Goal: Communication & Community: Answer question/provide support

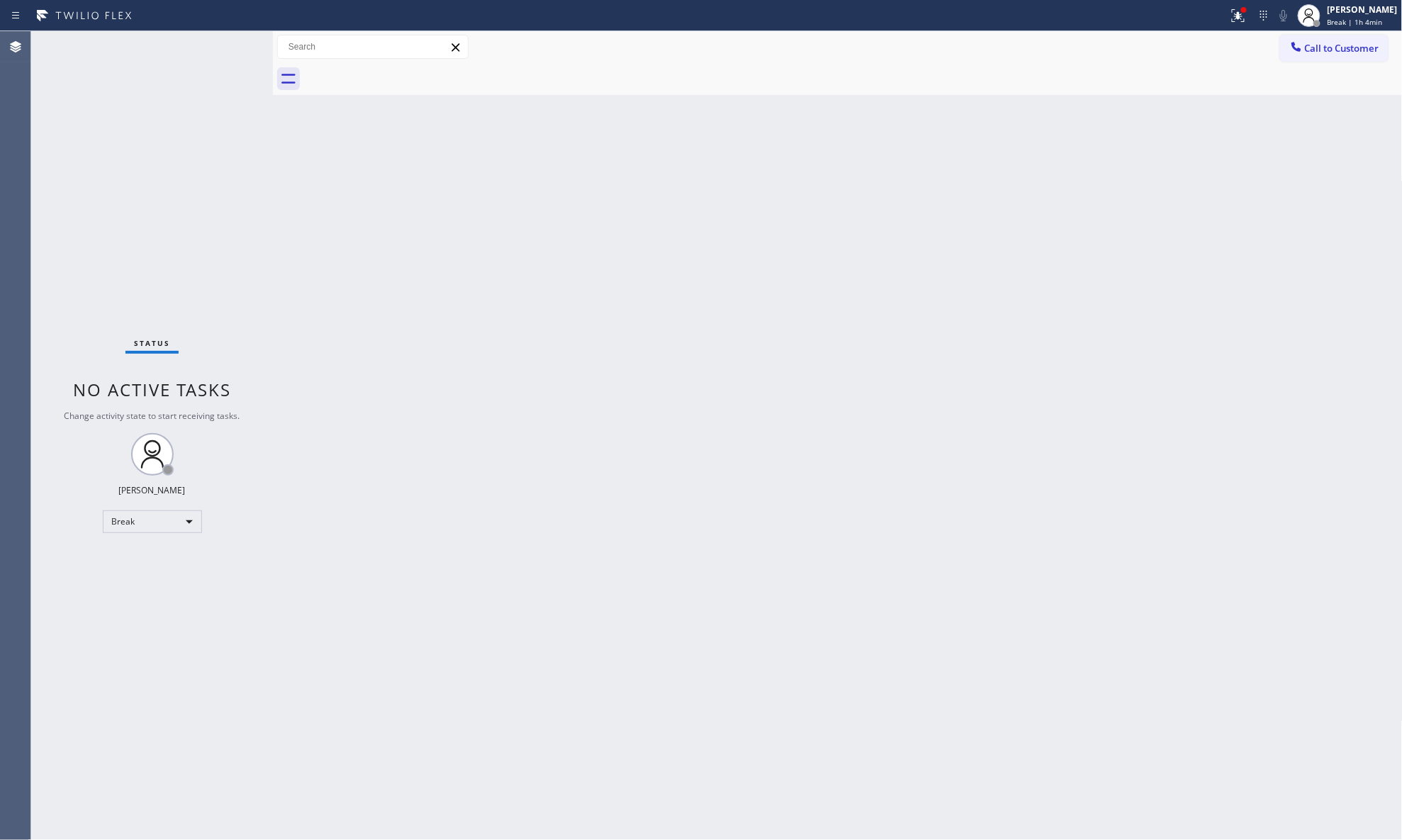
drag, startPoint x: 1234, startPoint y: 6, endPoint x: 1191, endPoint y: 154, distance: 154.1
click at [1235, 7] on icon at bounding box center [1239, 15] width 17 height 17
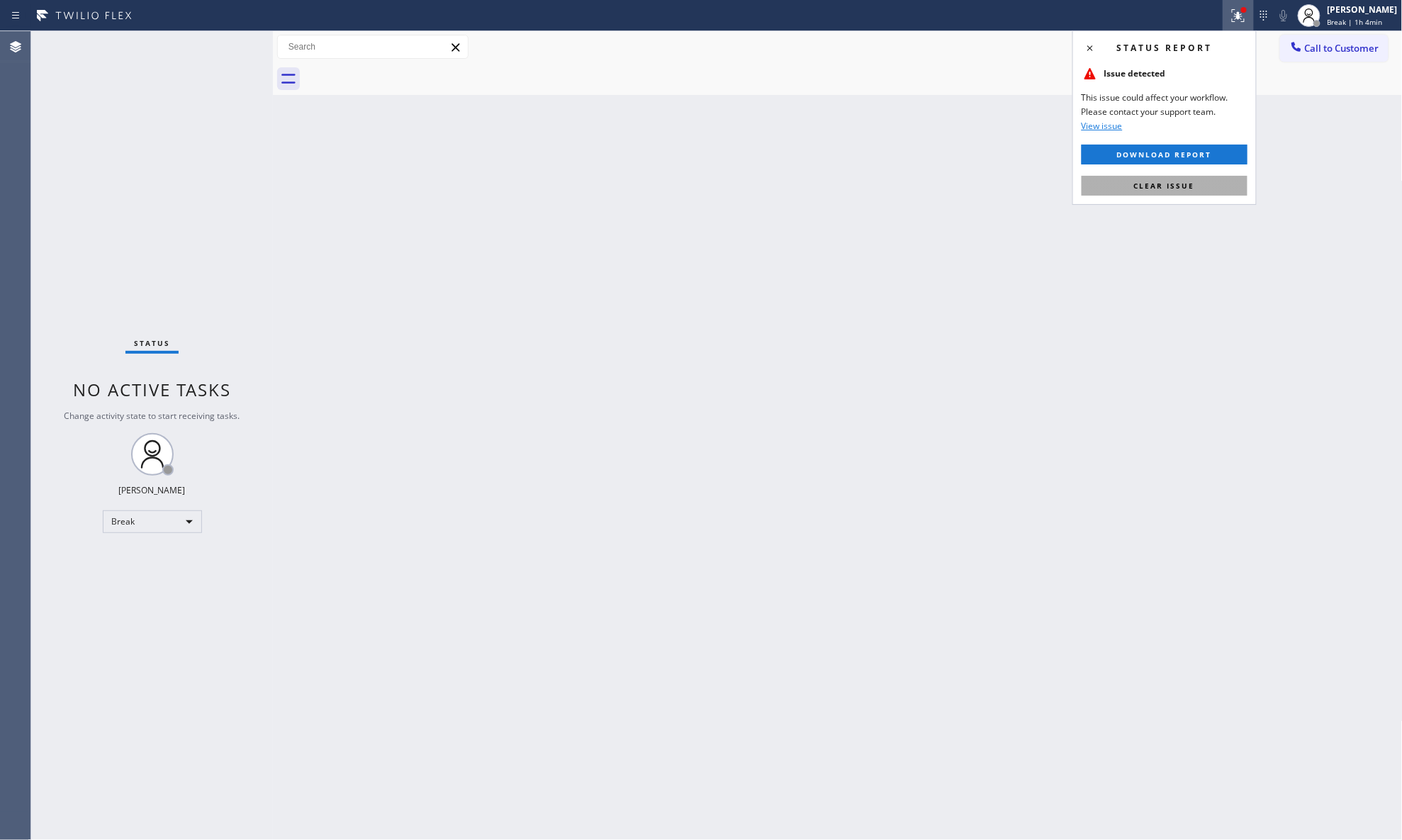
click at [1169, 181] on span "Clear issue" at bounding box center [1164, 185] width 61 height 10
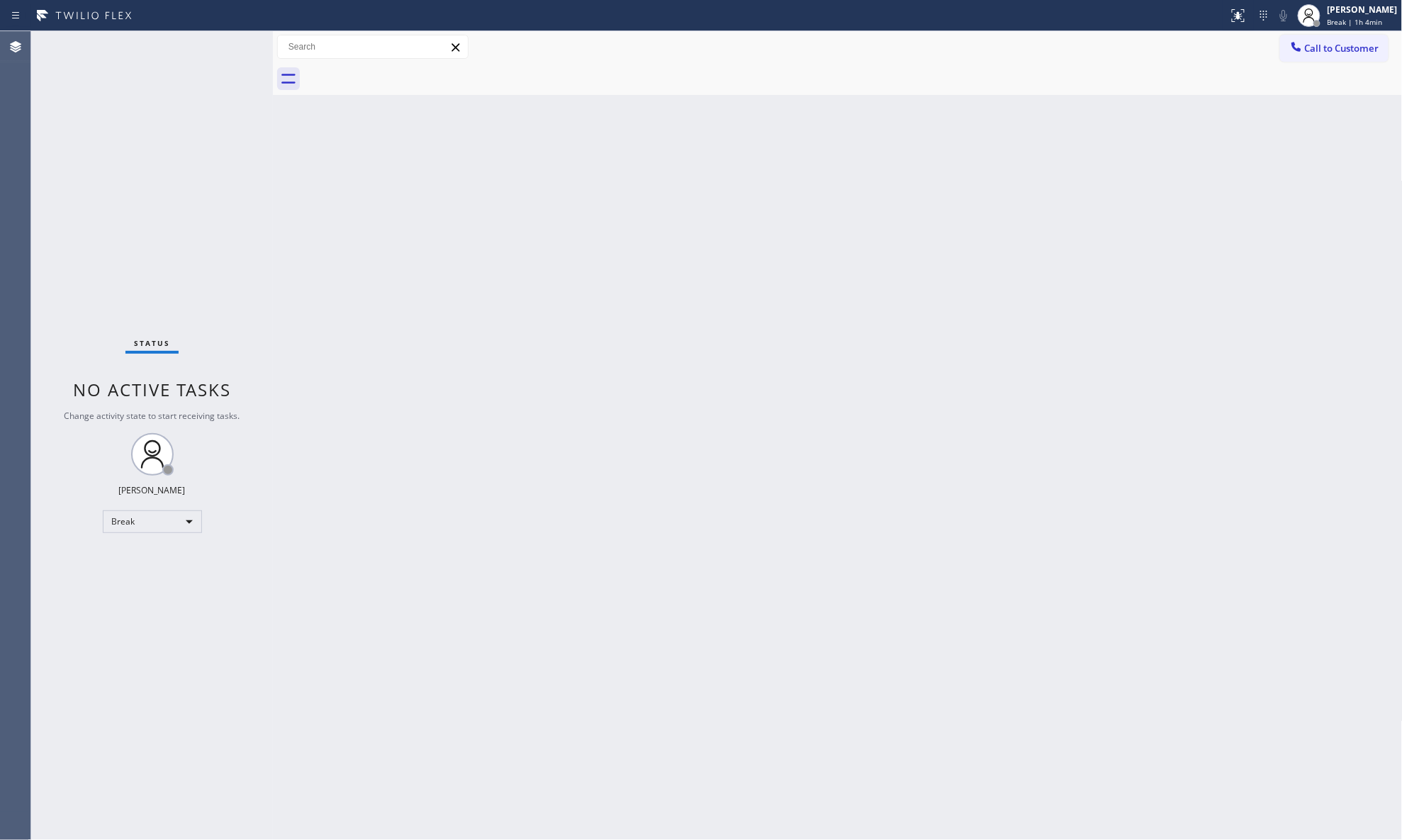
click at [1133, 179] on div "Back to Dashboard Change Sender ID Customers Technicians Select a contact Outbo…" at bounding box center [837, 435] width 1130 height 808
click at [1339, 50] on span "Call to Customer" at bounding box center [1342, 48] width 75 height 13
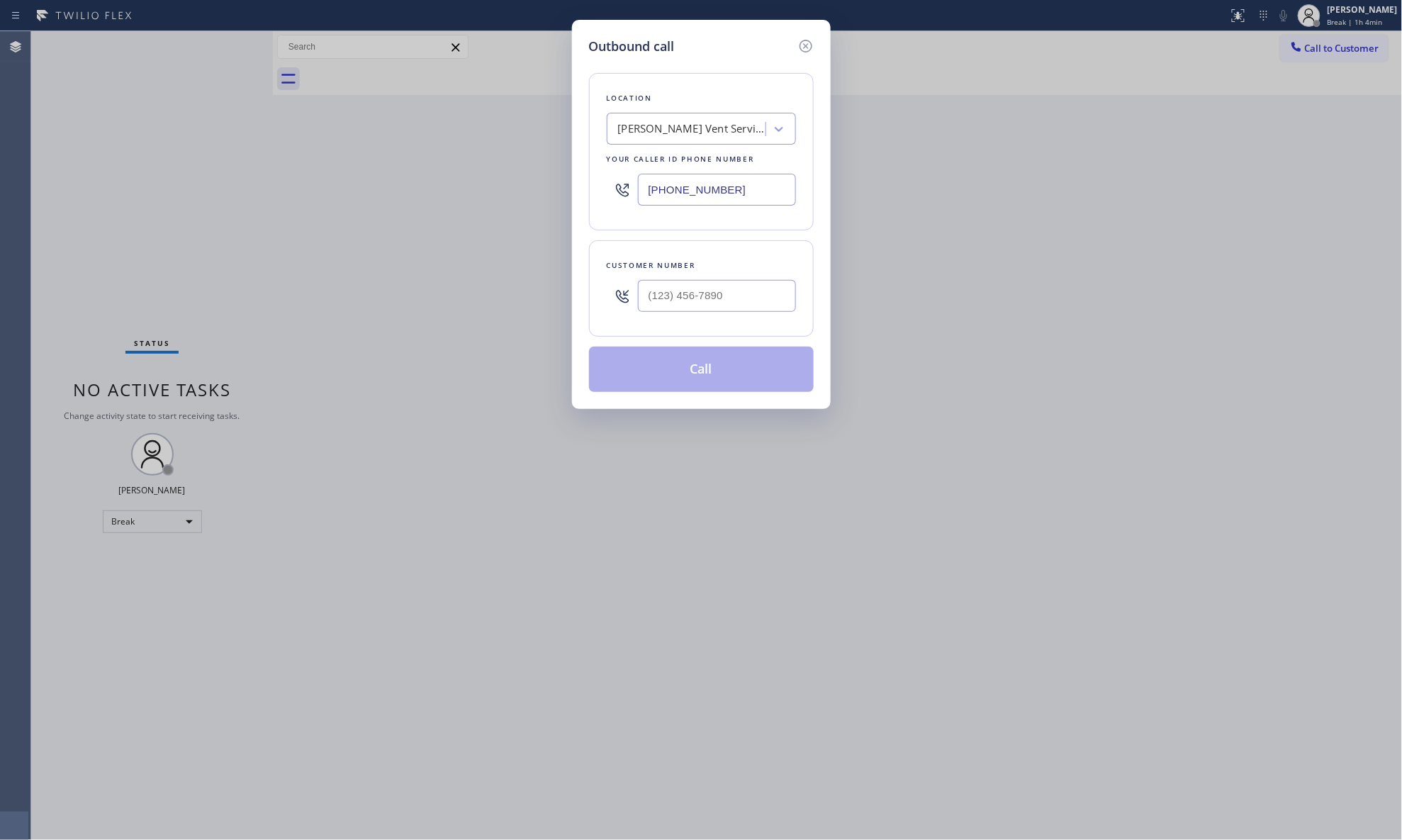
drag, startPoint x: 758, startPoint y: 202, endPoint x: 642, endPoint y: 190, distance: 116.6
click at [635, 193] on div "[PHONE_NUMBER]" at bounding box center [701, 189] width 189 height 46
paste input "548-332"
type input "[PHONE_NUMBER]"
click at [644, 288] on input "(___) ___-____" at bounding box center [717, 296] width 158 height 32
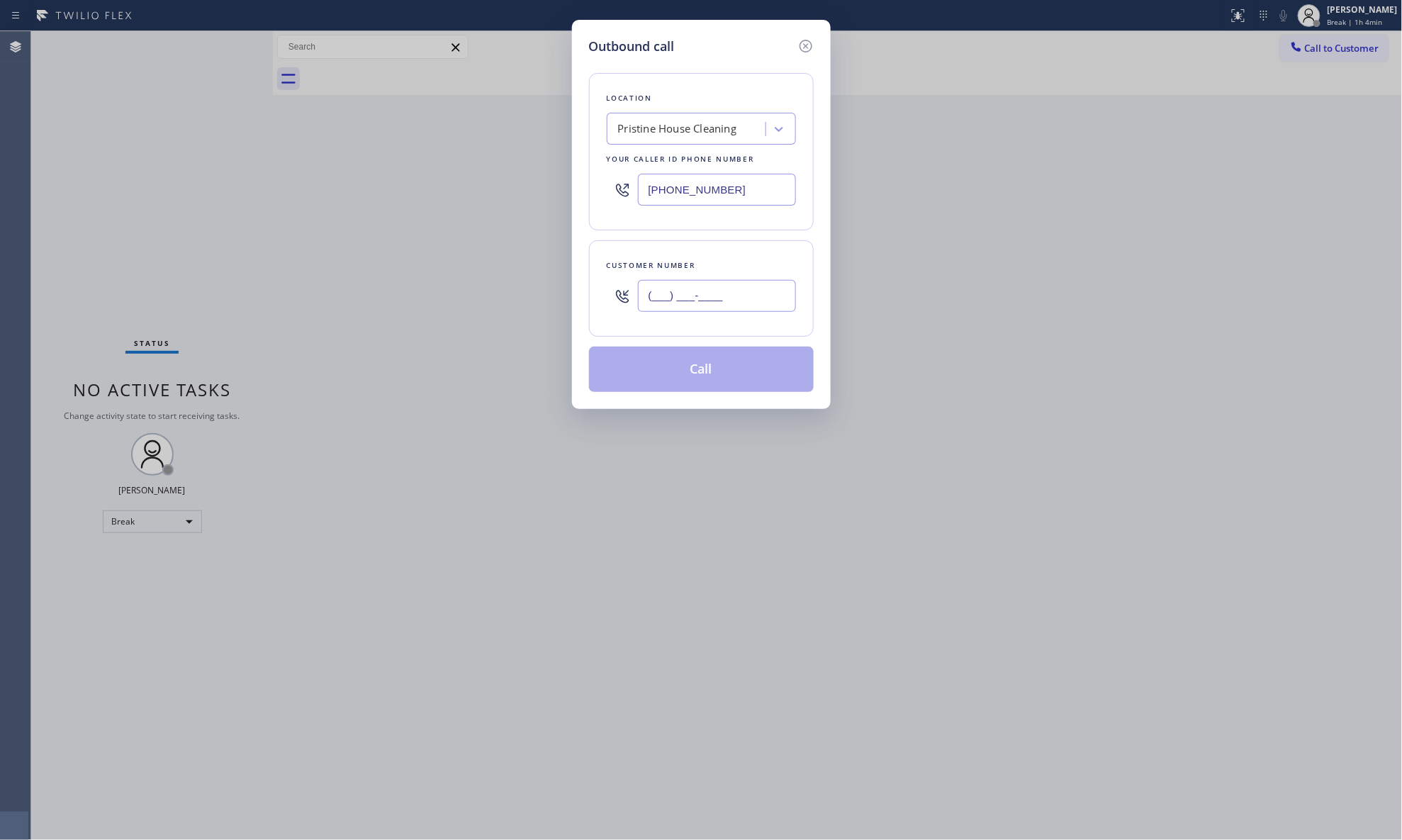
paste input "415) 939-6489"
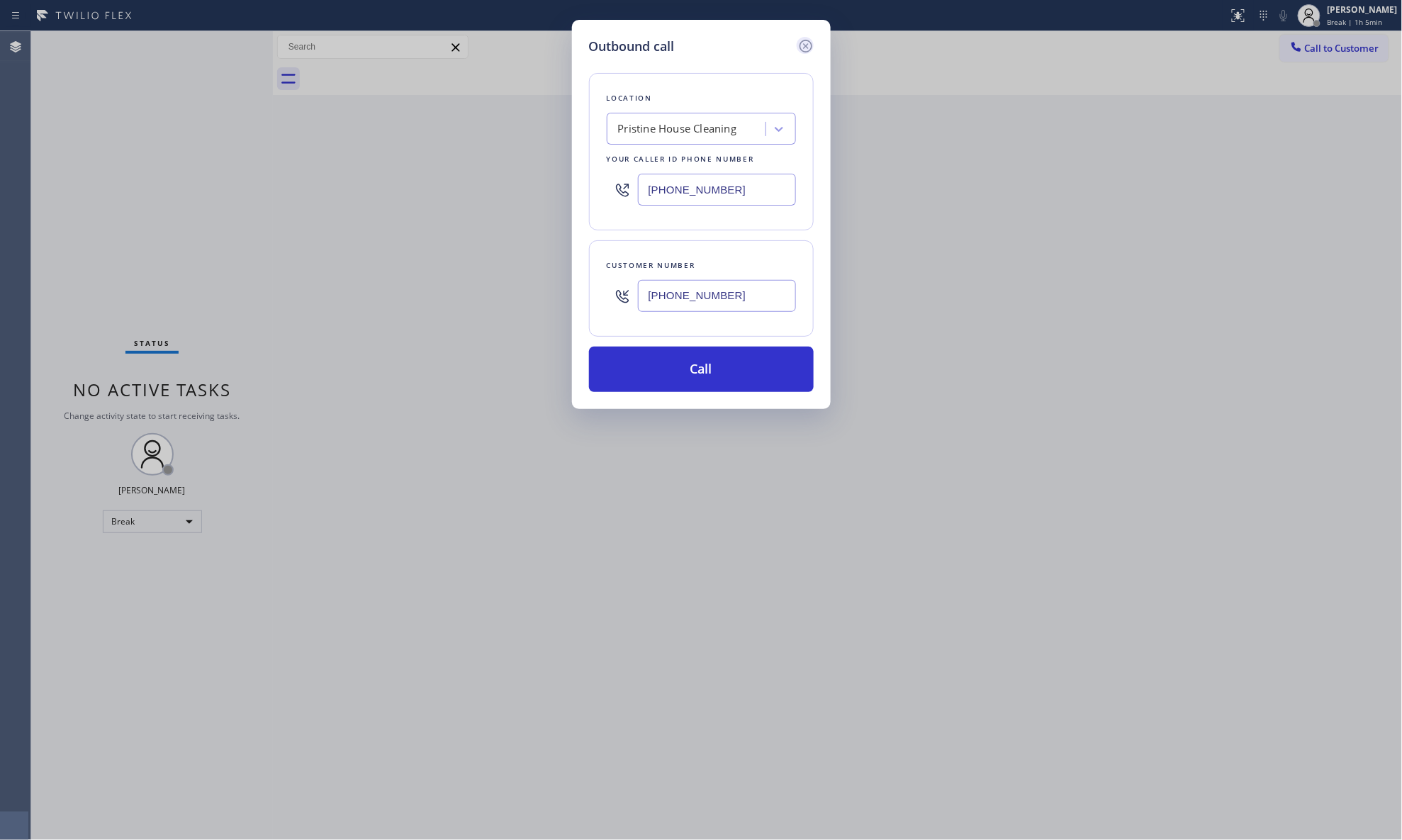
type input "[PHONE_NUMBER]"
click at [800, 47] on icon at bounding box center [806, 46] width 17 height 17
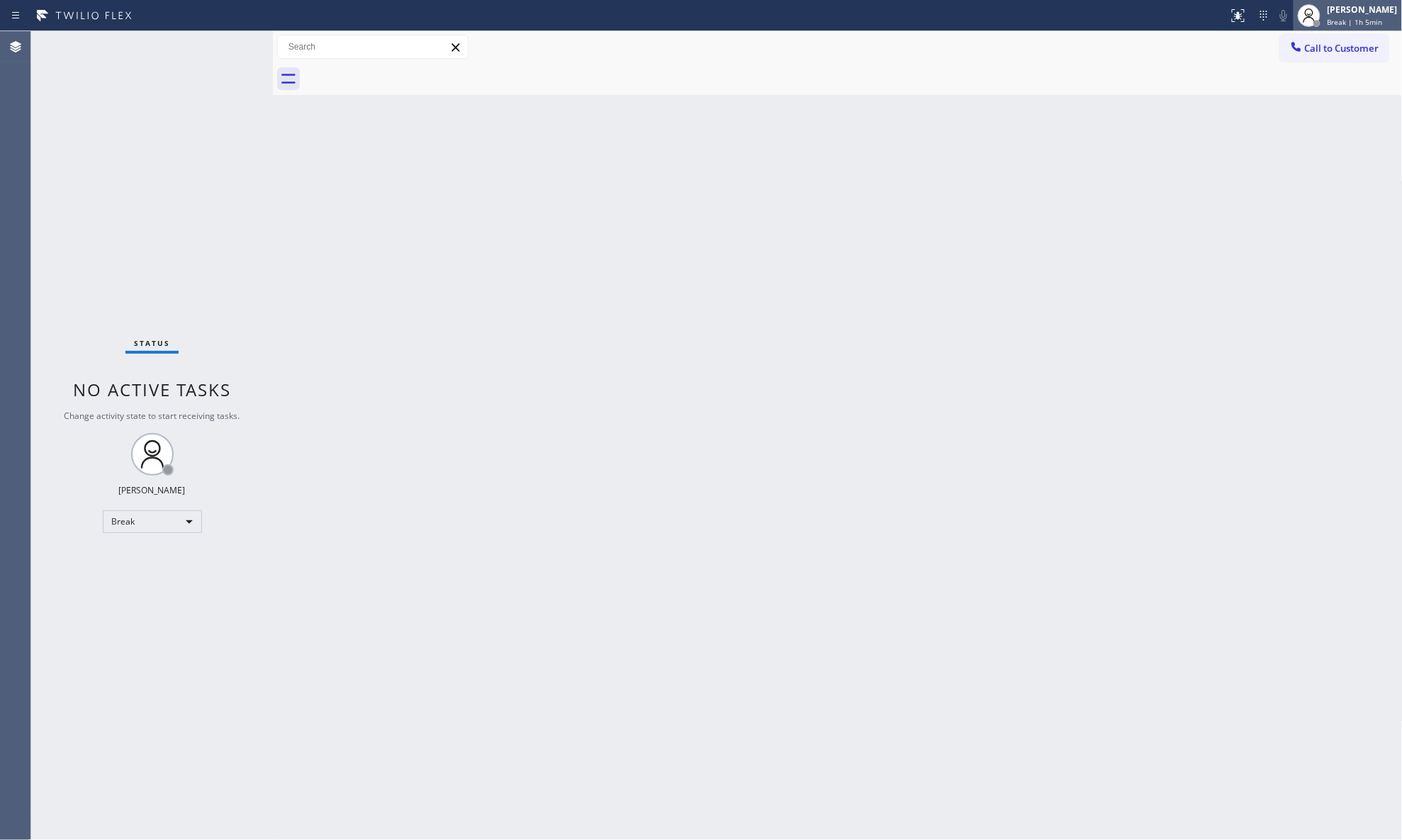
click at [1300, 13] on div at bounding box center [1309, 16] width 23 height 23
click at [1291, 93] on button "Unavailable" at bounding box center [1332, 93] width 142 height 18
click at [1312, 49] on span "Call to Customer" at bounding box center [1342, 48] width 75 height 13
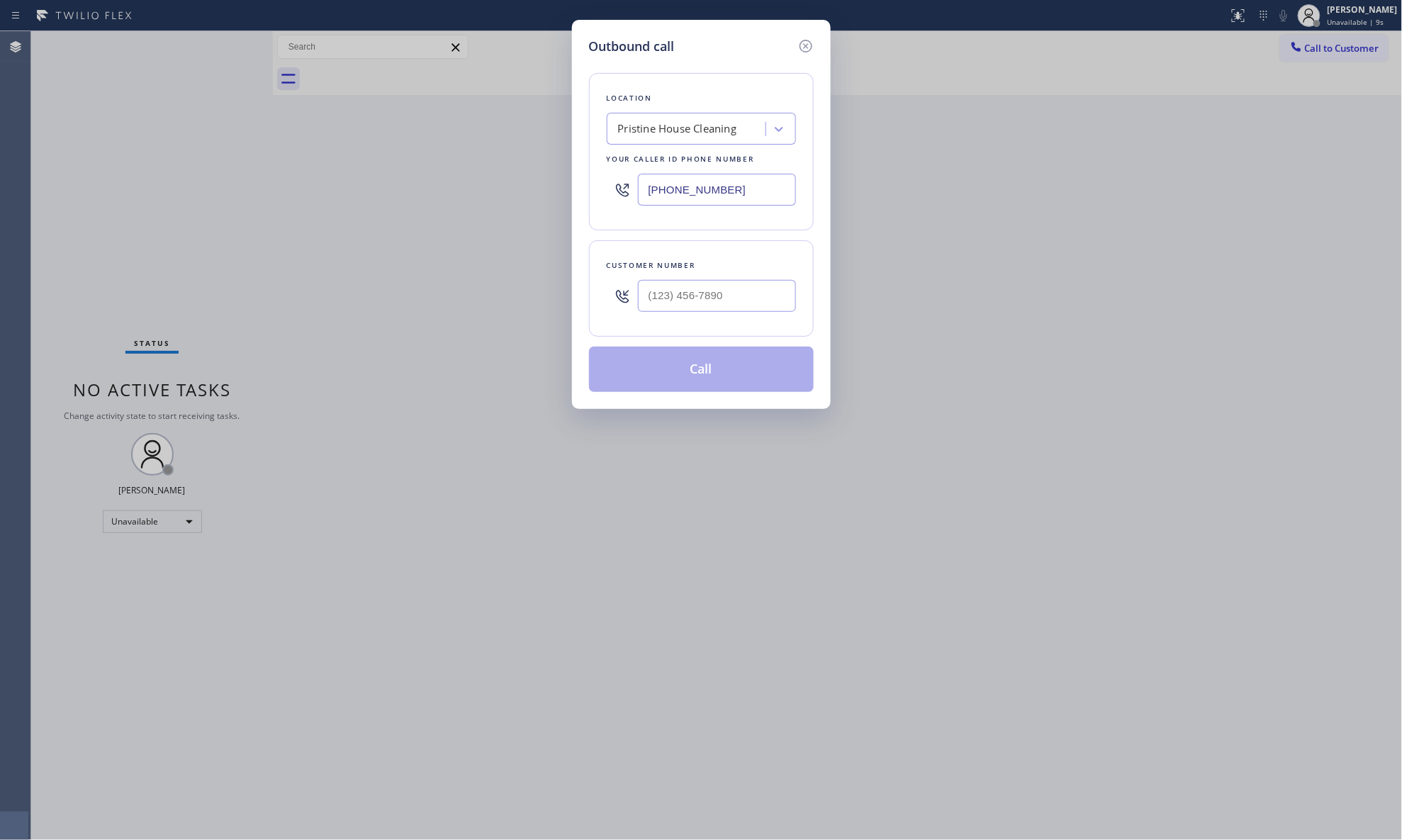
drag, startPoint x: 738, startPoint y: 202, endPoint x: 612, endPoint y: 201, distance: 126.0
click at [612, 201] on div "[PHONE_NUMBER]" at bounding box center [701, 189] width 189 height 46
paste input "551) 227-2017"
type input "[PHONE_NUMBER]"
click at [727, 291] on input "(___) ___-____" at bounding box center [717, 296] width 158 height 32
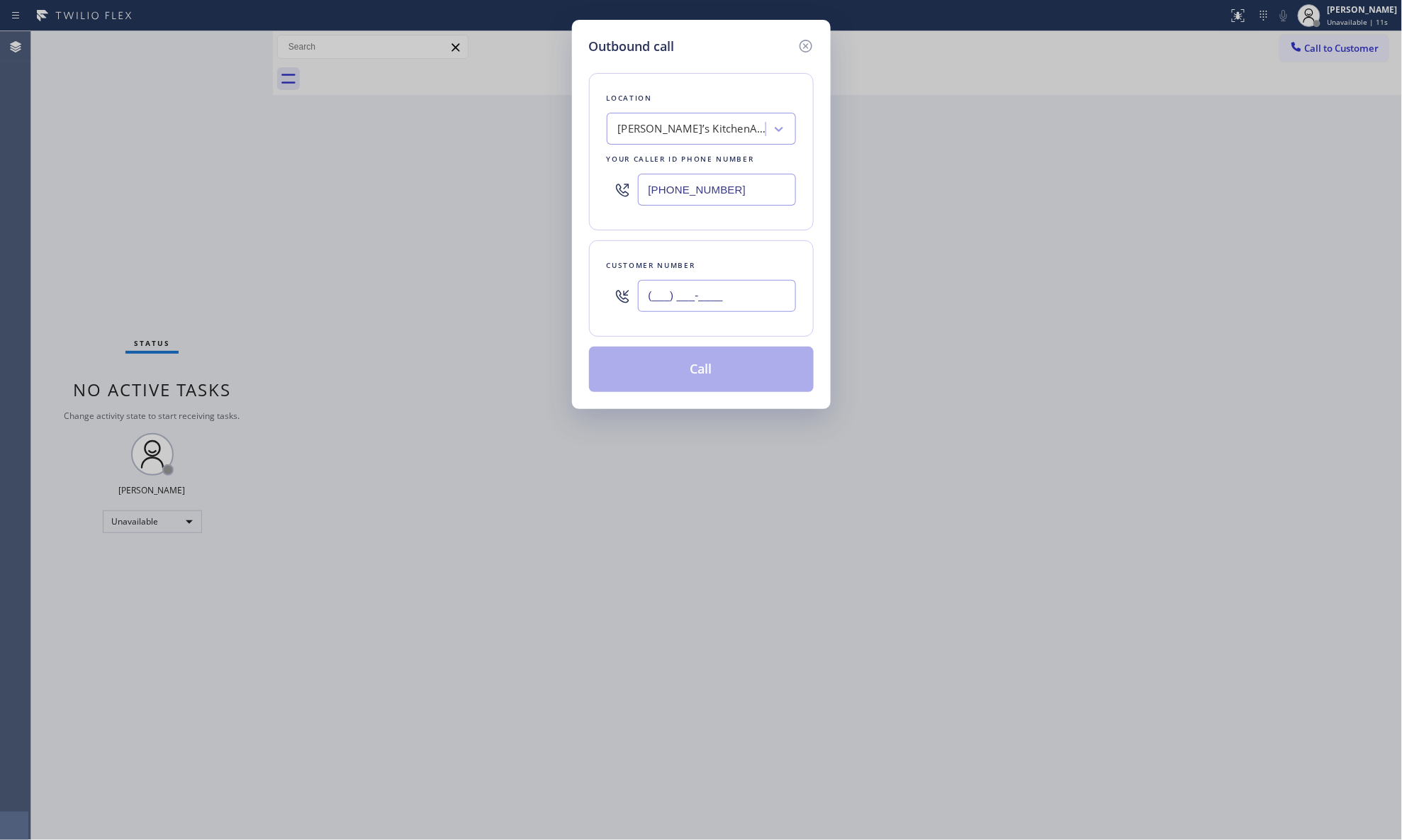
paste input "212) 240-1849"
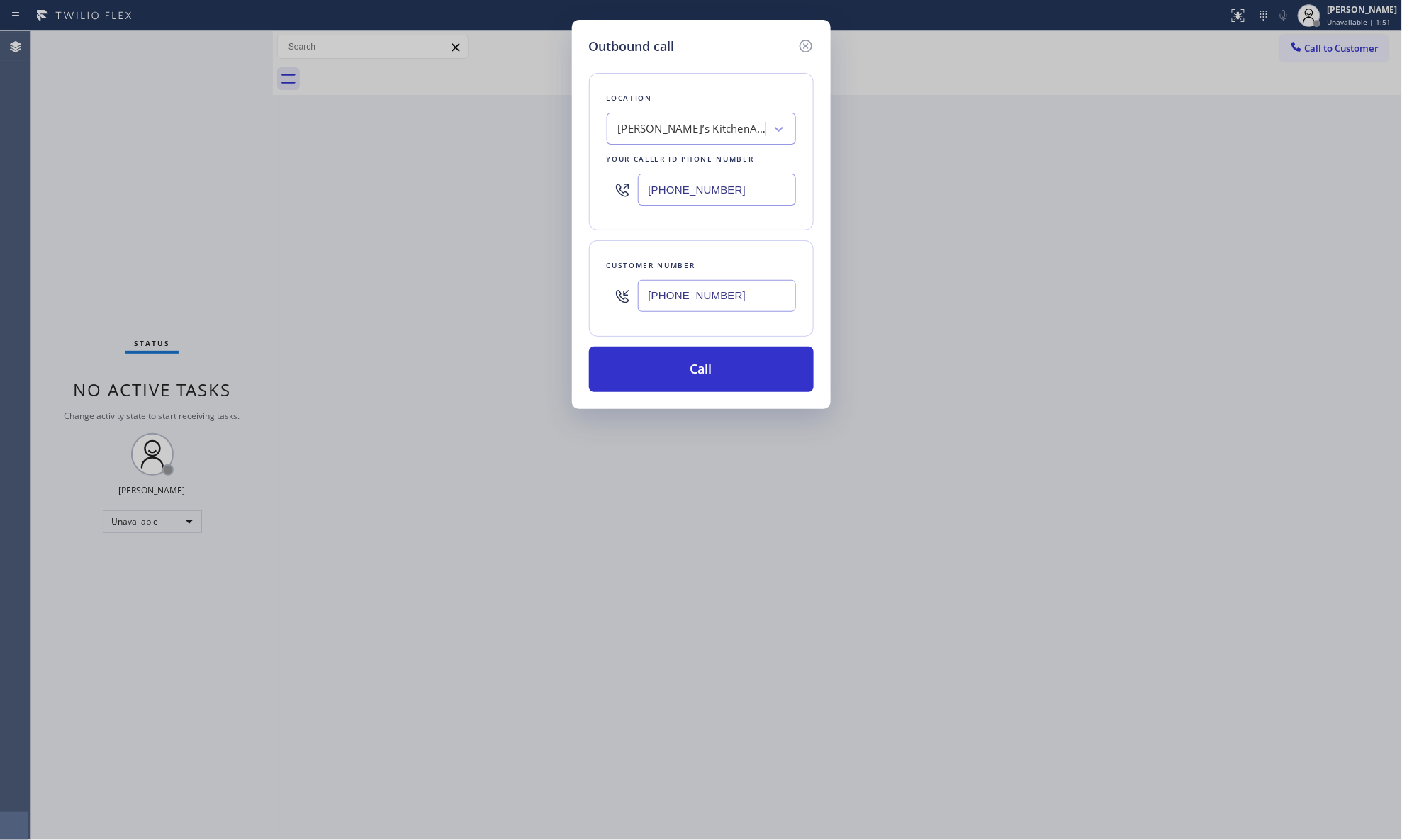
type input "[PHONE_NUMBER]"
click at [793, 224] on div "Location [PERSON_NAME]’s KitchenAid Appliance Repair Your caller id phone numbe…" at bounding box center [701, 151] width 224 height 157
drag, startPoint x: 733, startPoint y: 191, endPoint x: 563, endPoint y: 178, distance: 170.5
click at [563, 178] on div "Outbound call Location [PERSON_NAME]’s KitchenAid Appliance Repair Your caller …" at bounding box center [701, 420] width 1402 height 840
paste input "855) 731-4952"
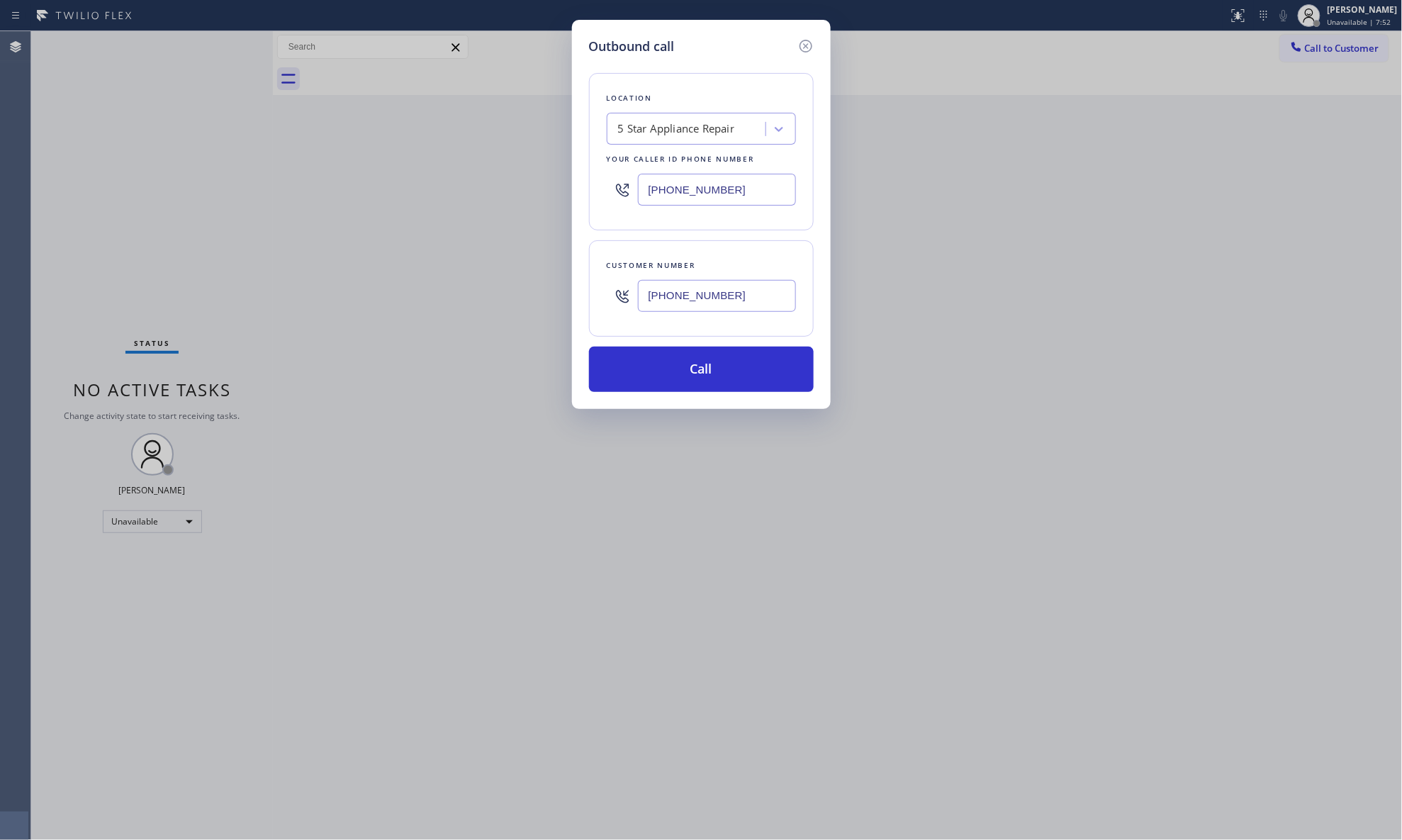
type input "[PHONE_NUMBER]"
click at [763, 315] on div "[PHONE_NUMBER]" at bounding box center [717, 295] width 158 height 46
click at [757, 298] on input "[PHONE_NUMBER]" at bounding box center [717, 296] width 158 height 32
paste input "text"
drag, startPoint x: 630, startPoint y: 297, endPoint x: 591, endPoint y: 293, distance: 39.2
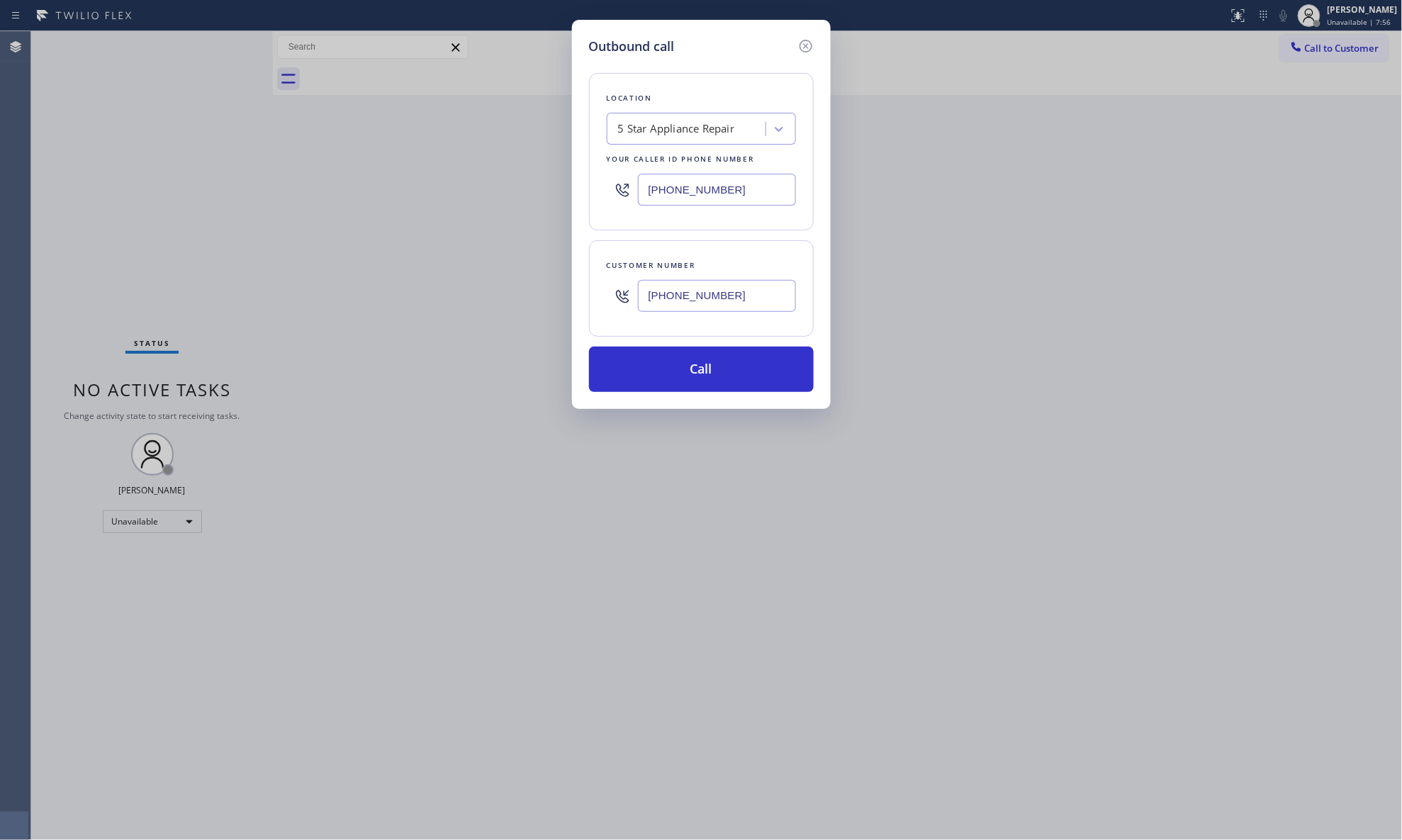
click at [591, 297] on div "Customer number [PHONE_NUMBER]" at bounding box center [701, 288] width 224 height 96
paste input "619) 985-865"
type input "[PHONE_NUMBER]"
click at [671, 370] on button "Call" at bounding box center [701, 369] width 224 height 45
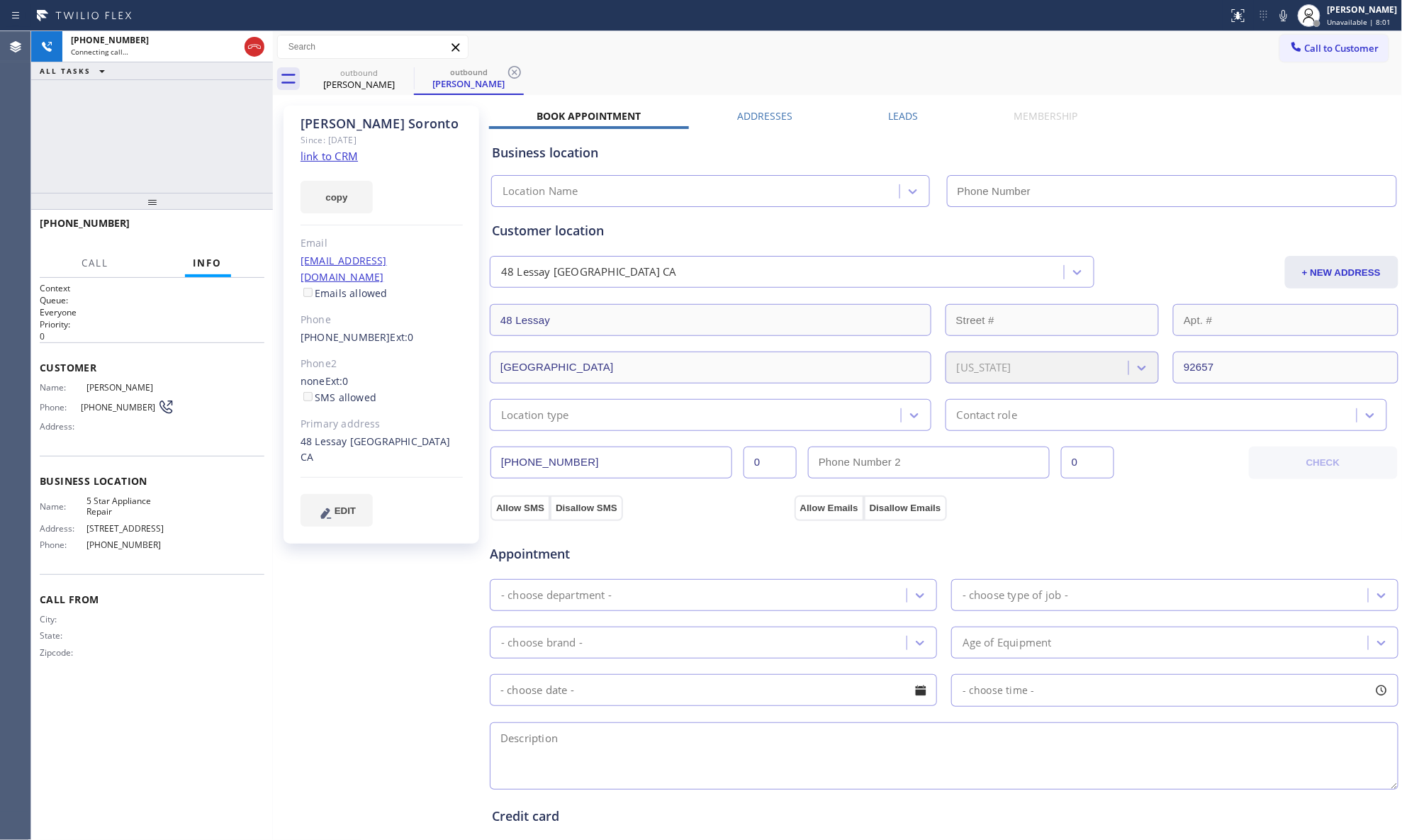
type input "[PHONE_NUMBER]"
click at [349, 151] on link "link to CRM" at bounding box center [329, 156] width 57 height 14
click at [223, 223] on button "HANG UP" at bounding box center [232, 230] width 66 height 20
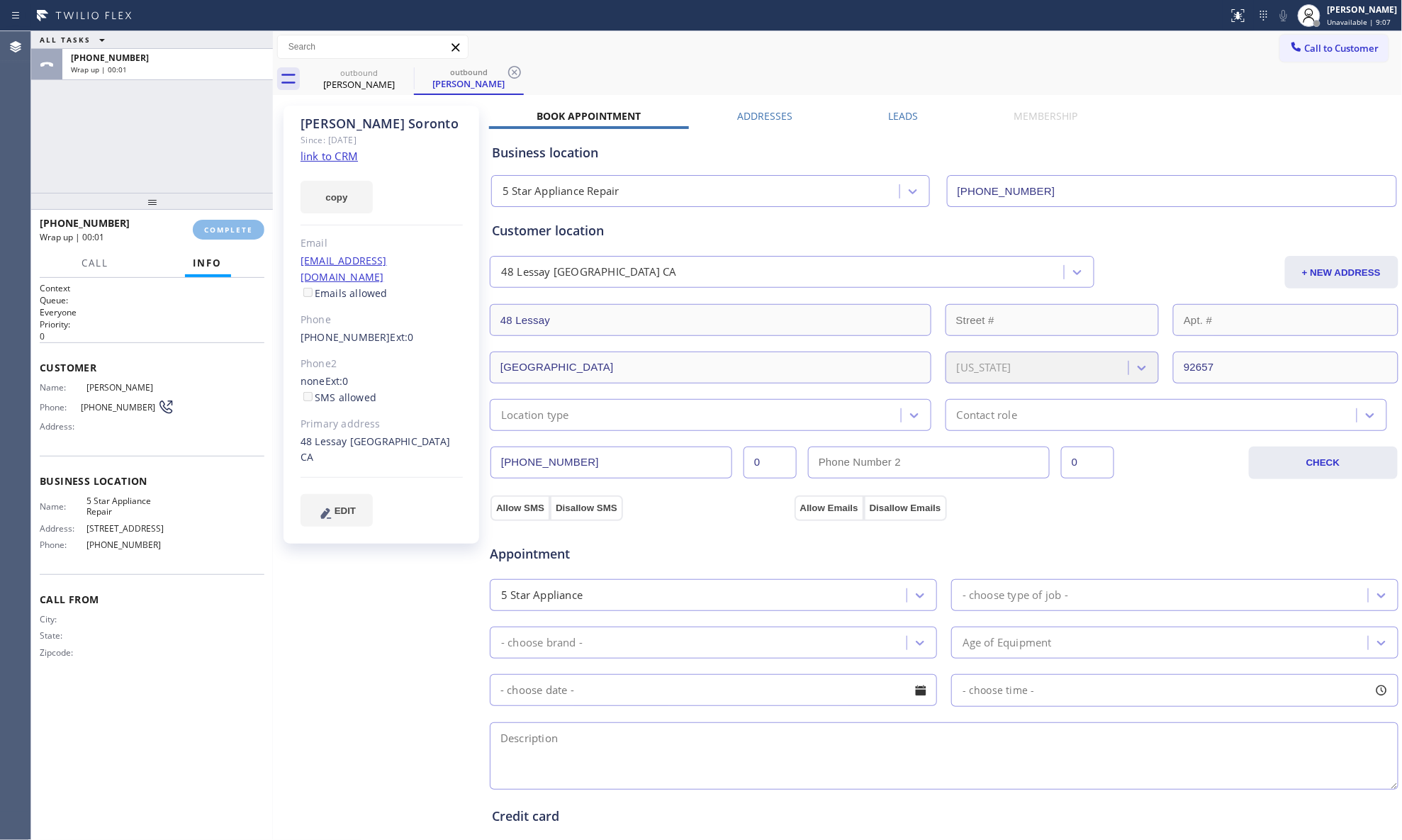
click at [224, 216] on div "[PHONE_NUMBER] Wrap up | 00:01 COMPLETE" at bounding box center [152, 230] width 224 height 37
click at [225, 216] on div "[PHONE_NUMBER] Wrap up | 00:02 COMPLETE" at bounding box center [152, 230] width 224 height 37
click at [233, 233] on span "COMPLETE" at bounding box center [228, 229] width 49 height 10
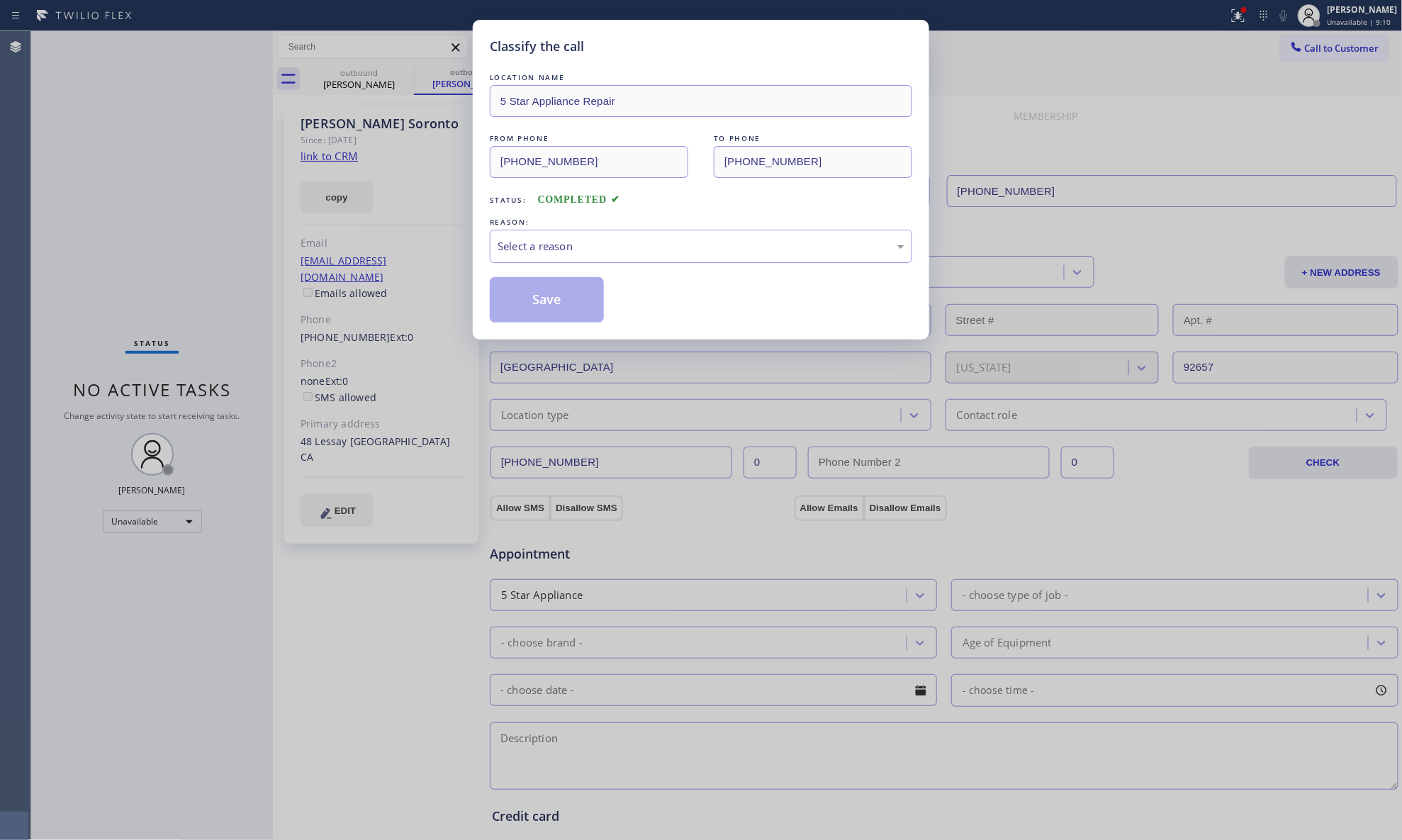
click at [528, 249] on div "Select a reason" at bounding box center [701, 246] width 407 height 17
click at [529, 295] on button "Save" at bounding box center [547, 300] width 114 height 45
click at [431, 196] on div "Classify the call LOCATION NAME 5 Star Appliance Repair FROM PHONE [PHONE_NUMBE…" at bounding box center [701, 420] width 1402 height 840
click at [372, 87] on div "Classify the call LOCATION NAME 5 Star Appliance Repair FROM PHONE [PHONE_NUMBE…" at bounding box center [701, 420] width 1402 height 840
click at [378, 72] on div "Classify the call LOCATION NAME 5 Star Appliance Repair FROM PHONE [PHONE_NUMBE…" at bounding box center [701, 420] width 1402 height 840
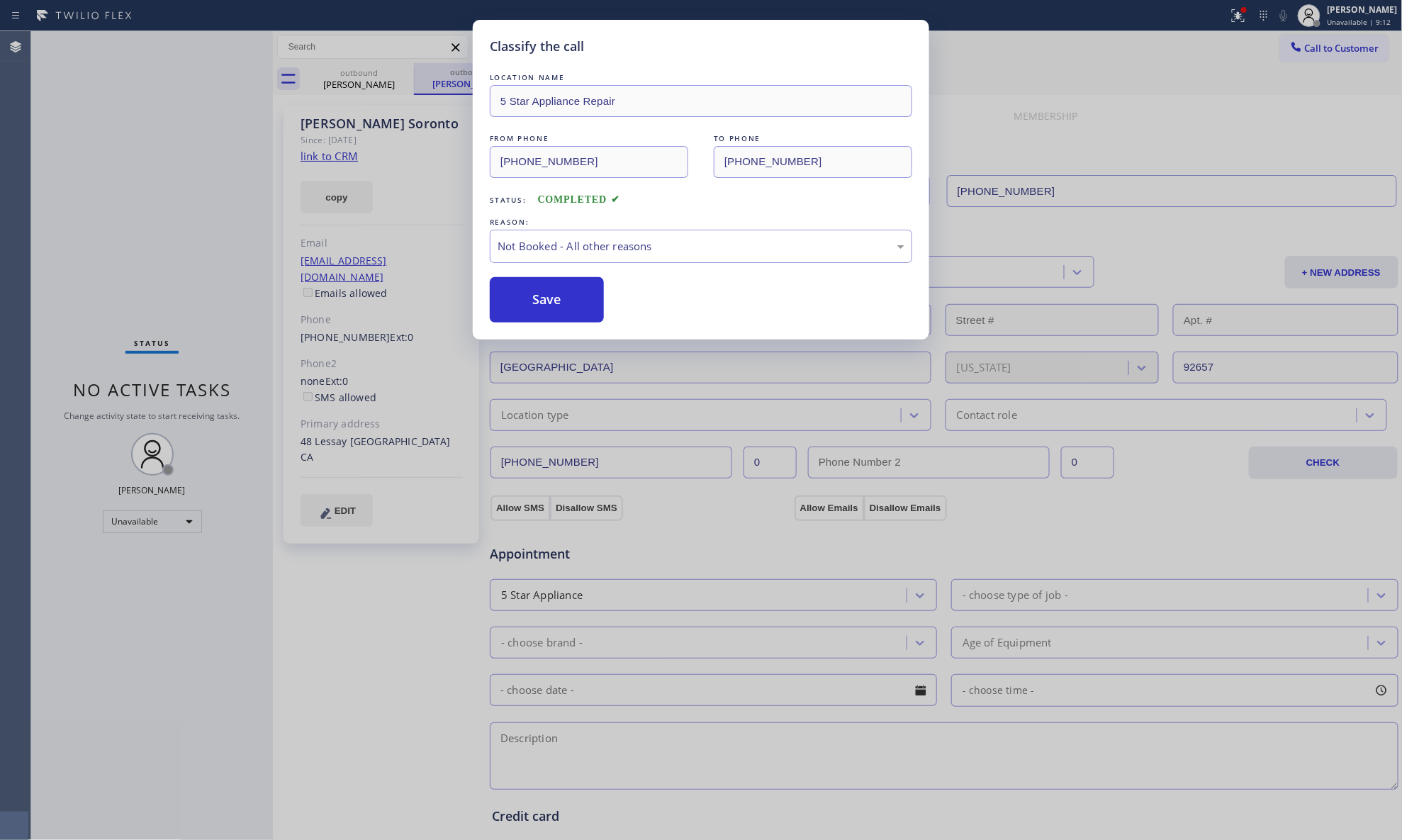
click at [381, 71] on div "Classify the call LOCATION NAME Electricians Service Team FROM PHONE [PHONE_NUM…" at bounding box center [716, 435] width 1371 height 808
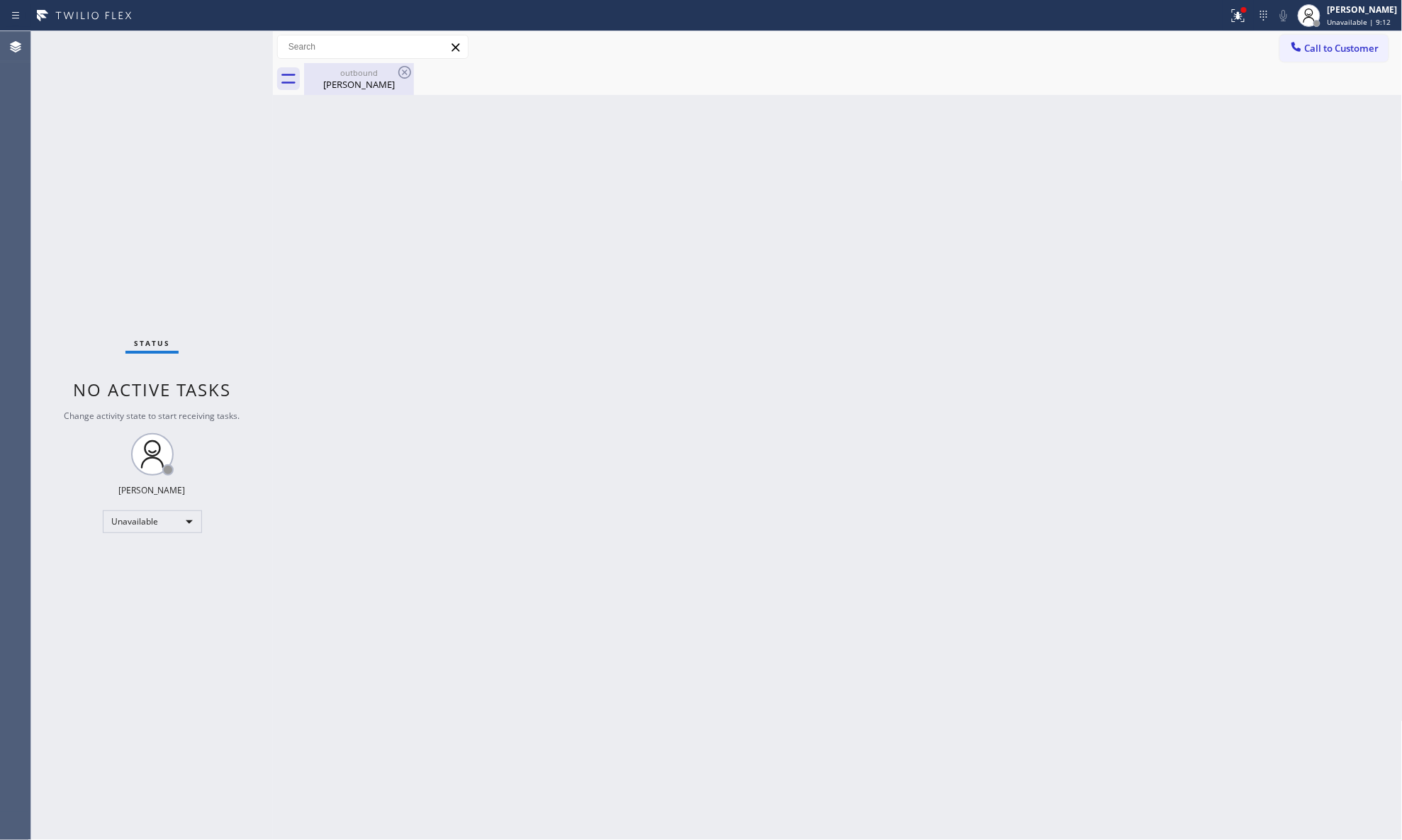
click at [382, 69] on div "outbound" at bounding box center [359, 72] width 107 height 11
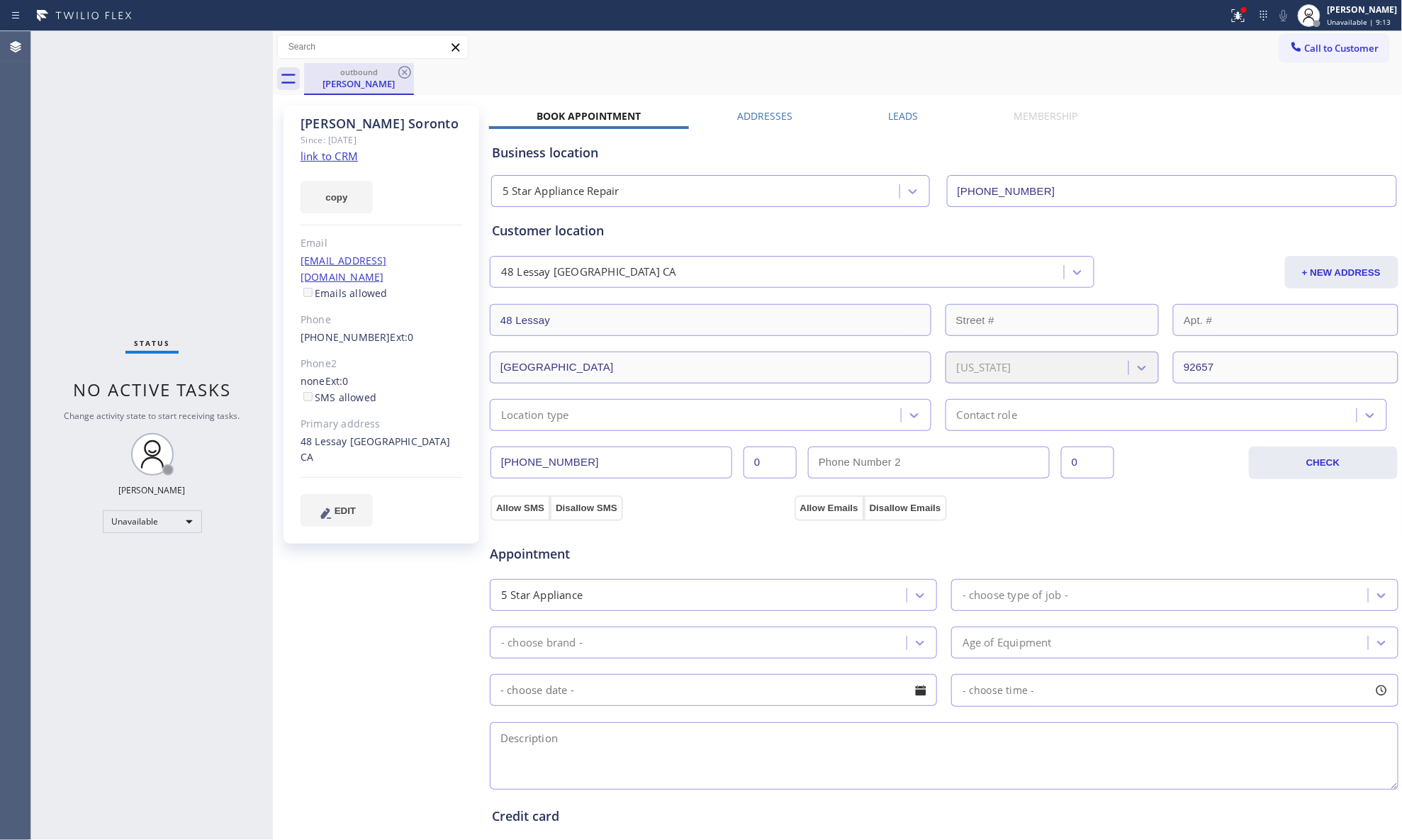
click at [394, 69] on div "outbound" at bounding box center [359, 72] width 107 height 11
click at [396, 68] on icon at bounding box center [404, 72] width 17 height 17
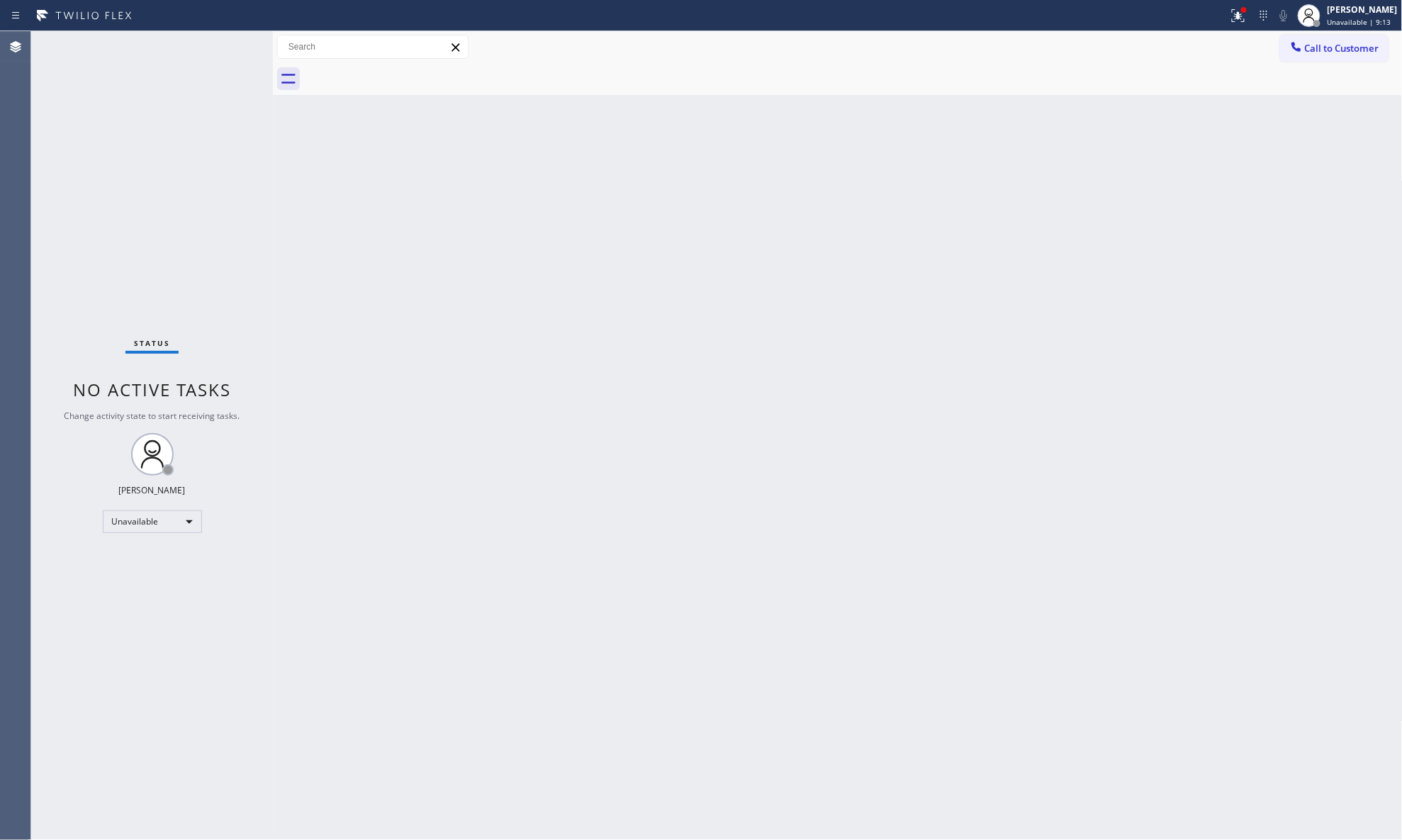
click at [398, 68] on div at bounding box center [853, 79] width 1099 height 32
click at [1328, 58] on button "Call to Customer" at bounding box center [1334, 48] width 108 height 27
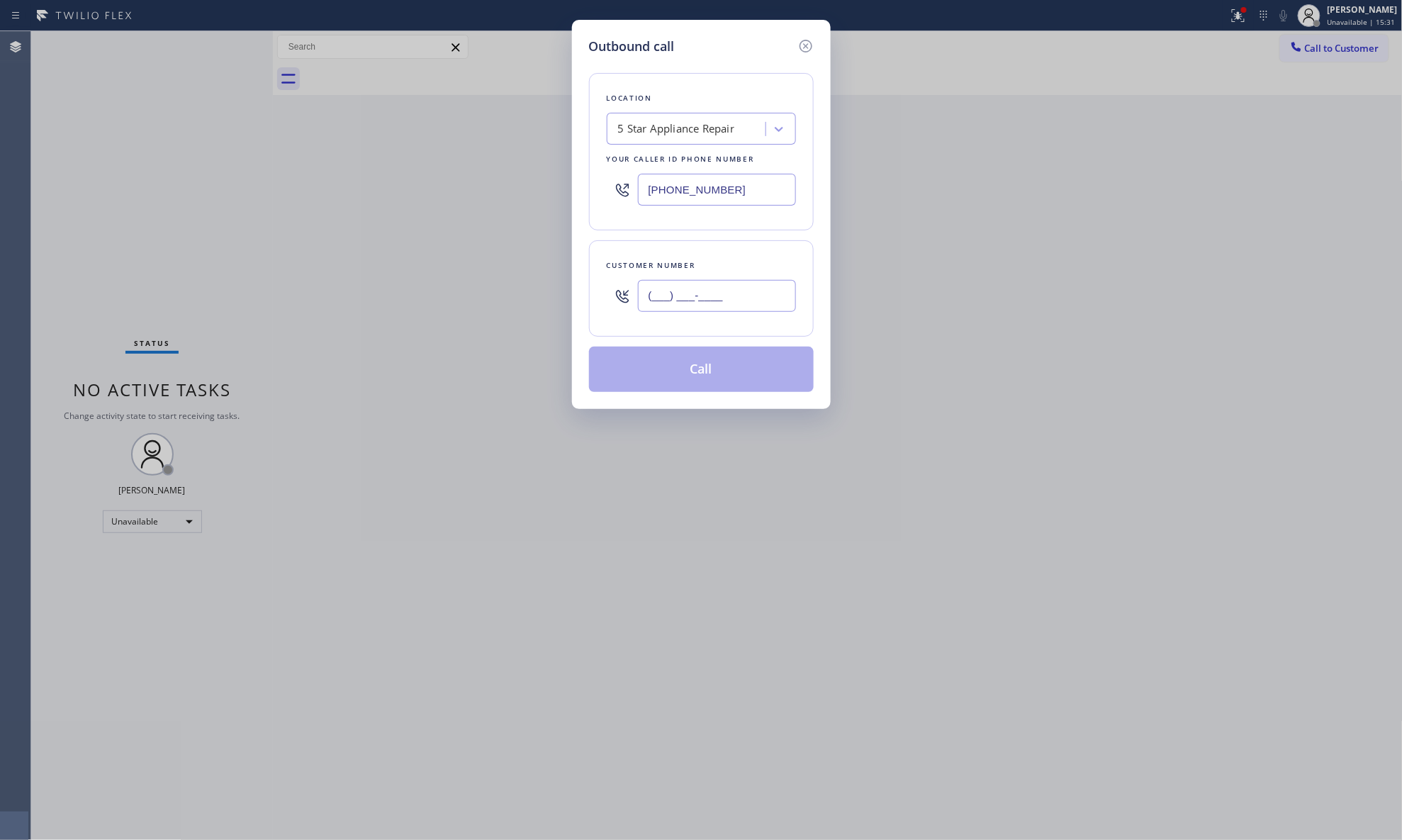
click at [780, 310] on input "(___) ___-____" at bounding box center [717, 296] width 158 height 32
paste input "619) 985-8659"
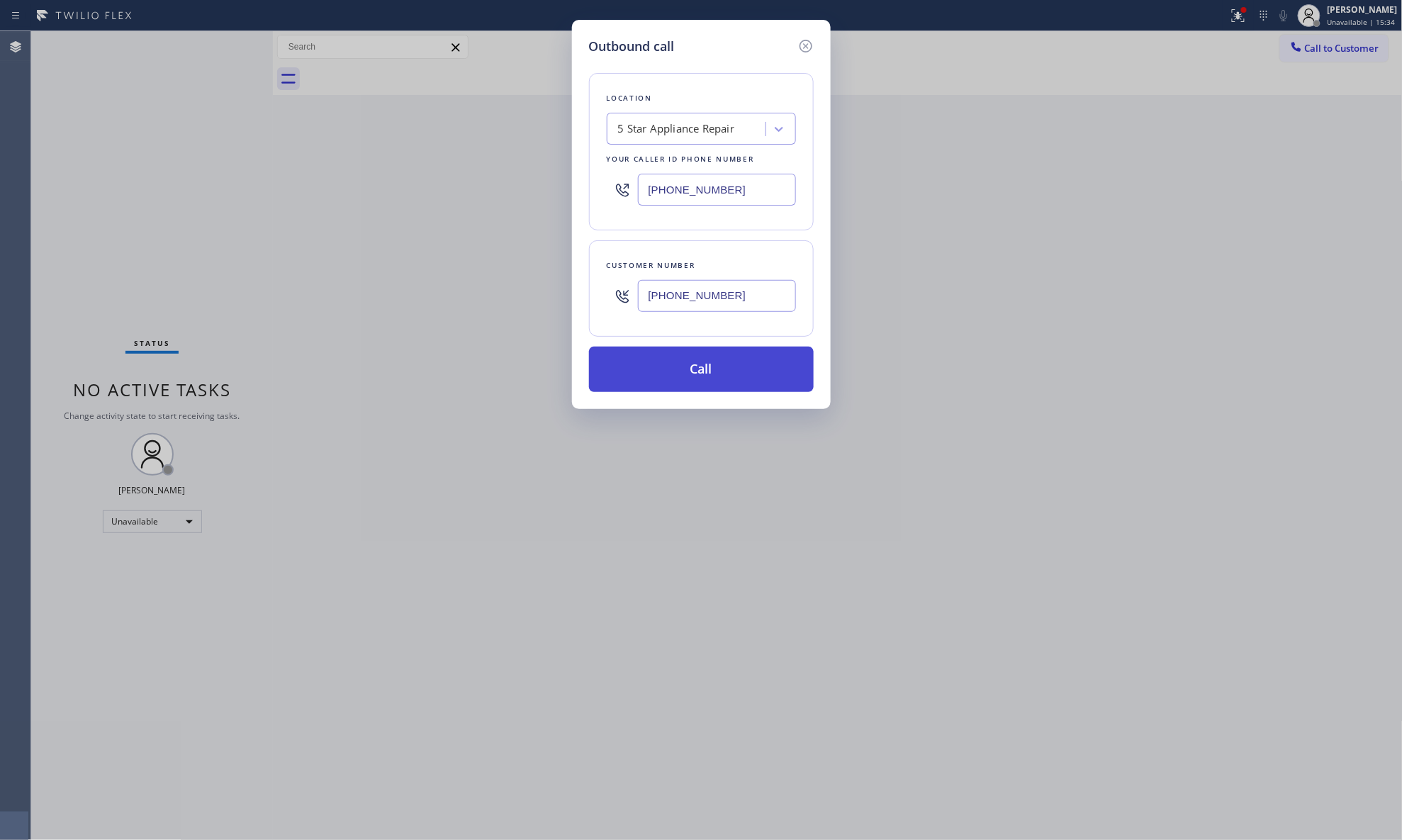
type input "[PHONE_NUMBER]"
click at [779, 392] on button "Call" at bounding box center [701, 369] width 224 height 45
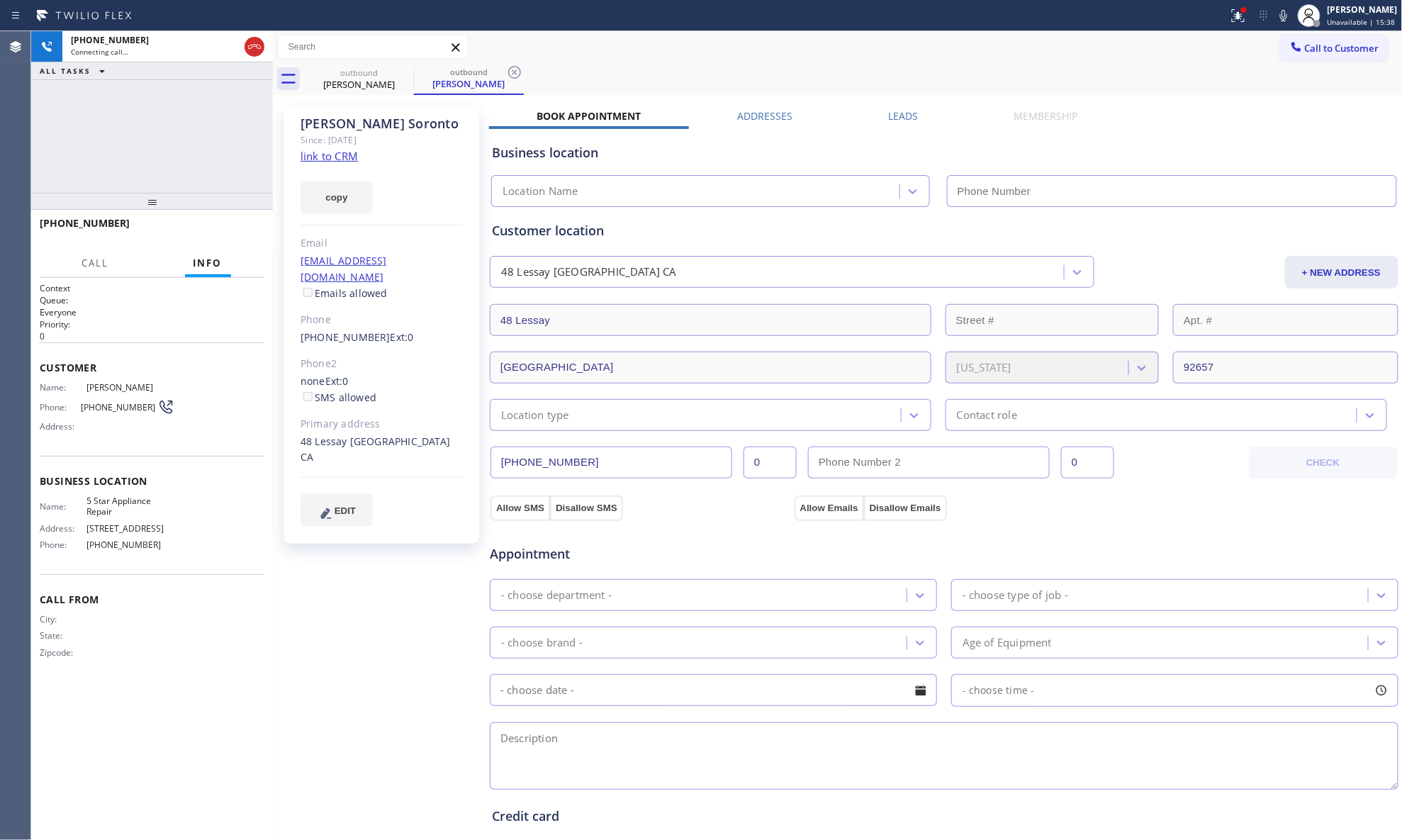
type input "[PHONE_NUMBER]"
drag, startPoint x: 244, startPoint y: 40, endPoint x: 258, endPoint y: 45, distance: 14.9
click at [245, 41] on div at bounding box center [254, 47] width 20 height 17
click at [392, 77] on div "outbound" at bounding box center [359, 72] width 107 height 11
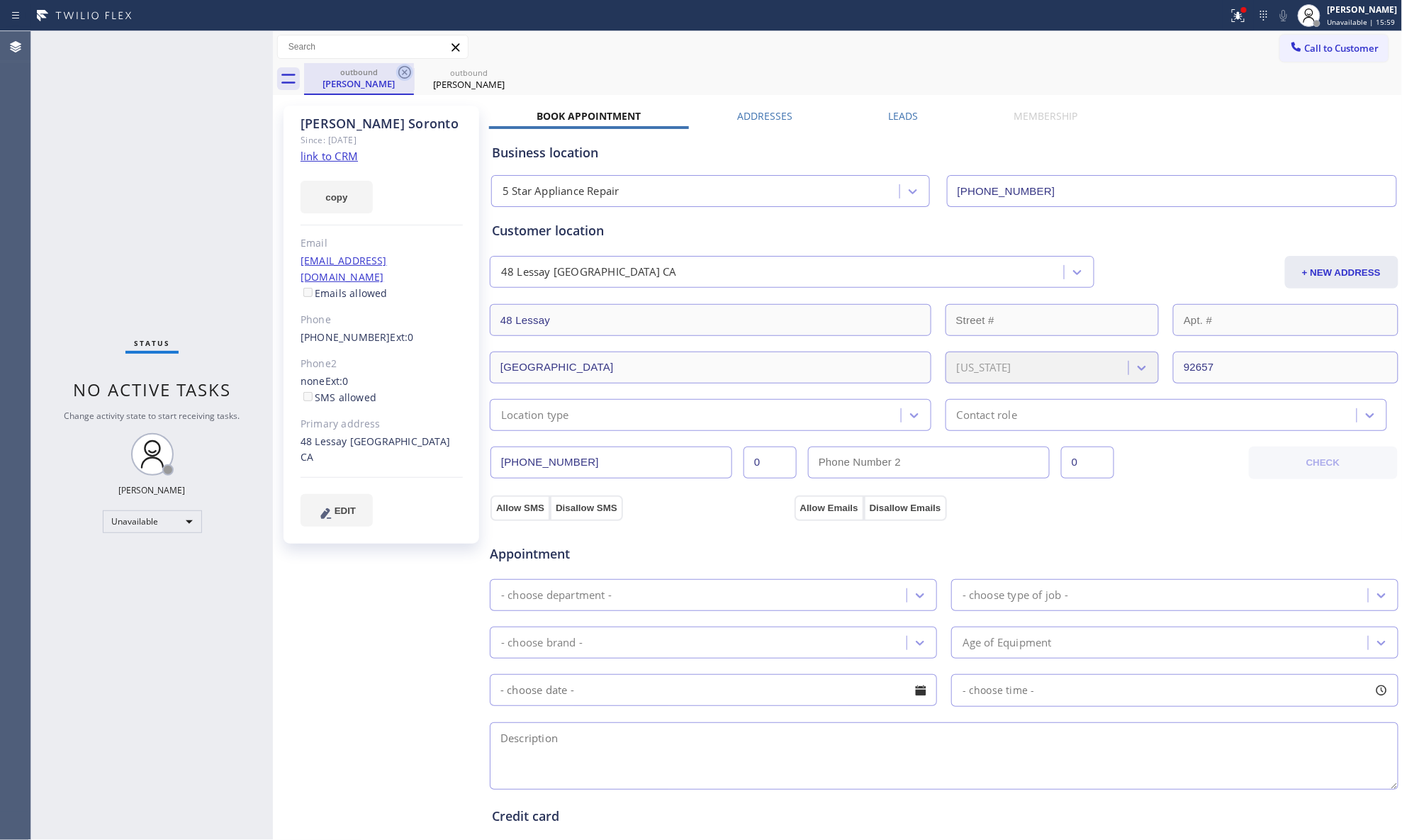
click at [409, 75] on icon at bounding box center [404, 72] width 17 height 17
click at [506, 75] on icon at bounding box center [514, 72] width 17 height 17
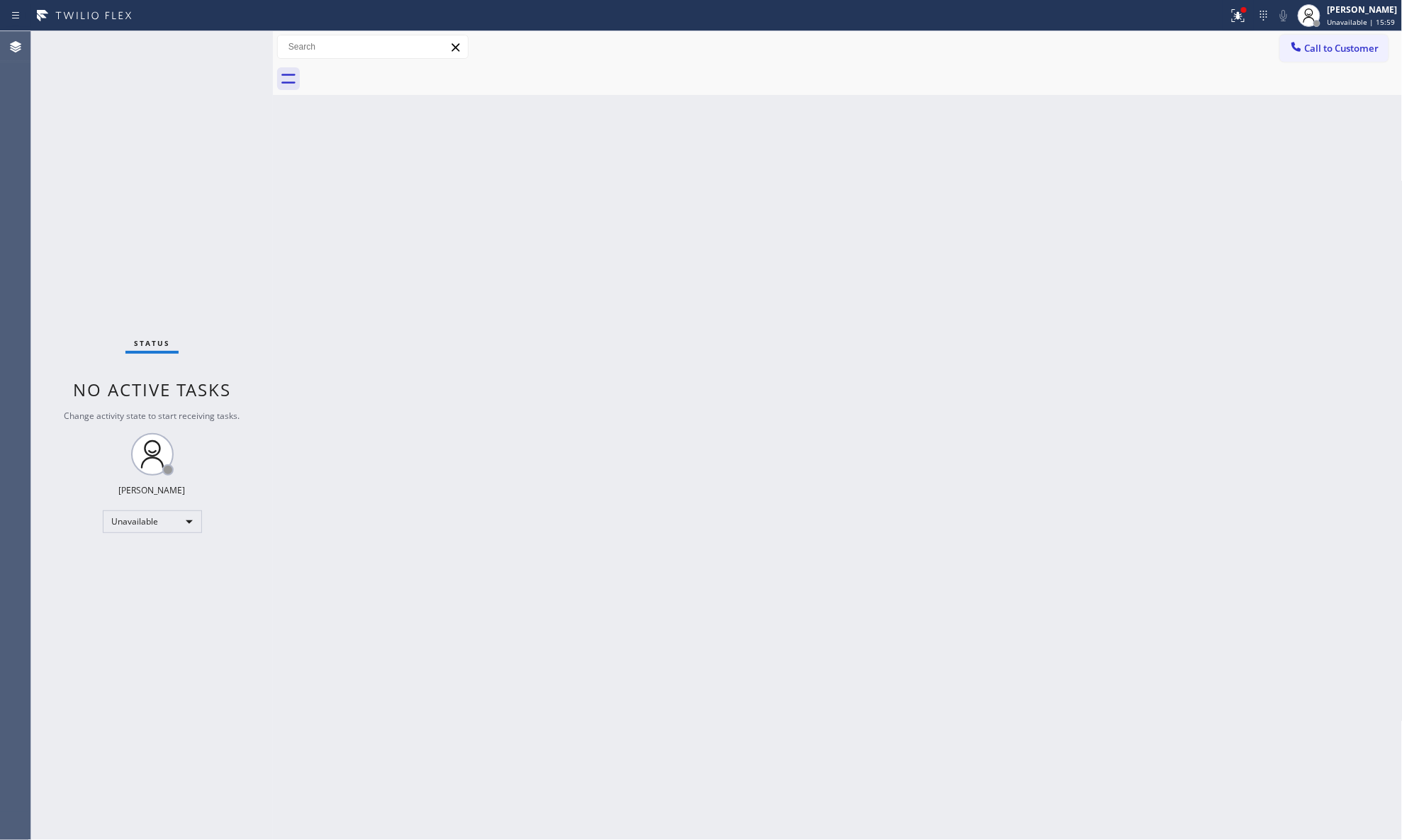
click at [411, 75] on div at bounding box center [853, 79] width 1099 height 32
click at [1229, 23] on div at bounding box center [1238, 15] width 31 height 17
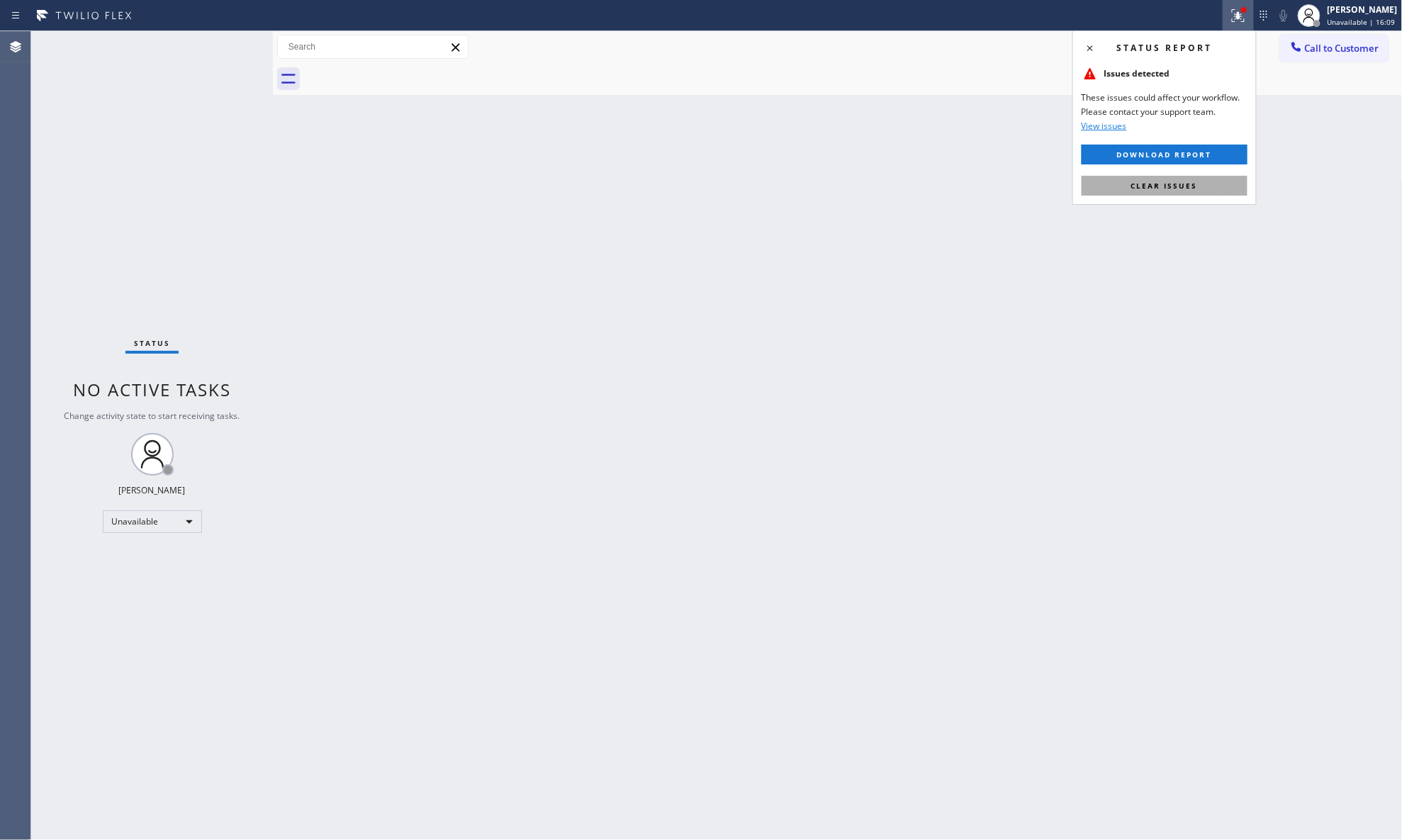
click at [1193, 186] on span "Clear issues" at bounding box center [1165, 185] width 67 height 10
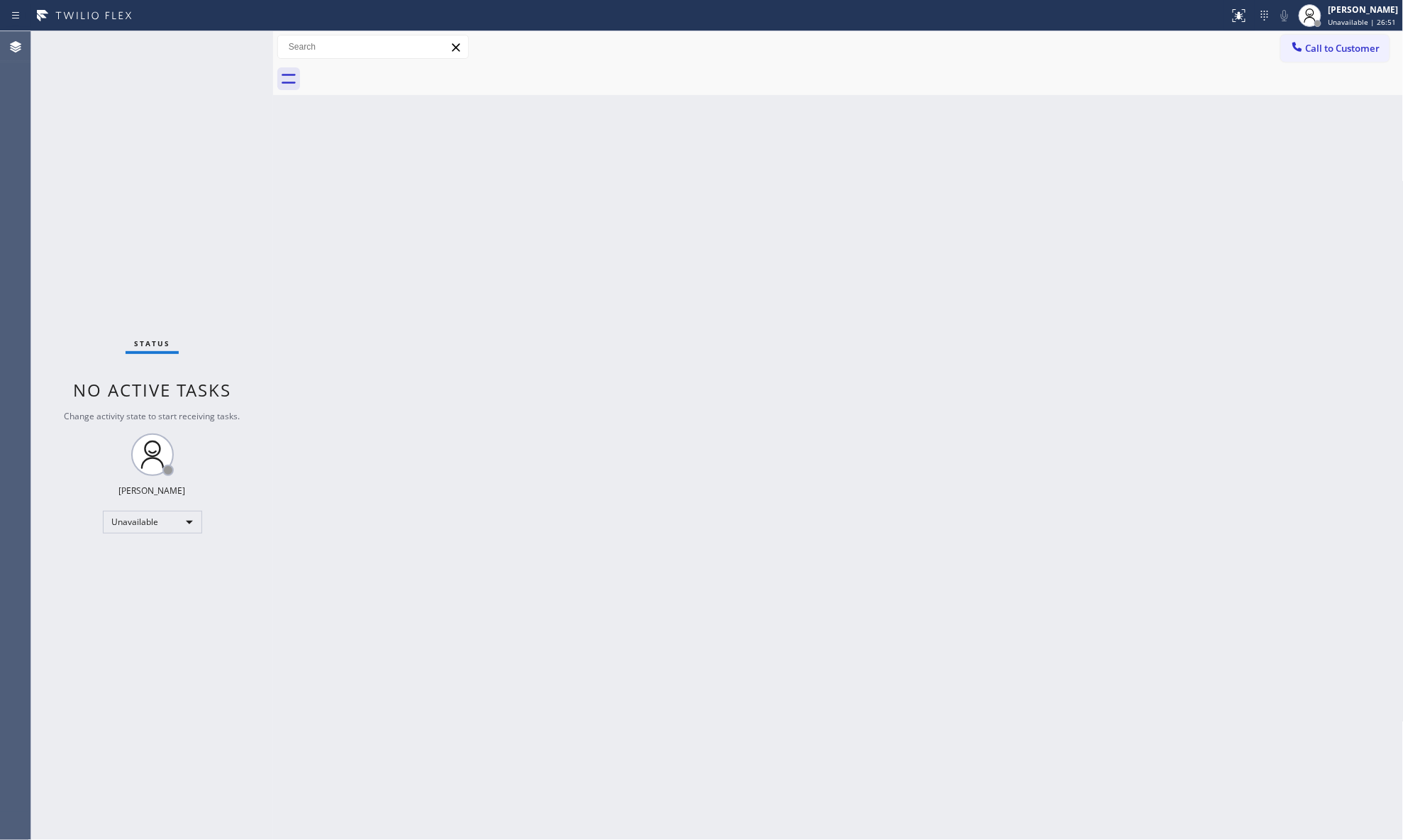
drag, startPoint x: 1304, startPoint y: 44, endPoint x: 971, endPoint y: 154, distance: 350.7
click at [1300, 44] on icon at bounding box center [1298, 47] width 14 height 14
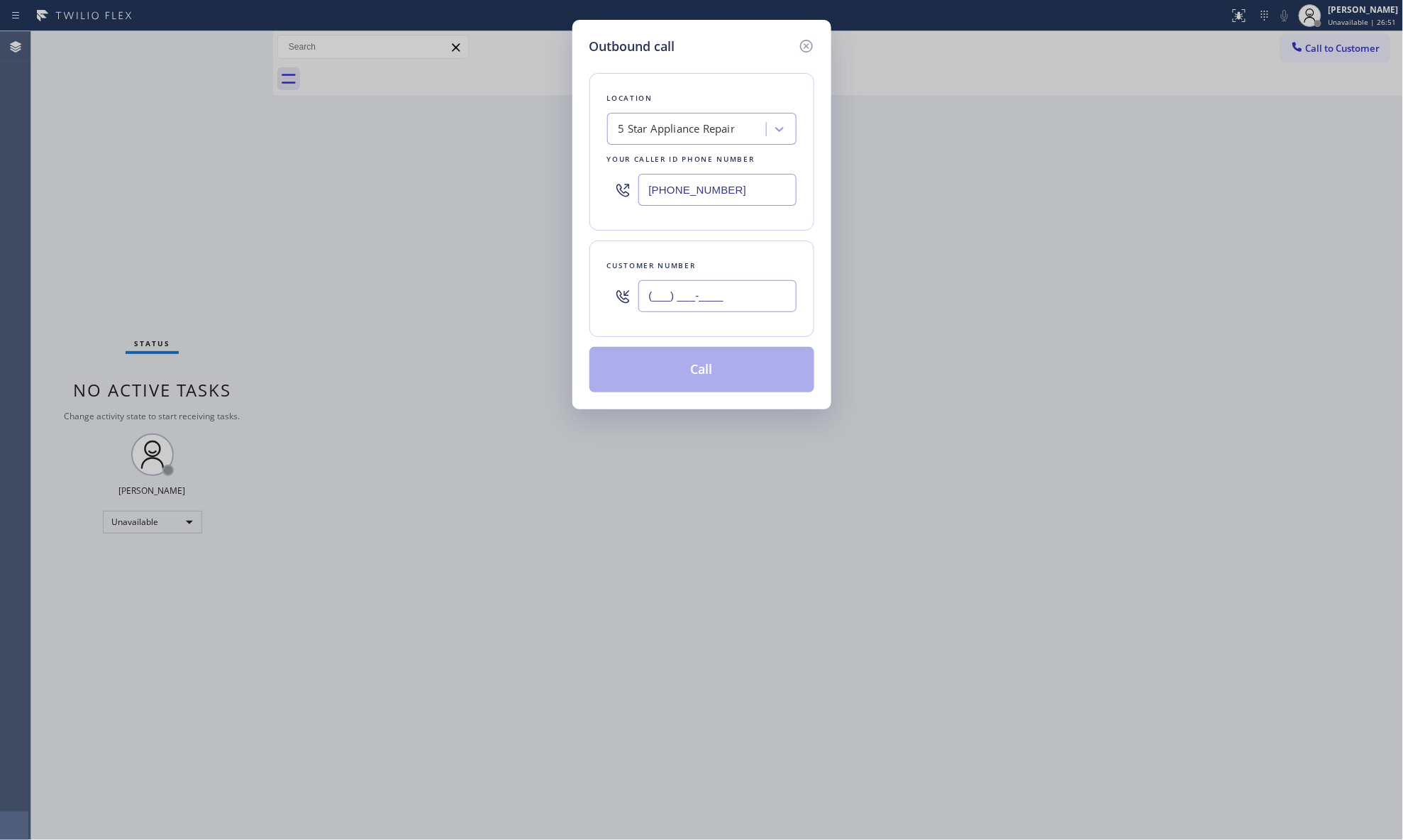
paste input "text"
click at [756, 293] on input "(___) ___-____" at bounding box center [717, 296] width 158 height 32
paste input "858) 245-6183"
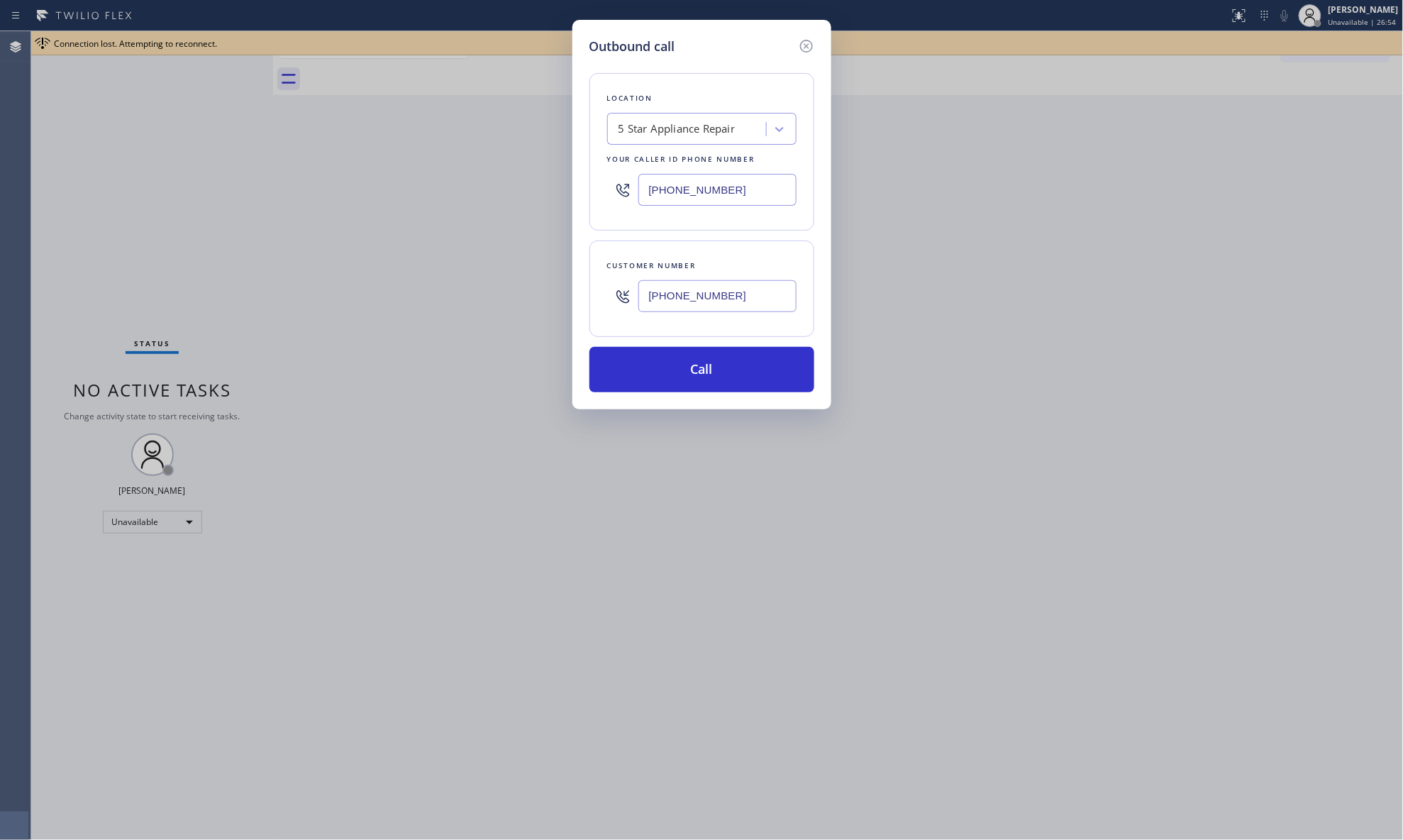
type input "[PHONE_NUMBER]"
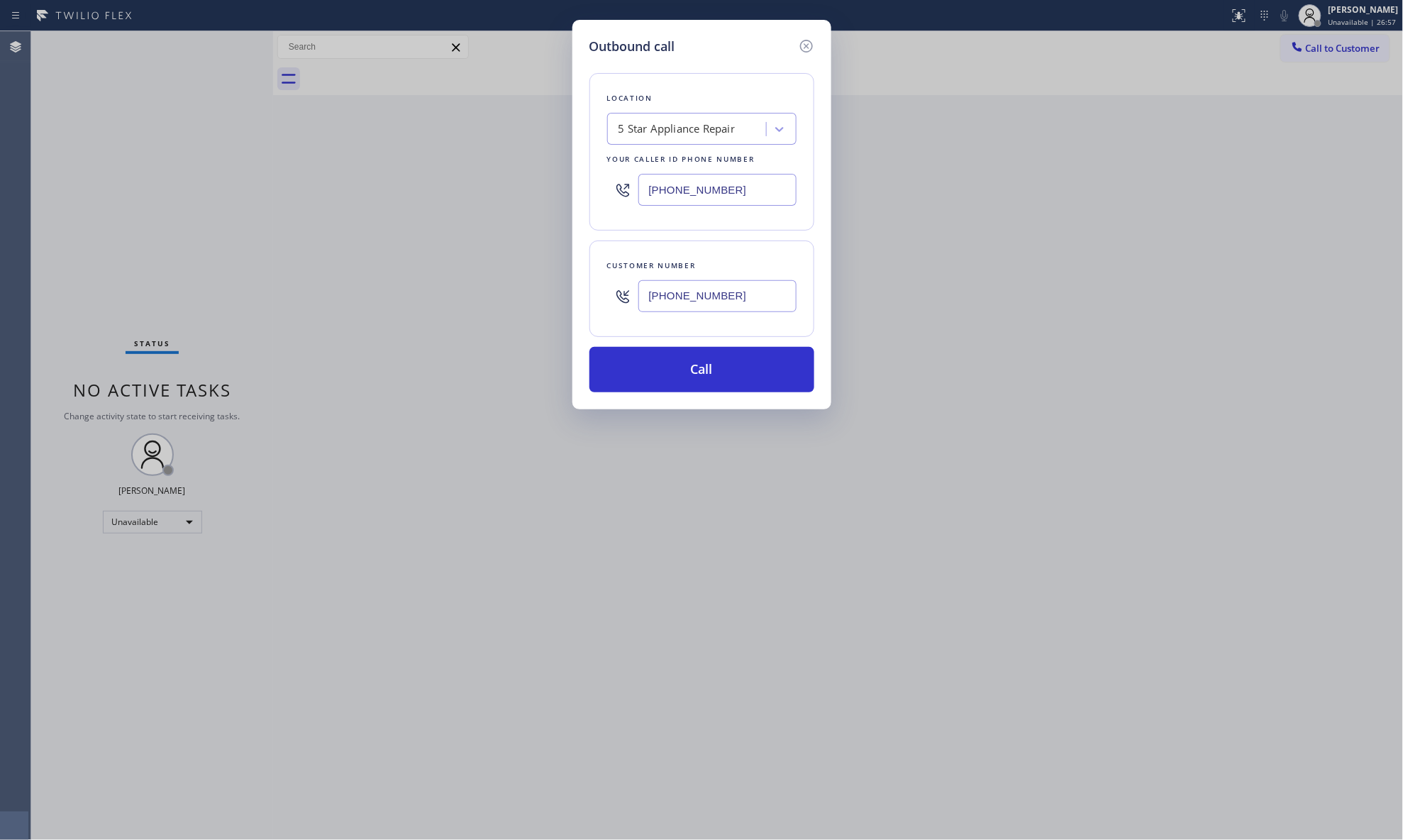
drag, startPoint x: 735, startPoint y: 197, endPoint x: 620, endPoint y: 197, distance: 115.0
click at [620, 197] on div "[PHONE_NUMBER]" at bounding box center [702, 189] width 189 height 46
paste input "00) 568-8664"
type input "[PHONE_NUMBER]"
click at [710, 371] on button "Call" at bounding box center [702, 369] width 225 height 45
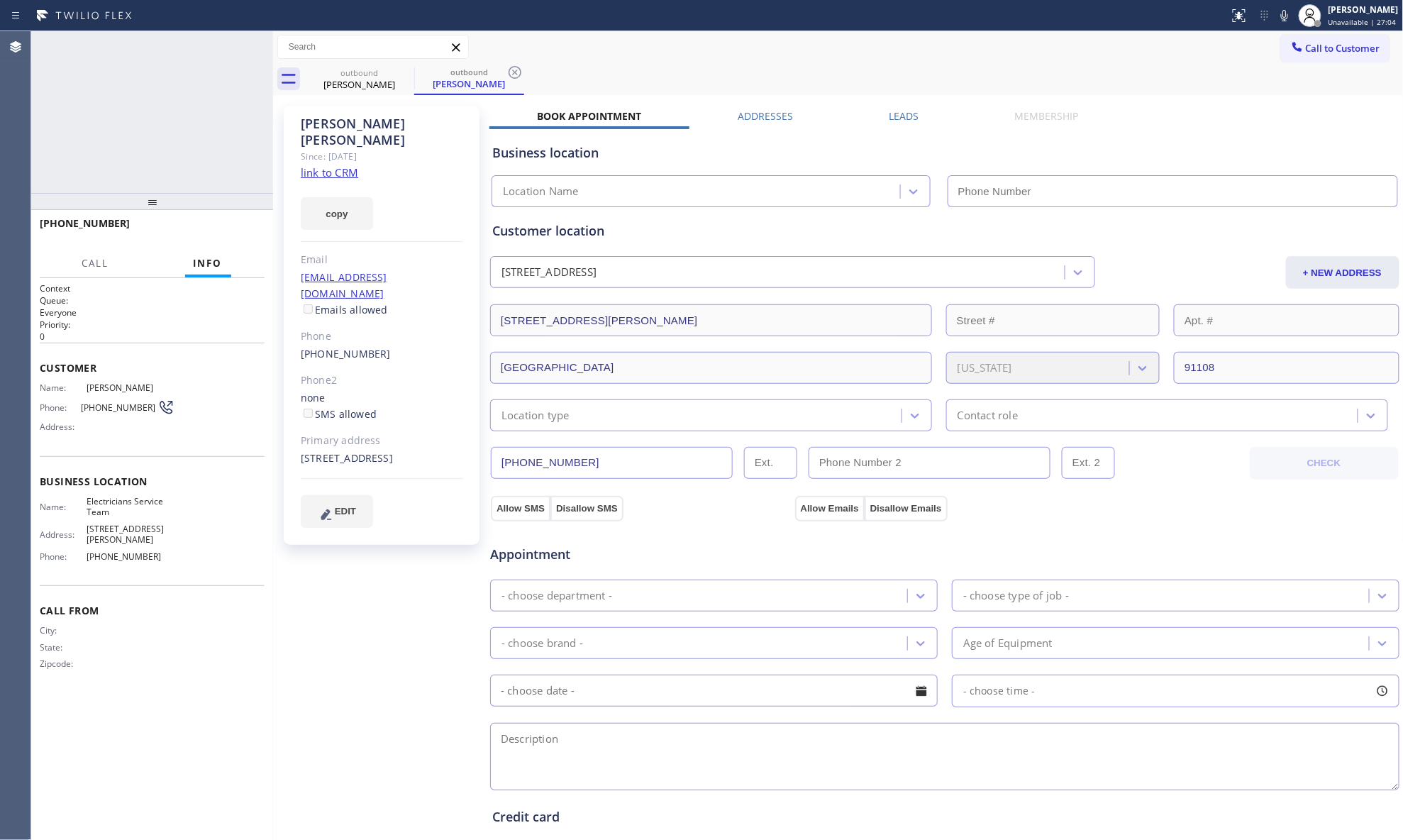
type input "[PHONE_NUMBER]"
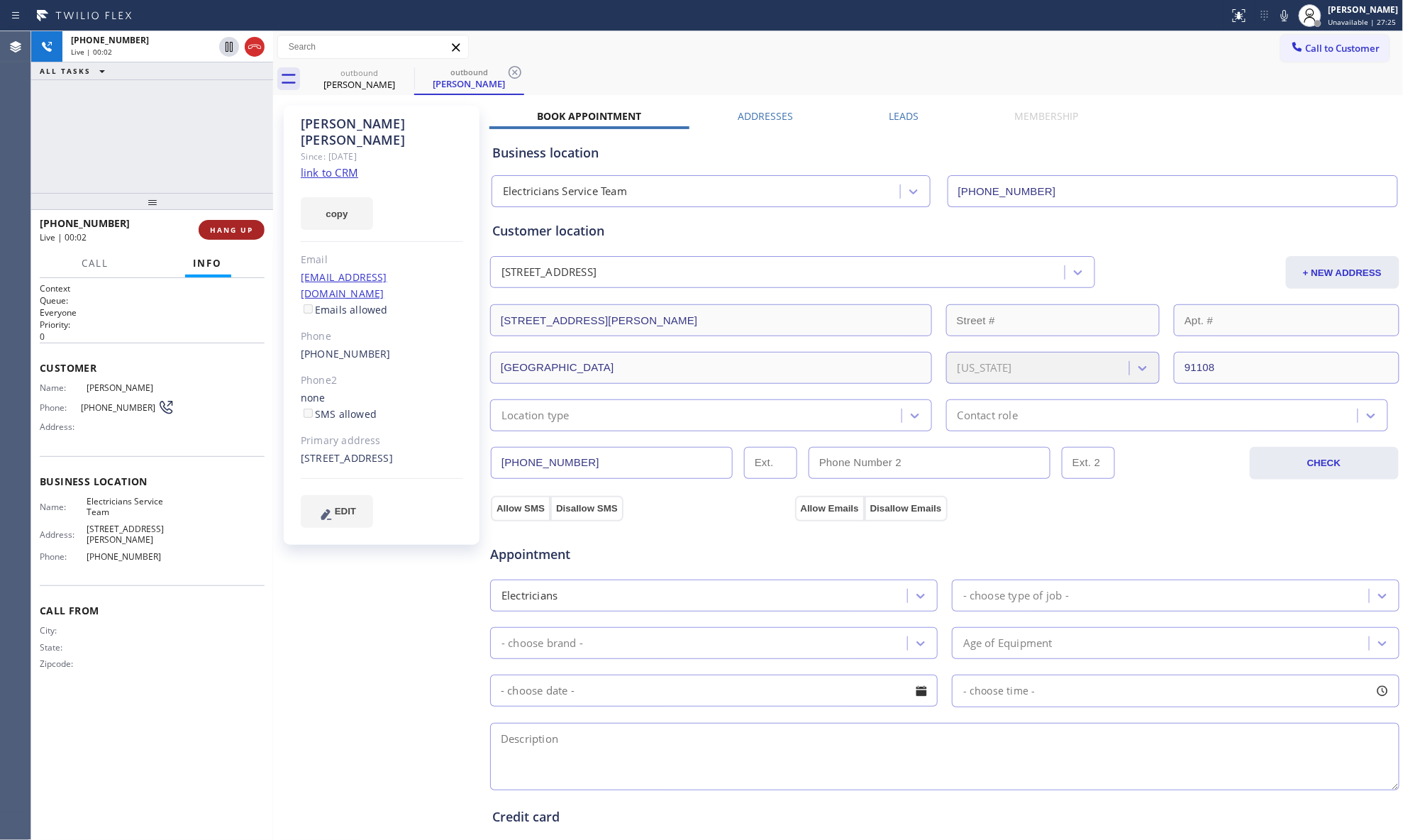
click at [225, 227] on span "HANG UP" at bounding box center [231, 229] width 43 height 10
click at [234, 225] on span "HANG UP" at bounding box center [231, 229] width 43 height 10
click at [237, 217] on div "[PHONE_NUMBER] Live | 00:03 HANG UP" at bounding box center [152, 230] width 225 height 37
click at [222, 190] on div "ALL TASKS ALL TASKS ACTIVE TASKS TASKS IN WRAP UP [PHONE_NUMBER] Wrap up | 00:0…" at bounding box center [151, 435] width 242 height 808
drag, startPoint x: 223, startPoint y: 190, endPoint x: 239, endPoint y: 182, distance: 17.9
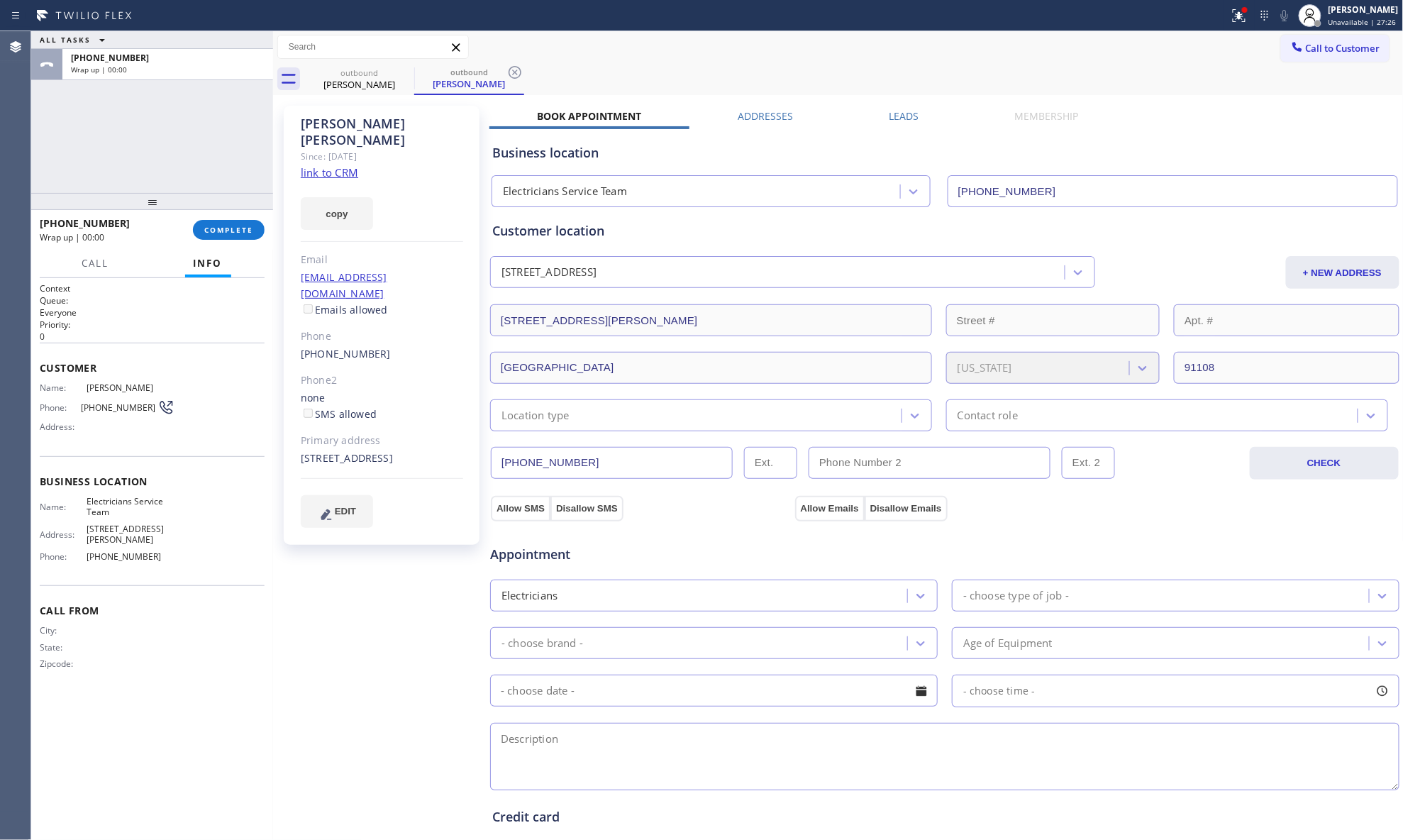
click at [227, 188] on div "ALL TASKS ALL TASKS ACTIVE TASKS TASKS IN WRAP UP [PHONE_NUMBER] Wrap up | 00:0…" at bounding box center [151, 435] width 242 height 808
click at [904, 115] on label "Leads" at bounding box center [904, 116] width 30 height 14
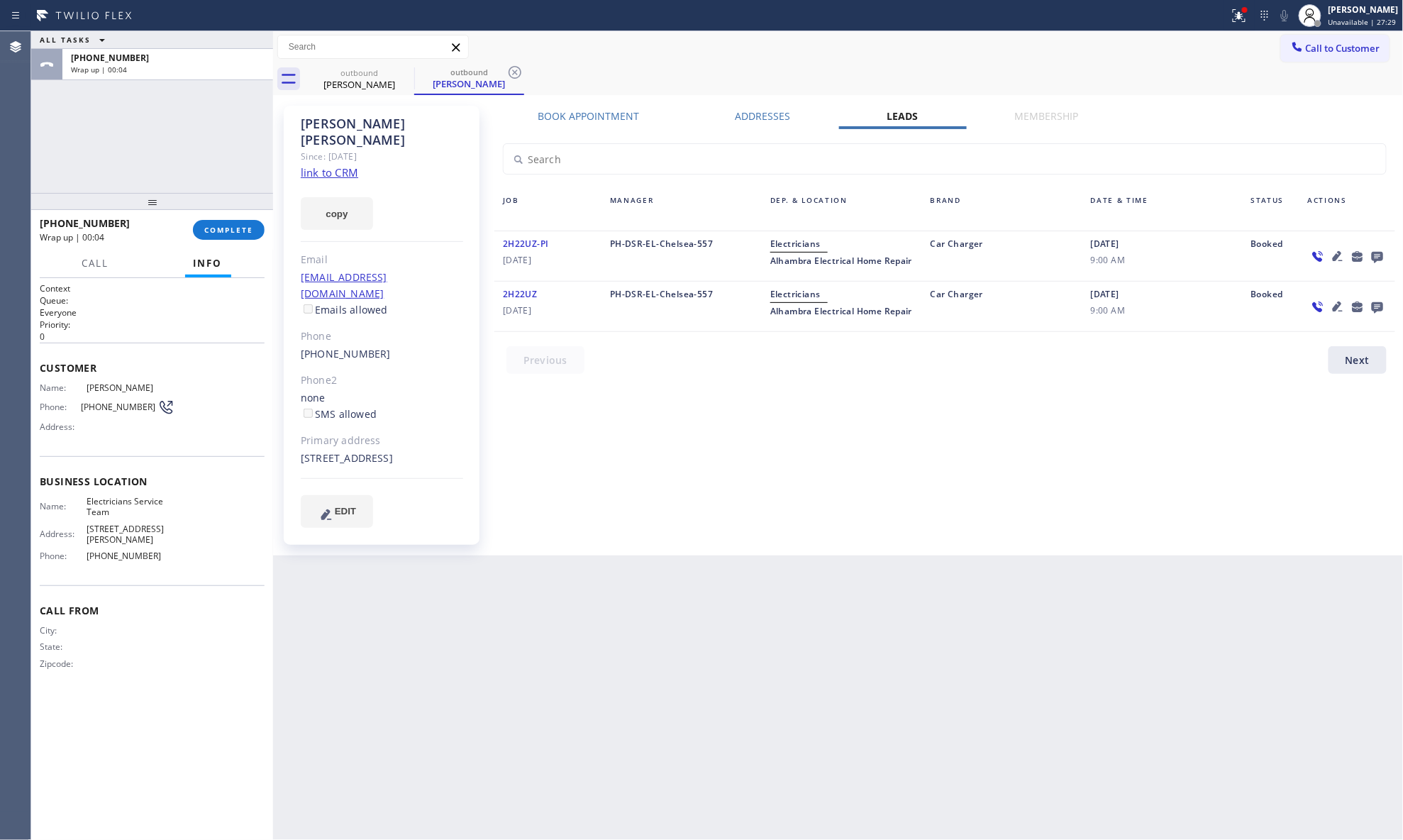
click at [1377, 256] on icon at bounding box center [1377, 257] width 17 height 18
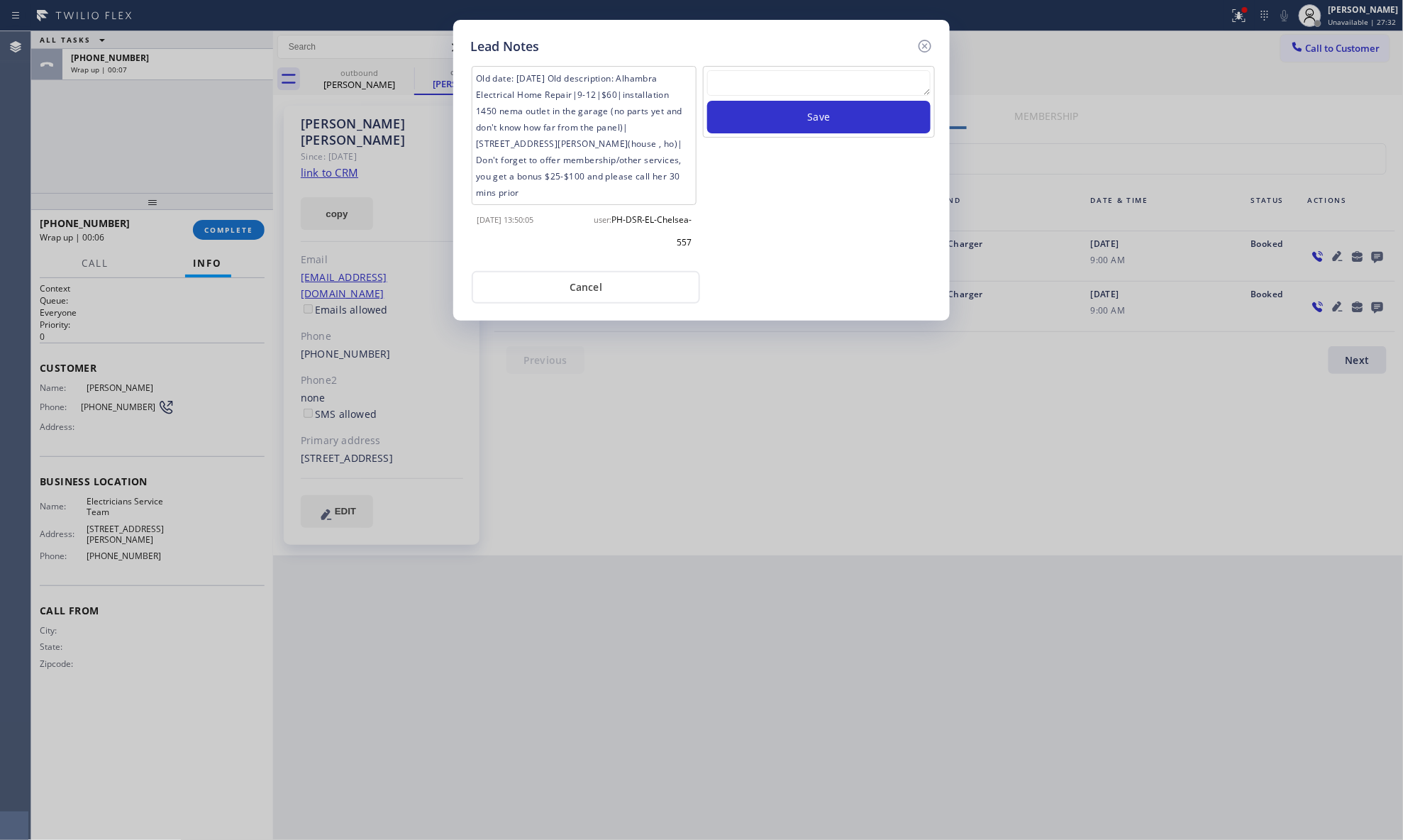
click at [757, 87] on textarea at bounding box center [819, 83] width 224 height 26
paste textarea "VM / Follow up call - Please transfer to me"
type textarea "VM / Follow up call - Please transfer to me"
click at [816, 120] on button "Save" at bounding box center [819, 117] width 224 height 32
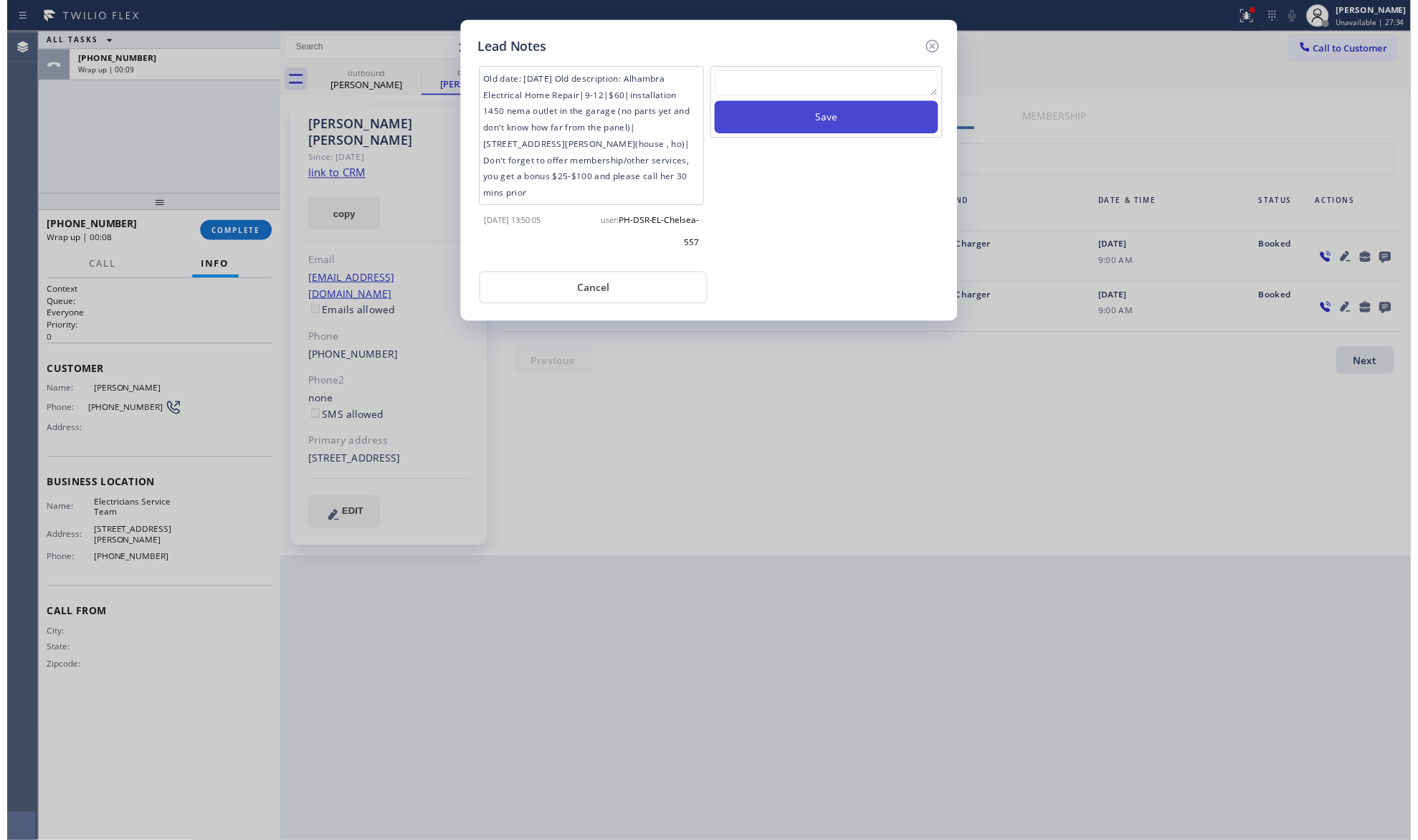
scroll to position [0, 0]
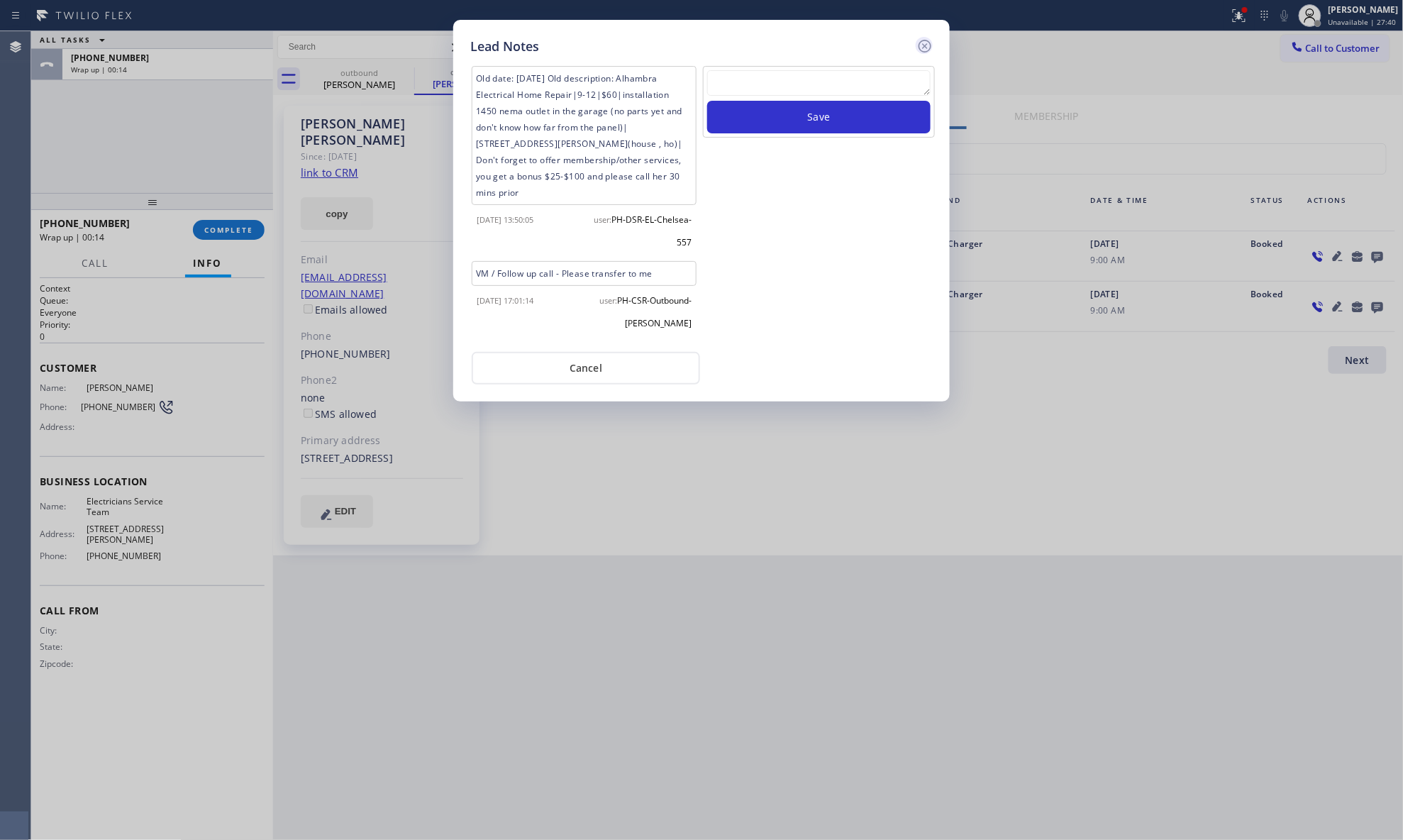
click at [923, 41] on icon at bounding box center [925, 46] width 17 height 17
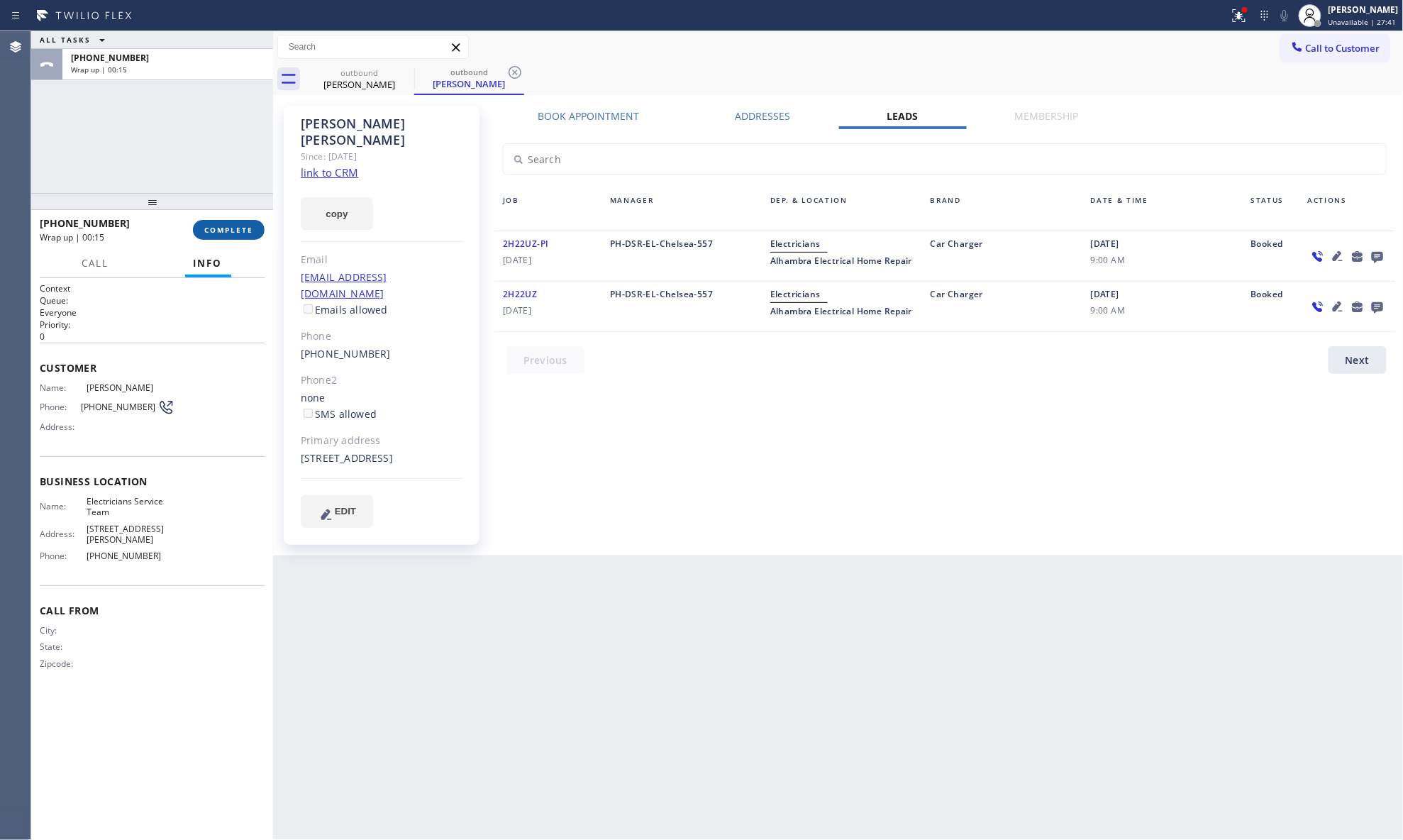
click at [258, 239] on button "COMPLETE" at bounding box center [228, 230] width 72 height 20
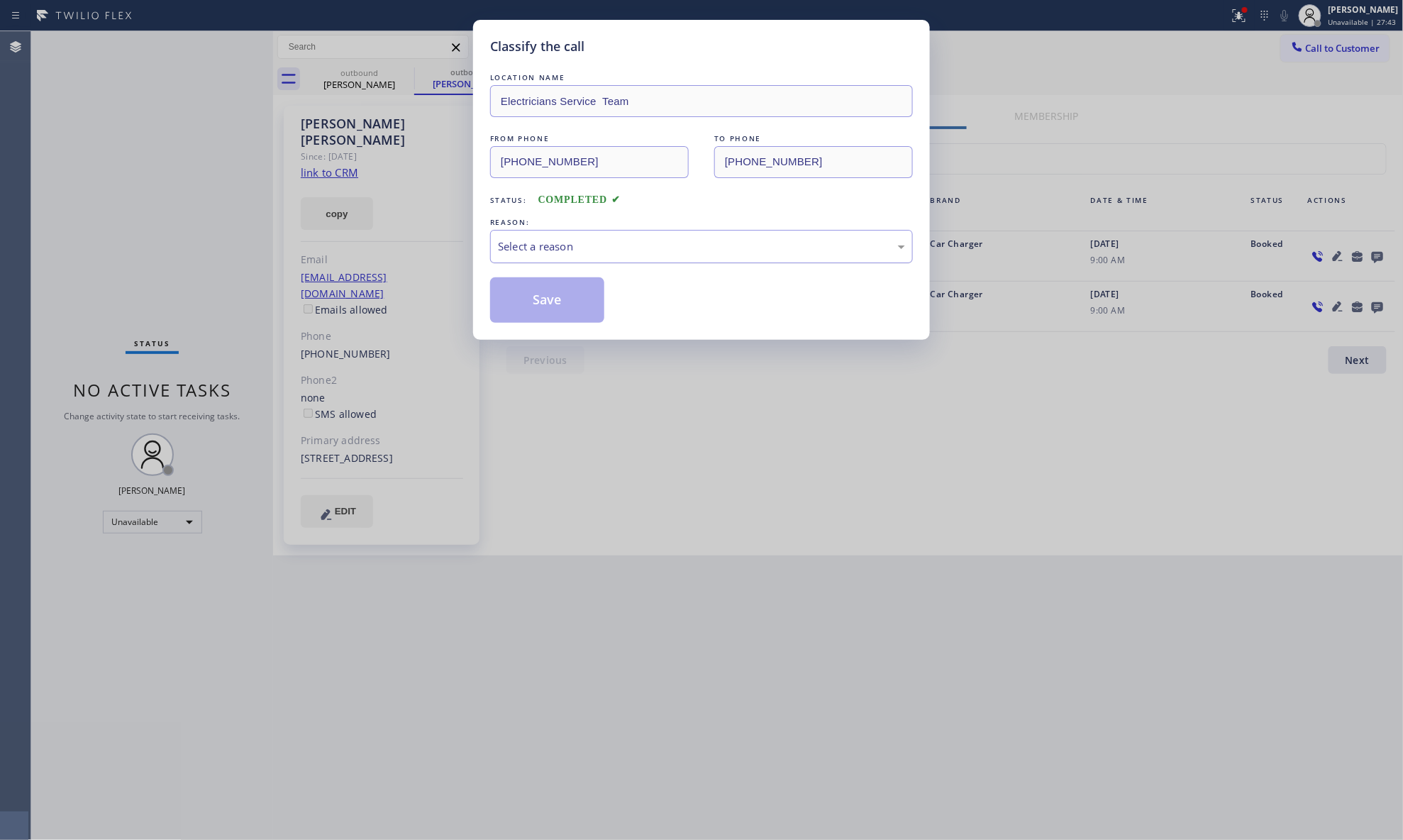
click at [525, 240] on div "Select a reason" at bounding box center [702, 246] width 407 height 17
click at [543, 293] on button "Save" at bounding box center [548, 300] width 115 height 45
click at [506, 78] on icon at bounding box center [515, 72] width 17 height 17
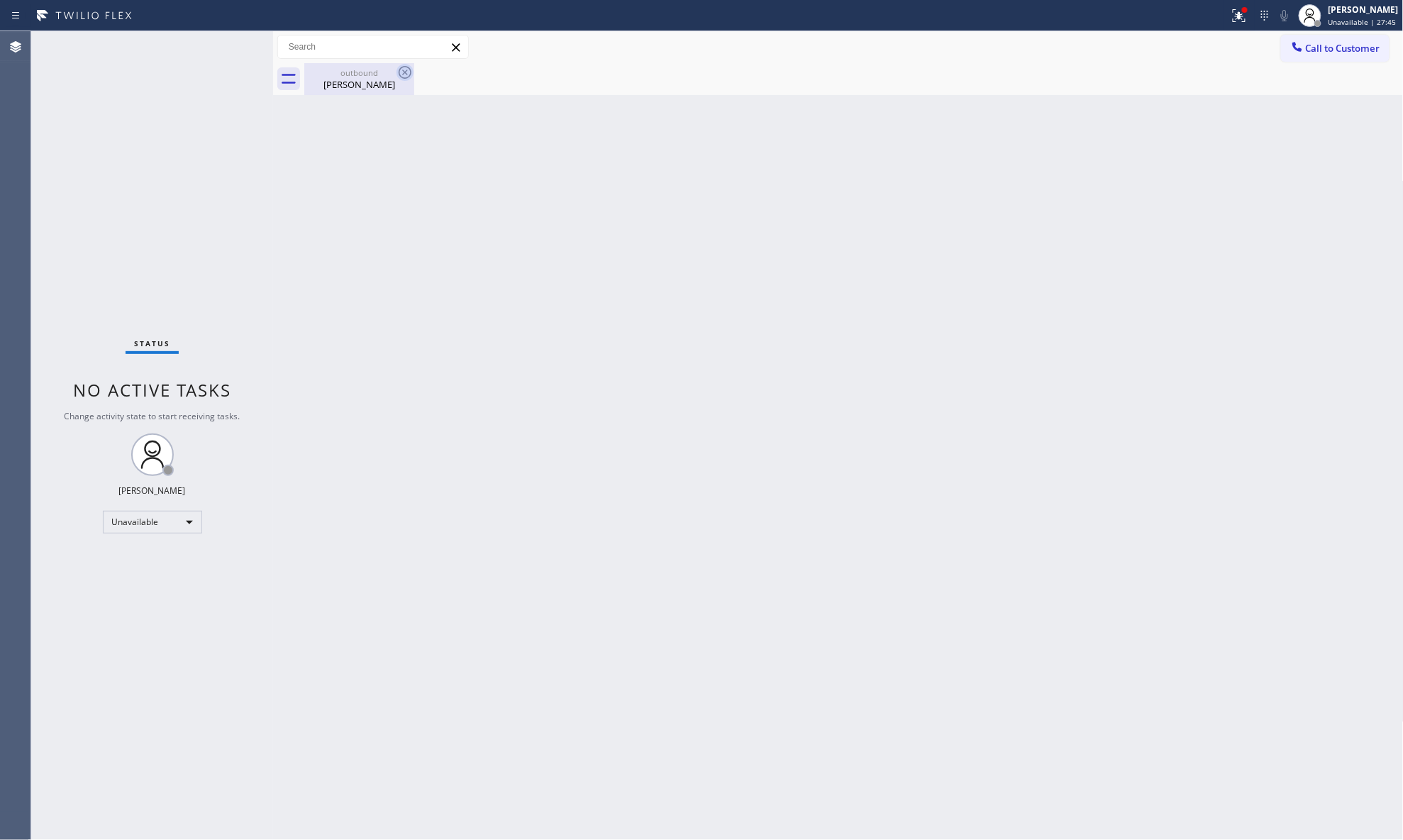
click at [397, 78] on icon at bounding box center [405, 72] width 17 height 17
click at [399, 72] on icon at bounding box center [405, 72] width 13 height 13
click at [384, 78] on div "[PERSON_NAME]" at bounding box center [359, 84] width 107 height 13
drag, startPoint x: 1243, startPoint y: 18, endPoint x: 1235, endPoint y: 17, distance: 8.1
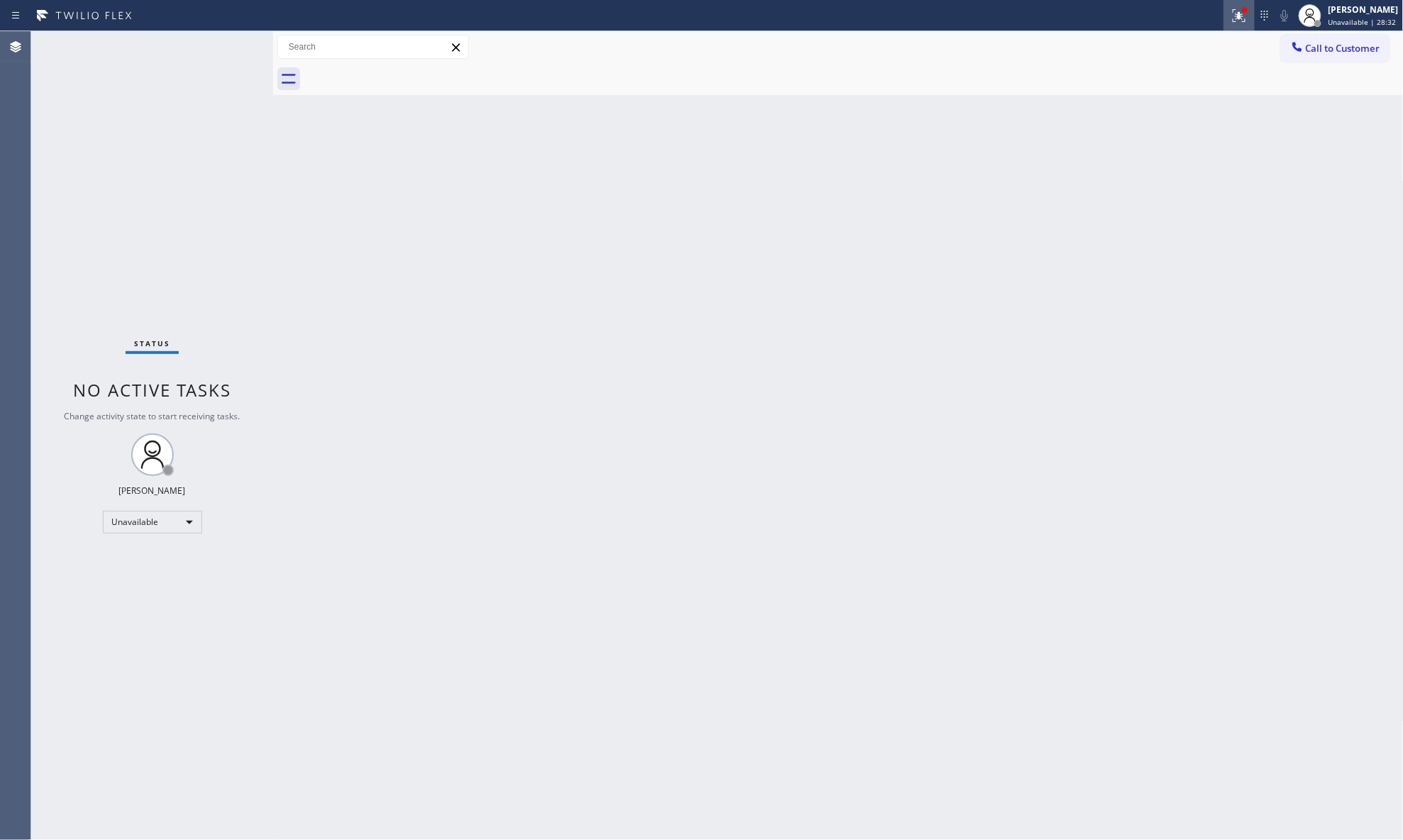
click at [1242, 17] on icon at bounding box center [1236, 14] width 8 height 10
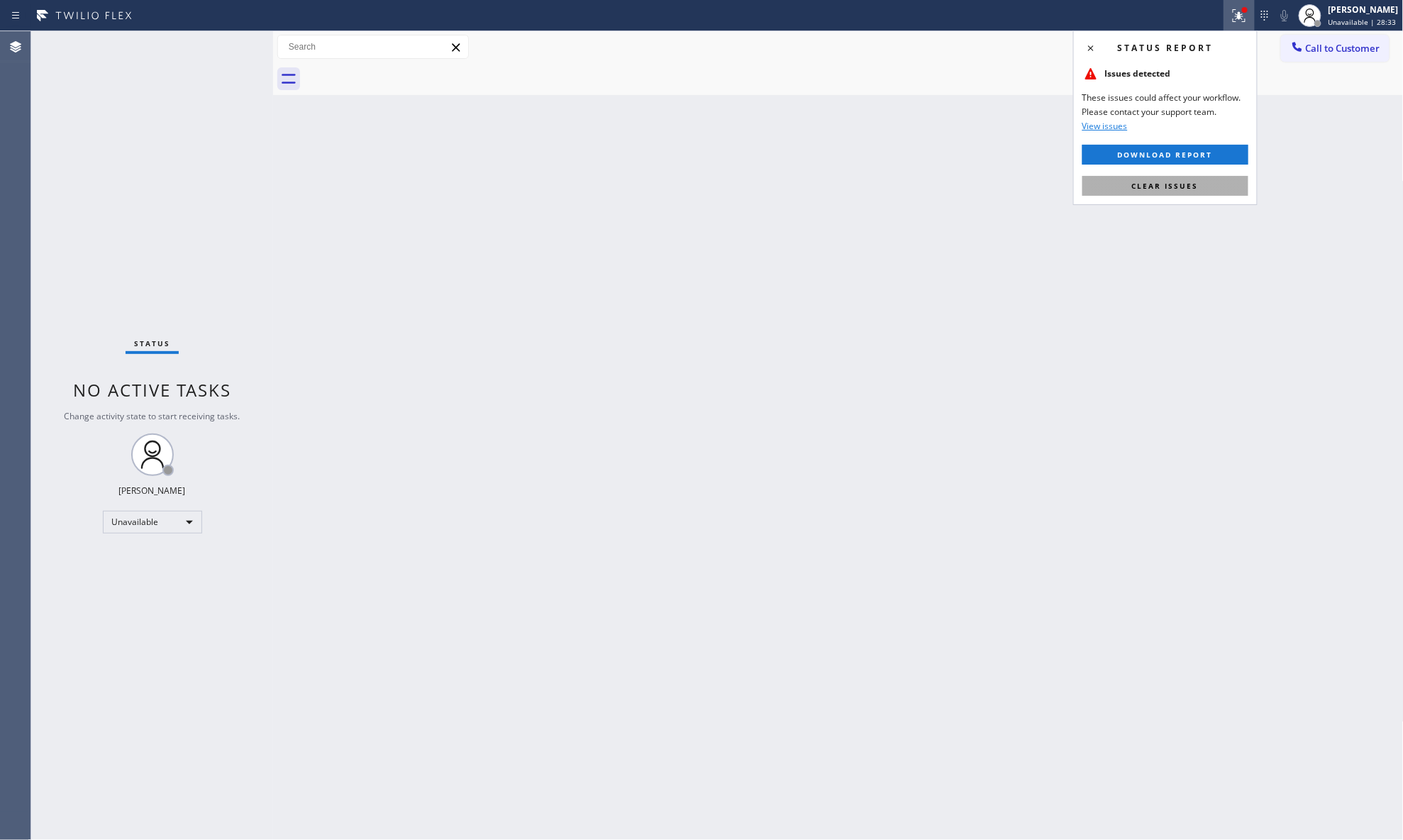
click at [1175, 176] on button "Clear issues" at bounding box center [1166, 186] width 166 height 20
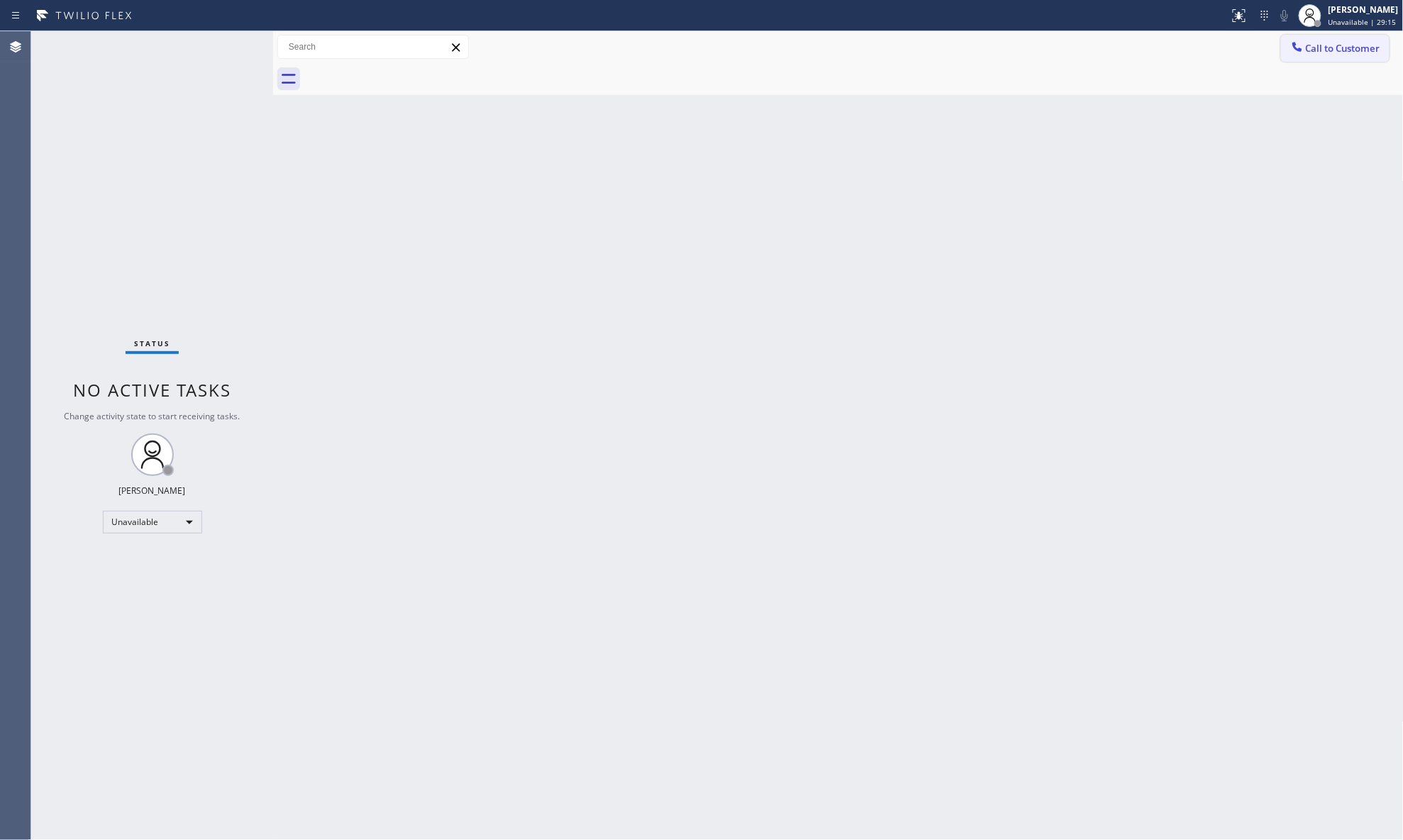
click at [1331, 48] on span "Call to Customer" at bounding box center [1343, 48] width 75 height 13
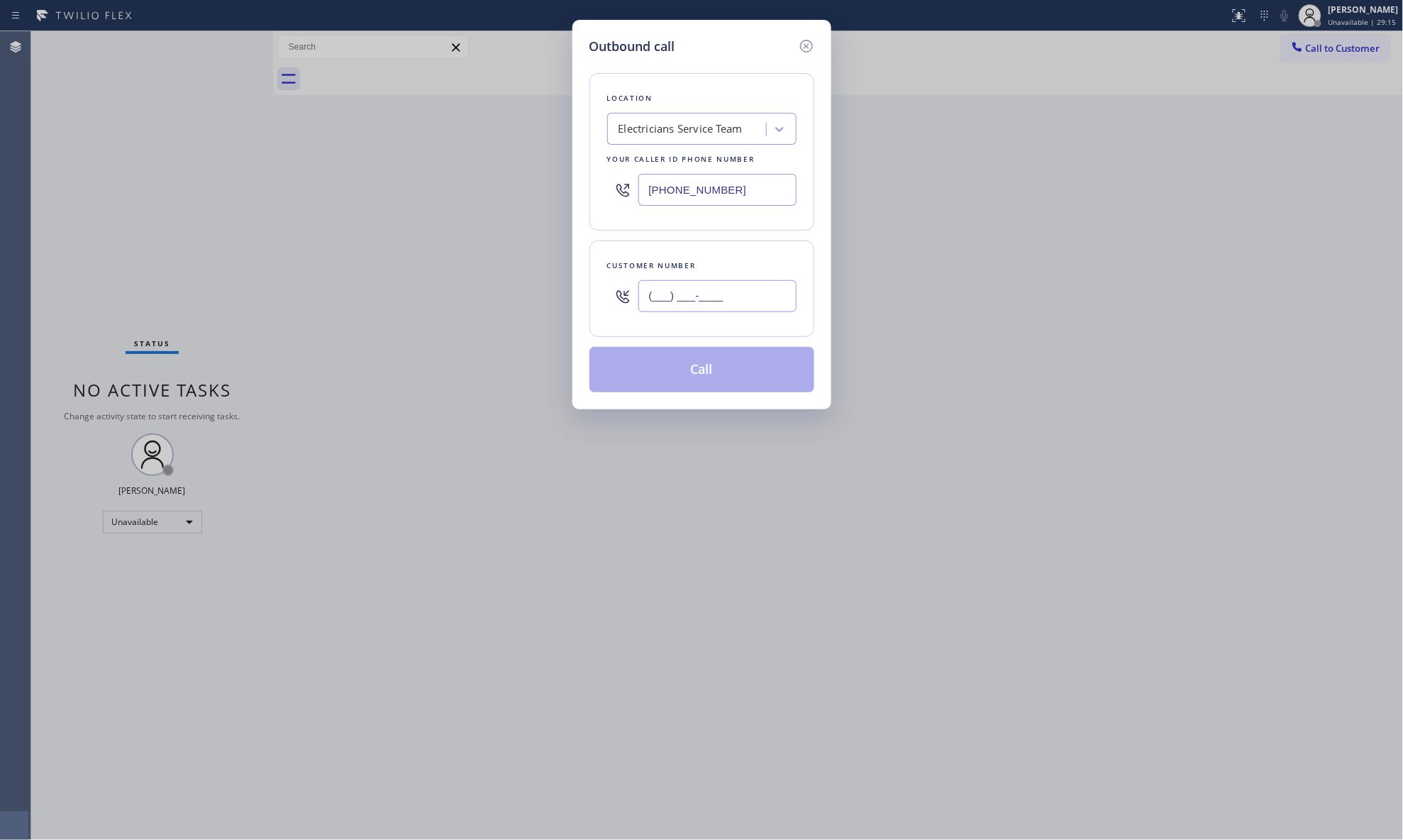
paste input "954) 599-7919"
click at [726, 281] on input "(___) ___-____" at bounding box center [717, 296] width 158 height 32
type input "[PHONE_NUMBER]"
click at [708, 364] on button "Call" at bounding box center [702, 369] width 225 height 45
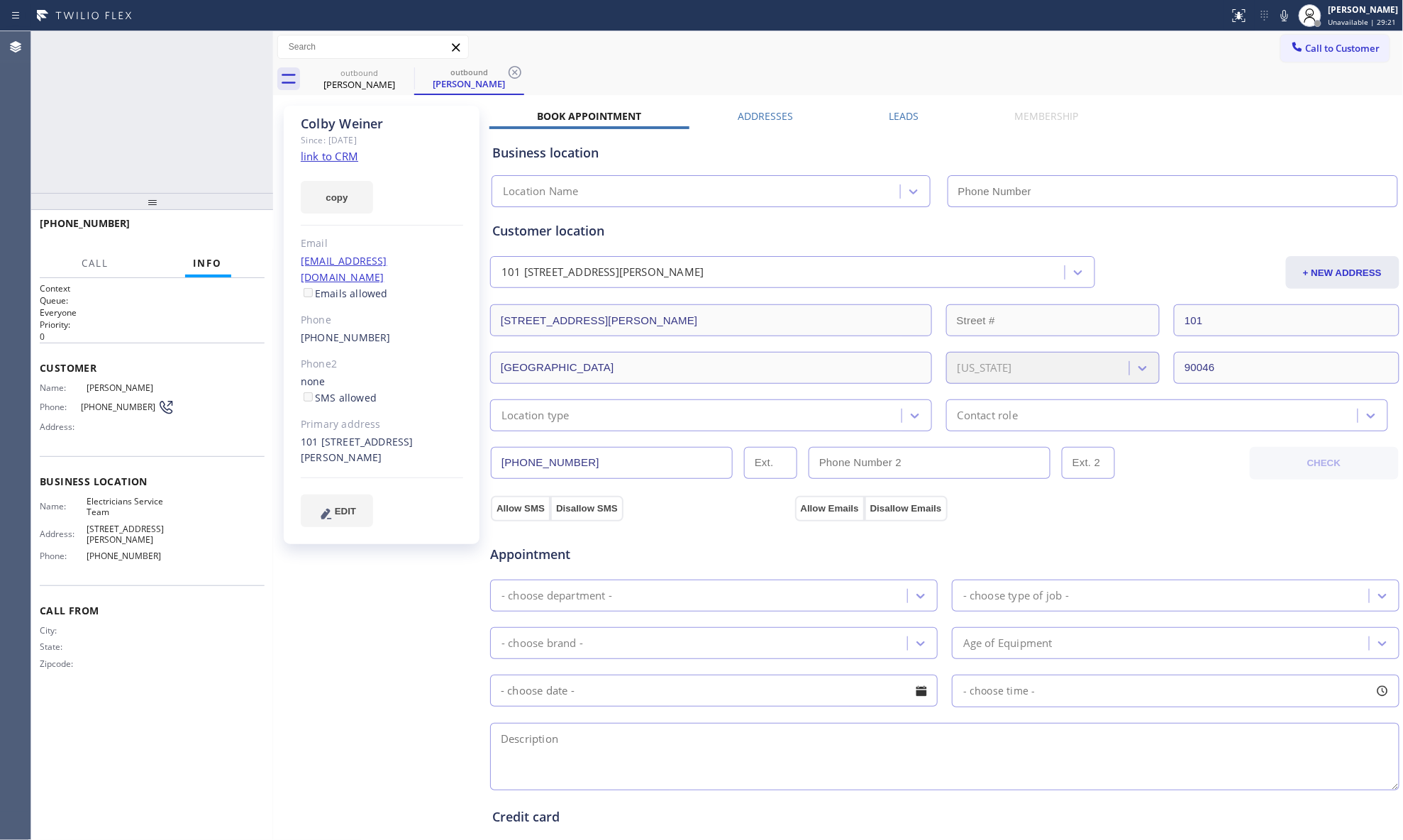
type input "[PHONE_NUMBER]"
click at [770, 61] on div "Call to Customer Outbound call Location Electricians Service Team Your caller i…" at bounding box center [838, 47] width 1131 height 32
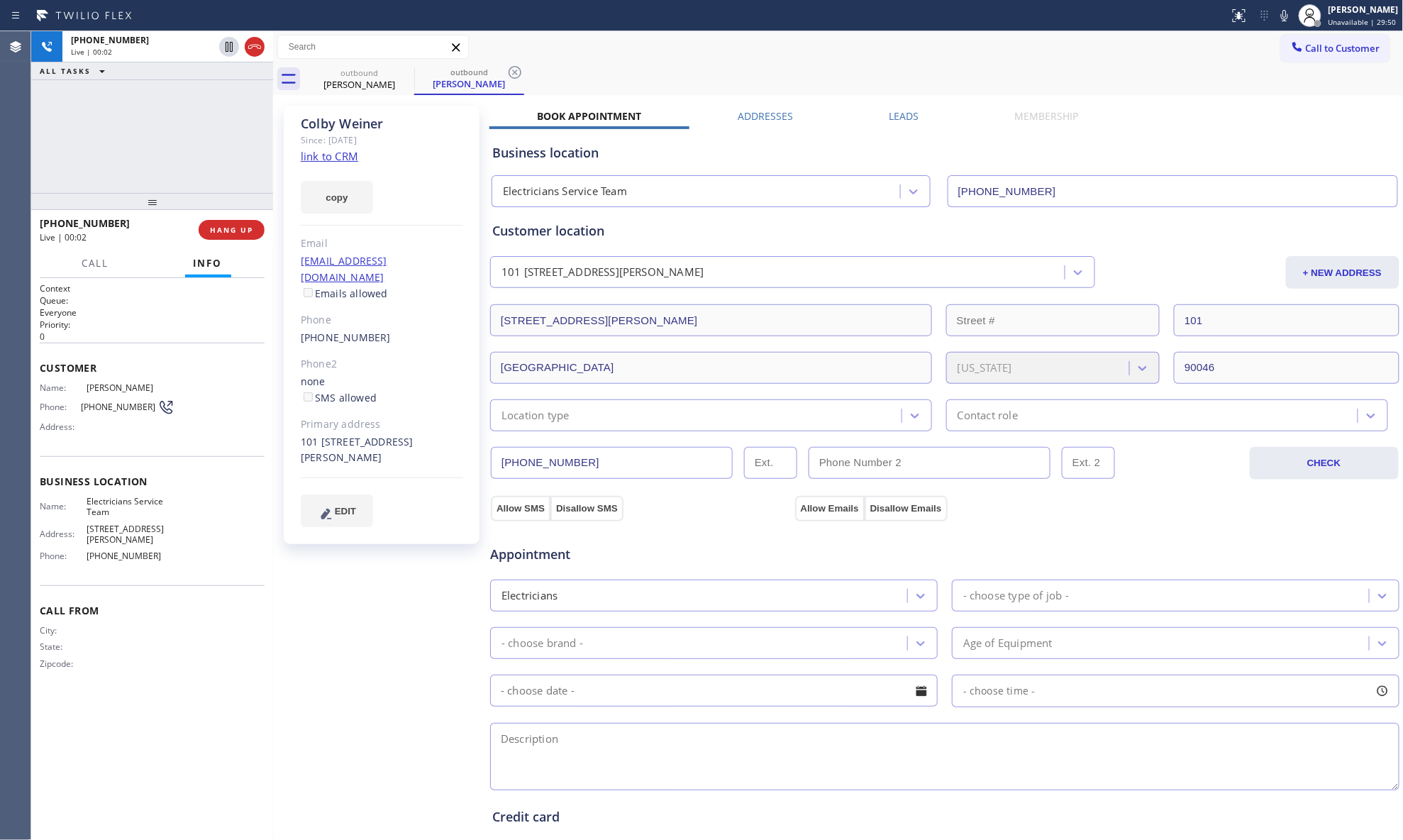
click at [230, 218] on div "[PHONE_NUMBER] Live | 00:02 HANG UP" at bounding box center [152, 230] width 225 height 37
click at [228, 220] on button "HANG UP" at bounding box center [232, 230] width 66 height 20
click at [230, 220] on button "COMPLETE" at bounding box center [228, 230] width 72 height 20
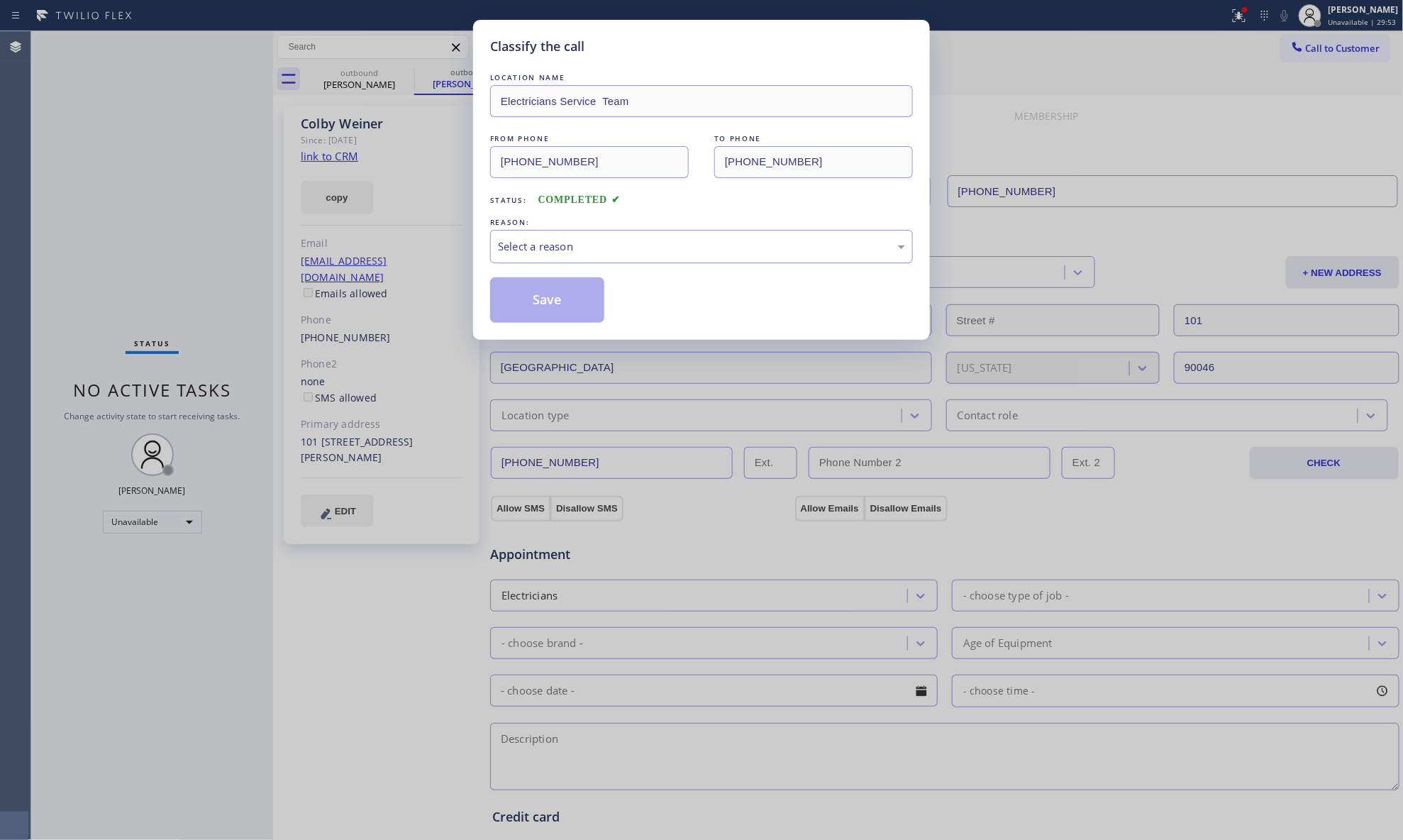
click at [598, 238] on div "Select a reason" at bounding box center [702, 246] width 407 height 17
click at [518, 308] on button "Save" at bounding box center [548, 300] width 115 height 45
click at [518, 307] on button "Save" at bounding box center [548, 300] width 115 height 45
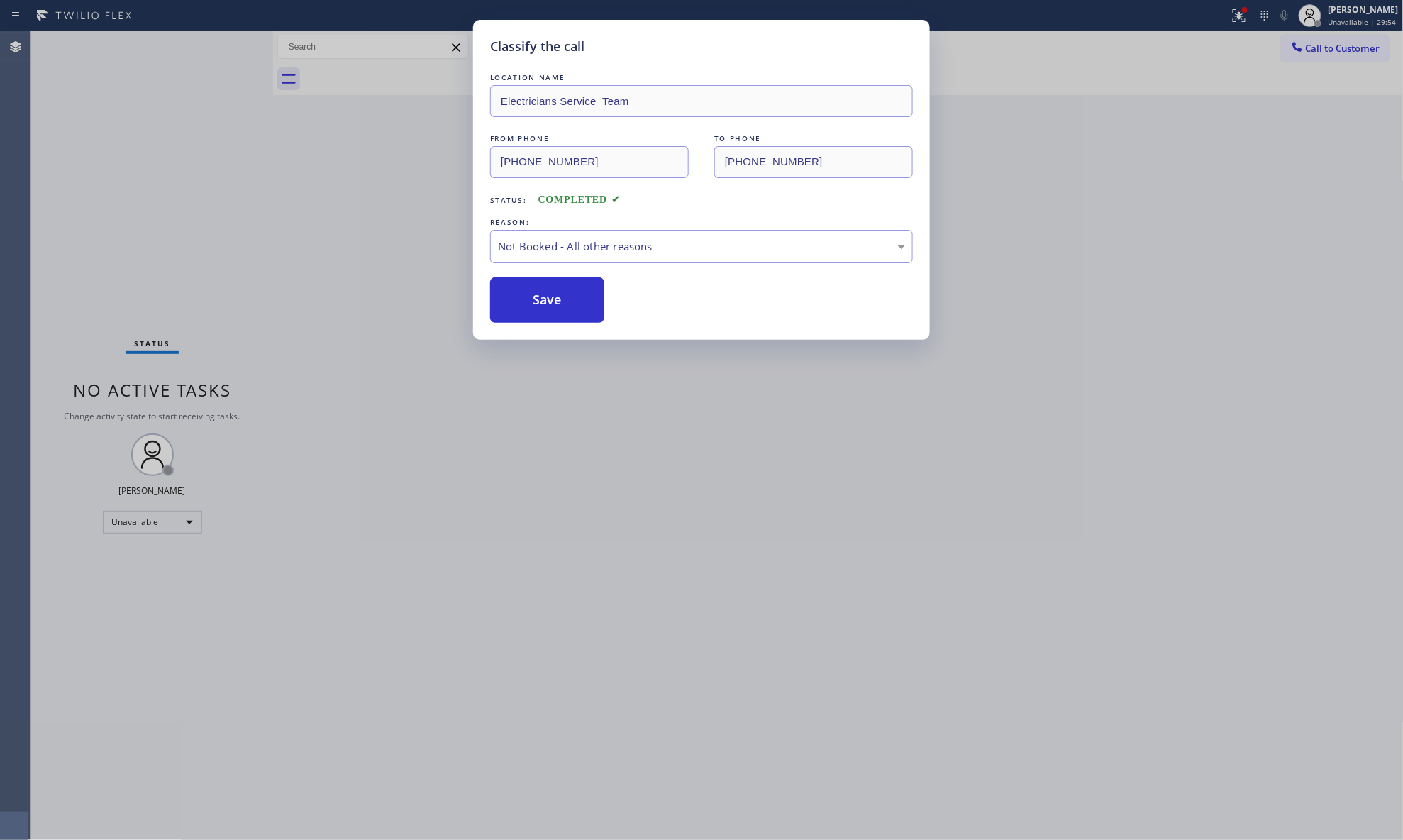
click at [365, 240] on div "Classify the call LOCATION NAME Electricians Service Team FROM PHONE [PHONE_NUM…" at bounding box center [702, 420] width 1403 height 840
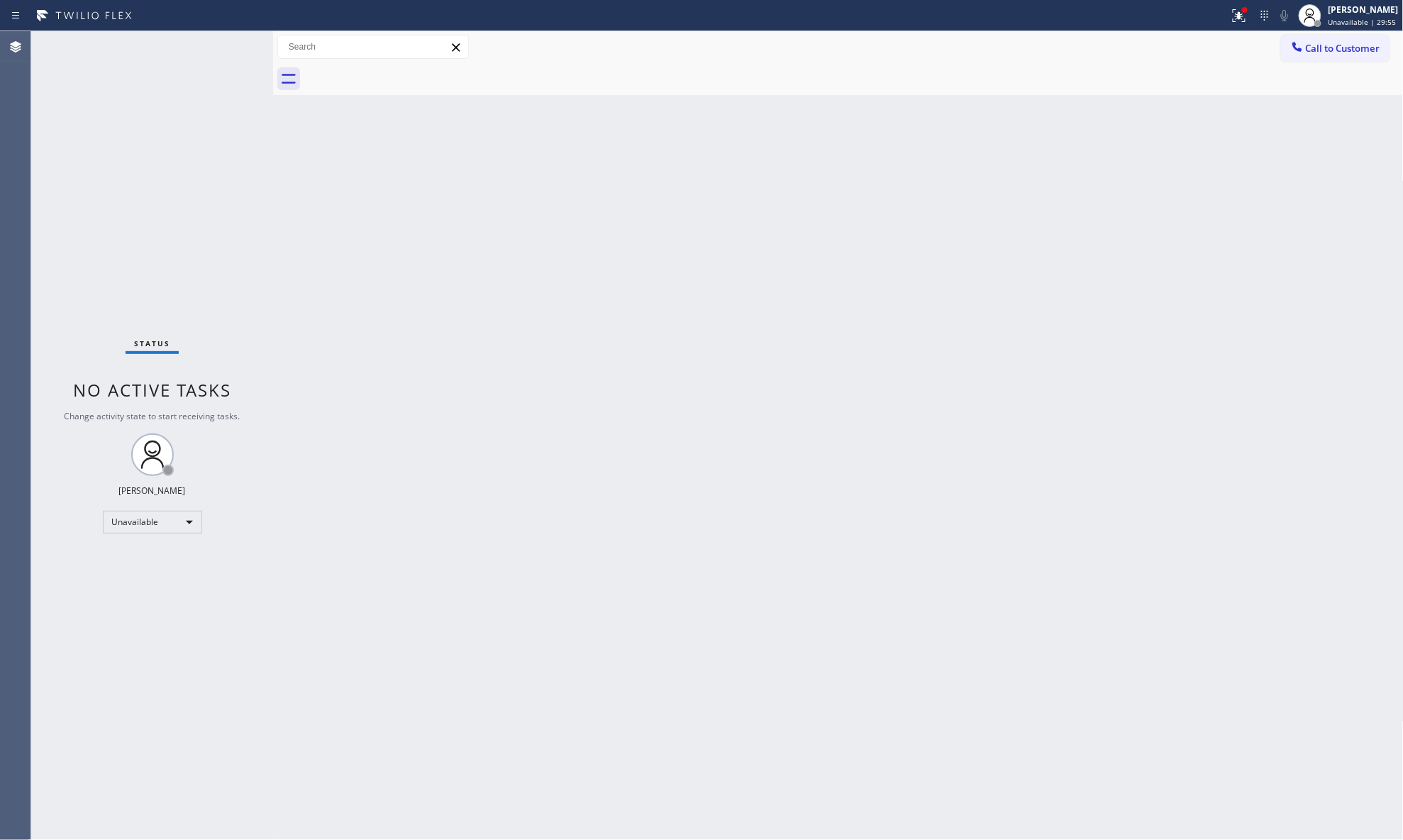
click at [443, 69] on div at bounding box center [854, 79] width 1099 height 32
click at [1227, 15] on div at bounding box center [1239, 15] width 31 height 17
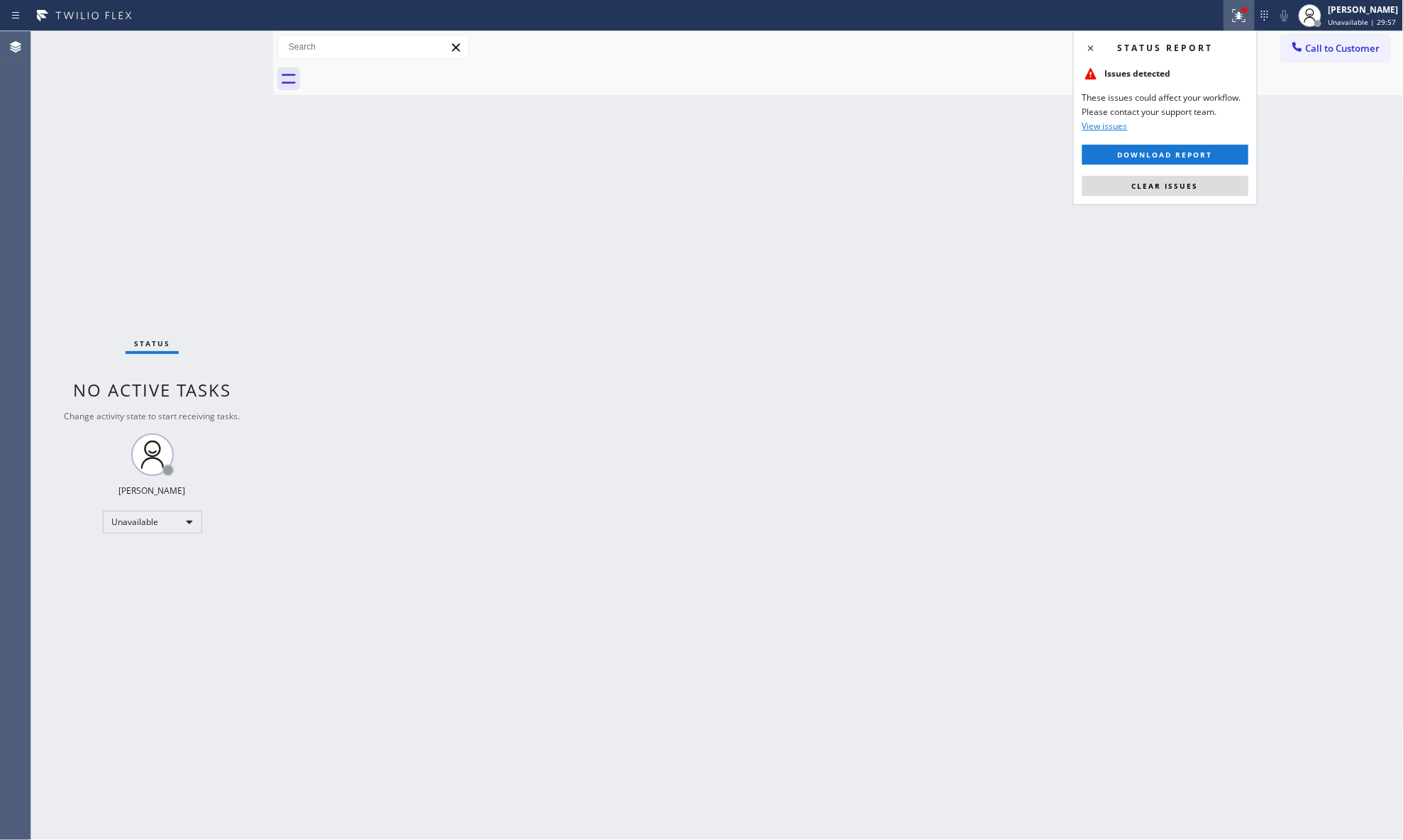
drag, startPoint x: 1160, startPoint y: 188, endPoint x: 1163, endPoint y: 163, distance: 25.2
click at [1162, 186] on span "Clear issues" at bounding box center [1166, 185] width 67 height 10
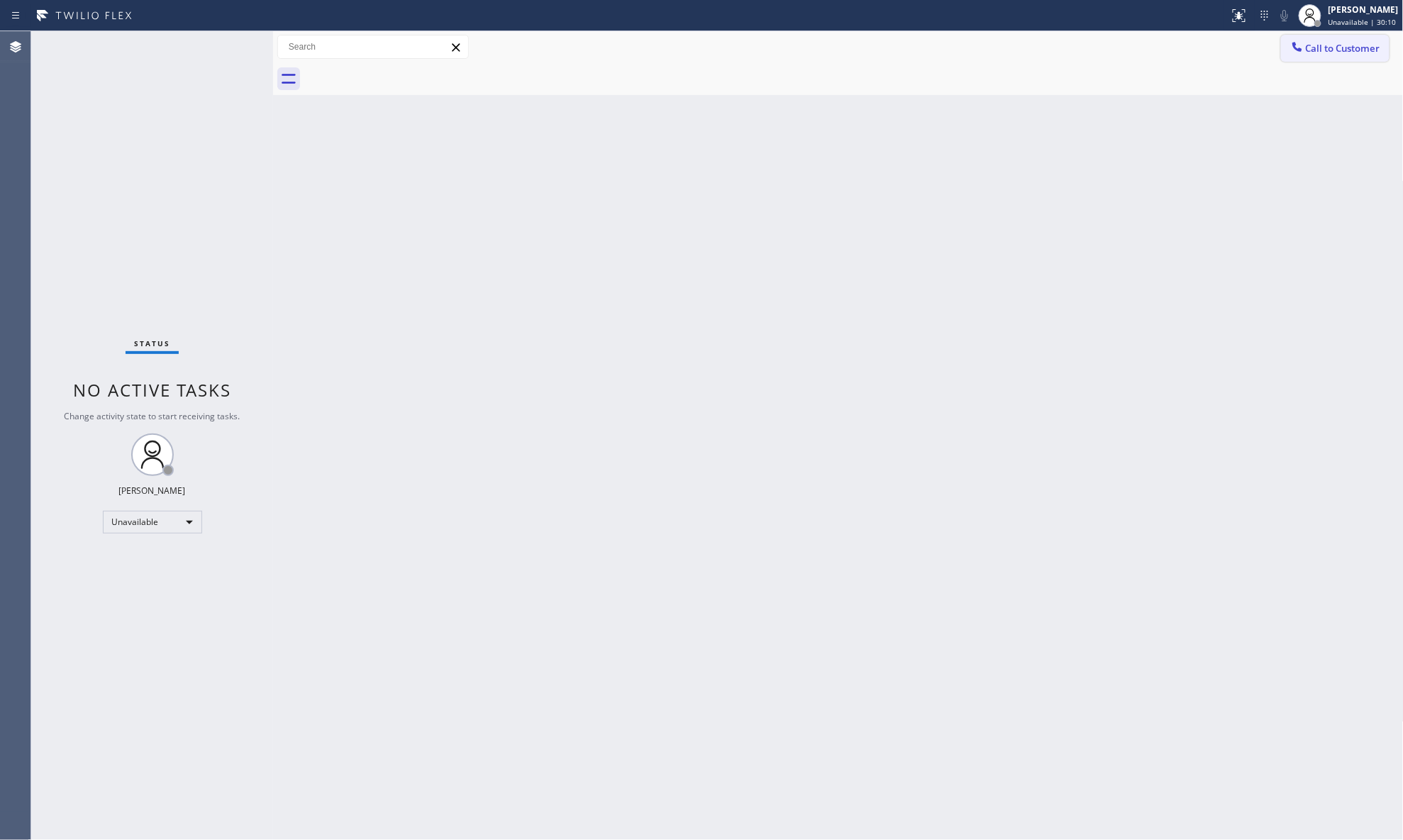
click at [1304, 57] on button "Call to Customer" at bounding box center [1335, 48] width 109 height 27
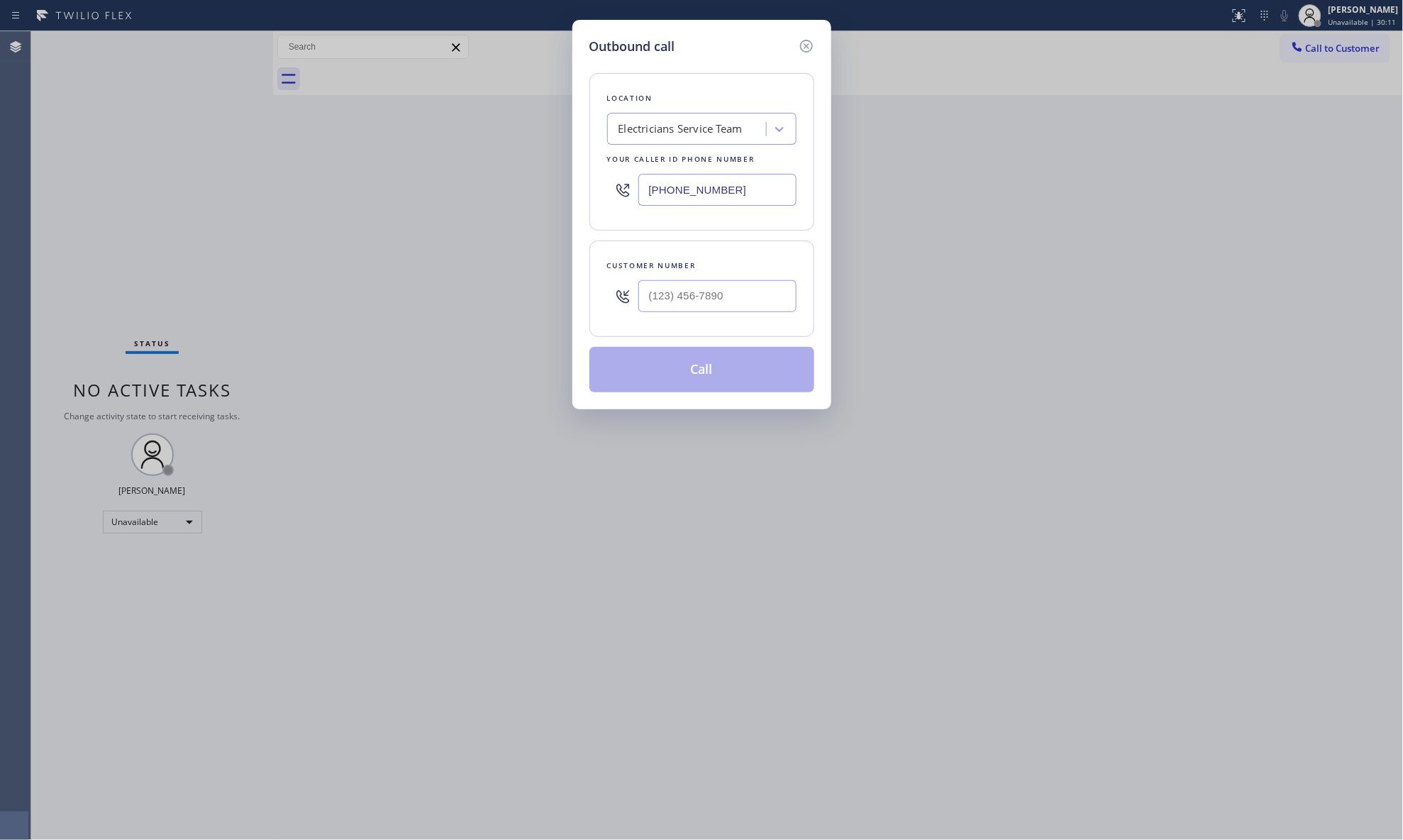
drag, startPoint x: 760, startPoint y: 326, endPoint x: 755, endPoint y: 307, distance: 19.6
click at [760, 322] on div "Customer number" at bounding box center [702, 289] width 225 height 96
paste input "415) 509-3020"
click at [752, 301] on input "[PHONE_NUMBER]" at bounding box center [717, 296] width 158 height 32
type input "[PHONE_NUMBER]"
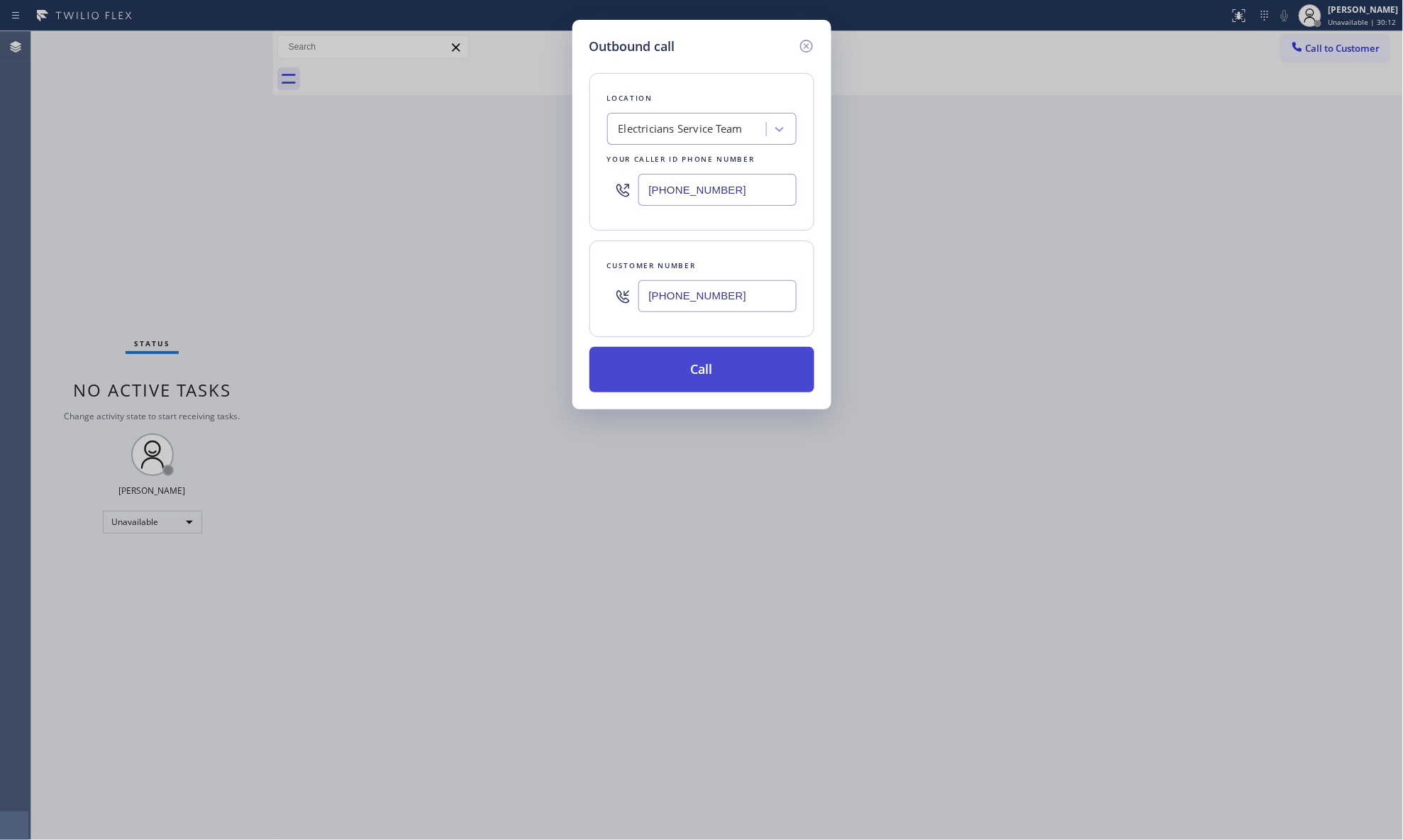
click at [722, 375] on button "Call" at bounding box center [702, 369] width 225 height 45
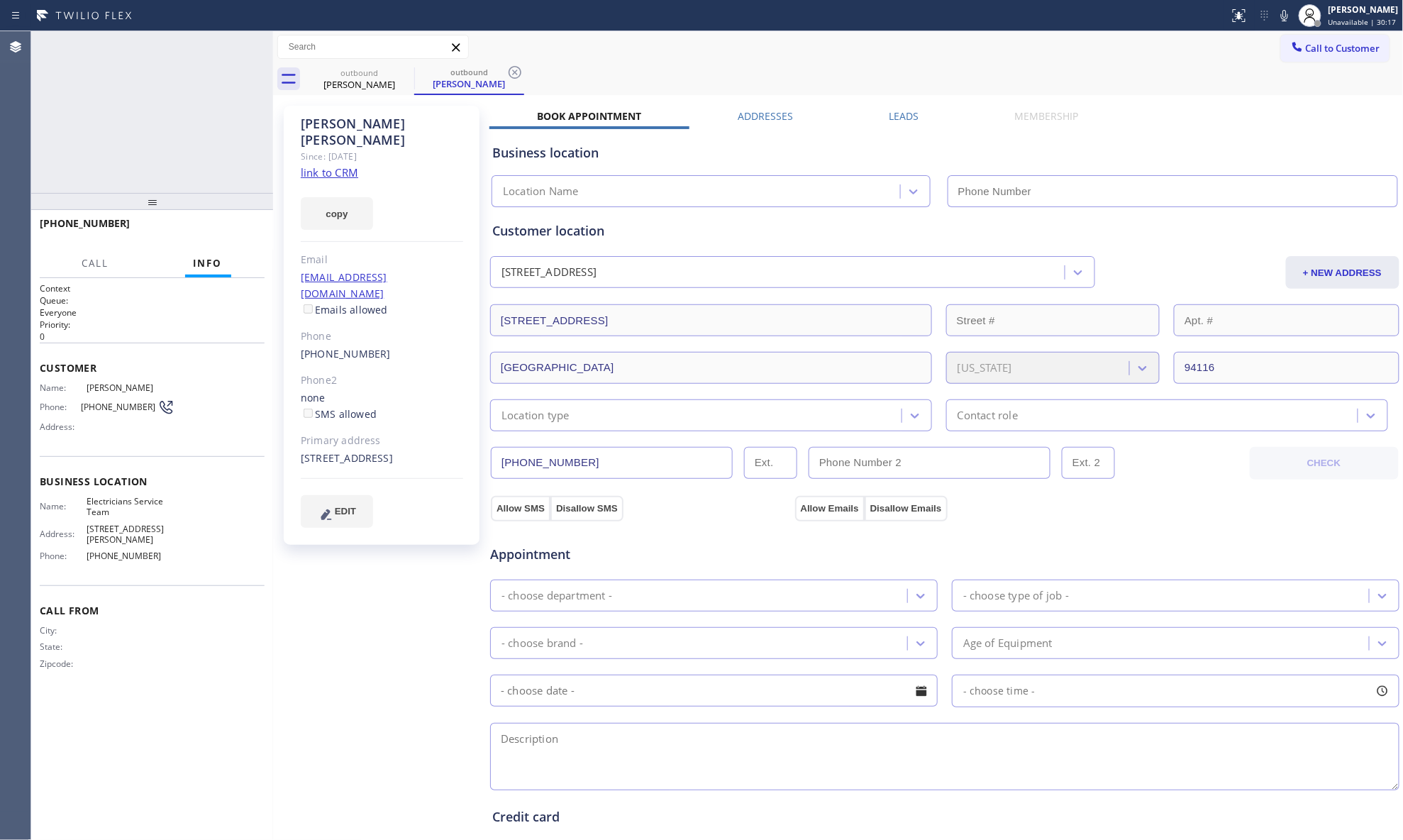
type input "[PHONE_NUMBER]"
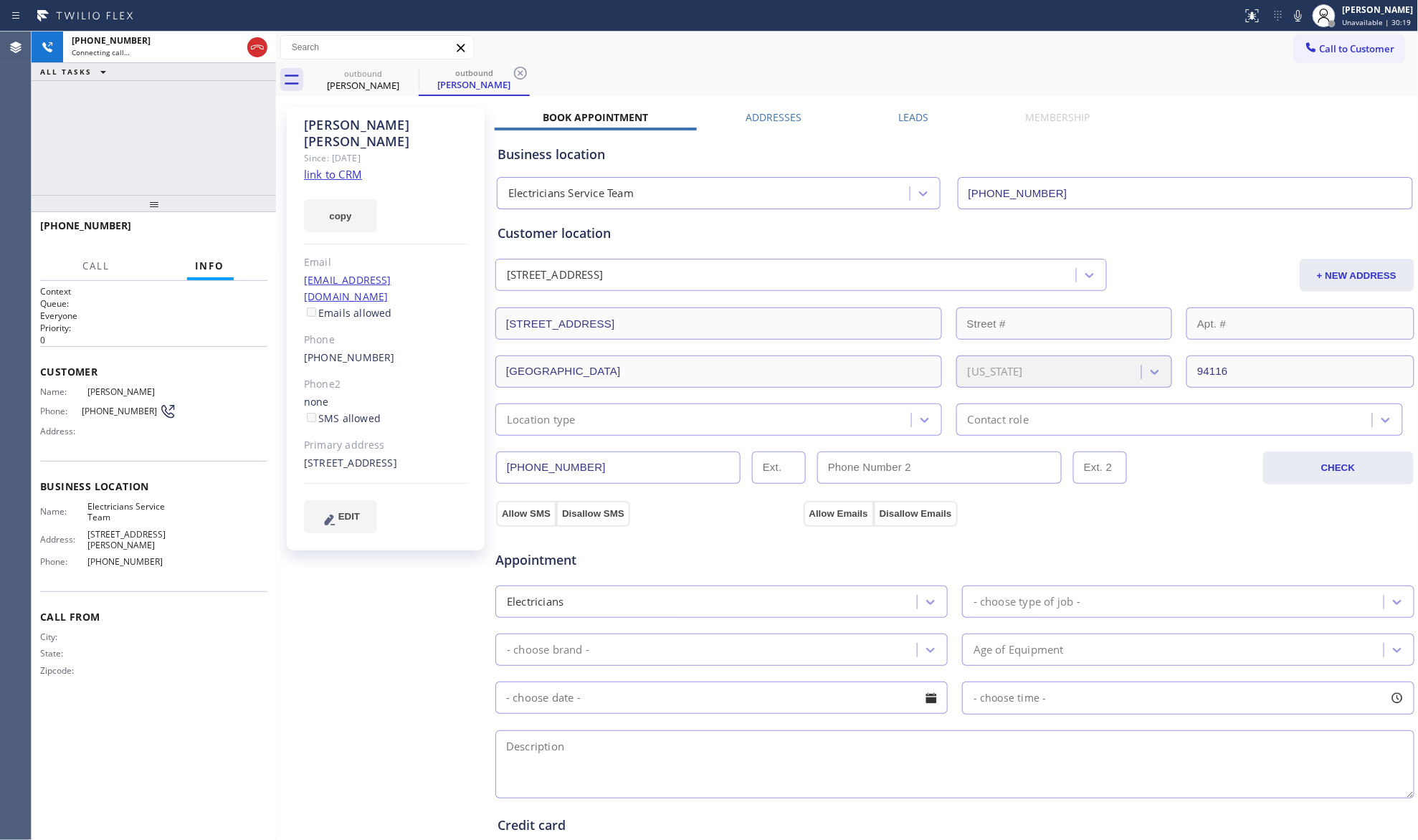
click at [1001, 46] on div "Call to Customer Outbound call Location Electricians Service Team Your caller i…" at bounding box center [847, 47] width 1143 height 25
drag, startPoint x: 903, startPoint y: 116, endPoint x: 1111, endPoint y: 180, distance: 217.6
click at [906, 118] on label "Leads" at bounding box center [914, 117] width 30 height 14
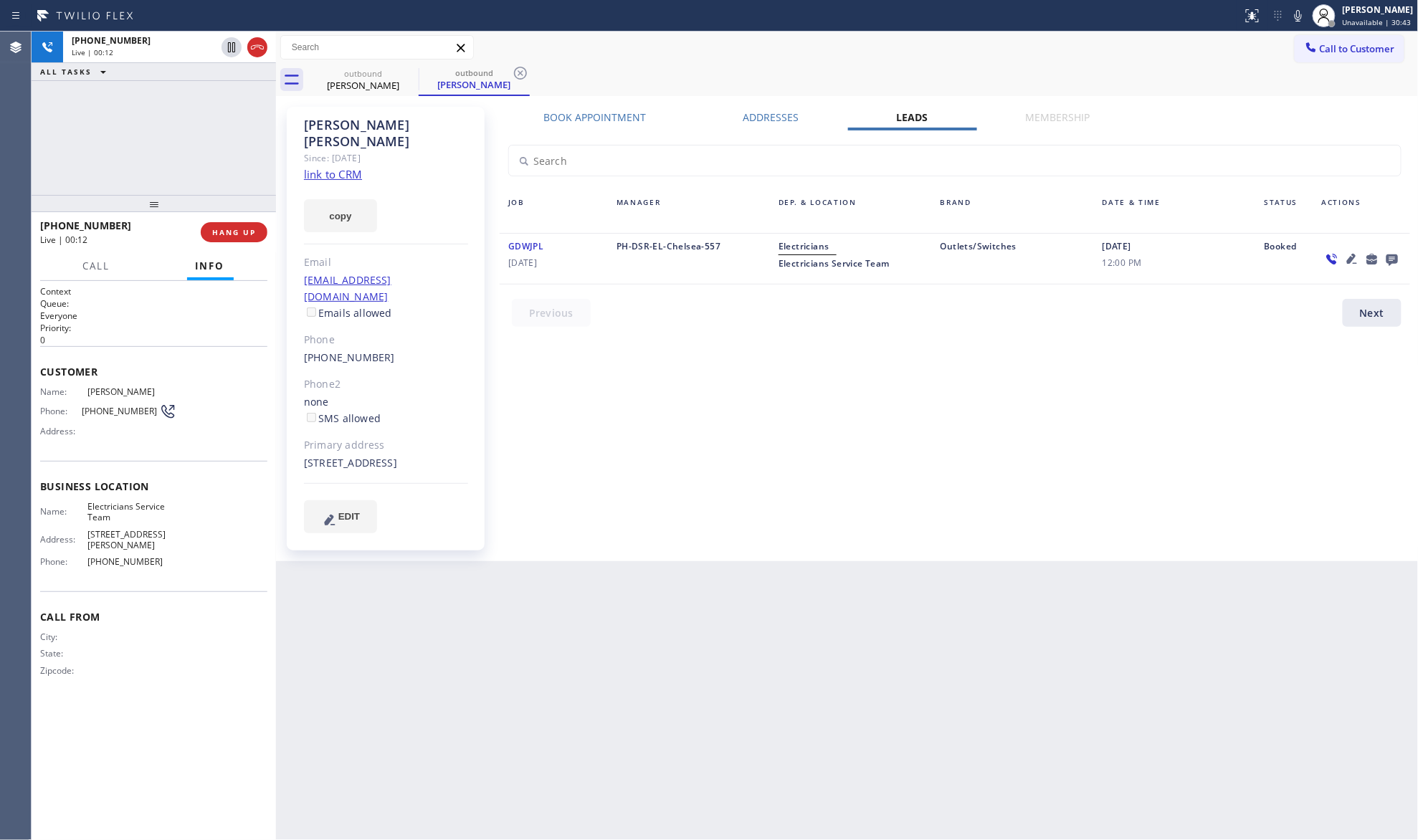
click at [1349, 255] on icon at bounding box center [1352, 259] width 18 height 18
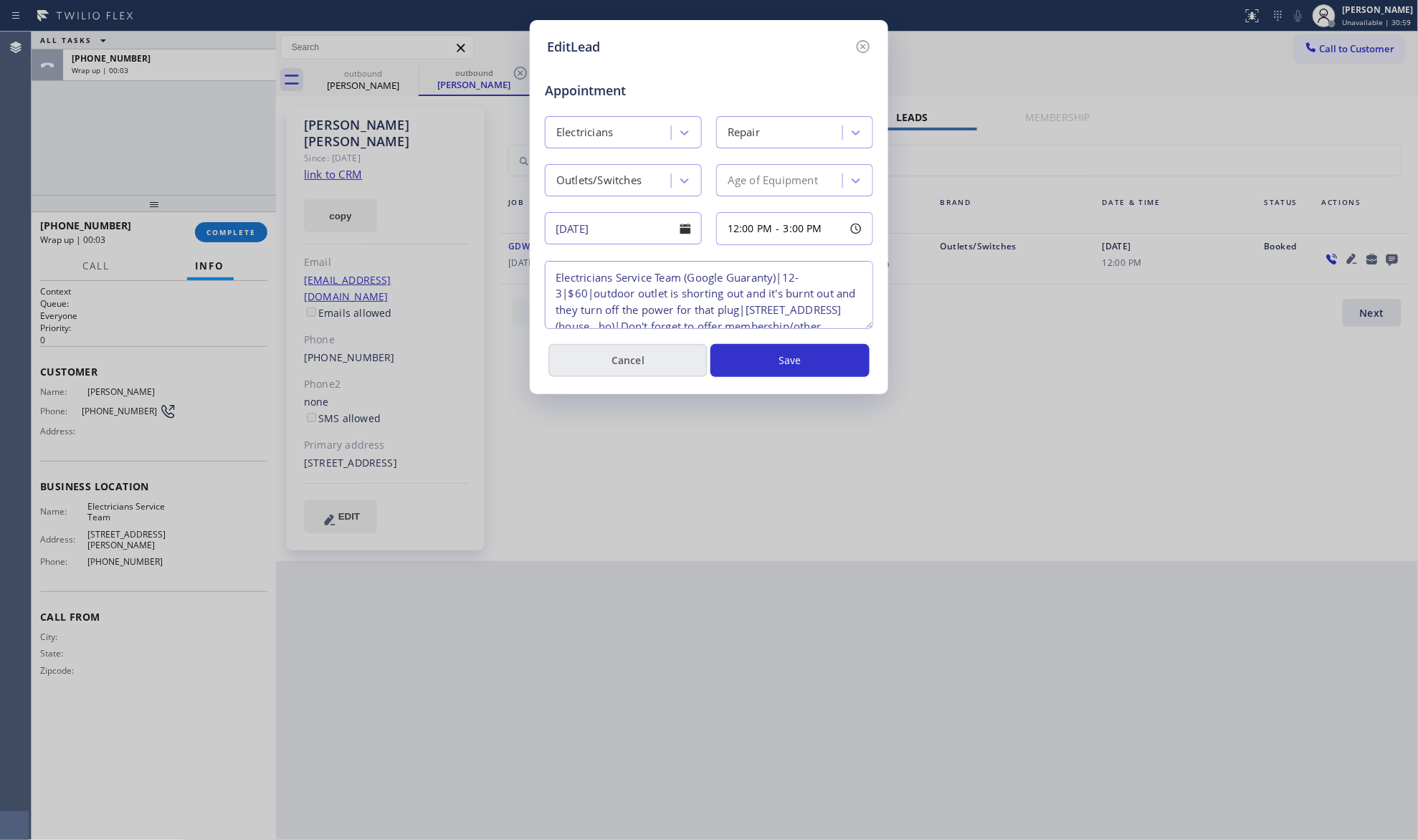
click at [630, 356] on button "Cancel" at bounding box center [628, 360] width 159 height 33
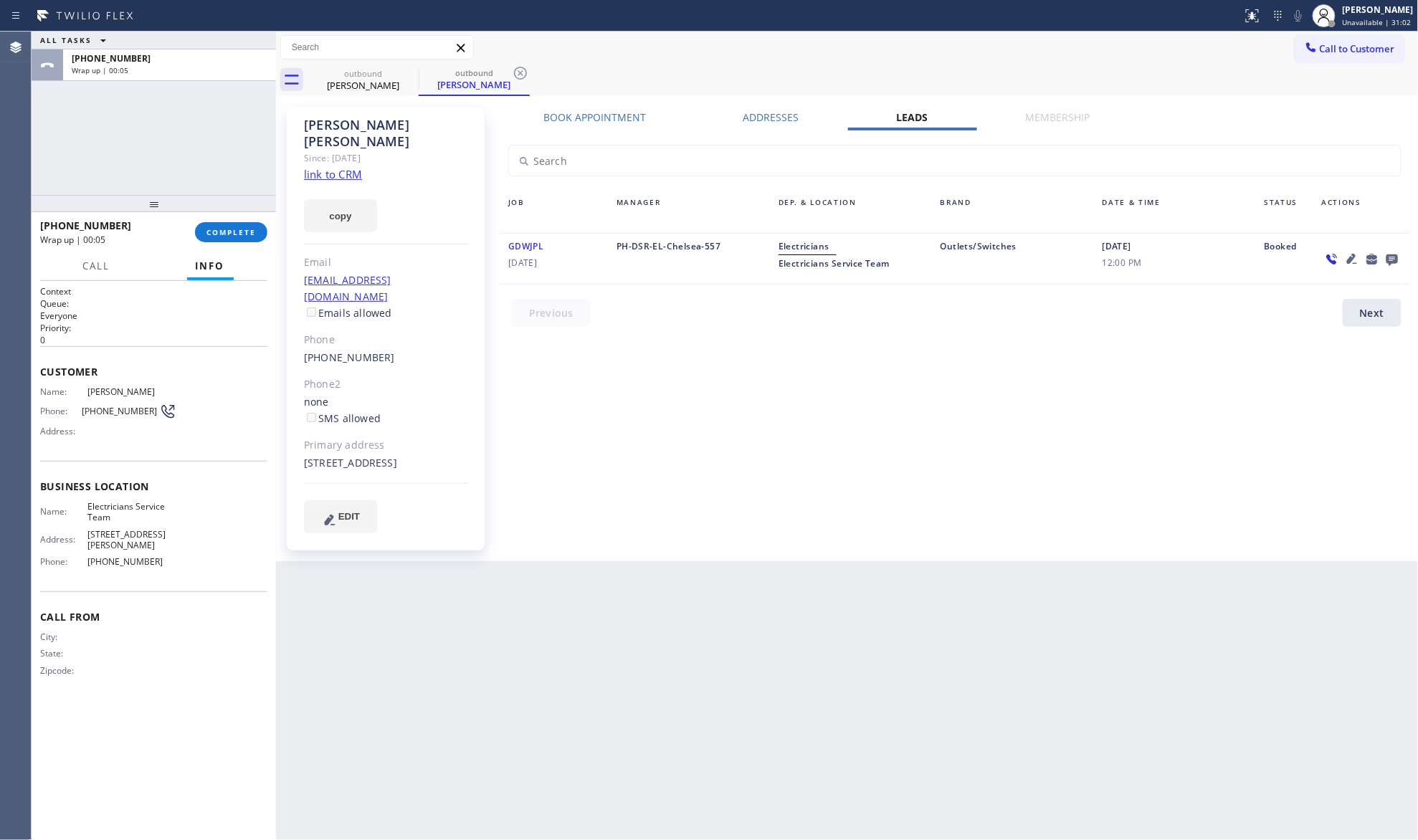
click at [1397, 258] on icon at bounding box center [1392, 260] width 11 height 11
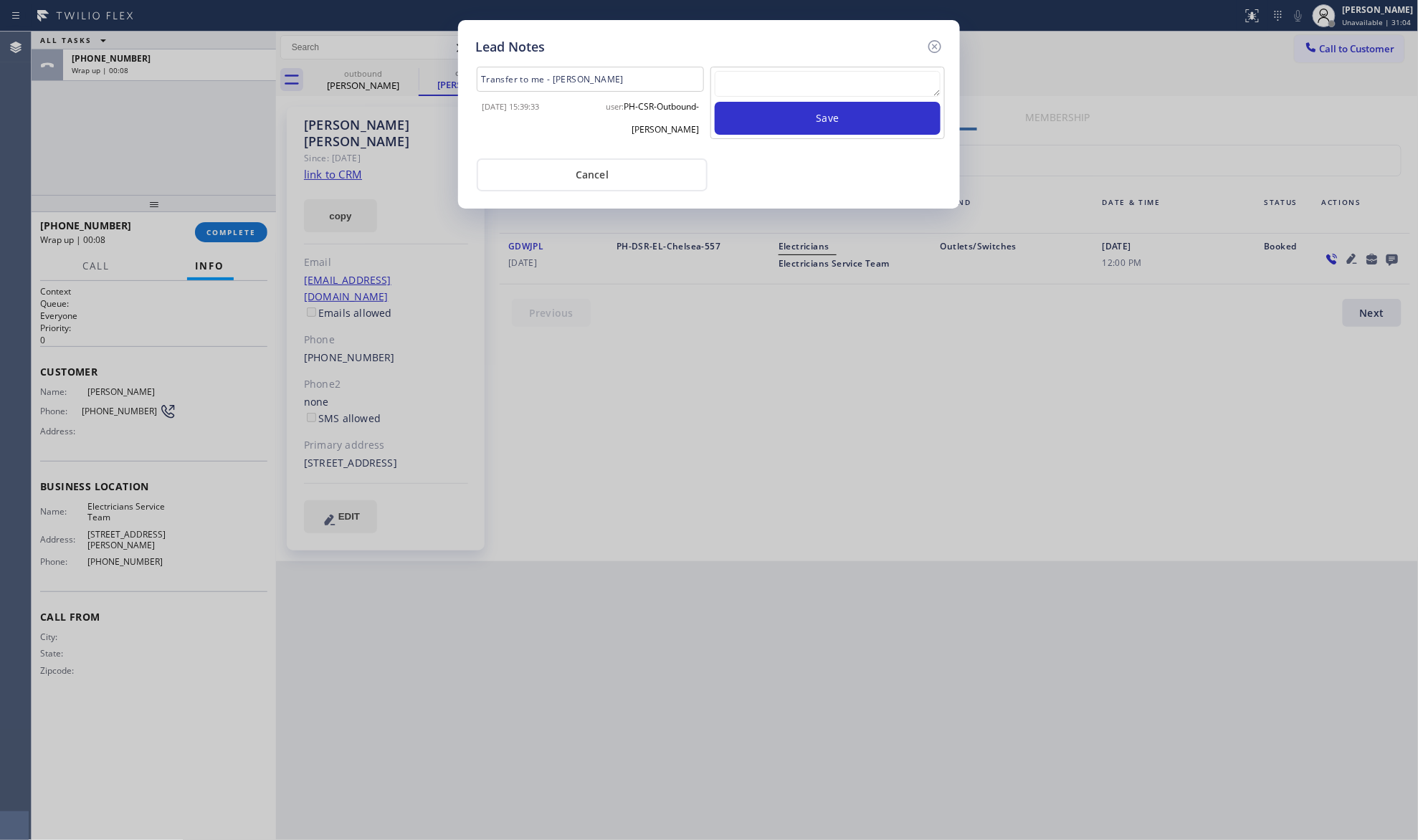
click at [824, 81] on textarea at bounding box center [828, 84] width 226 height 26
paste textarea "VM / Follow up call - Please transfer to me"
type textarea "VM / Follow up call - Please transfer to me"
click at [816, 110] on button "Save" at bounding box center [828, 118] width 226 height 33
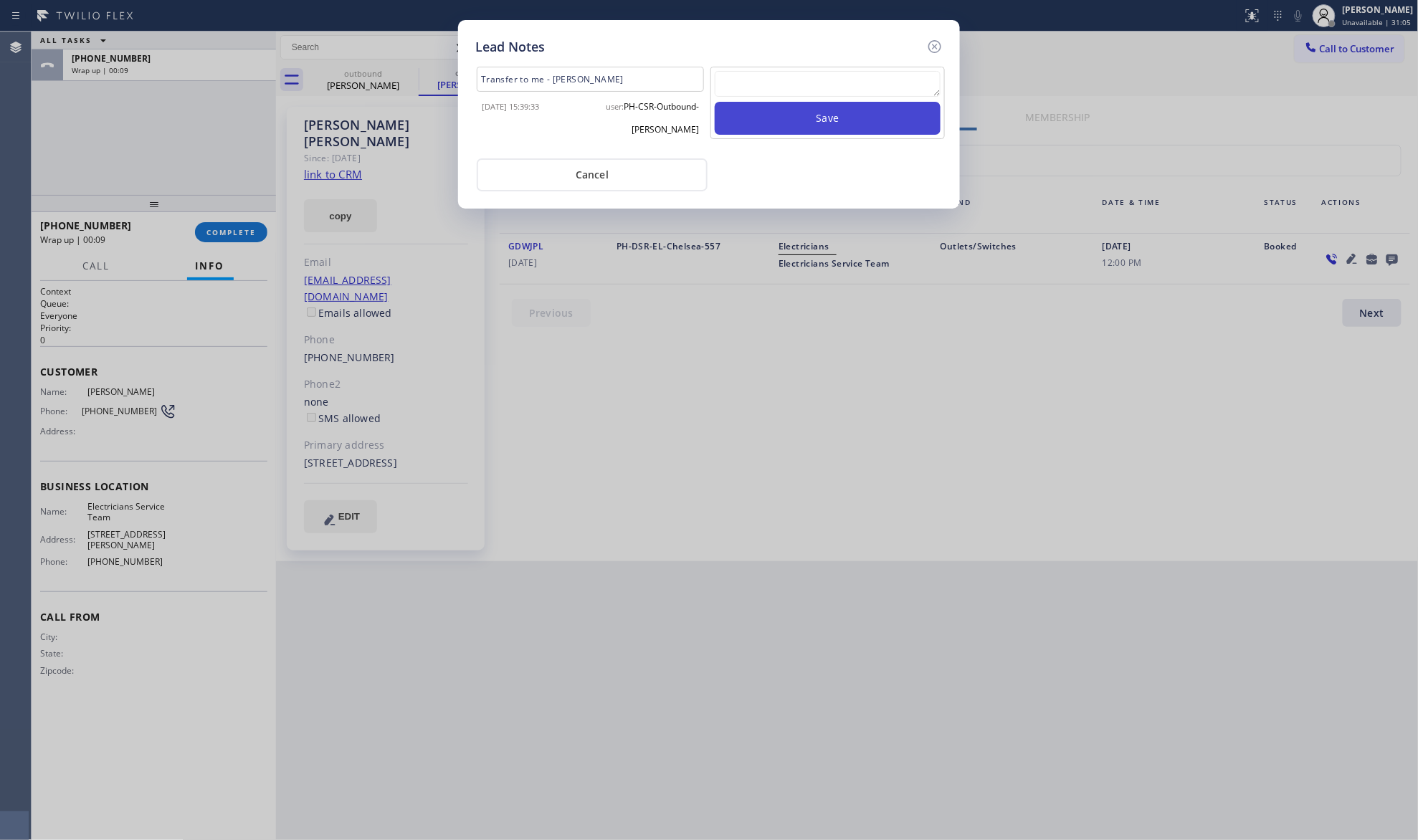
scroll to position [0, 0]
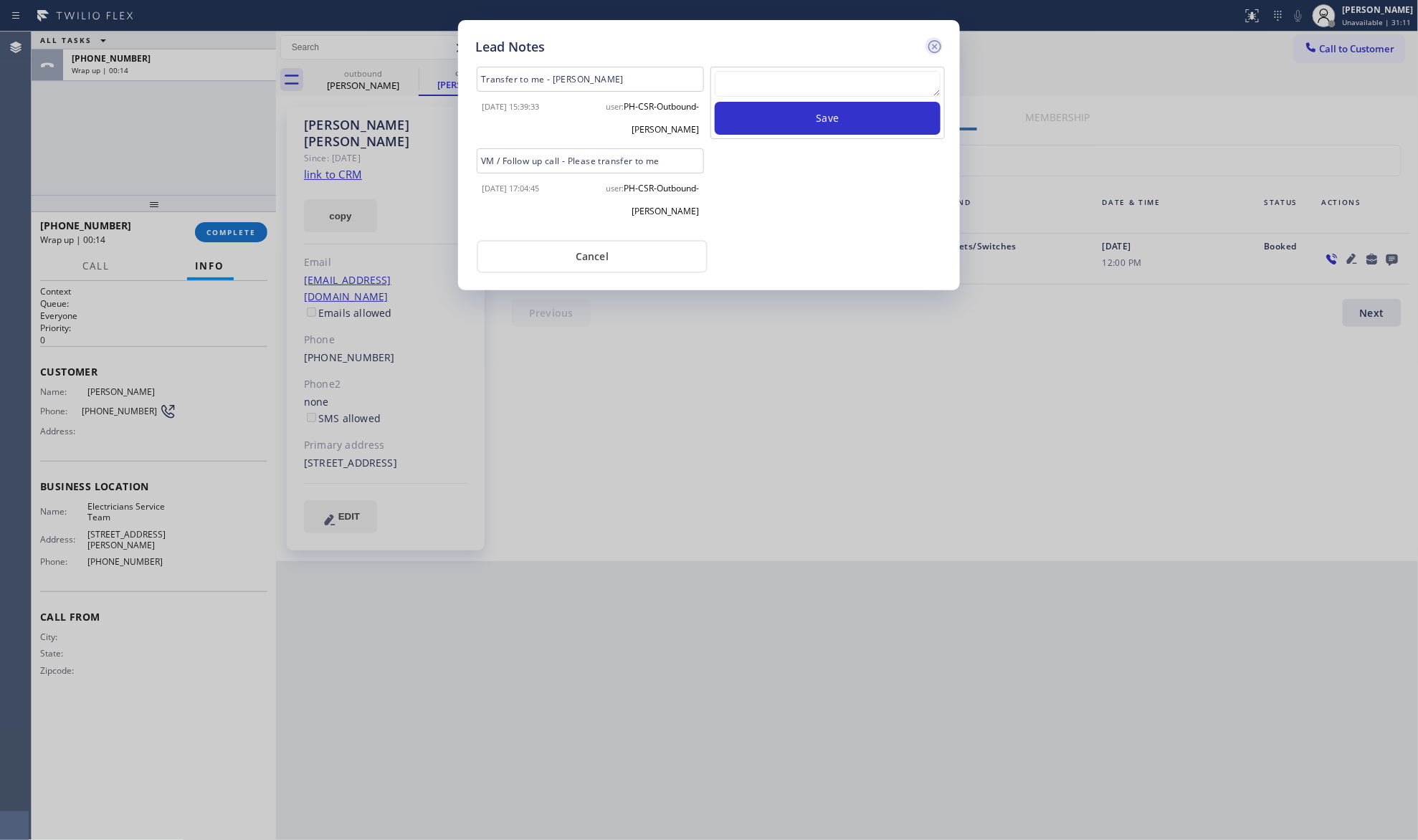
click at [932, 40] on icon at bounding box center [934, 46] width 18 height 18
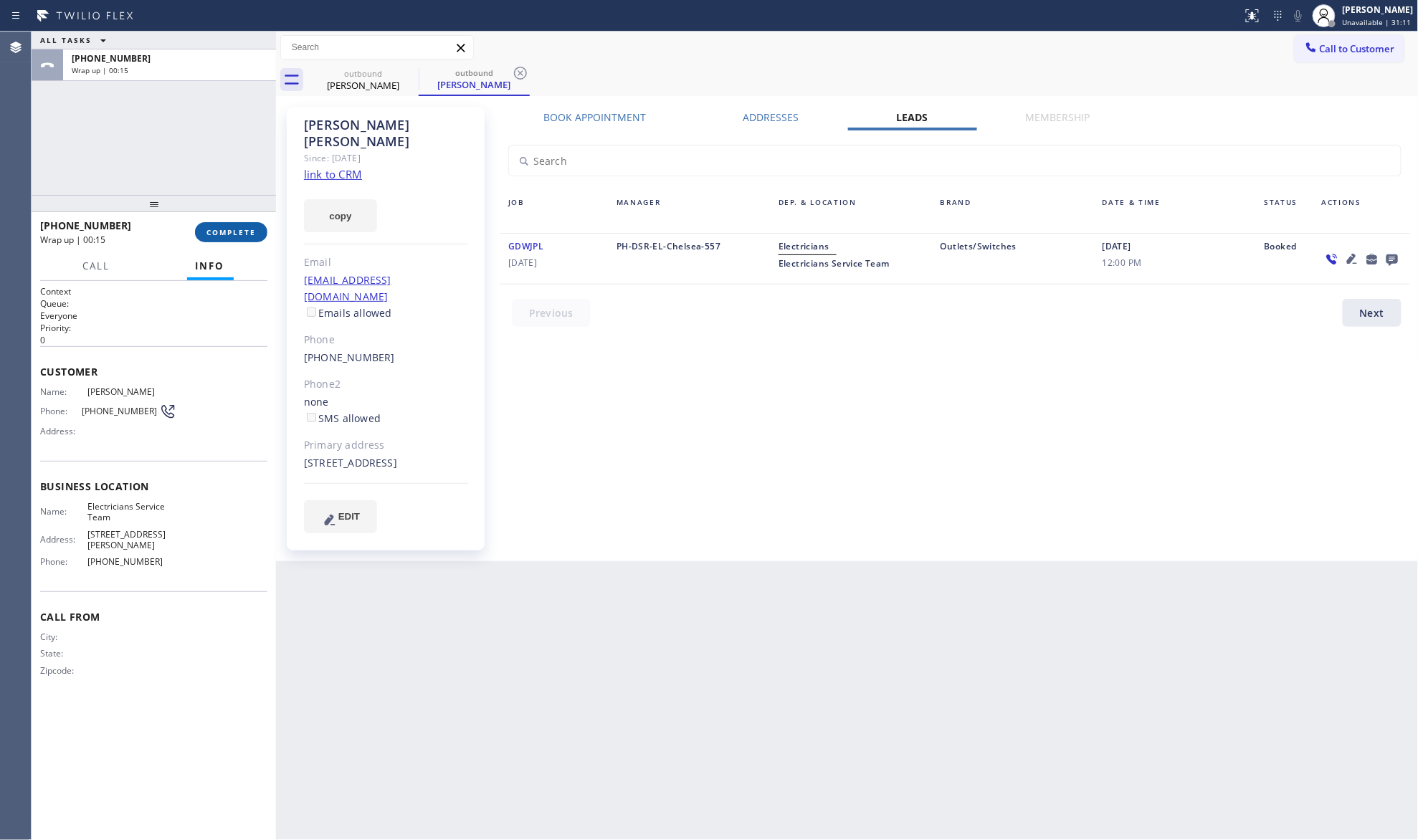
click at [218, 227] on button "COMPLETE" at bounding box center [231, 232] width 72 height 20
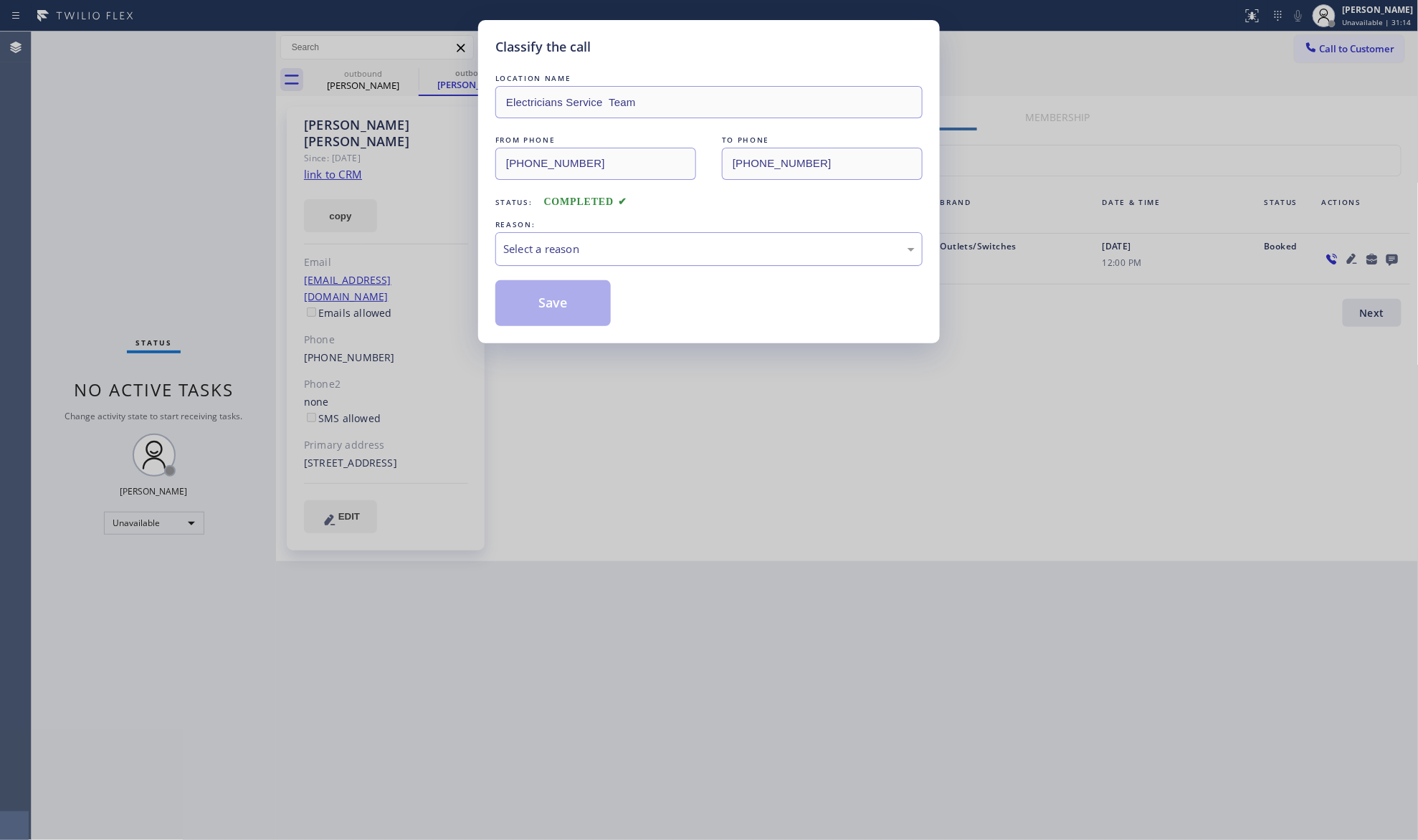
drag, startPoint x: 632, startPoint y: 252, endPoint x: 627, endPoint y: 264, distance: 13.0
click at [632, 255] on div "Select a reason" at bounding box center [709, 249] width 411 height 17
click at [563, 310] on button "Save" at bounding box center [554, 303] width 116 height 46
click at [562, 308] on button "Save" at bounding box center [554, 303] width 116 height 46
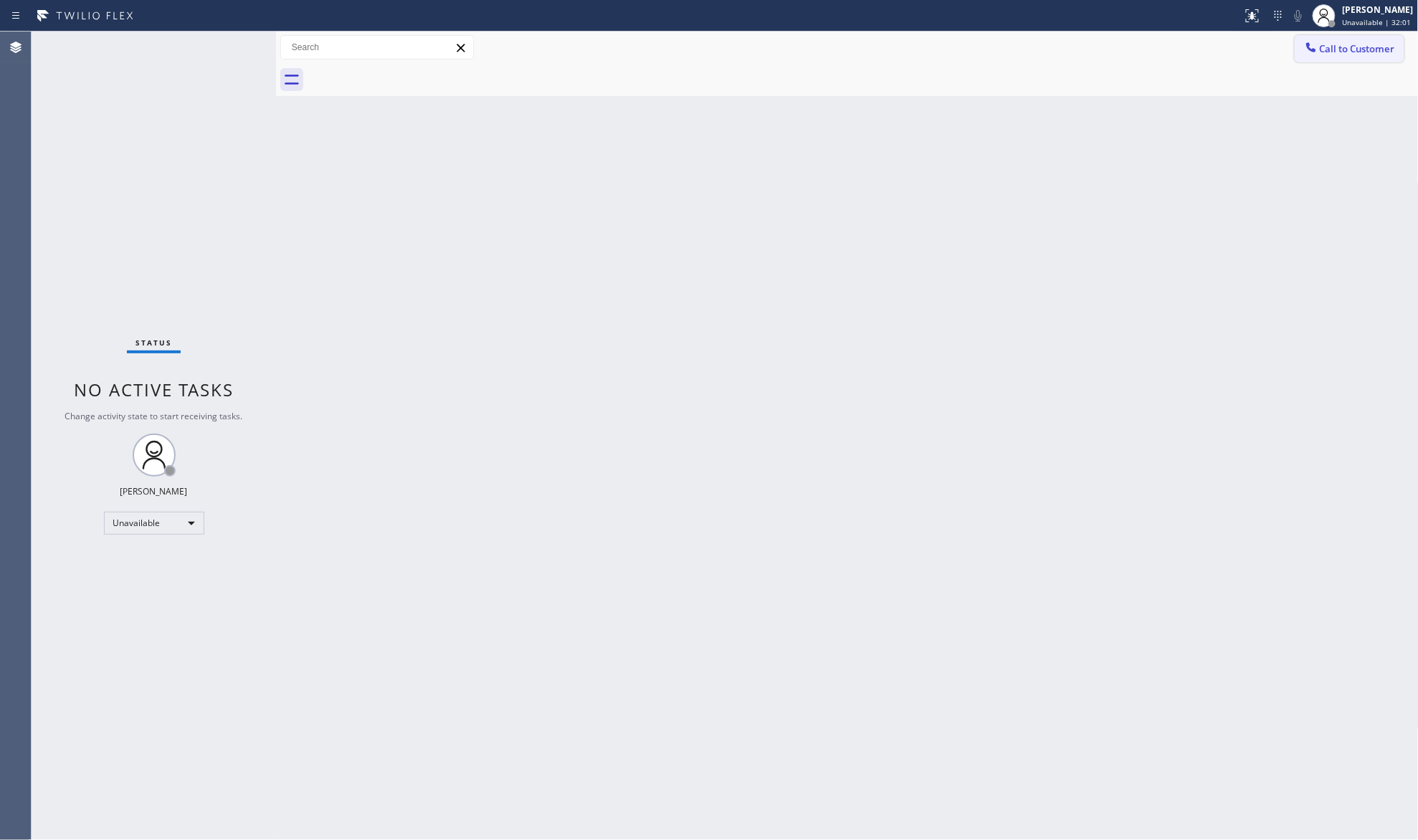
drag, startPoint x: 1323, startPoint y: 43, endPoint x: 1120, endPoint y: 171, distance: 240.0
click at [1323, 46] on span "Call to Customer" at bounding box center [1357, 49] width 75 height 13
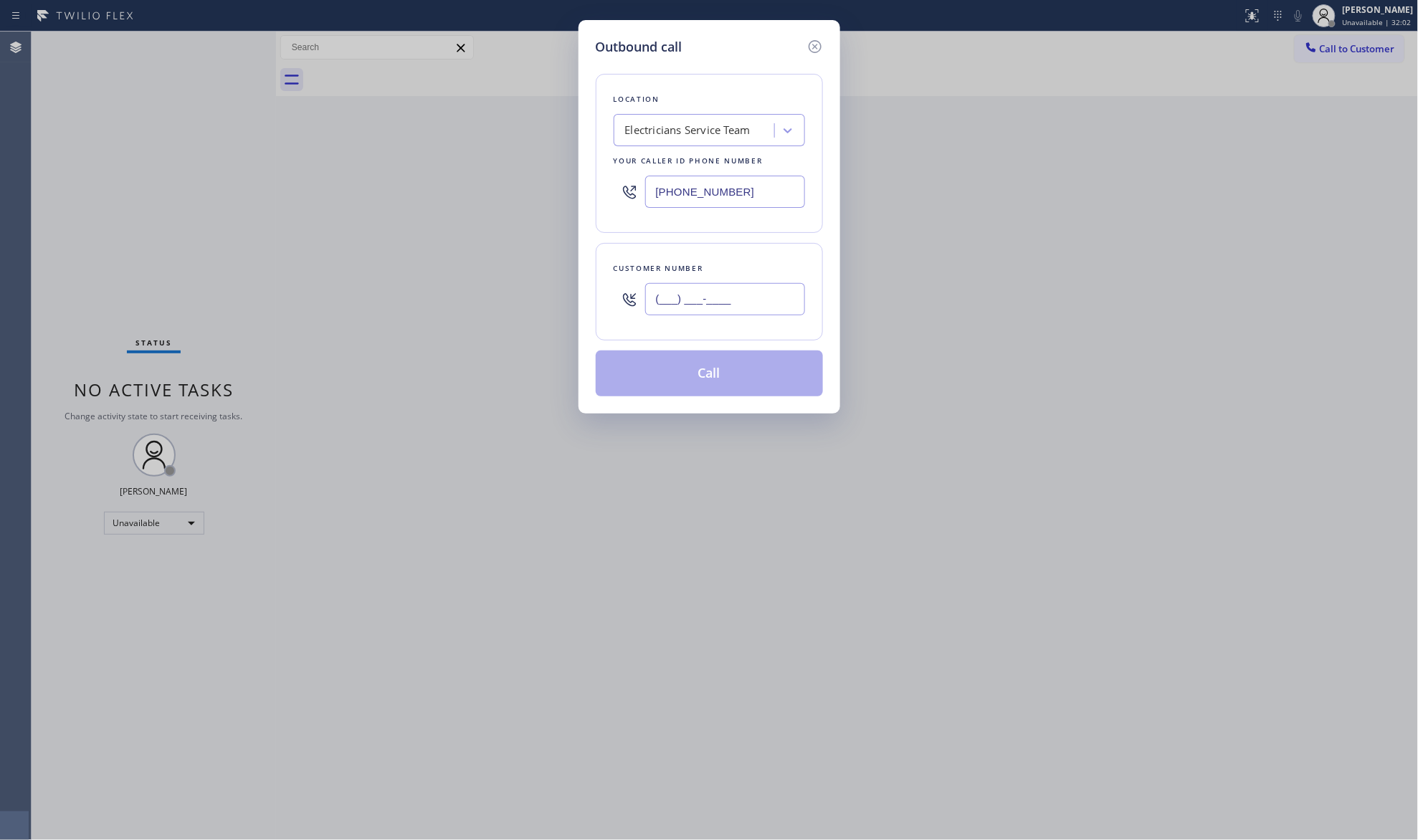
paste input "text"
click at [772, 299] on input "(___) ___-____" at bounding box center [725, 299] width 160 height 32
paste input "323) 915-8638"
type input "[PHONE_NUMBER]"
click at [710, 377] on button "Call" at bounding box center [709, 373] width 227 height 46
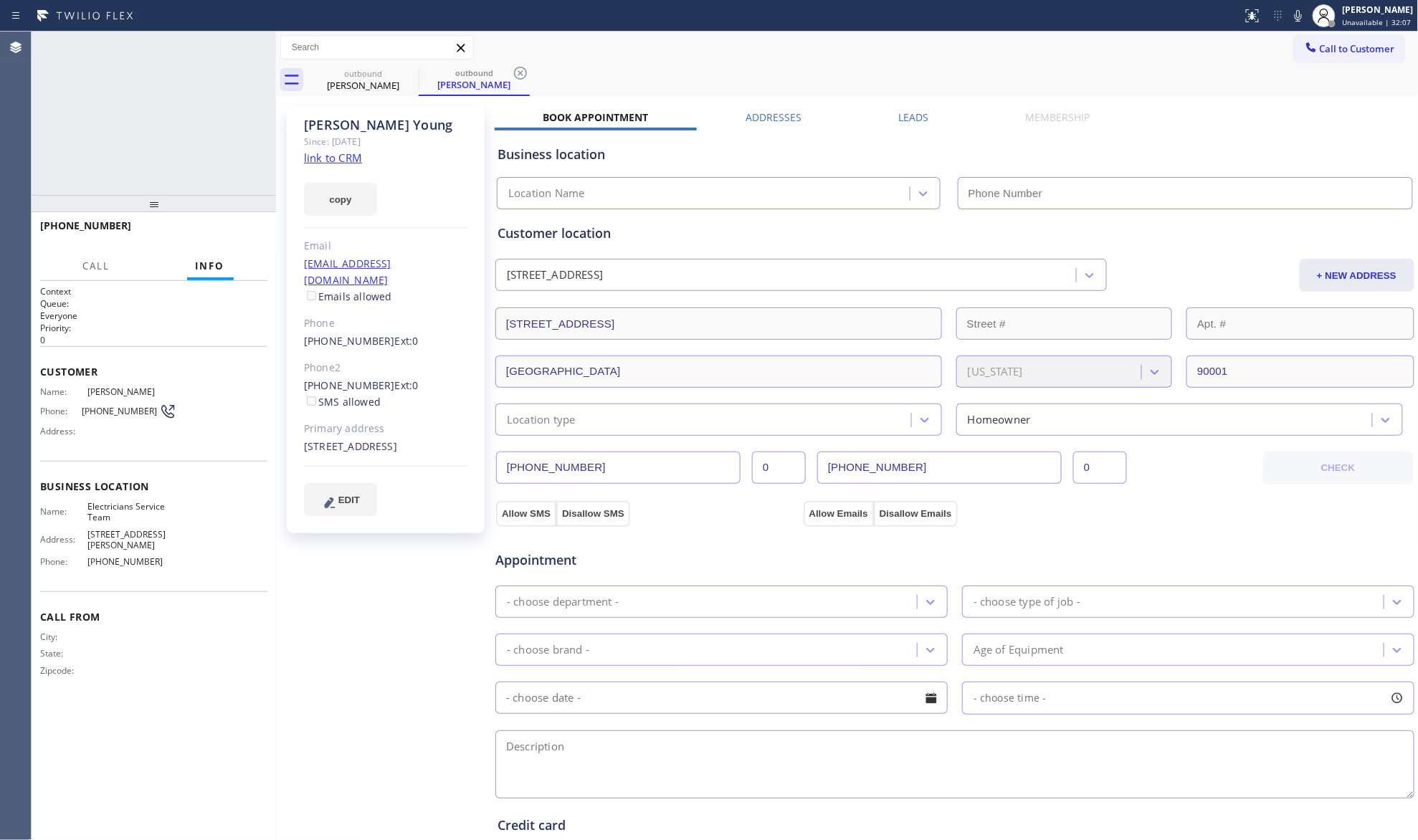
type input "[PHONE_NUMBER]"
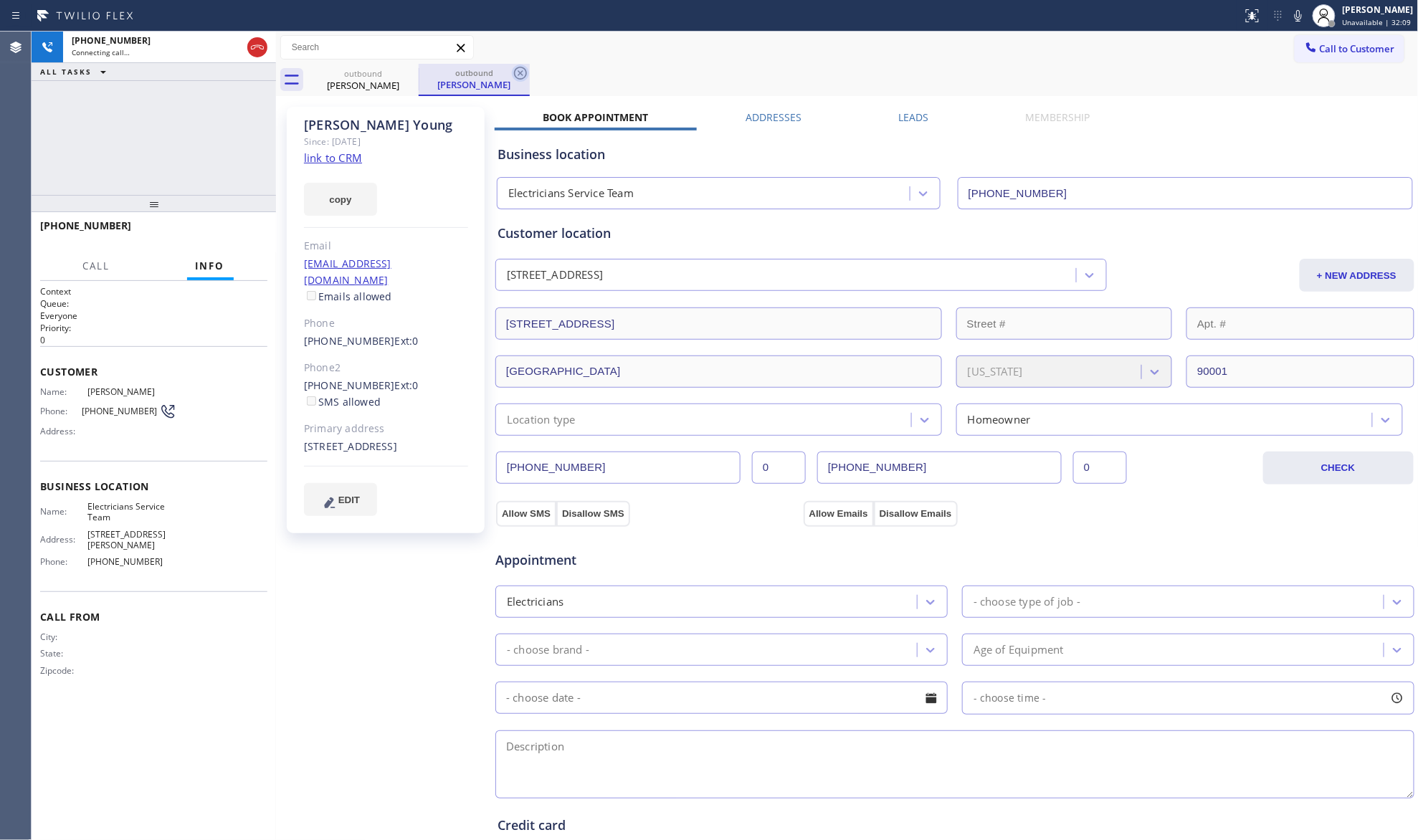
click at [518, 72] on icon at bounding box center [520, 73] width 18 height 18
click at [525, 69] on div "outbound [PERSON_NAME] outbound [PERSON_NAME]" at bounding box center [863, 80] width 1111 height 32
click at [916, 119] on label "Leads" at bounding box center [914, 117] width 30 height 14
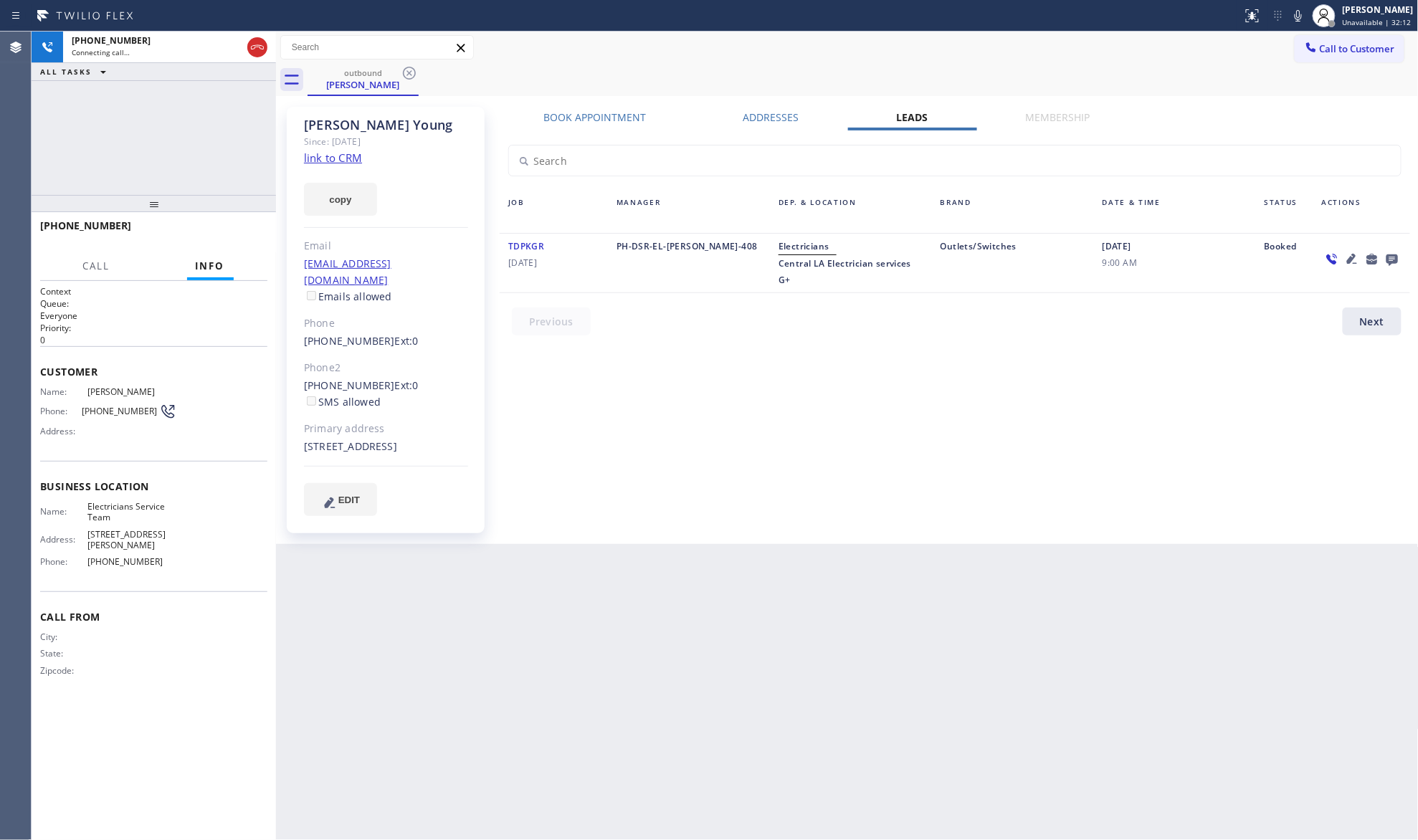
click at [1394, 256] on icon at bounding box center [1392, 260] width 11 height 11
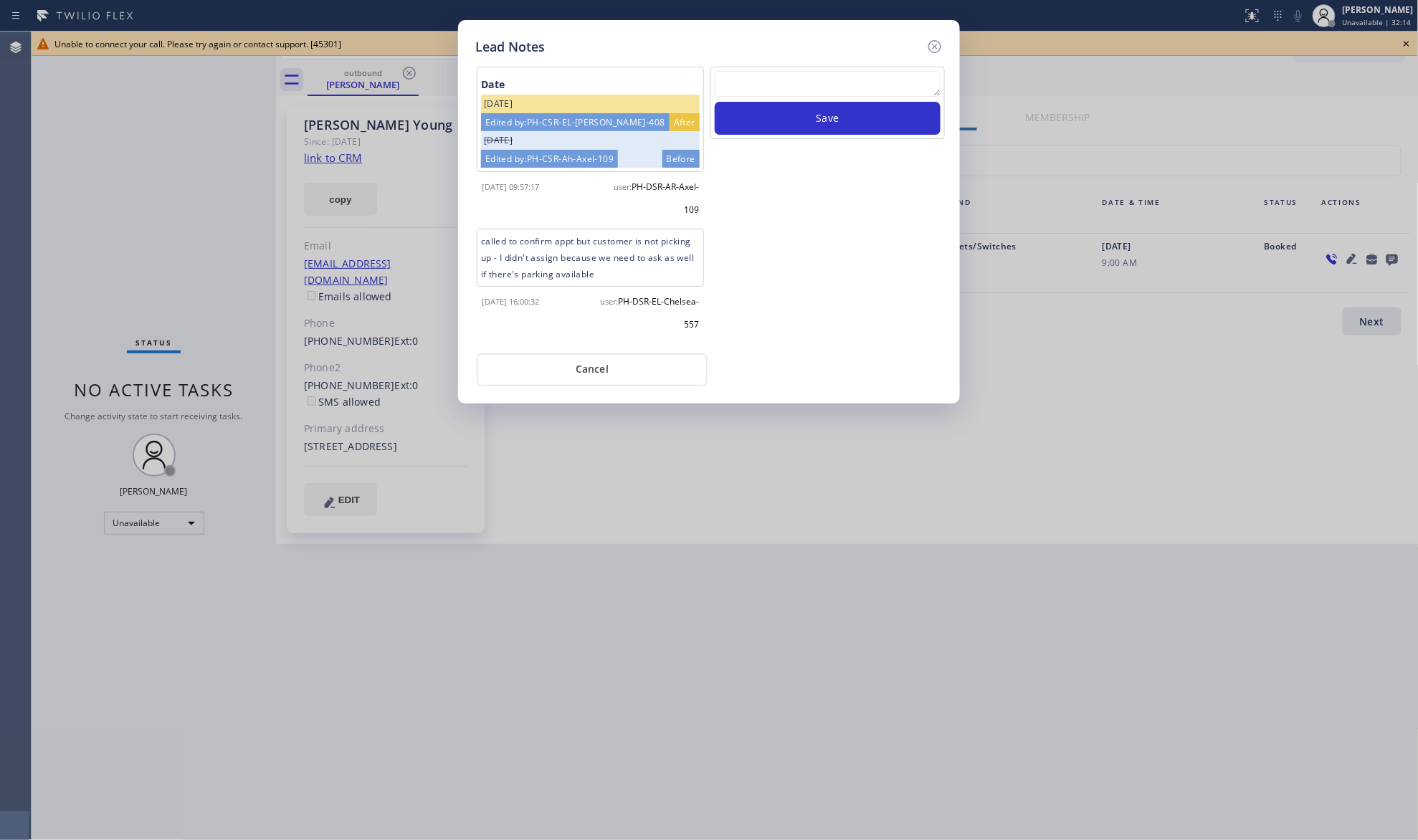
click at [801, 85] on textarea at bounding box center [828, 84] width 226 height 26
paste textarea "VM / Follow up call - Please transfer to me"
type textarea "VM / Follow up call - Please transfer to me"
click at [815, 117] on button "Save" at bounding box center [828, 118] width 226 height 33
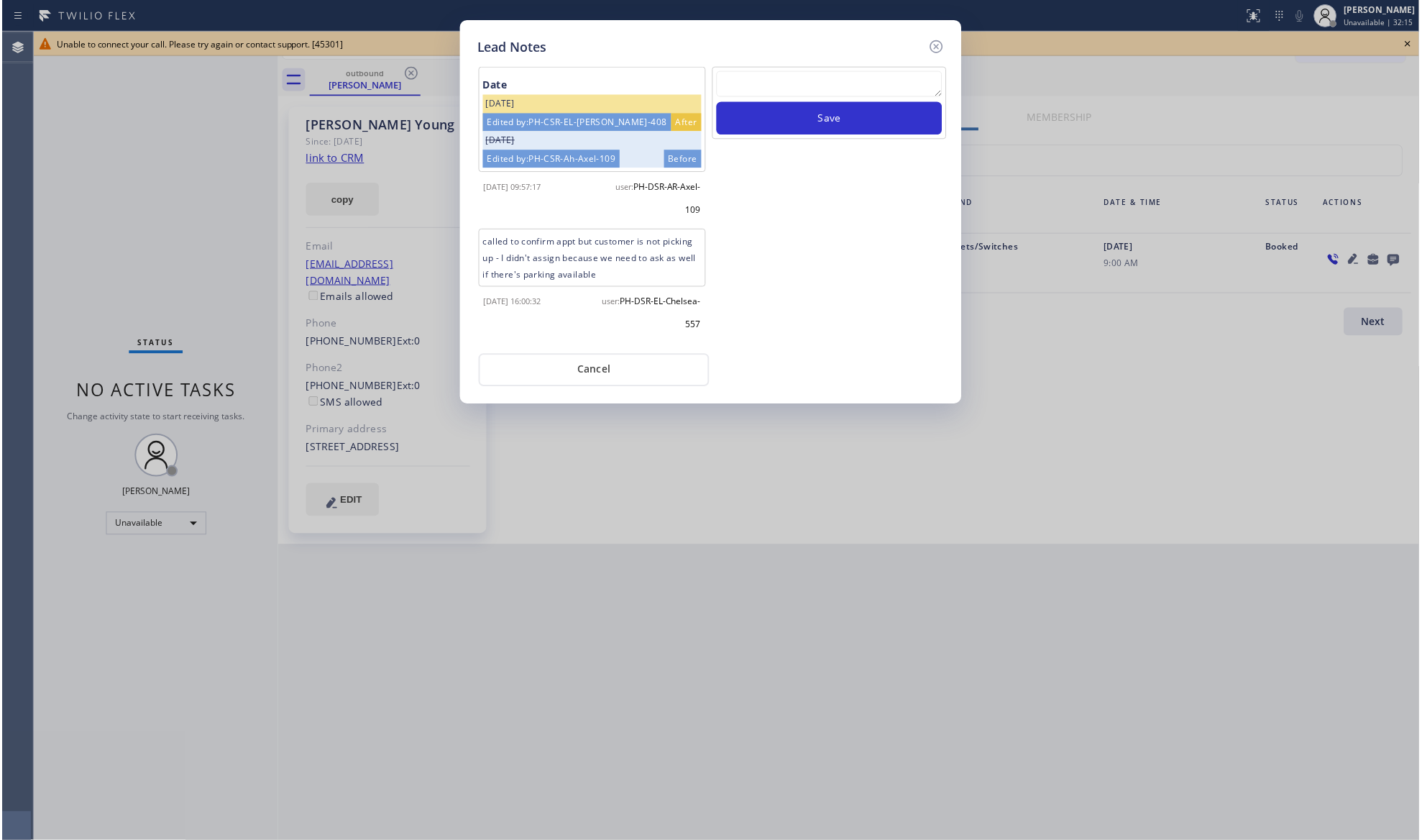
scroll to position [0, 0]
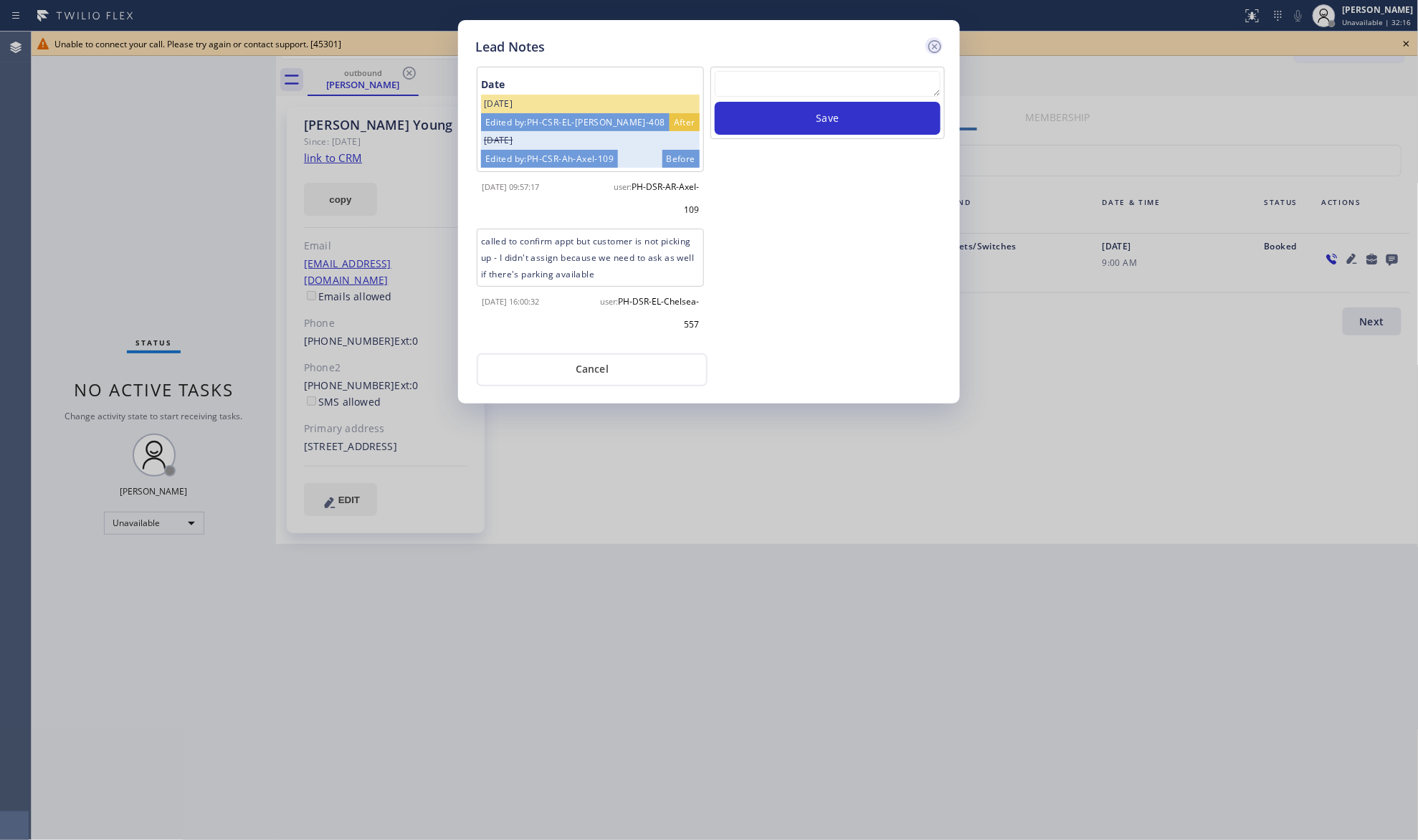
click at [935, 50] on icon at bounding box center [934, 46] width 18 height 18
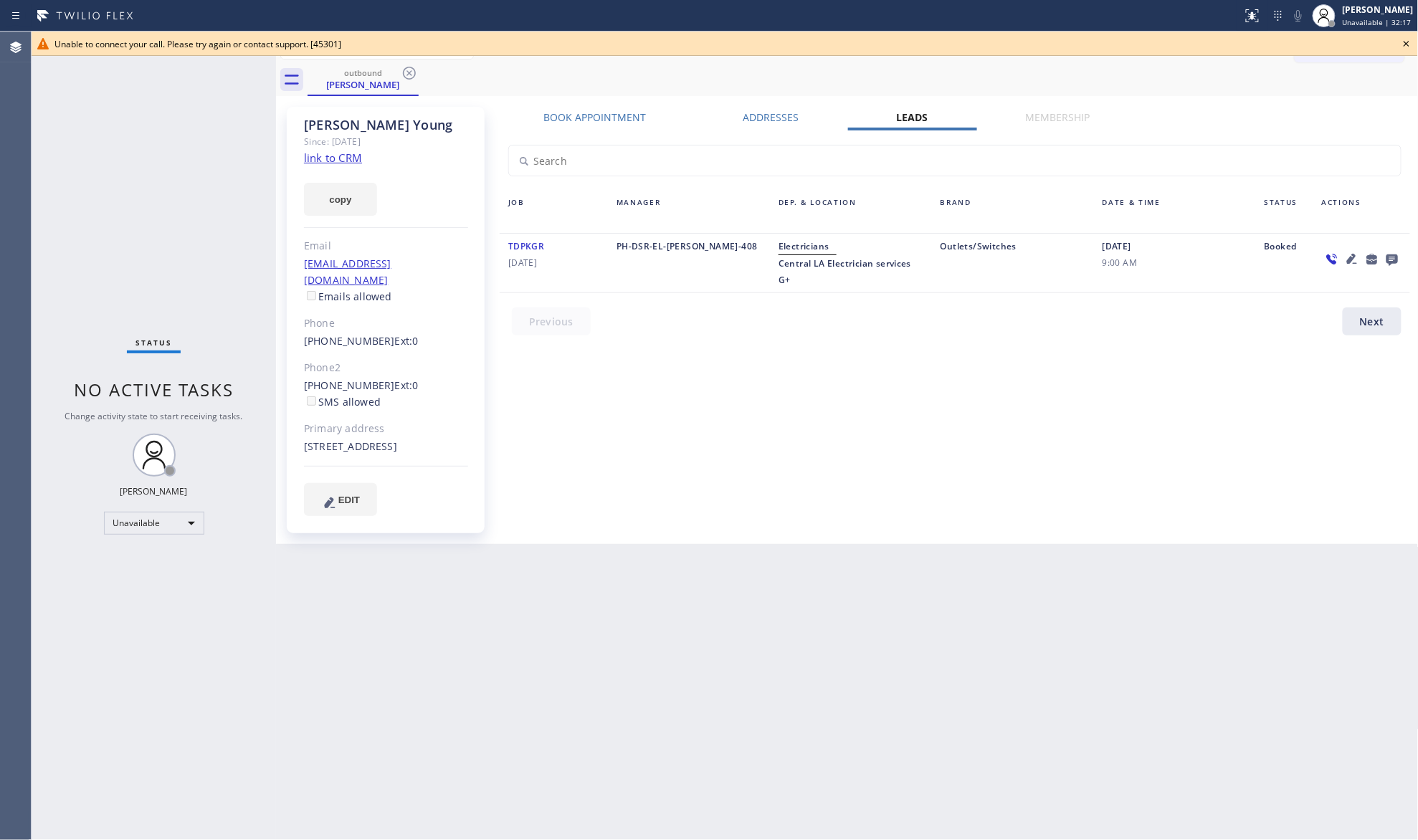
click at [1401, 44] on icon at bounding box center [1407, 43] width 18 height 18
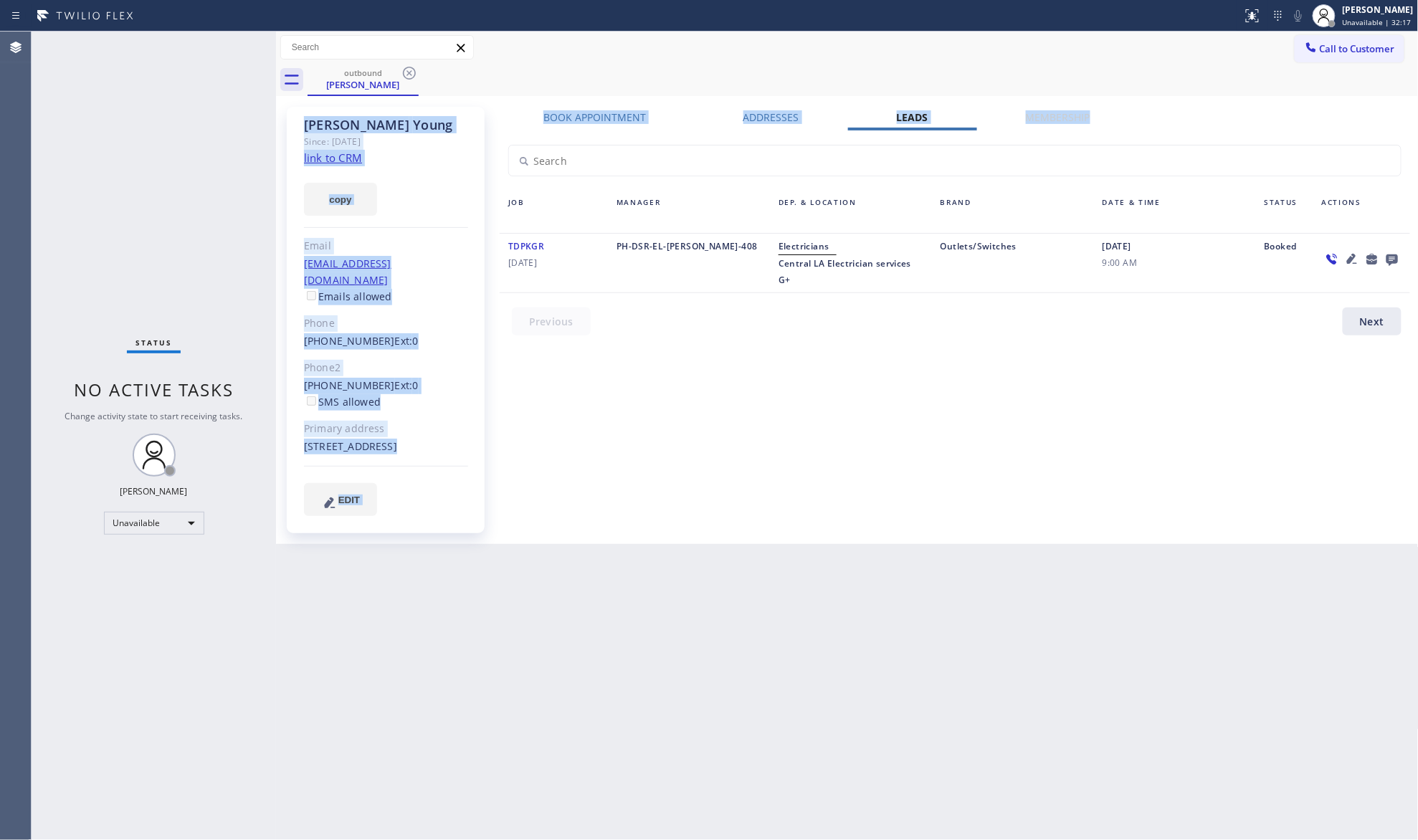
drag, startPoint x: 1206, startPoint y: 95, endPoint x: 939, endPoint y: 95, distance: 267.0
click at [1196, 95] on div "outbound [PERSON_NAME] Call to Customer Outbound call Location Electricians Ser…" at bounding box center [847, 287] width 1143 height 513
click at [413, 79] on icon at bounding box center [409, 73] width 18 height 18
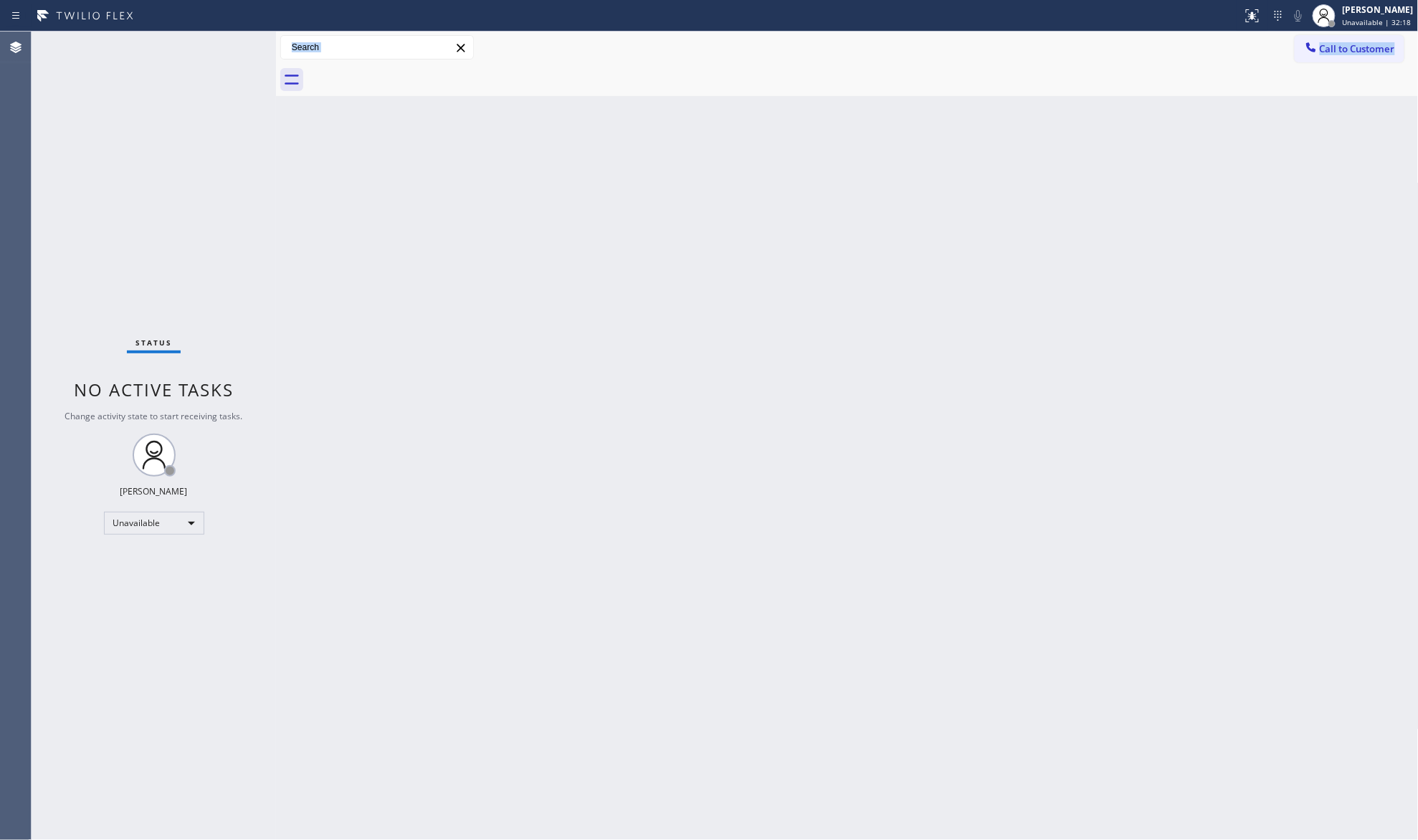
click at [446, 72] on div at bounding box center [863, 80] width 1111 height 32
drag, startPoint x: 1306, startPoint y: 35, endPoint x: 1280, endPoint y: 56, distance: 33.4
click at [1306, 38] on button "Call to Customer" at bounding box center [1349, 49] width 110 height 27
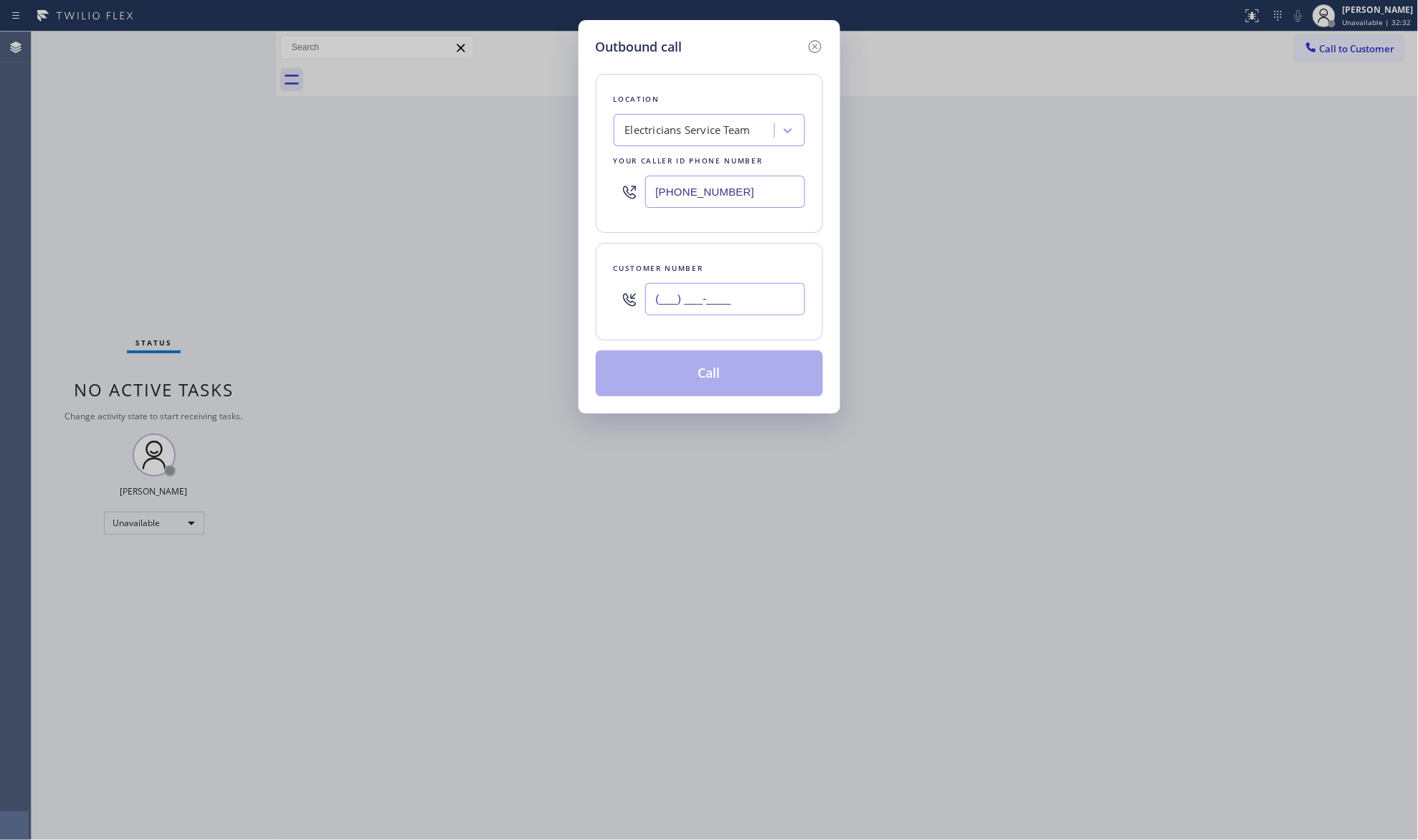
click at [750, 289] on input "(___) ___-____" at bounding box center [725, 299] width 160 height 32
paste input "562) 489-6723"
type input "[PHONE_NUMBER]"
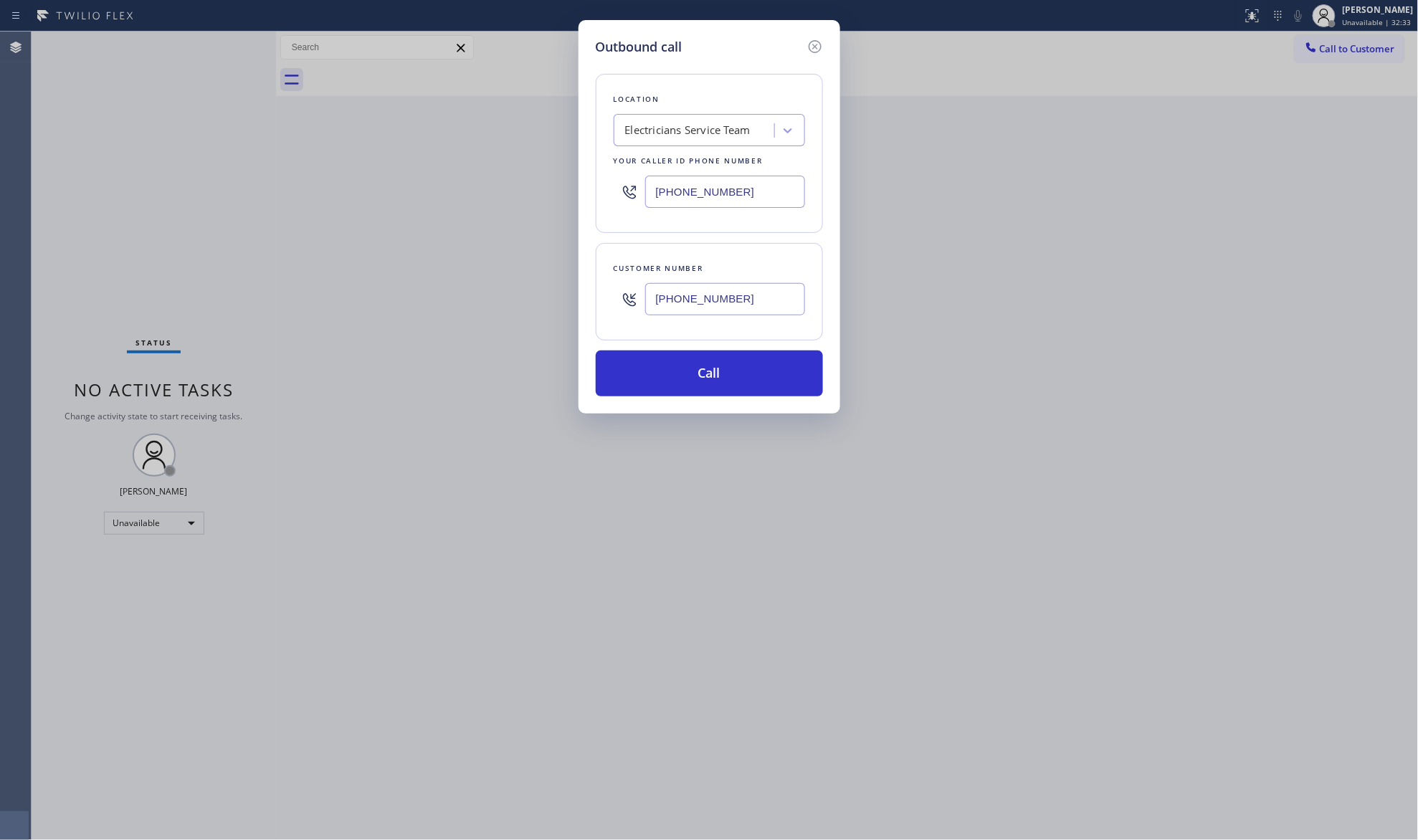
click at [732, 320] on div "[PHONE_NUMBER]" at bounding box center [725, 299] width 160 height 46
click at [712, 380] on button "Call" at bounding box center [709, 373] width 227 height 46
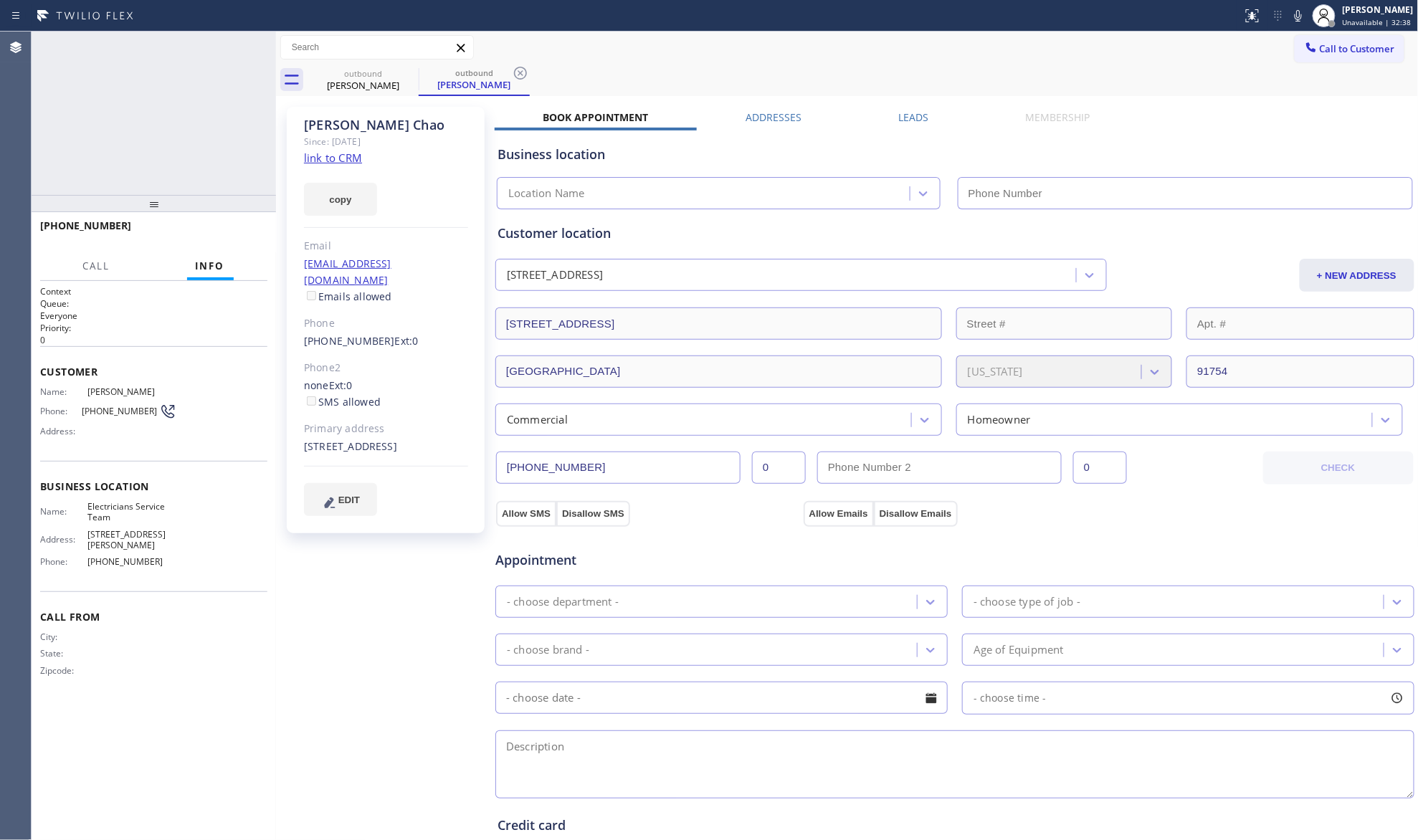
type input "[PHONE_NUMBER]"
drag, startPoint x: 893, startPoint y: 83, endPoint x: 647, endPoint y: 113, distance: 247.8
click at [858, 81] on div "outbound [PERSON_NAME] outbound [PERSON_NAME]" at bounding box center [863, 80] width 1111 height 32
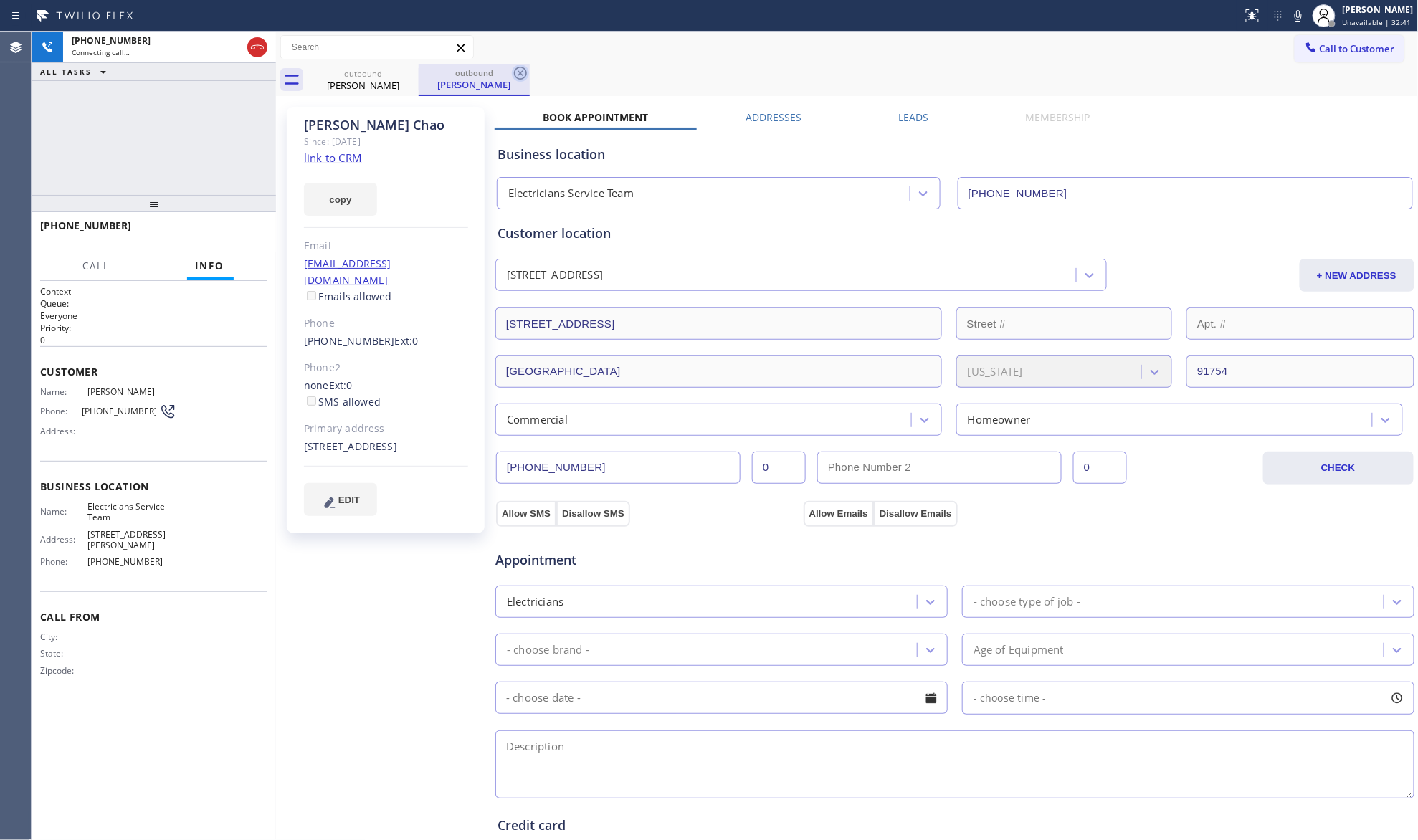
click at [522, 68] on icon at bounding box center [520, 73] width 13 height 13
click at [536, 62] on div "Call to Customer Outbound call Location Electricians Service Team Your caller i…" at bounding box center [847, 47] width 1143 height 32
drag, startPoint x: 216, startPoint y: 161, endPoint x: 736, endPoint y: 52, distance: 531.3
click at [222, 161] on div "[PHONE_NUMBER] Live | 00:03 ALL TASKS ALL TASKS ACTIVE TASKS TASKS IN WRAP UP" at bounding box center [153, 113] width 244 height 164
click at [1130, 75] on div "outbound [PERSON_NAME]" at bounding box center [863, 80] width 1111 height 32
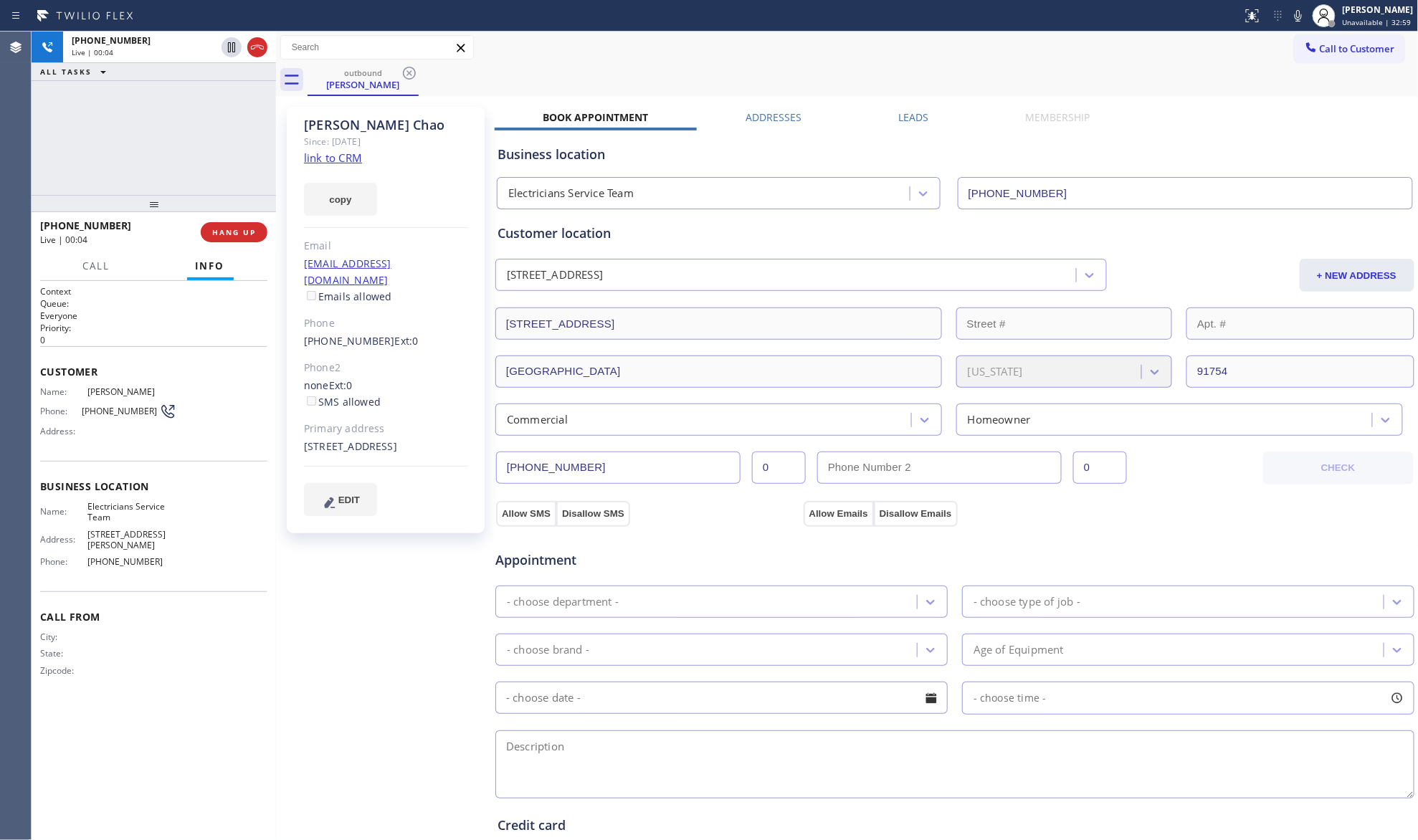
click at [1130, 75] on div "outbound [PERSON_NAME]" at bounding box center [863, 80] width 1111 height 32
click at [264, 60] on div at bounding box center [244, 46] width 52 height 31
click at [263, 56] on div at bounding box center [244, 46] width 52 height 31
click at [263, 55] on icon at bounding box center [257, 47] width 18 height 18
click at [263, 53] on div "Live | 00:06" at bounding box center [169, 52] width 196 height 10
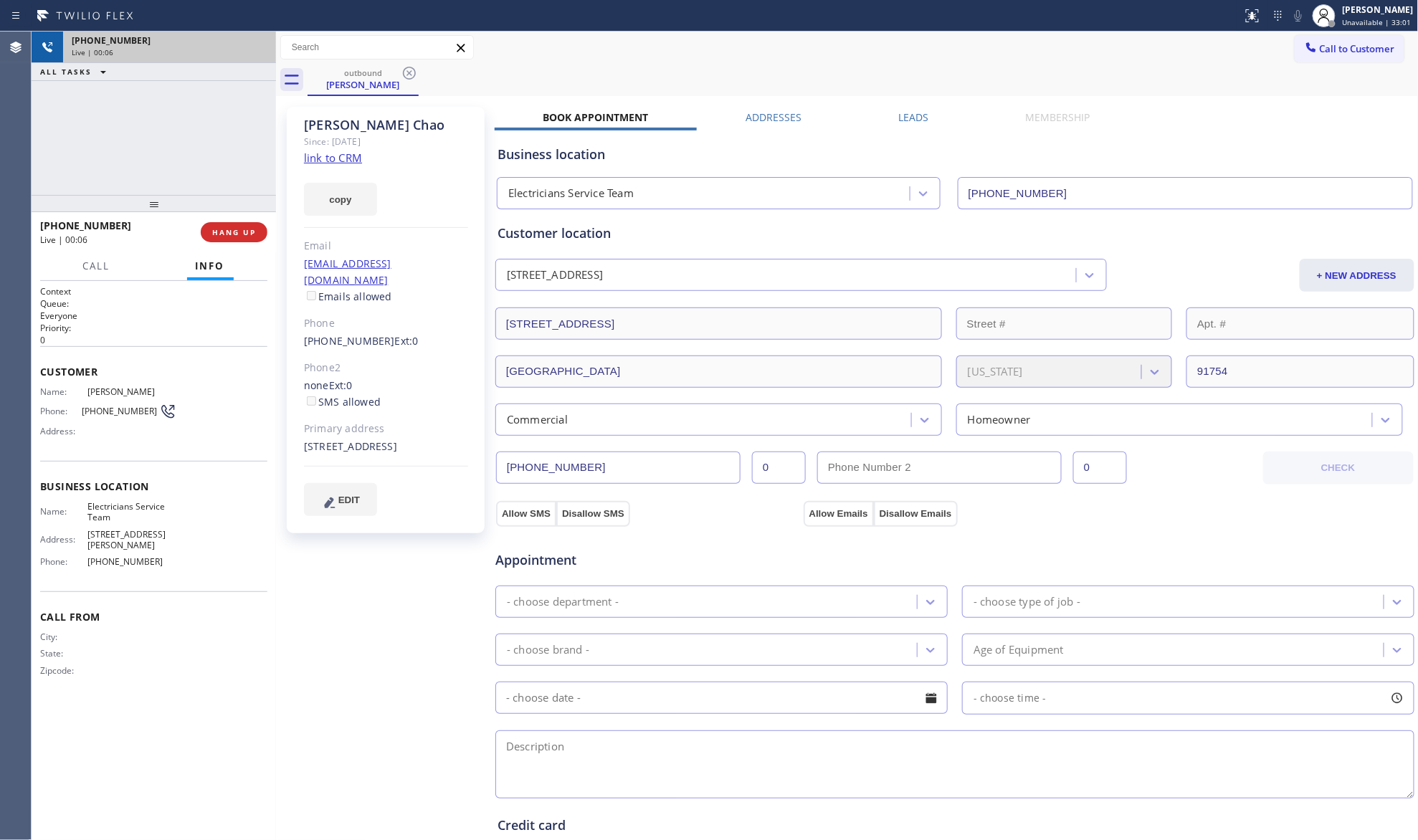
click at [263, 53] on div "Live | 00:06" at bounding box center [169, 52] width 196 height 10
drag, startPoint x: 263, startPoint y: 53, endPoint x: 247, endPoint y: 199, distance: 146.9
click at [263, 61] on div "[PHONE_NUMBER] Live | 00:06" at bounding box center [167, 46] width 207 height 31
drag, startPoint x: 242, startPoint y: 241, endPoint x: 265, endPoint y: 227, distance: 26.9
click at [242, 241] on button "COMPLETE" at bounding box center [231, 232] width 72 height 20
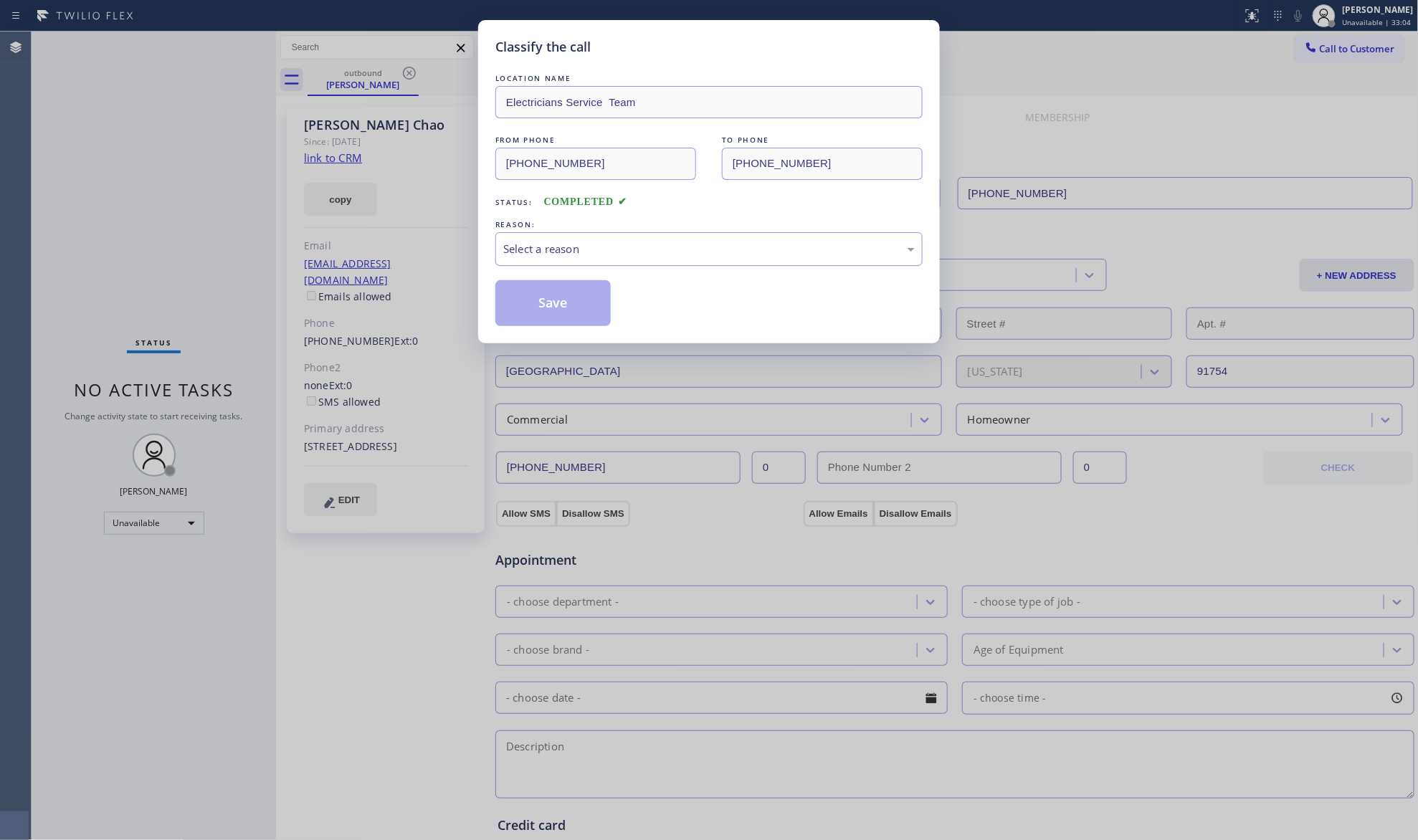
click at [500, 241] on div "Select a reason" at bounding box center [709, 249] width 427 height 34
click at [541, 299] on button "Save" at bounding box center [554, 303] width 116 height 46
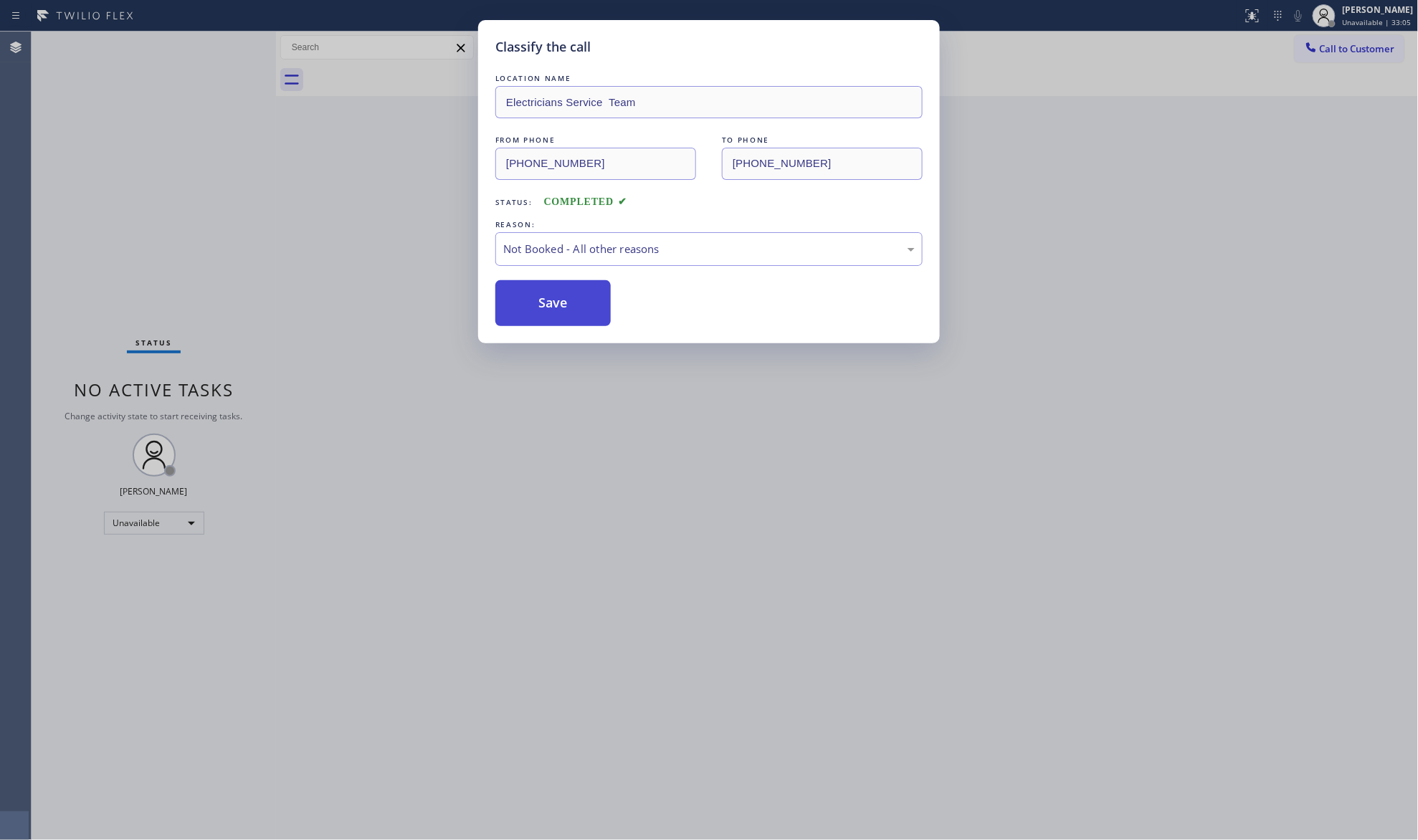
click at [545, 299] on button "Save" at bounding box center [554, 303] width 116 height 46
click at [397, 99] on div "Classify the call LOCATION NAME Electricians Service Team FROM PHONE [PHONE_NUM…" at bounding box center [709, 420] width 1418 height 840
drag, startPoint x: 396, startPoint y: 101, endPoint x: 8, endPoint y: 150, distance: 391.1
click at [169, 143] on div "Status No active tasks Change activity state to start receiving tasks. [PERSON_…" at bounding box center [724, 436] width 1387 height 809
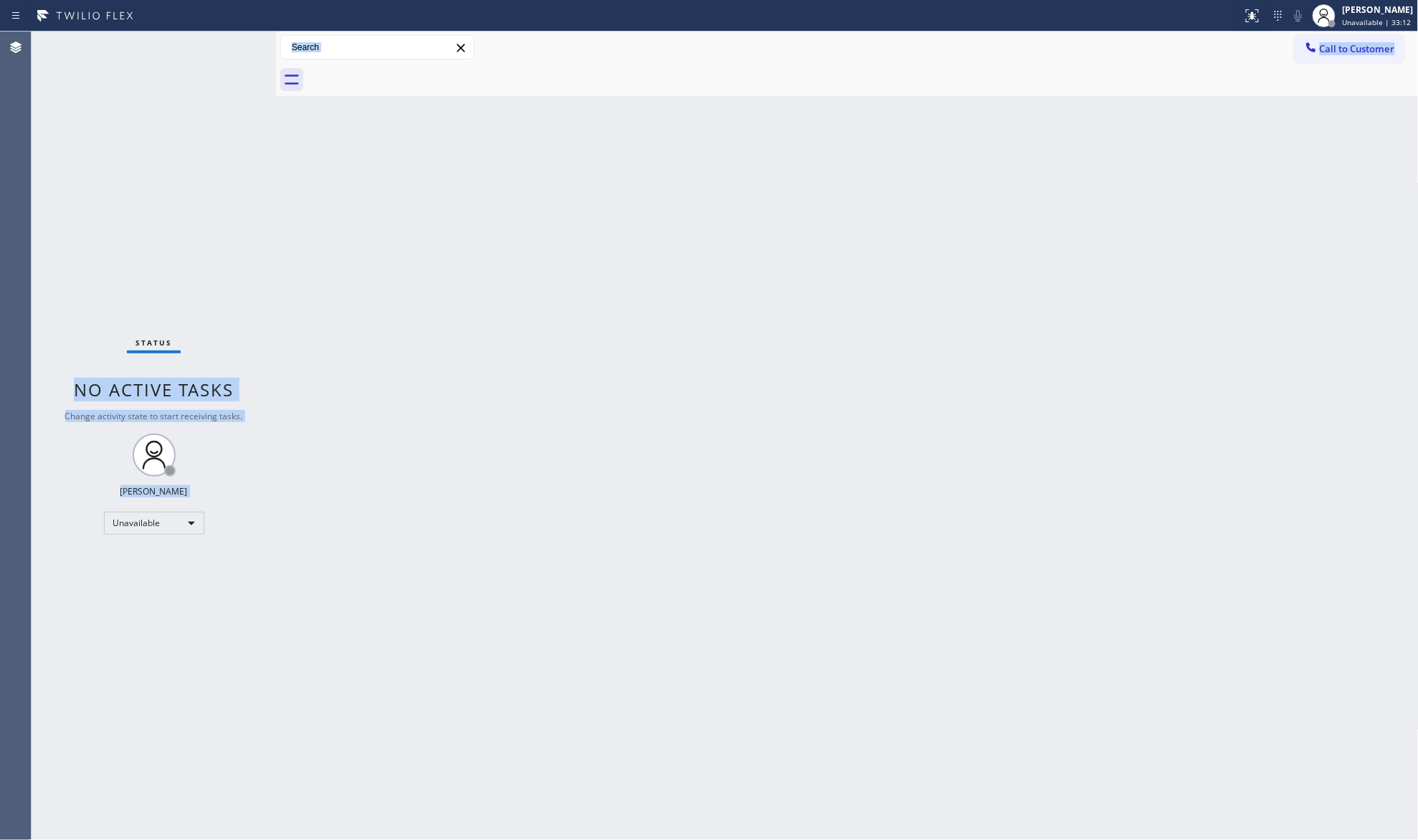
click at [761, 373] on div "Back to Dashboard Change Sender ID Customers Technicians Select a contact Outbo…" at bounding box center [847, 436] width 1143 height 809
click at [875, 237] on div "Back to Dashboard Change Sender ID Customers Technicians Select a contact Outbo…" at bounding box center [847, 436] width 1143 height 809
click at [875, 235] on div "Back to Dashboard Change Sender ID Customers Technicians Select a contact Outbo…" at bounding box center [847, 436] width 1143 height 809
click at [875, 231] on div "Back to Dashboard Change Sender ID Customers Technicians Select a contact Outbo…" at bounding box center [847, 436] width 1143 height 809
click at [938, 117] on div "Back to Dashboard Change Sender ID Customers Technicians Select a contact Outbo…" at bounding box center [847, 436] width 1143 height 809
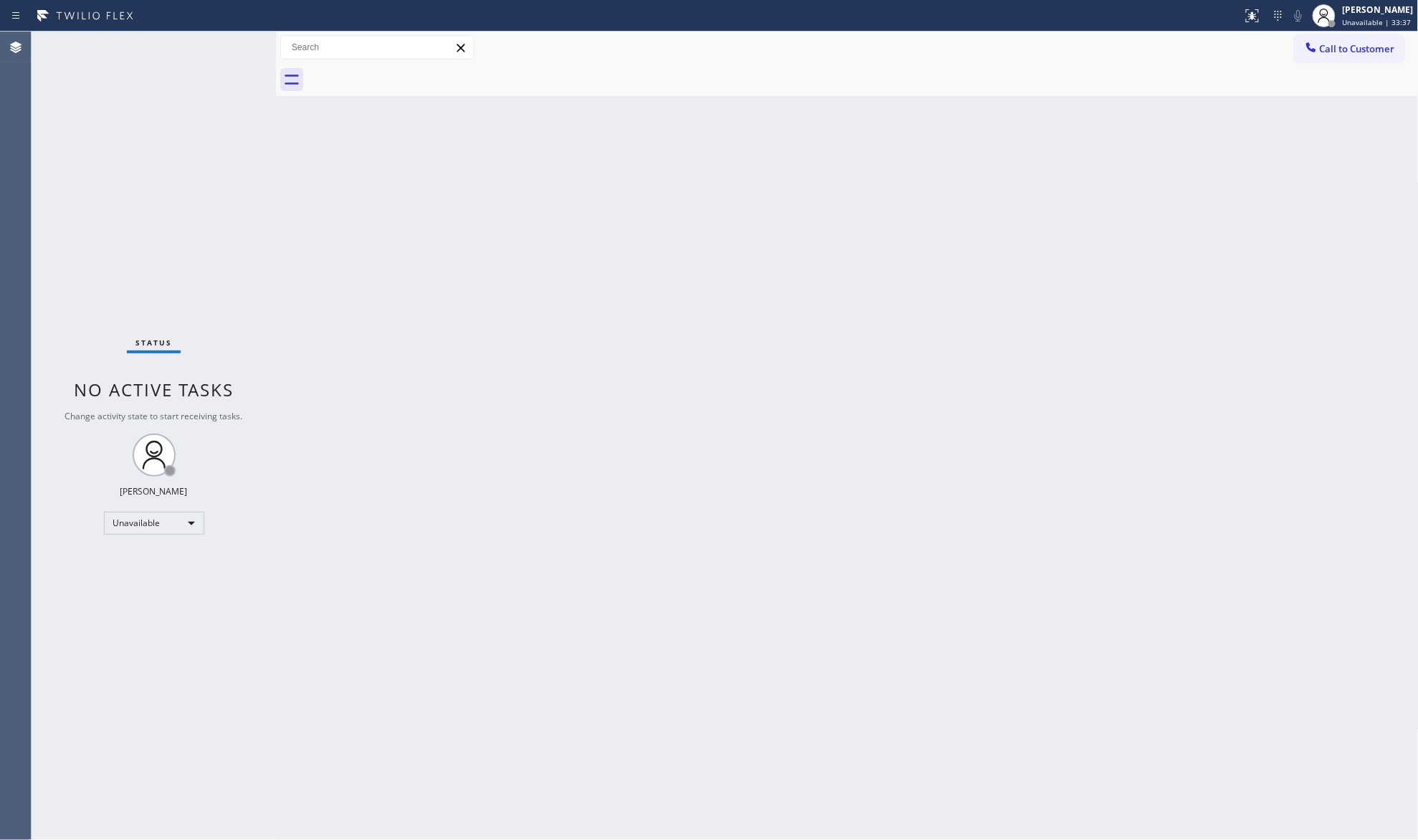
drag, startPoint x: 1320, startPoint y: 47, endPoint x: 1226, endPoint y: 75, distance: 98.1
click at [1319, 49] on div at bounding box center [1311, 49] width 18 height 18
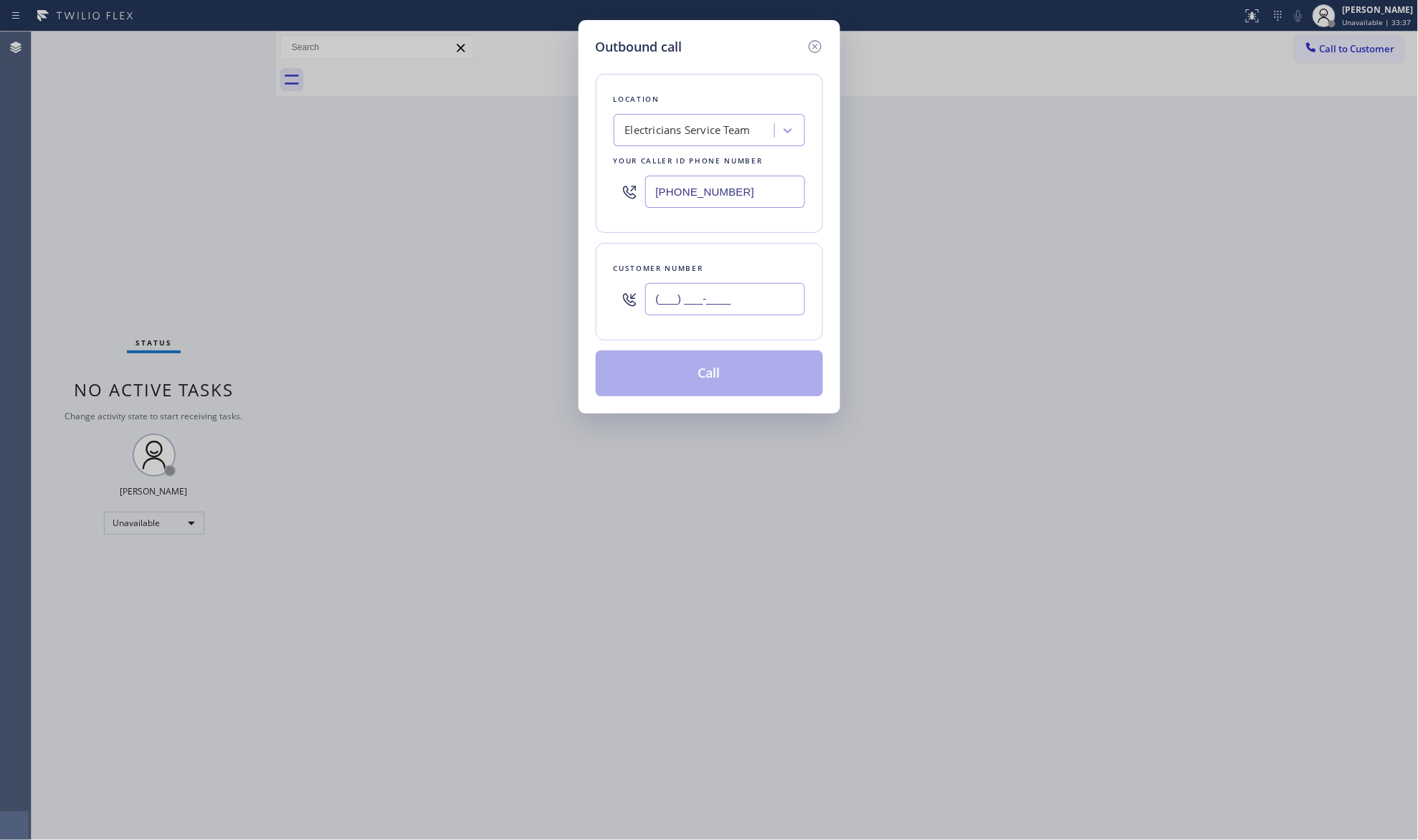
click at [710, 308] on input "(___) ___-____" at bounding box center [725, 299] width 160 height 32
paste input "305) 988-8205"
type input "[PHONE_NUMBER]"
drag, startPoint x: 703, startPoint y: 363, endPoint x: 704, endPoint y: 372, distance: 9.1
click at [701, 364] on button "Call" at bounding box center [709, 373] width 227 height 46
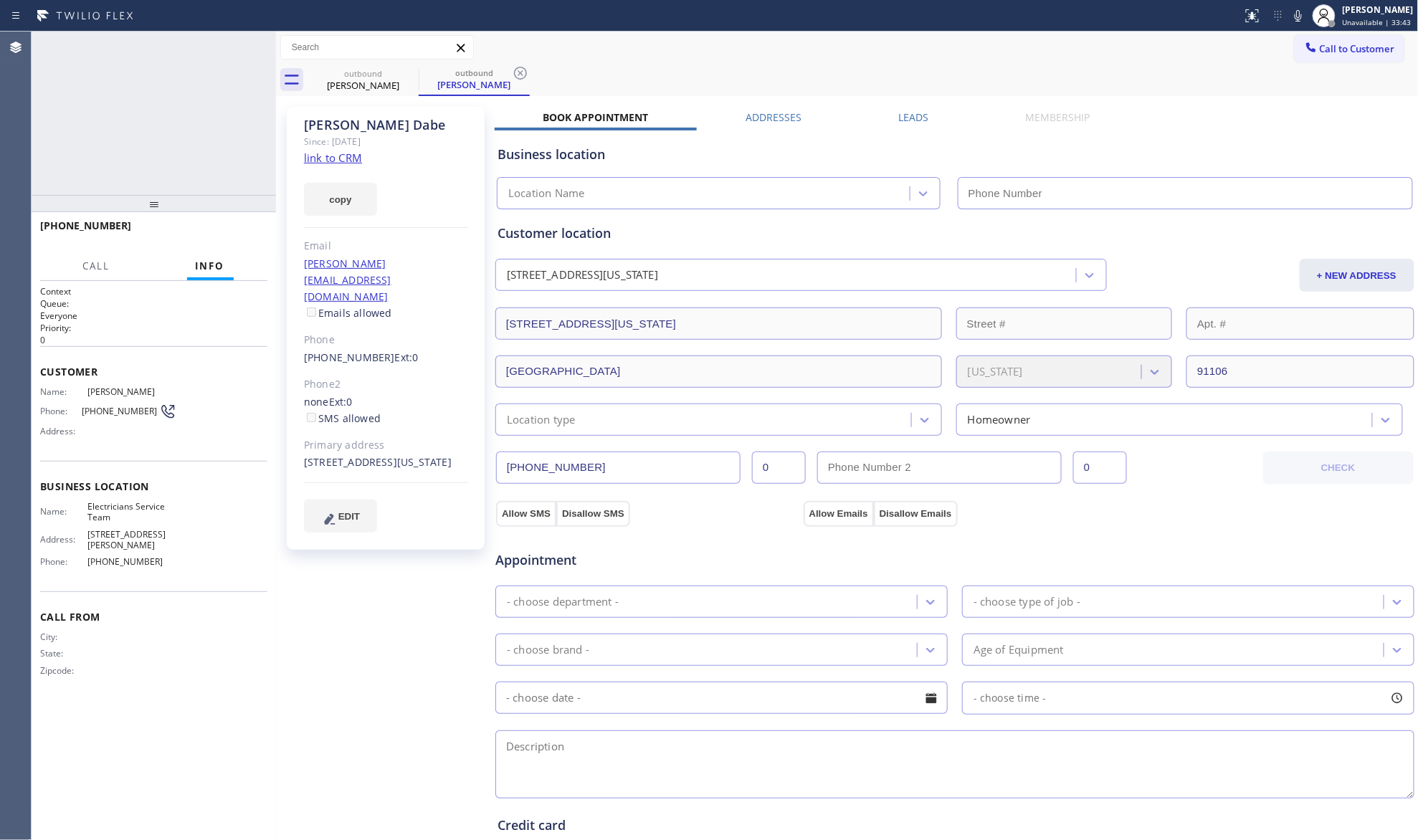
type input "[PHONE_NUMBER]"
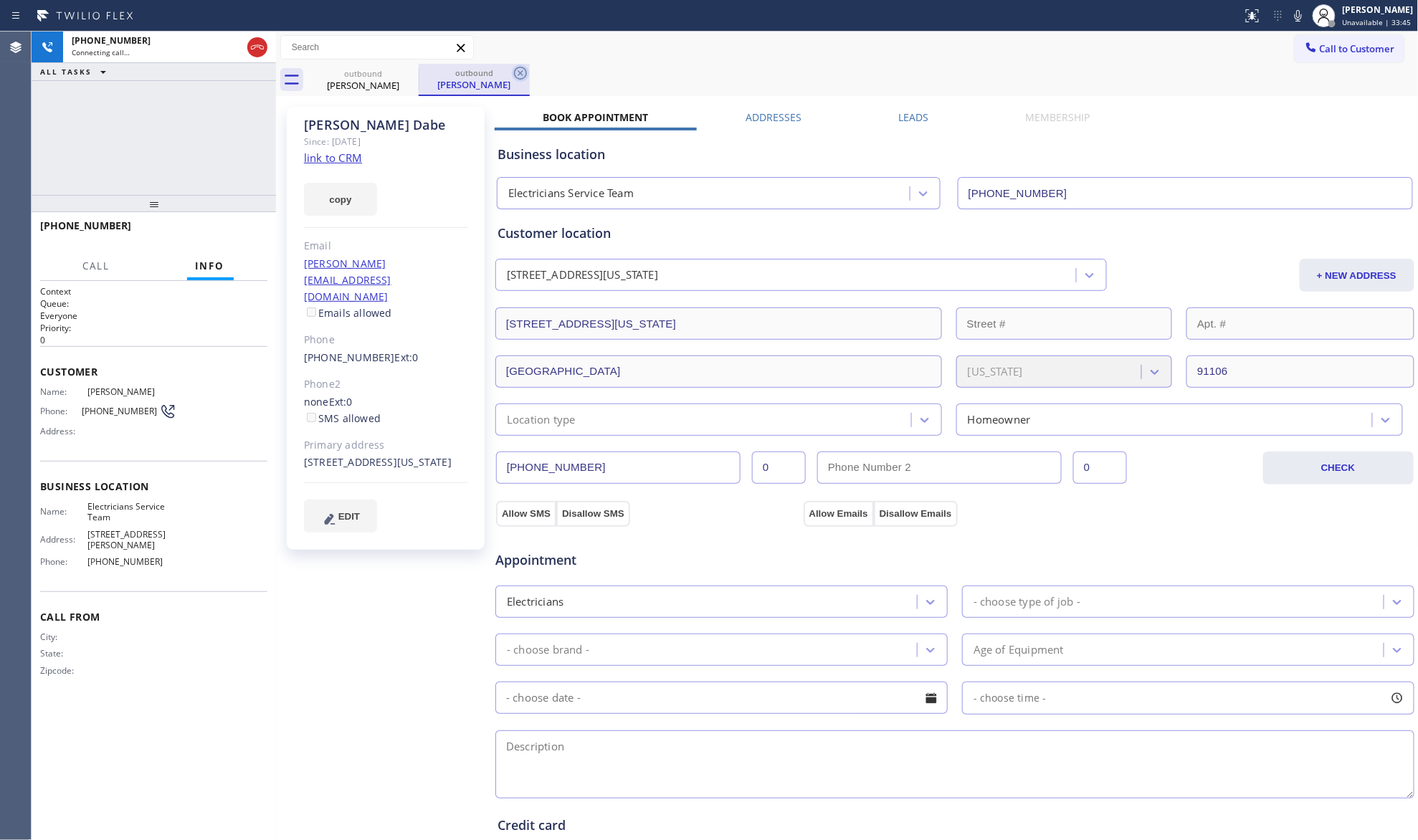
click at [516, 65] on icon at bounding box center [520, 73] width 18 height 18
click at [529, 69] on div "outbound [PERSON_NAME]" at bounding box center [863, 80] width 1111 height 32
click at [529, 58] on div "Call to Customer Outbound call Location Electricians Service Team Your caller i…" at bounding box center [847, 47] width 1143 height 25
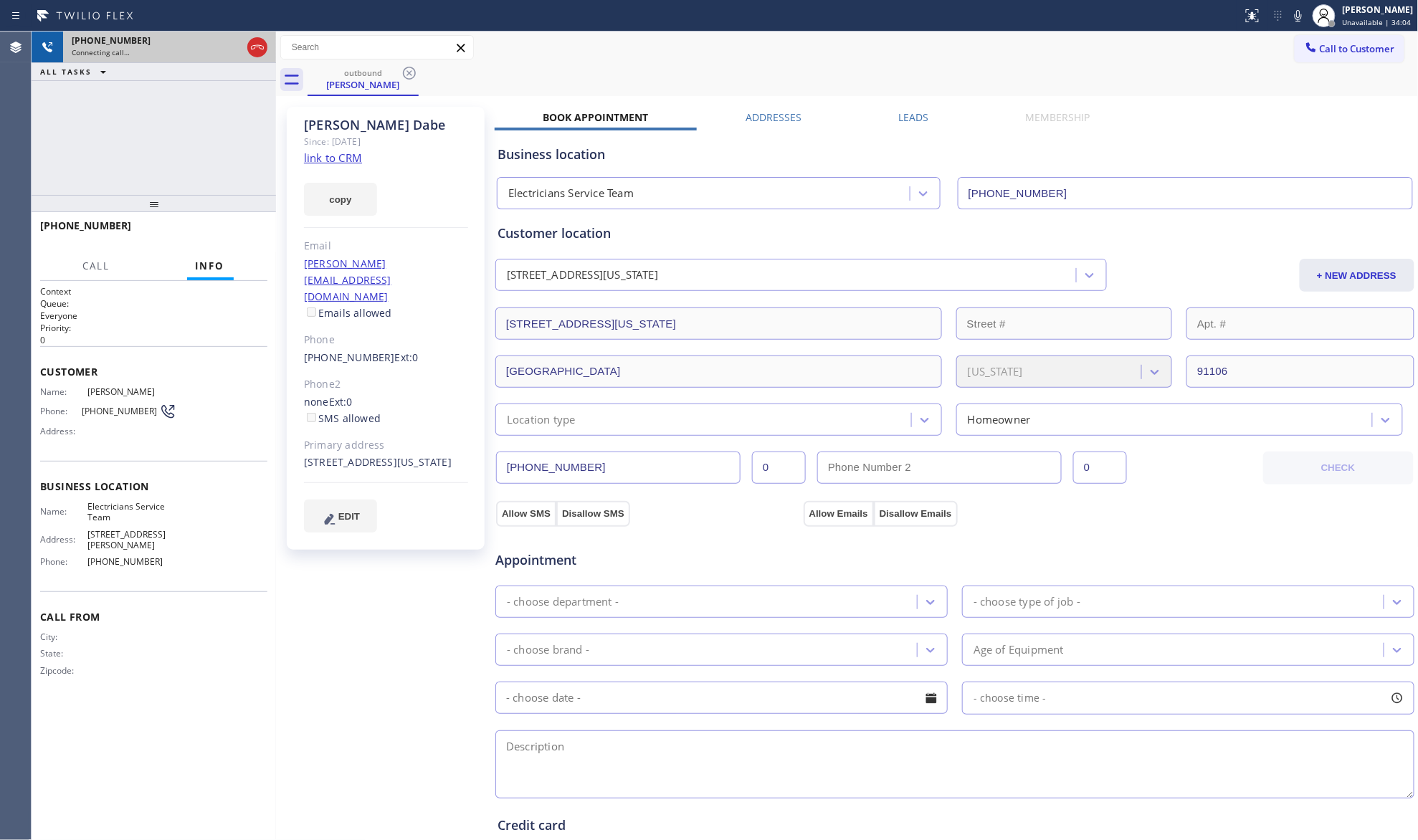
click at [270, 49] on div at bounding box center [257, 46] width 26 height 31
click at [257, 50] on icon at bounding box center [257, 47] width 18 height 18
click at [411, 78] on icon at bounding box center [409, 73] width 13 height 13
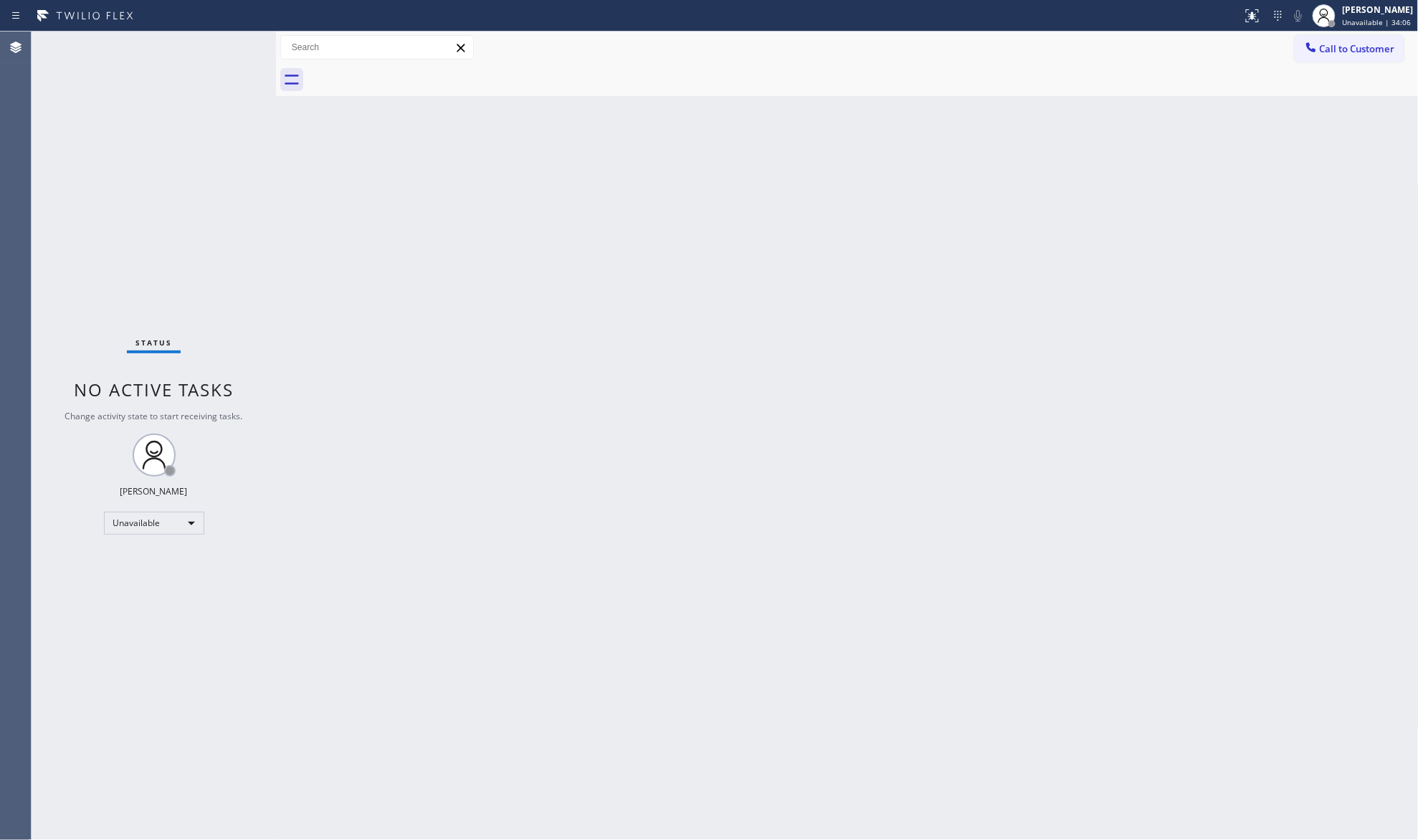
click at [411, 78] on div at bounding box center [863, 80] width 1111 height 32
click at [1330, 33] on div "Call to Customer Outbound call Location Electricians Service Team Your caller i…" at bounding box center [847, 47] width 1143 height 32
click at [1330, 47] on span "Call to Customer" at bounding box center [1357, 49] width 75 height 13
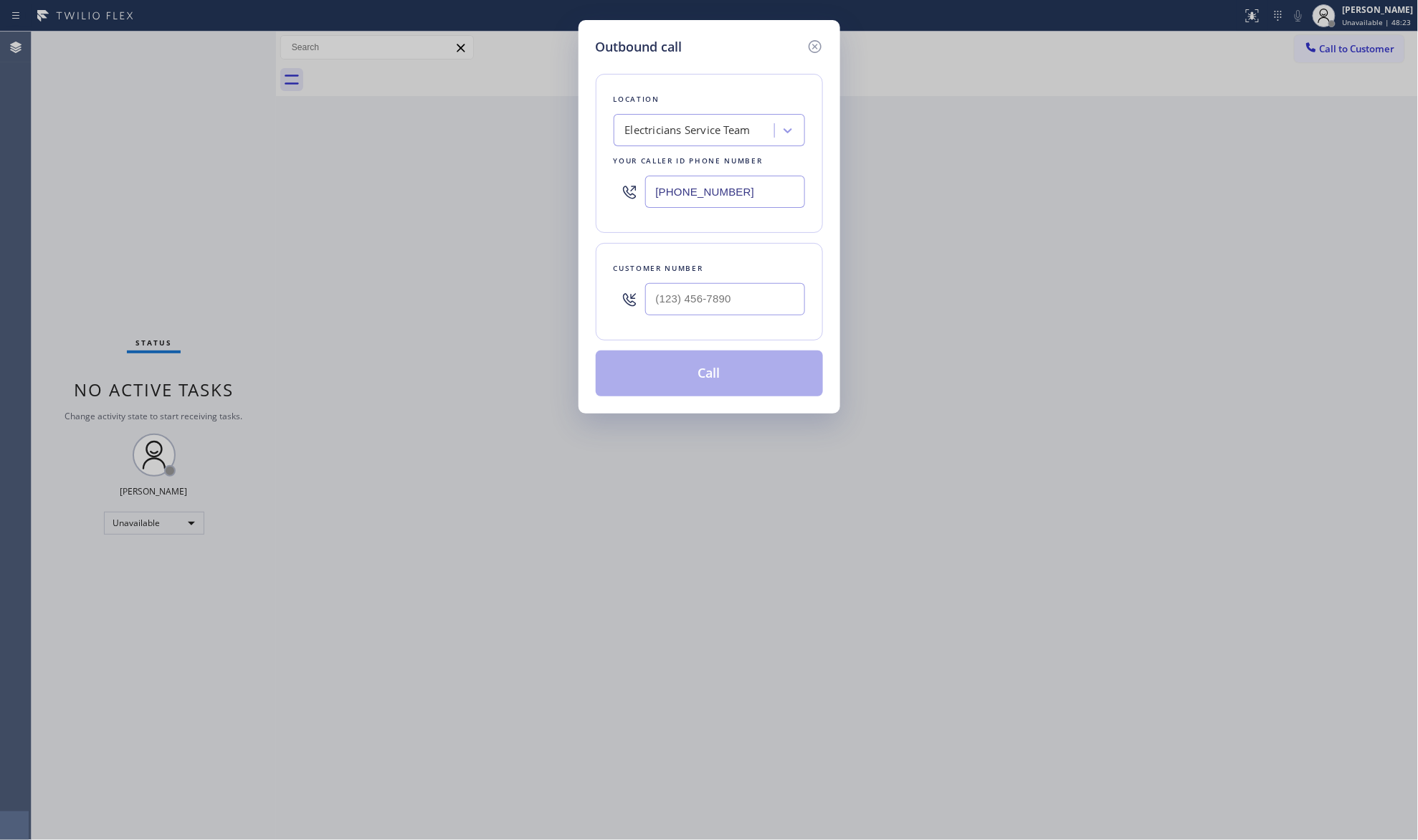
drag, startPoint x: 737, startPoint y: 193, endPoint x: 575, endPoint y: 196, distance: 162.0
click at [576, 196] on div "Outbound call Location Electricians Service Team Your caller id phone number [P…" at bounding box center [709, 420] width 1418 height 840
paste input "551) 227-2017"
type input "[PHONE_NUMBER]"
click at [752, 300] on input "(___) ___-____" at bounding box center [725, 299] width 160 height 32
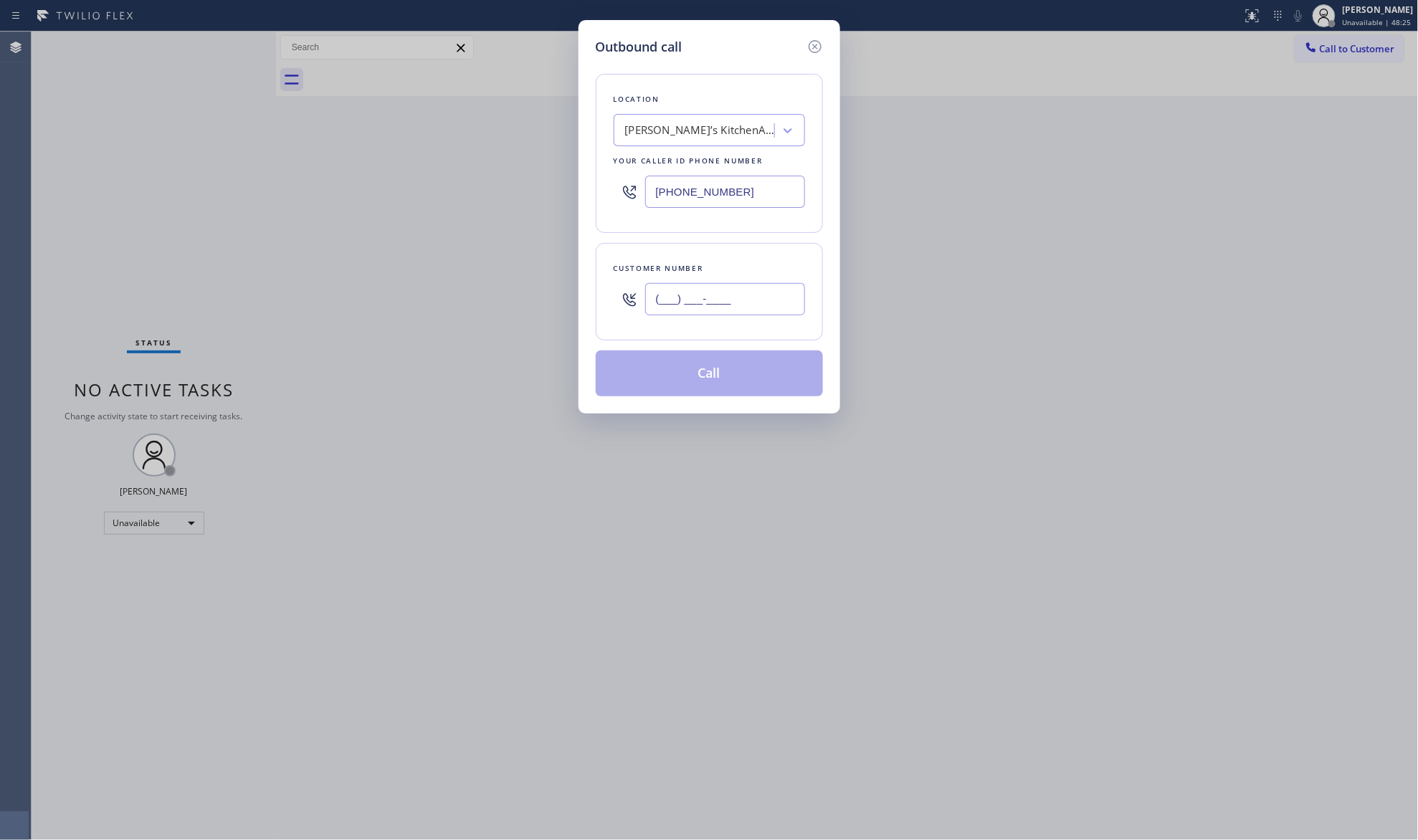
paste input "212) 240-1849"
type input "[PHONE_NUMBER]"
click at [709, 378] on button "Call" at bounding box center [709, 373] width 227 height 46
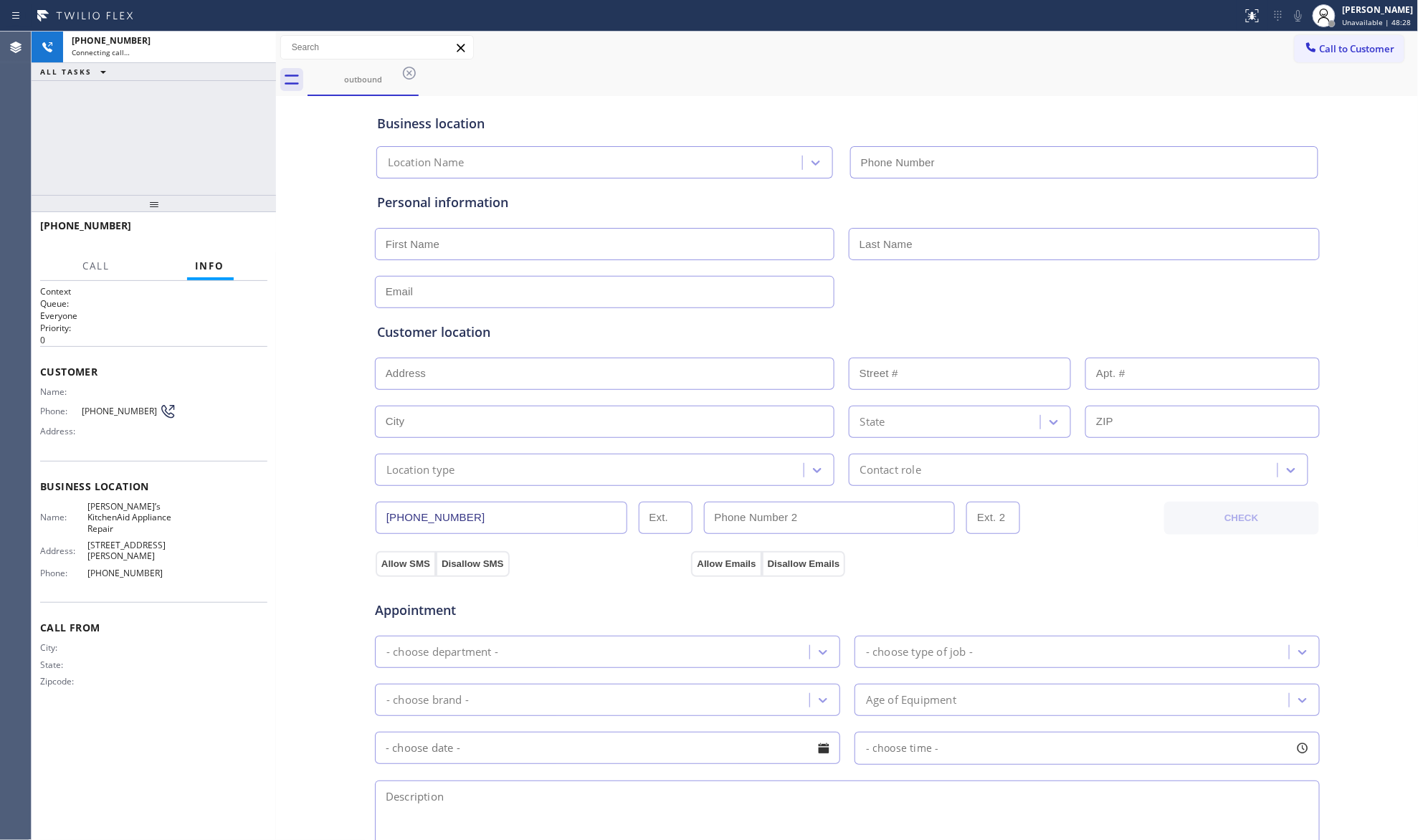
type input "[PHONE_NUMBER]"
click at [1140, 70] on div "outbound" at bounding box center [863, 80] width 1111 height 32
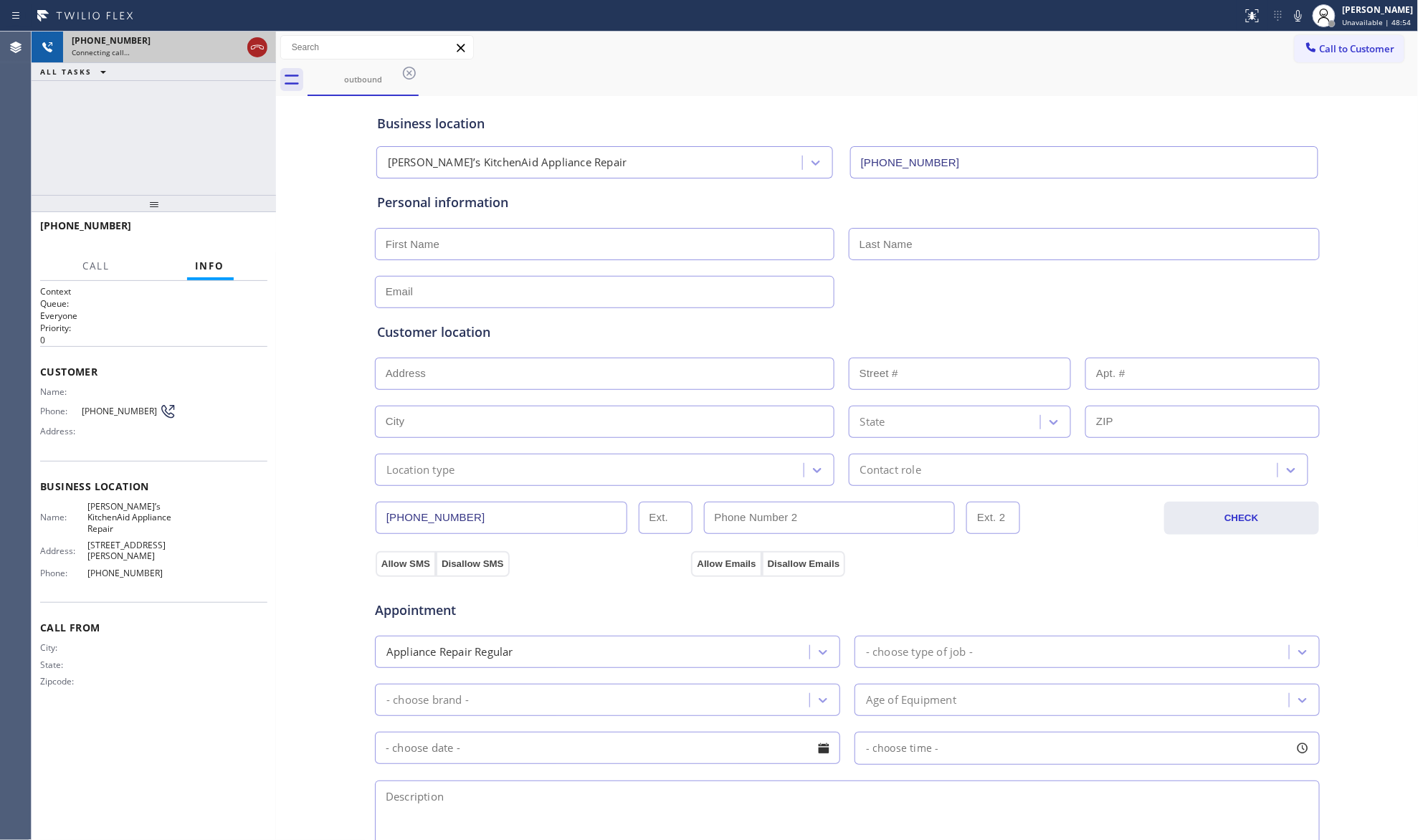
click at [258, 49] on icon at bounding box center [257, 47] width 18 height 18
click at [257, 49] on div "Connecting call…" at bounding box center [169, 52] width 196 height 10
click at [256, 49] on div "Connecting call…" at bounding box center [169, 52] width 196 height 10
click at [256, 47] on div "Connecting call…" at bounding box center [169, 52] width 196 height 10
drag, startPoint x: 257, startPoint y: 47, endPoint x: 286, endPoint y: 1, distance: 54.4
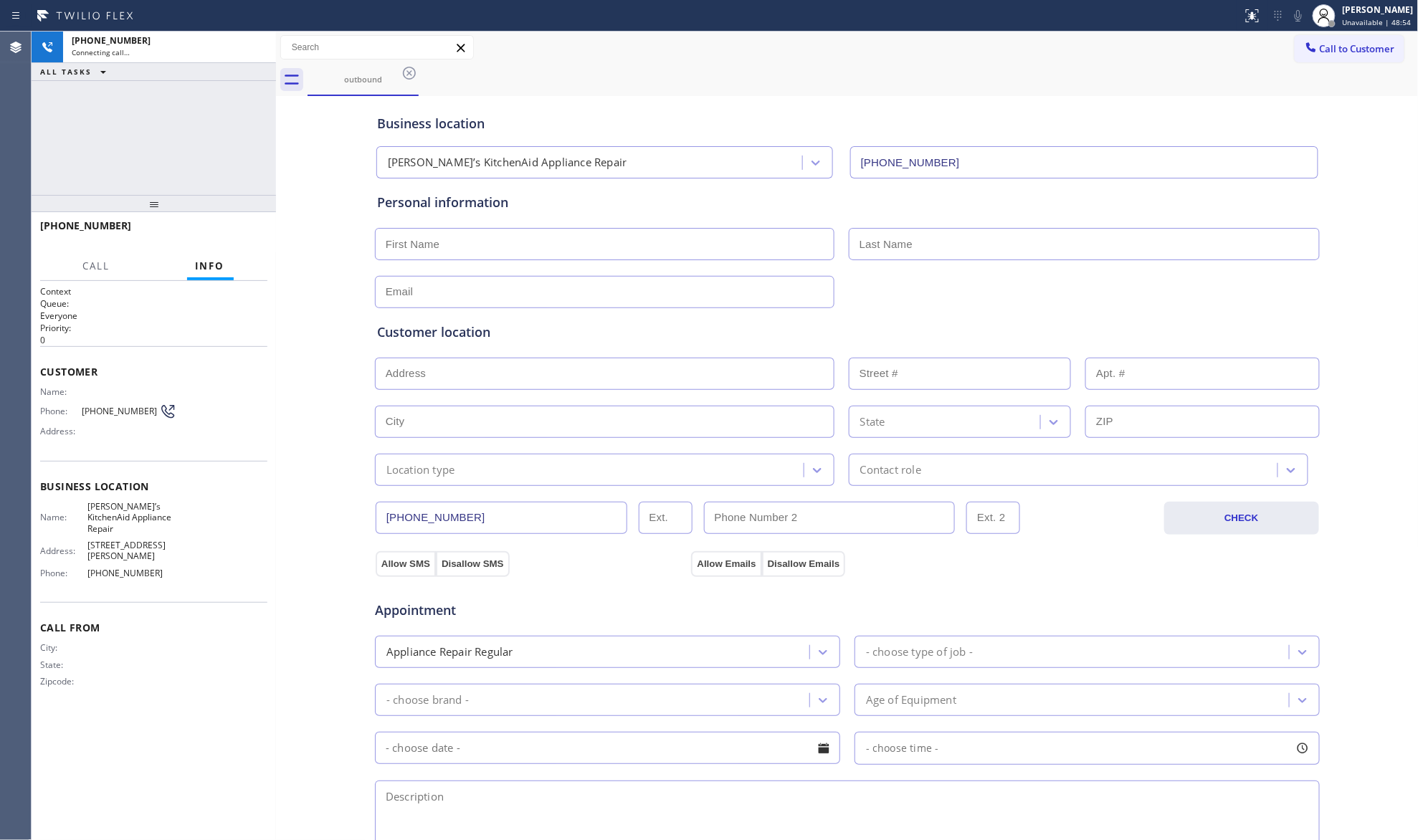
click at [259, 44] on div "[PHONE_NUMBER] Connecting call…" at bounding box center [167, 46] width 207 height 31
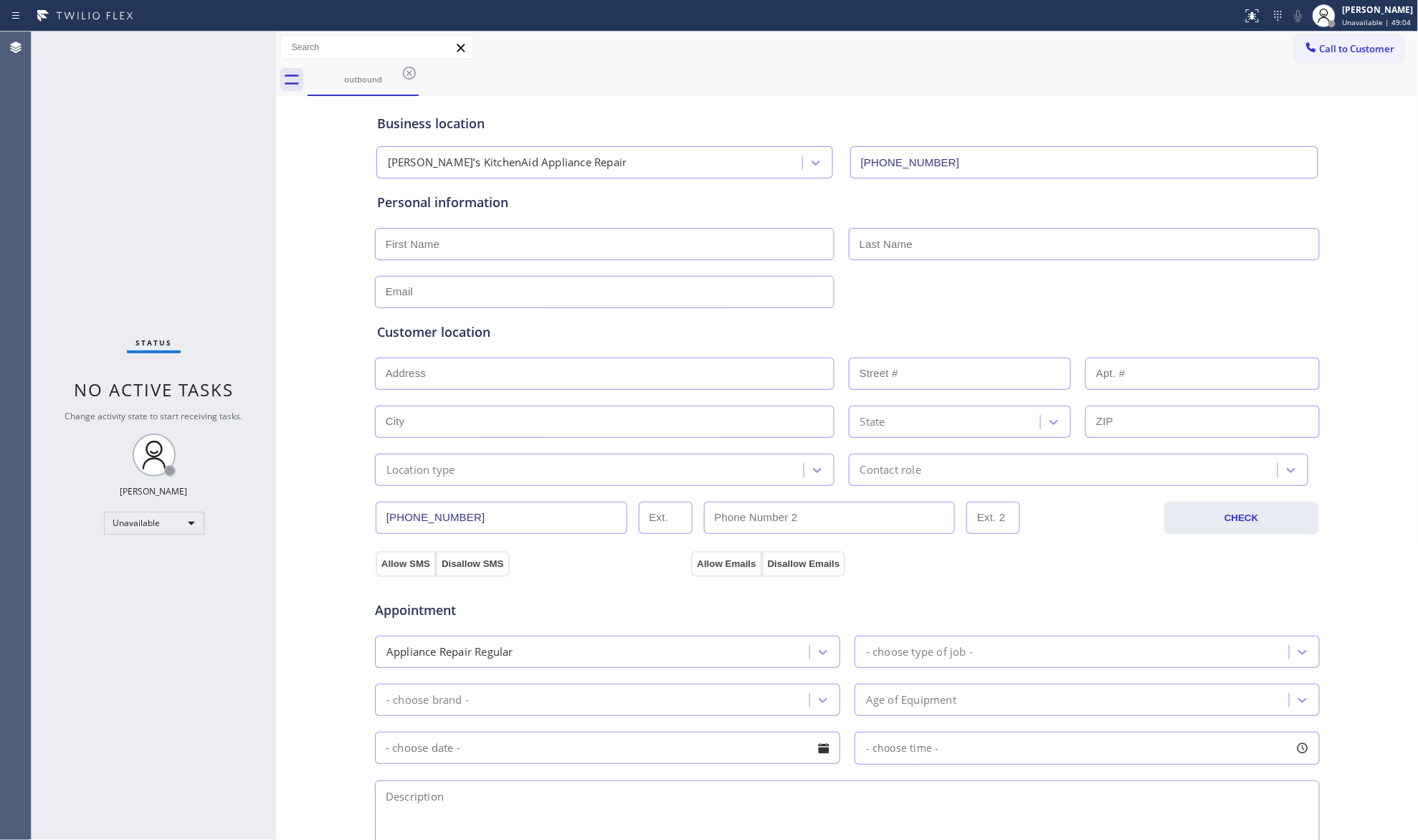
click at [410, 72] on icon at bounding box center [409, 73] width 13 height 13
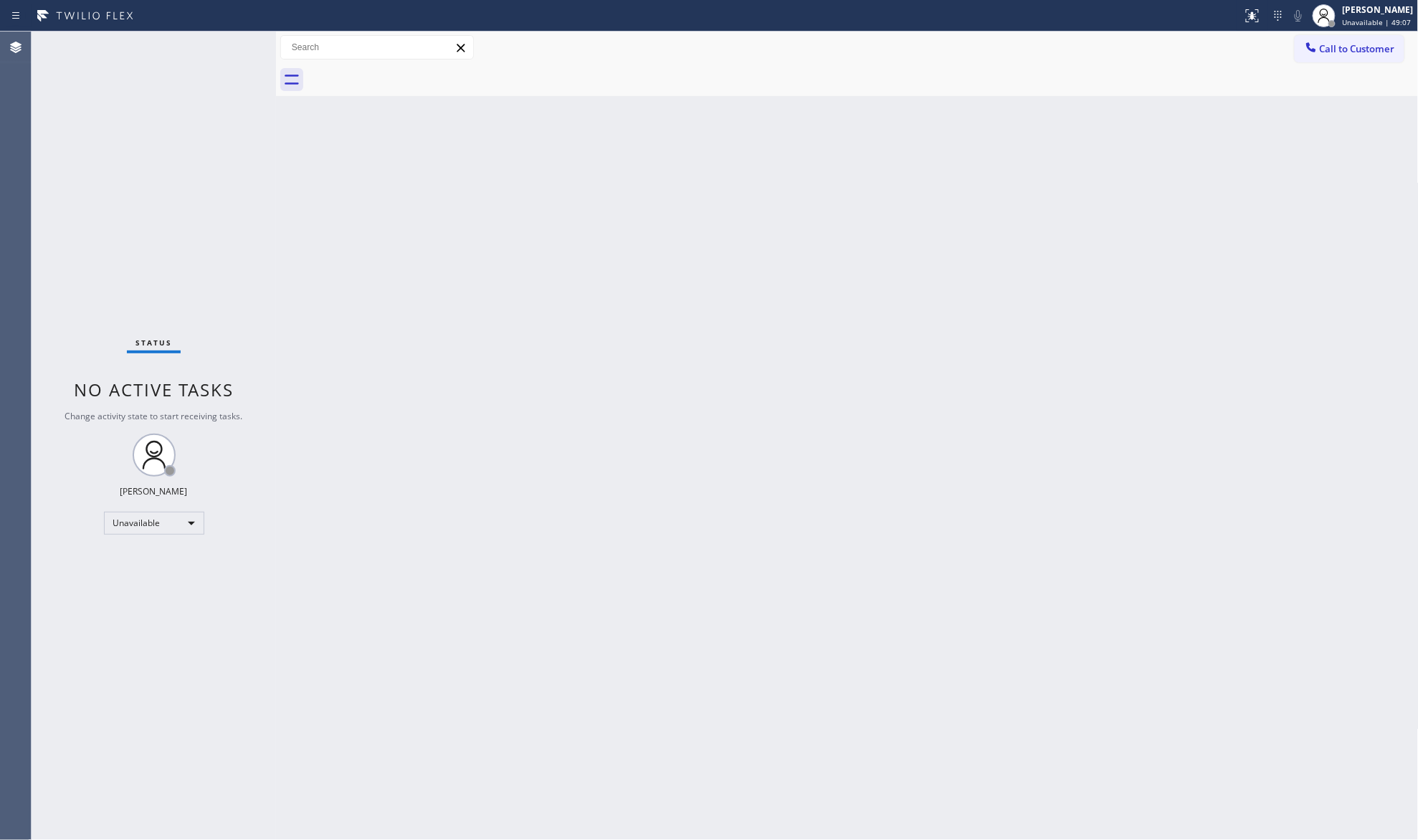
drag, startPoint x: 1266, startPoint y: 116, endPoint x: 1270, endPoint y: 94, distance: 22.4
click at [1265, 115] on div "Back to Dashboard Change Sender ID Customers Technicians Select a contact Outbo…" at bounding box center [847, 436] width 1143 height 809
drag, startPoint x: 1329, startPoint y: 52, endPoint x: 1082, endPoint y: 204, distance: 290.0
click at [1326, 55] on span "Call to Customer" at bounding box center [1357, 49] width 75 height 13
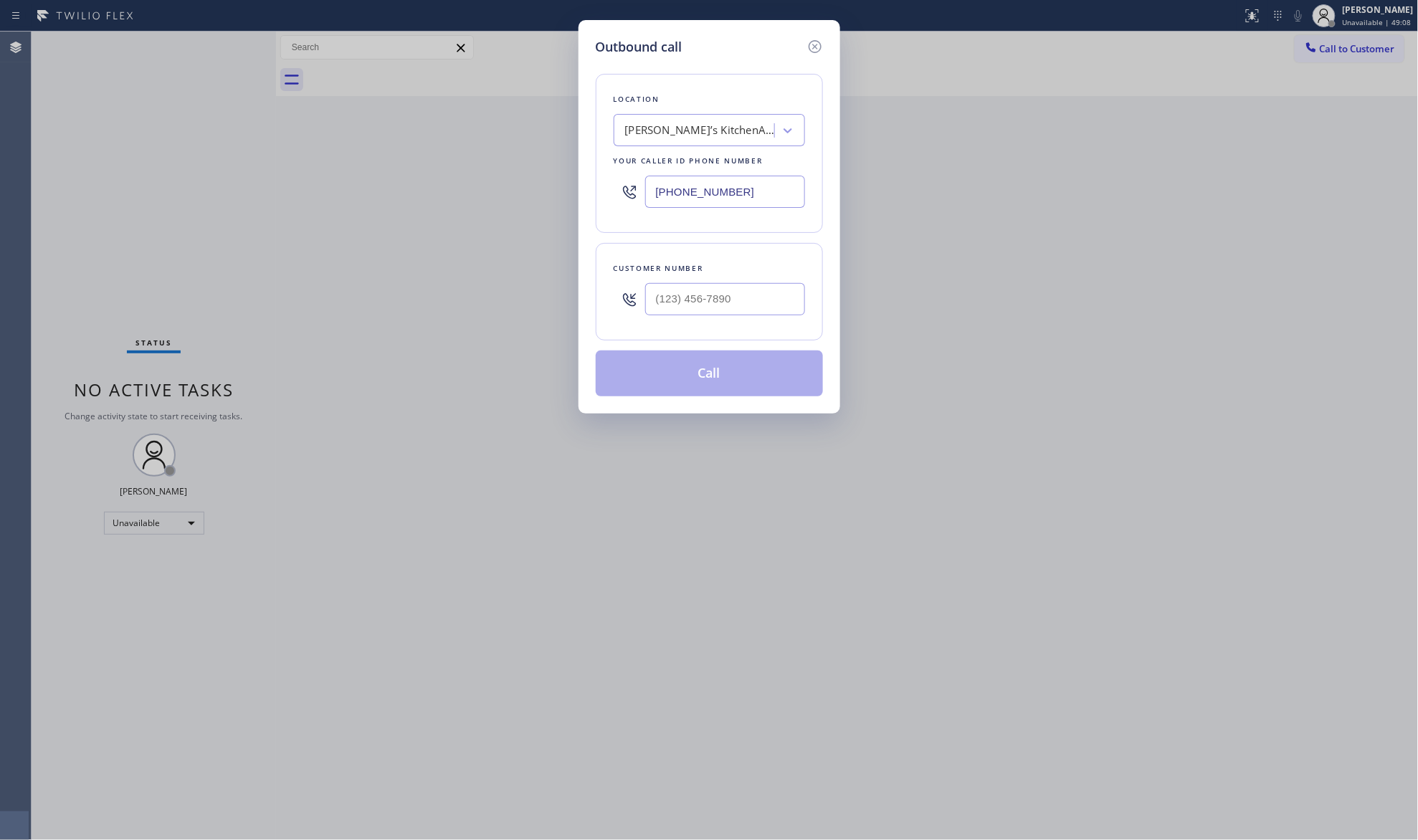
drag, startPoint x: 737, startPoint y: 190, endPoint x: 601, endPoint y: 190, distance: 136.0
click at [601, 190] on div "Location [PERSON_NAME]’s KitchenAid Appliance Repair Your caller id phone numbe…" at bounding box center [709, 153] width 227 height 159
paste input "62) 278-0652"
type input "[PHONE_NUMBER]"
click at [693, 296] on input "(___) ___-____" at bounding box center [725, 299] width 160 height 32
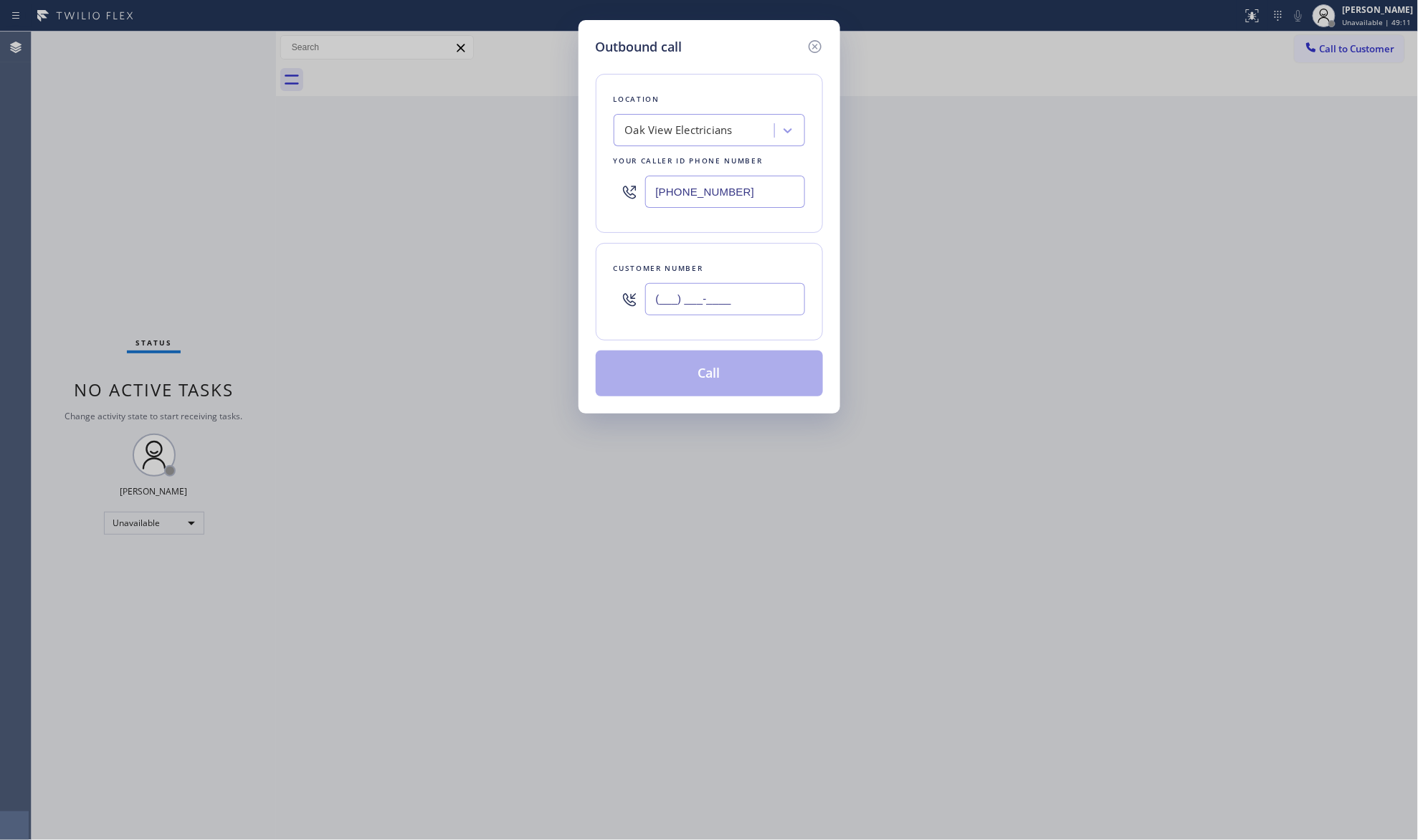
paste input "530) 763-8887"
type input "[PHONE_NUMBER]"
click at [706, 379] on button "Call" at bounding box center [709, 373] width 227 height 46
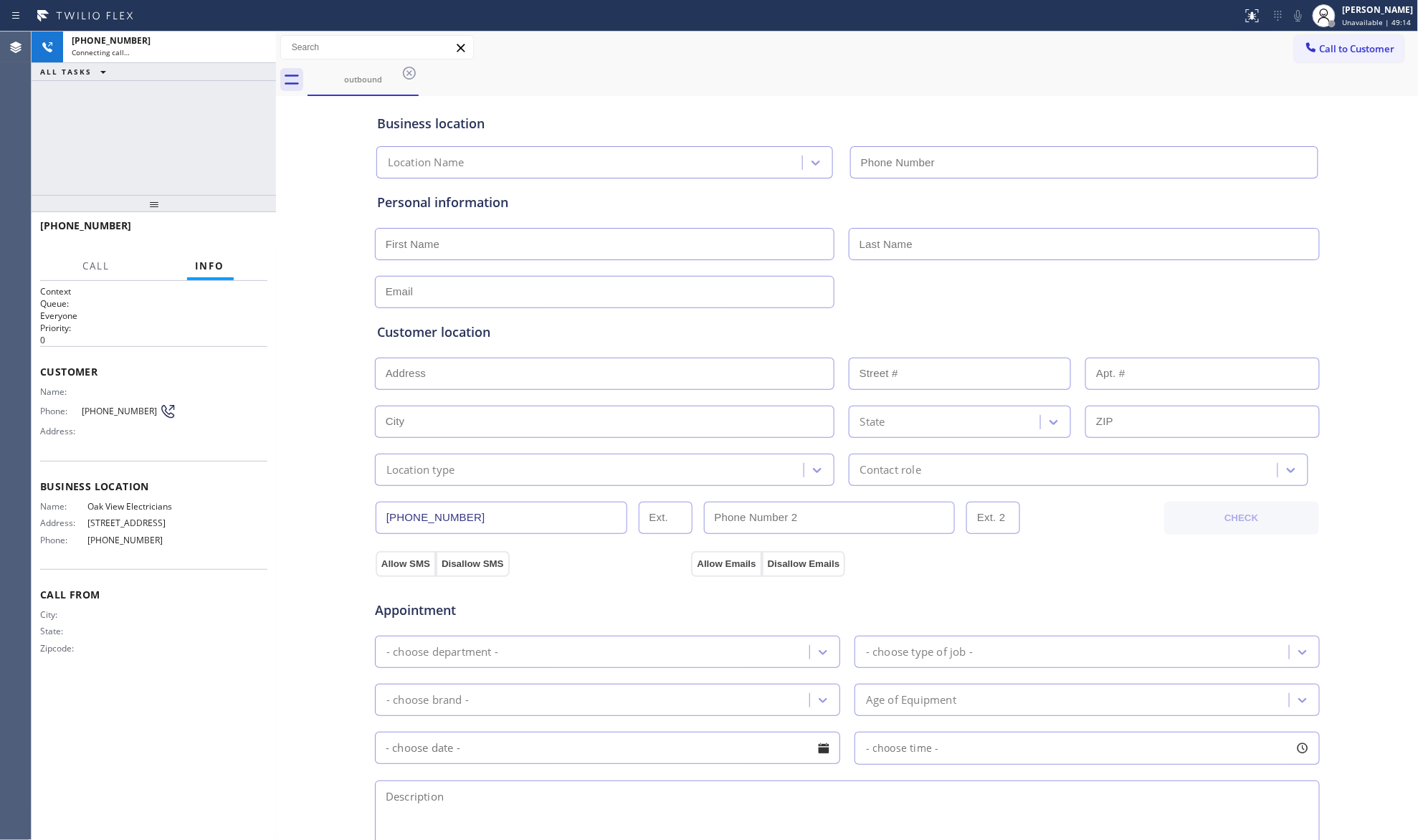
type input "[PHONE_NUMBER]"
click at [646, 114] on div "Business location" at bounding box center [847, 123] width 941 height 19
click at [261, 227] on button "HANG UP" at bounding box center [235, 232] width 67 height 20
click at [262, 227] on button "HANG UP" at bounding box center [235, 232] width 67 height 20
click at [263, 227] on button "HANG UP" at bounding box center [235, 232] width 67 height 20
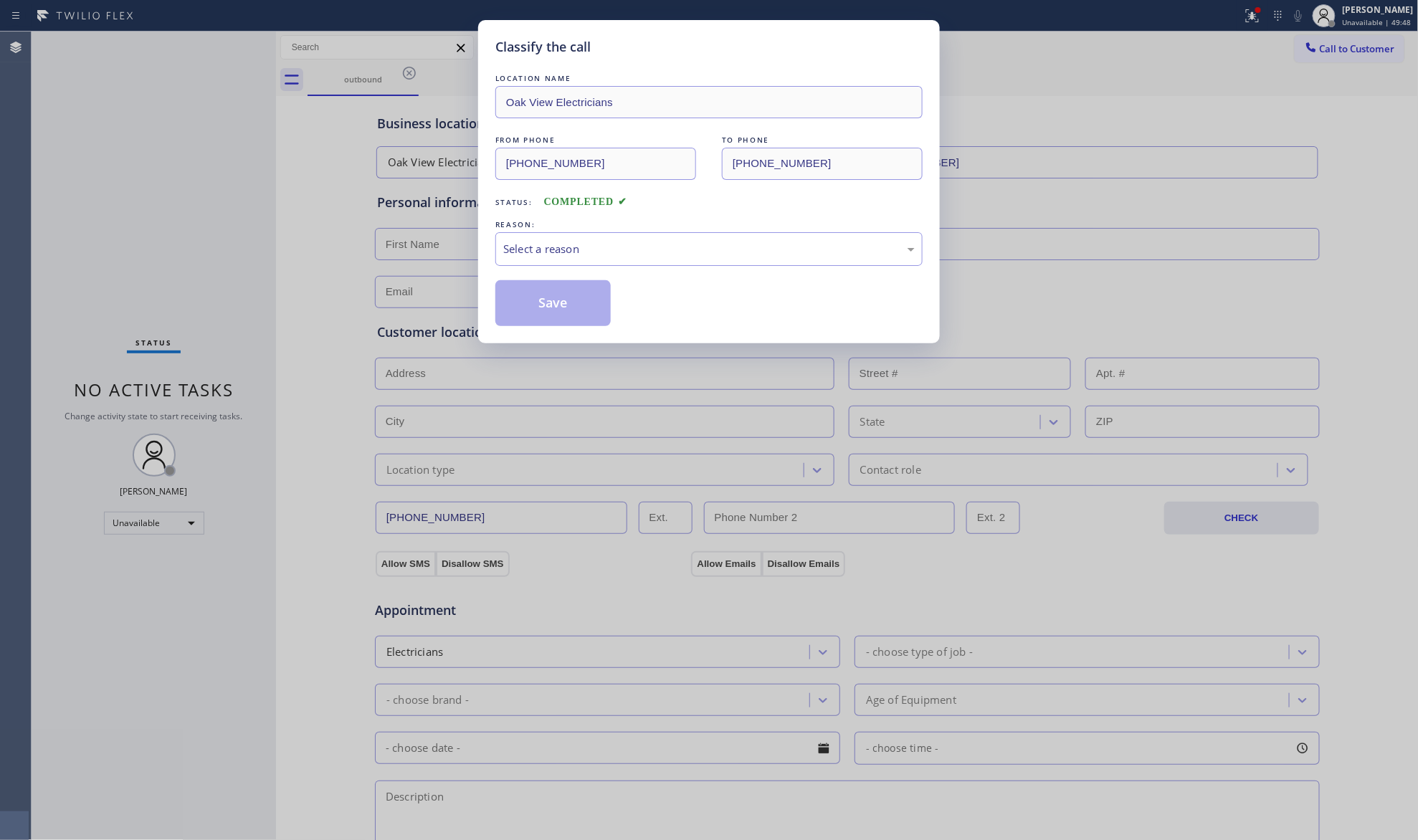
click at [752, 274] on div "LOCATION NAME Oak View Electricians FROM PHONE [PHONE_NUMBER] TO PHONE [PHONE_N…" at bounding box center [709, 198] width 427 height 255
click at [743, 253] on div "Select a reason" at bounding box center [709, 249] width 411 height 17
click at [551, 302] on button "Save" at bounding box center [554, 303] width 116 height 46
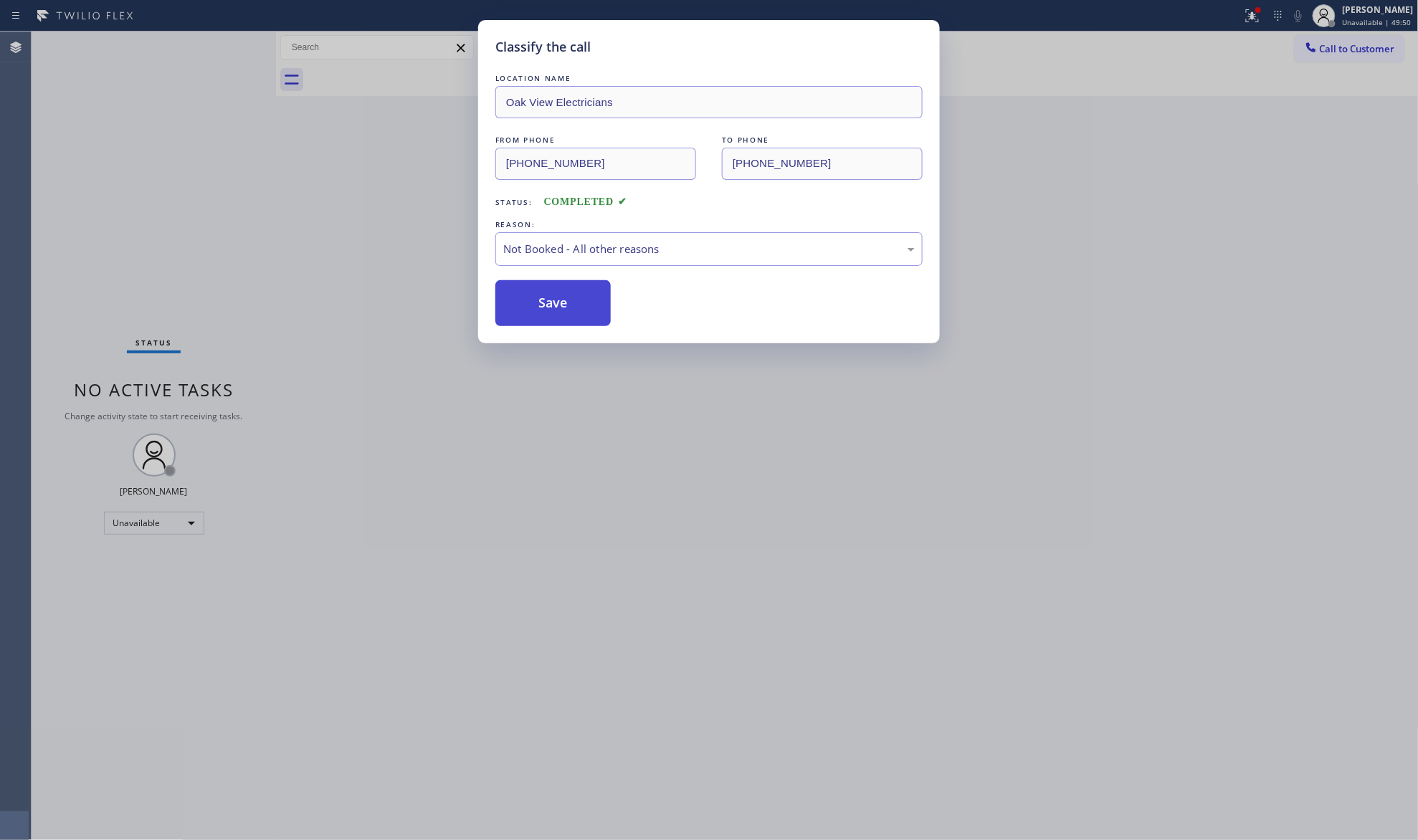
click at [551, 302] on button "Save" at bounding box center [554, 303] width 116 height 46
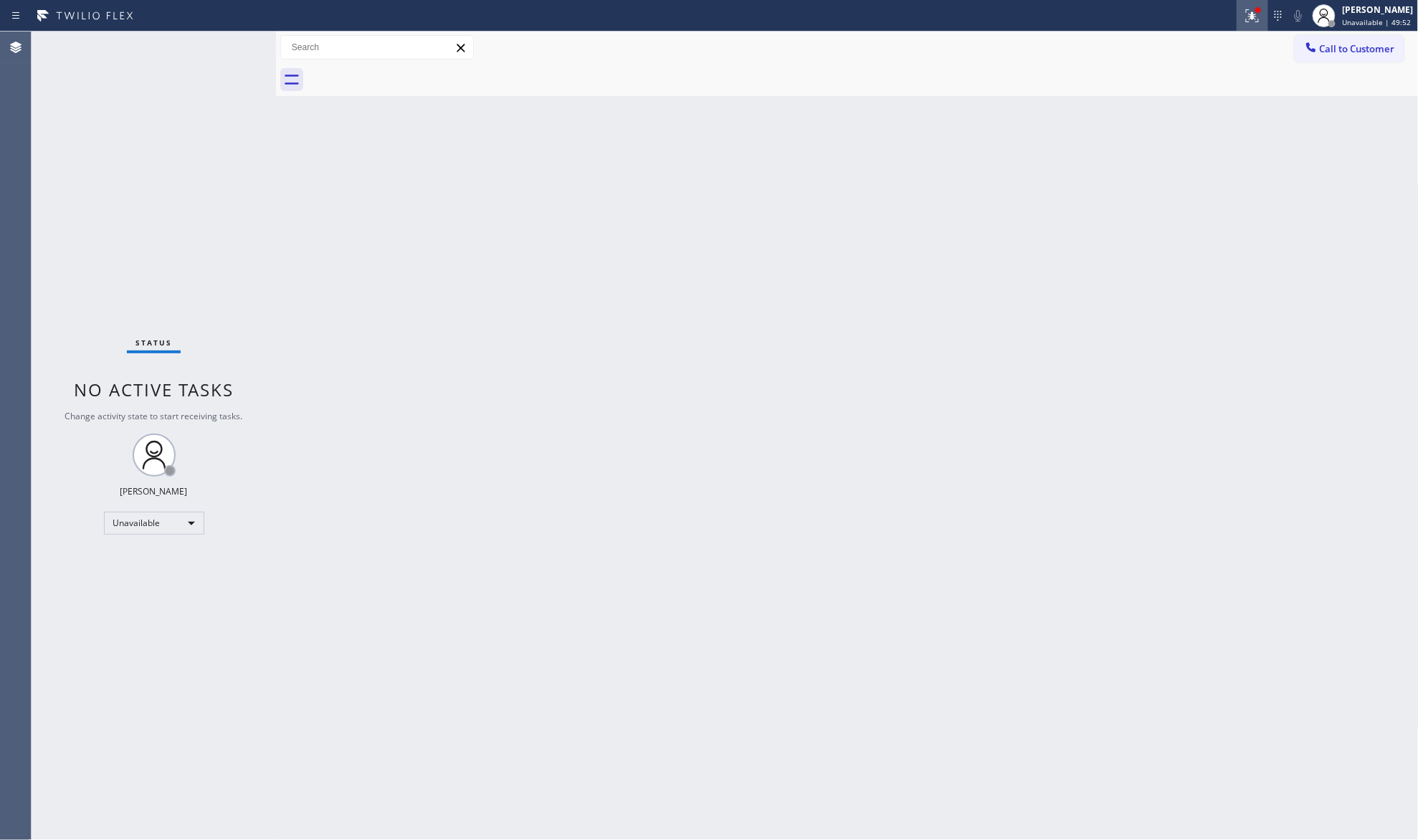
click at [1268, 23] on div at bounding box center [1252, 15] width 31 height 18
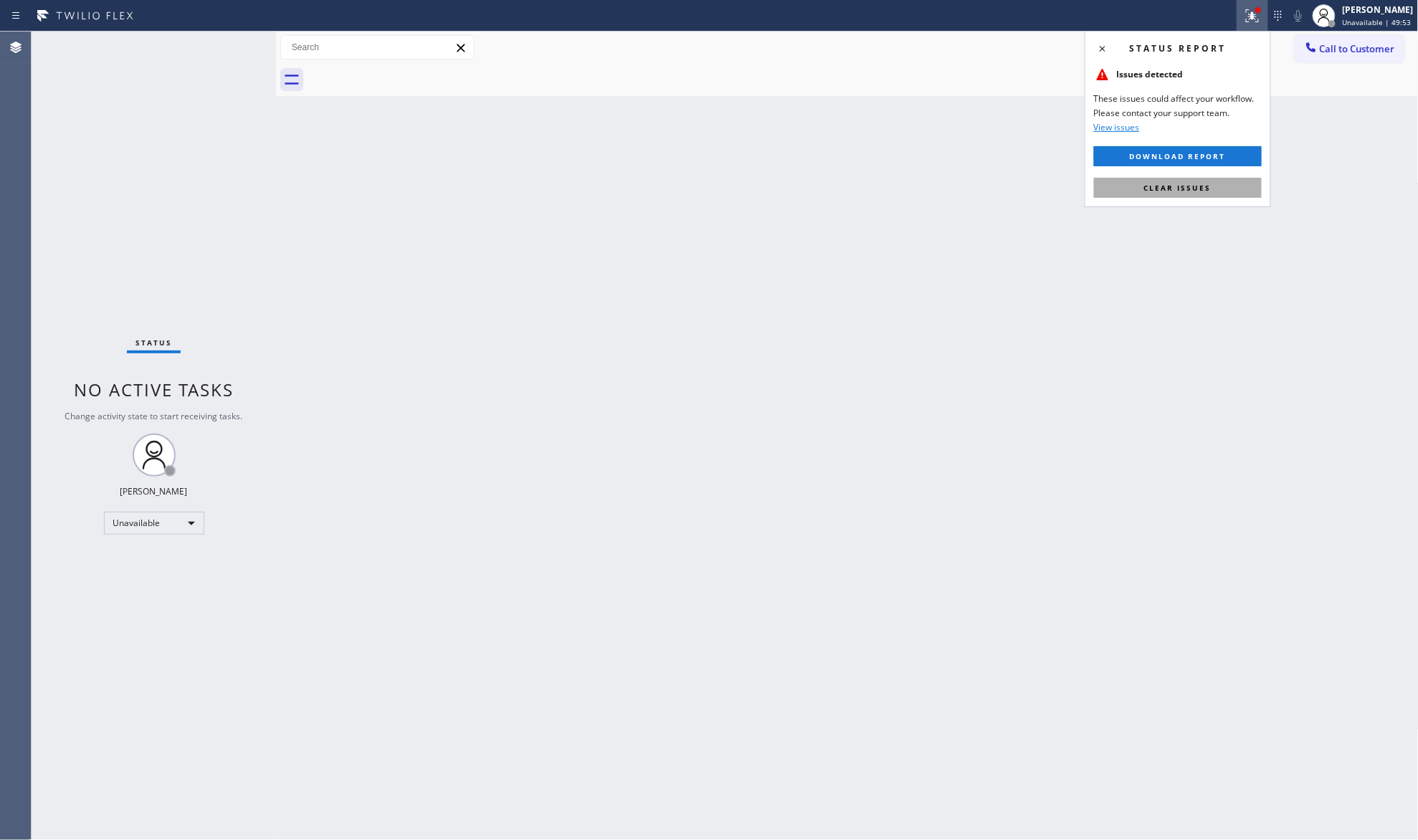
click at [1174, 178] on button "Clear issues" at bounding box center [1178, 188] width 168 height 20
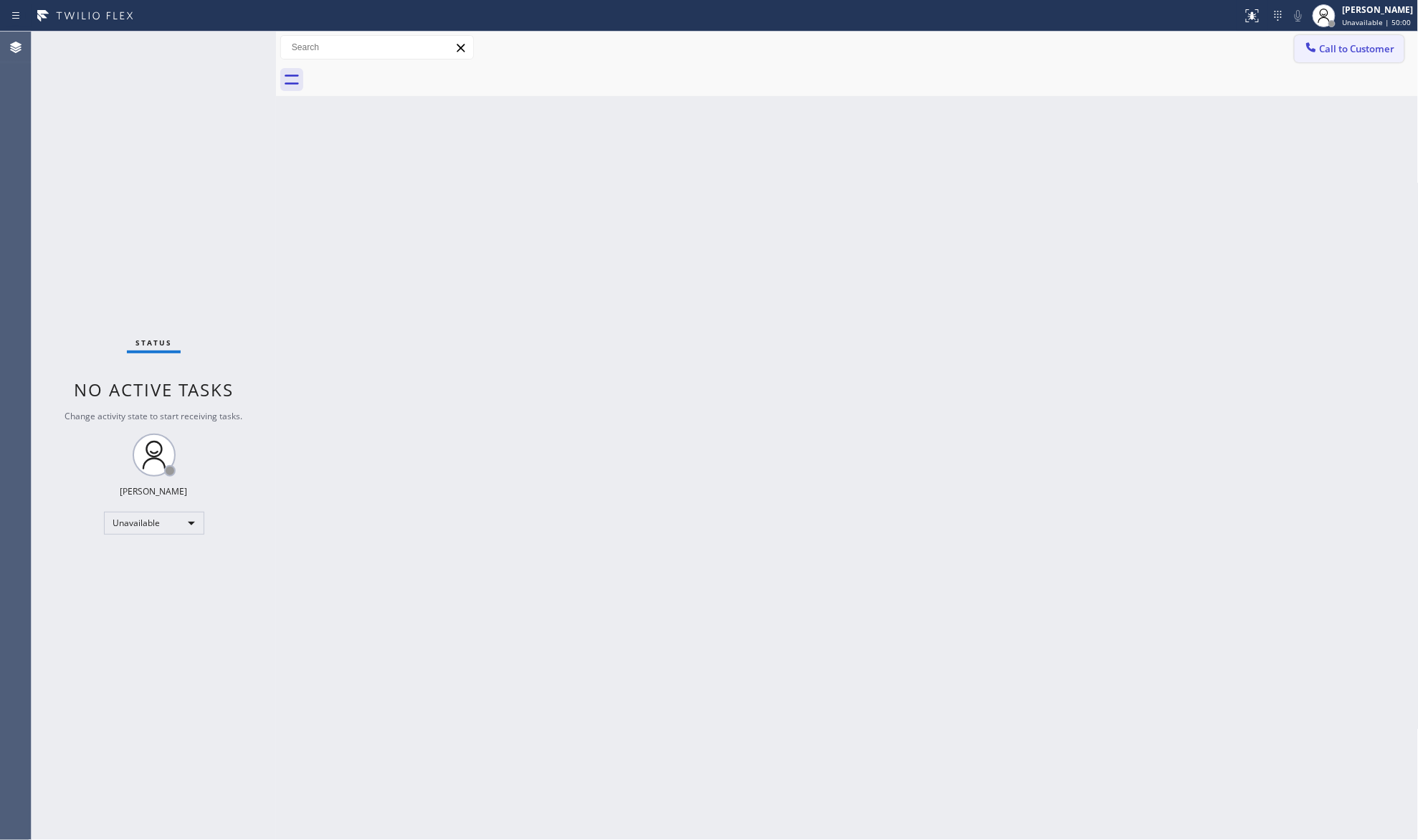
click at [1343, 43] on span "Call to Customer" at bounding box center [1357, 49] width 75 height 13
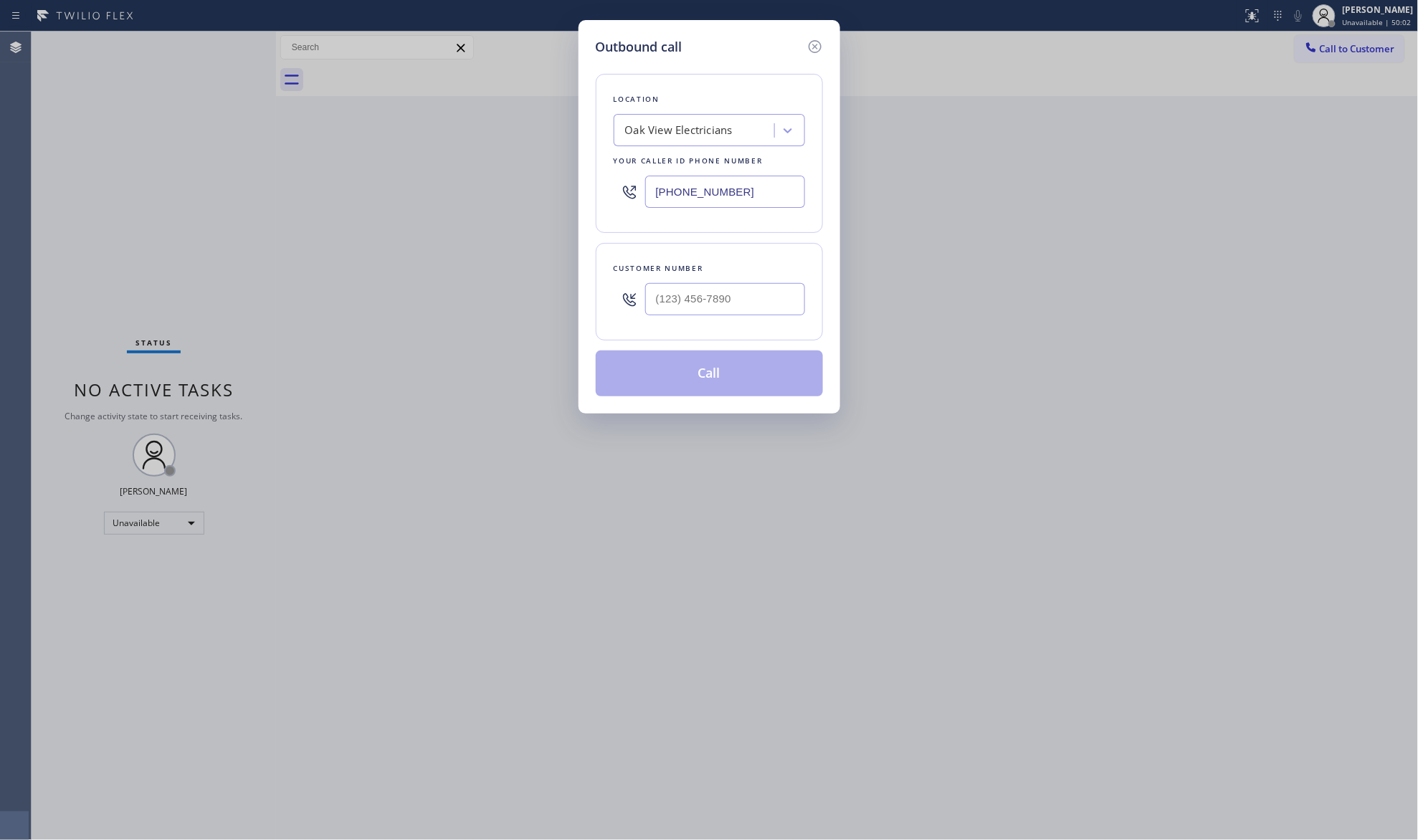
drag, startPoint x: 784, startPoint y: 196, endPoint x: 602, endPoint y: 188, distance: 182.2
click at [602, 190] on div "Location Oak View Electricians Your caller id phone number [PHONE_NUMBER]" at bounding box center [709, 153] width 227 height 159
paste input "626) 548-3326"
type input "[PHONE_NUMBER]"
paste input "text"
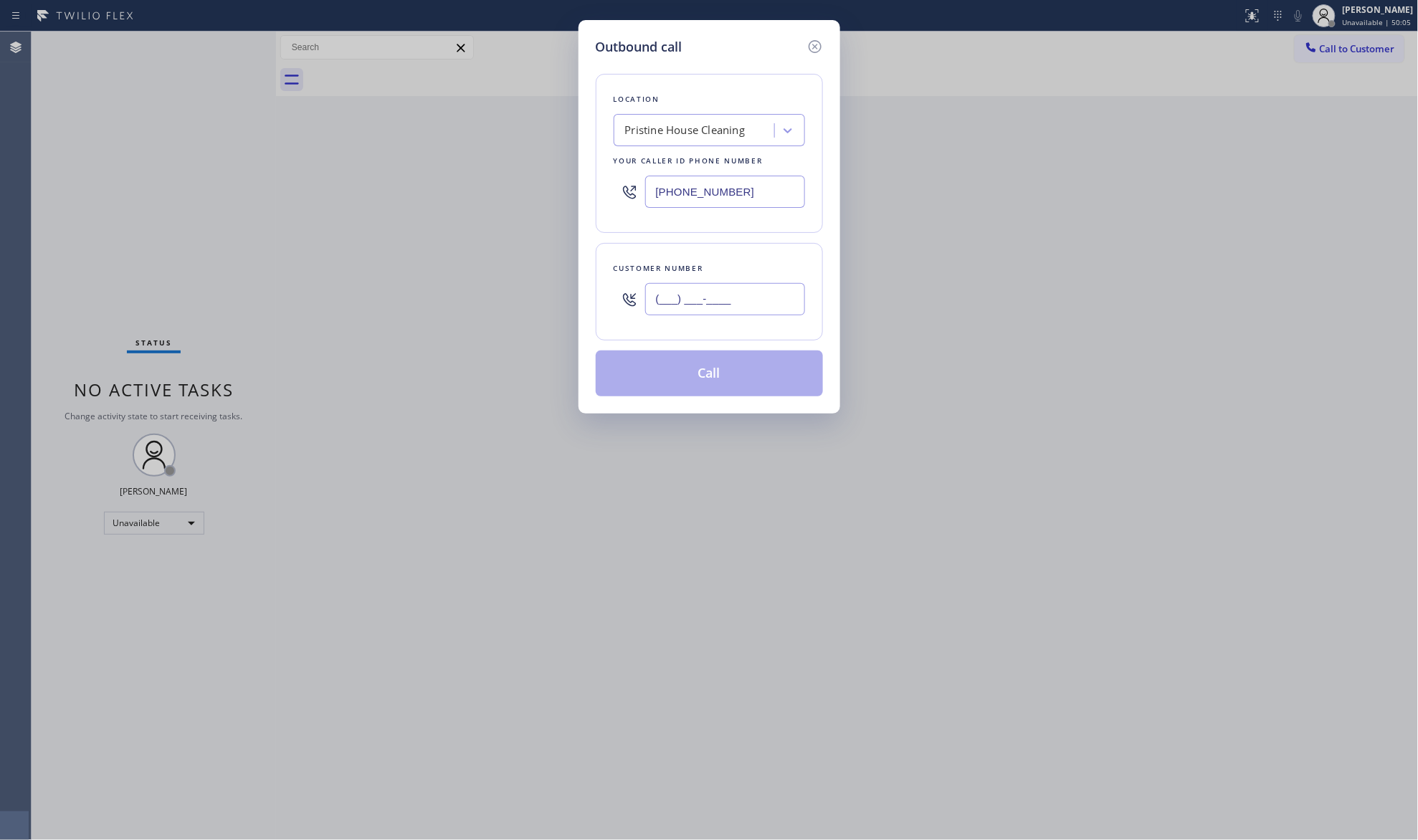
click at [766, 301] on input "(___) ___-____" at bounding box center [725, 299] width 160 height 32
paste input "626) 524-4688"
type input "[PHONE_NUMBER]"
click at [739, 379] on button "Call" at bounding box center [709, 373] width 227 height 46
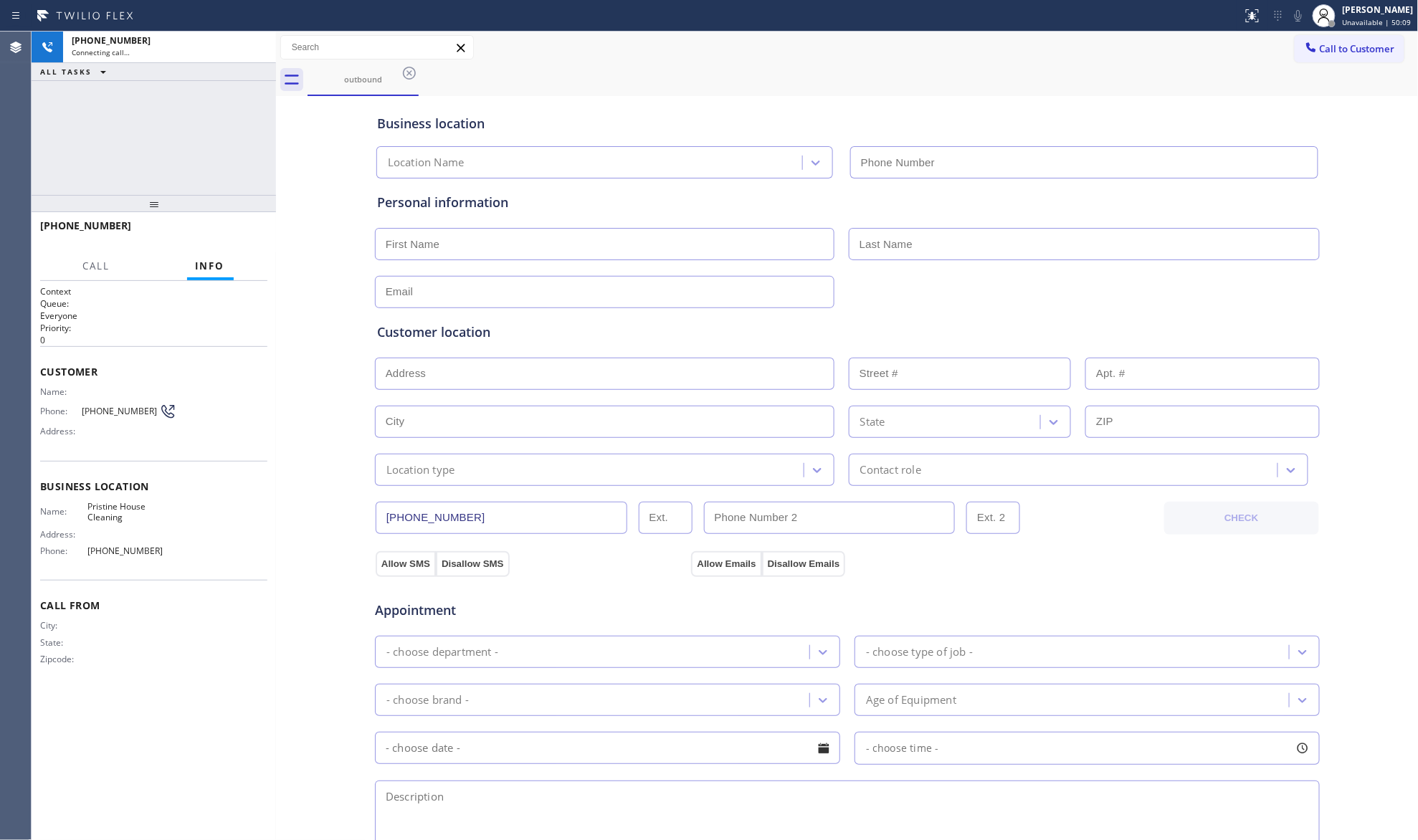
type input "[PHONE_NUMBER]"
click at [720, 96] on div "Business location Pristine House Cleaning [PHONE_NUMBER]" at bounding box center [847, 136] width 947 height 85
click at [241, 234] on span "HANG UP" at bounding box center [234, 232] width 43 height 10
click at [241, 233] on span "HANG UP" at bounding box center [234, 232] width 43 height 10
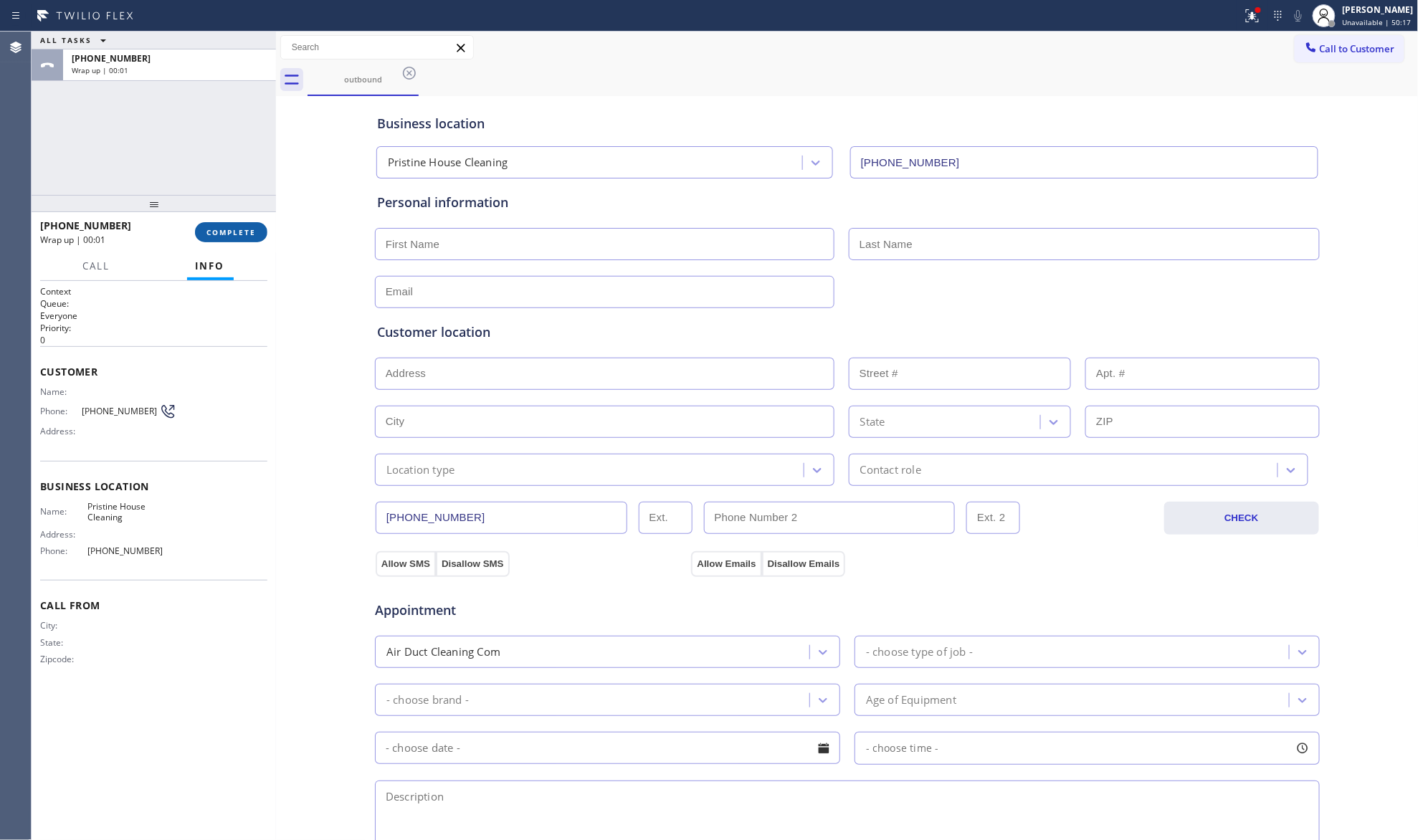
click at [248, 230] on span "COMPLETE" at bounding box center [231, 232] width 50 height 10
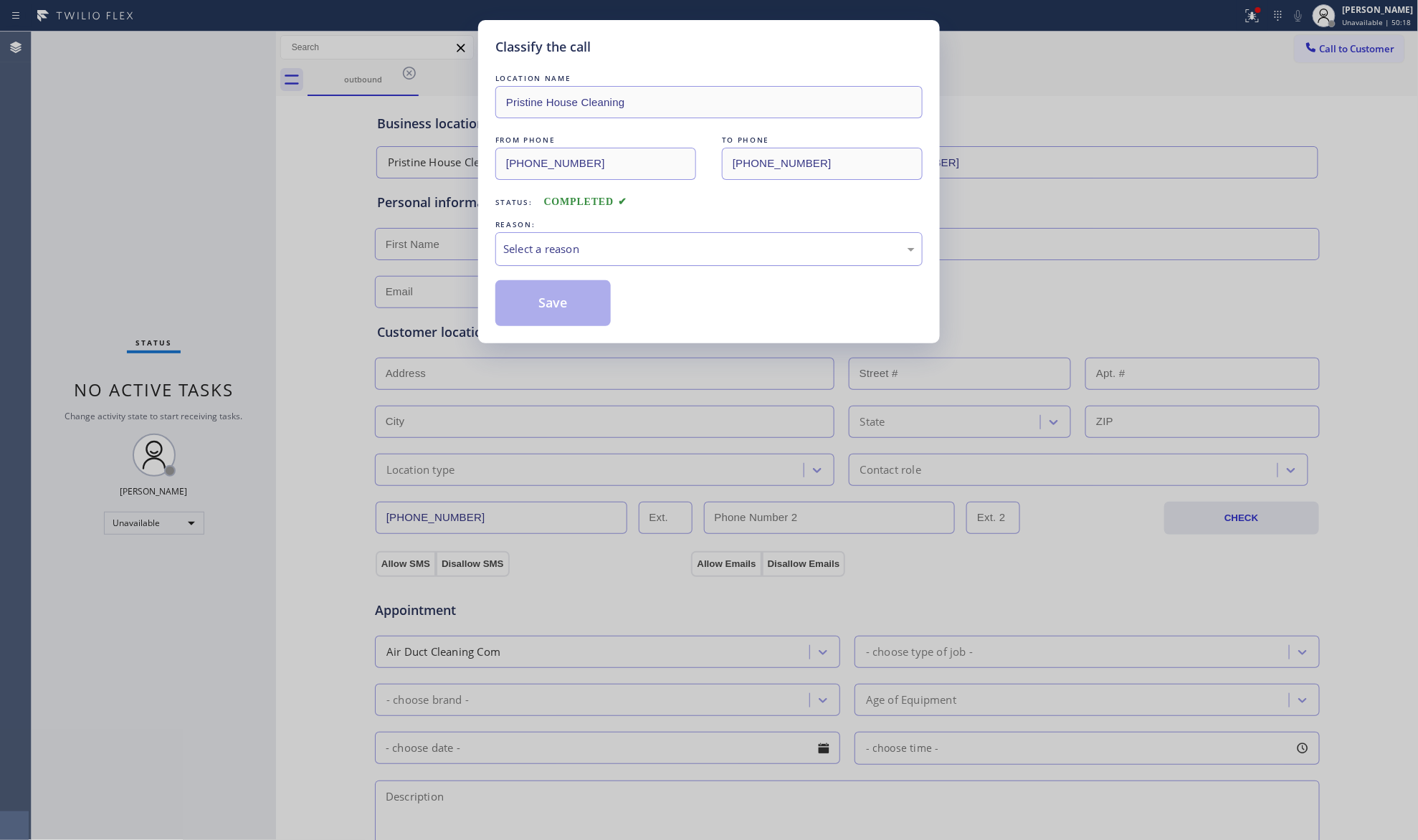
click at [546, 245] on div "Select a reason" at bounding box center [709, 249] width 411 height 17
click at [554, 311] on button "Save" at bounding box center [554, 303] width 116 height 46
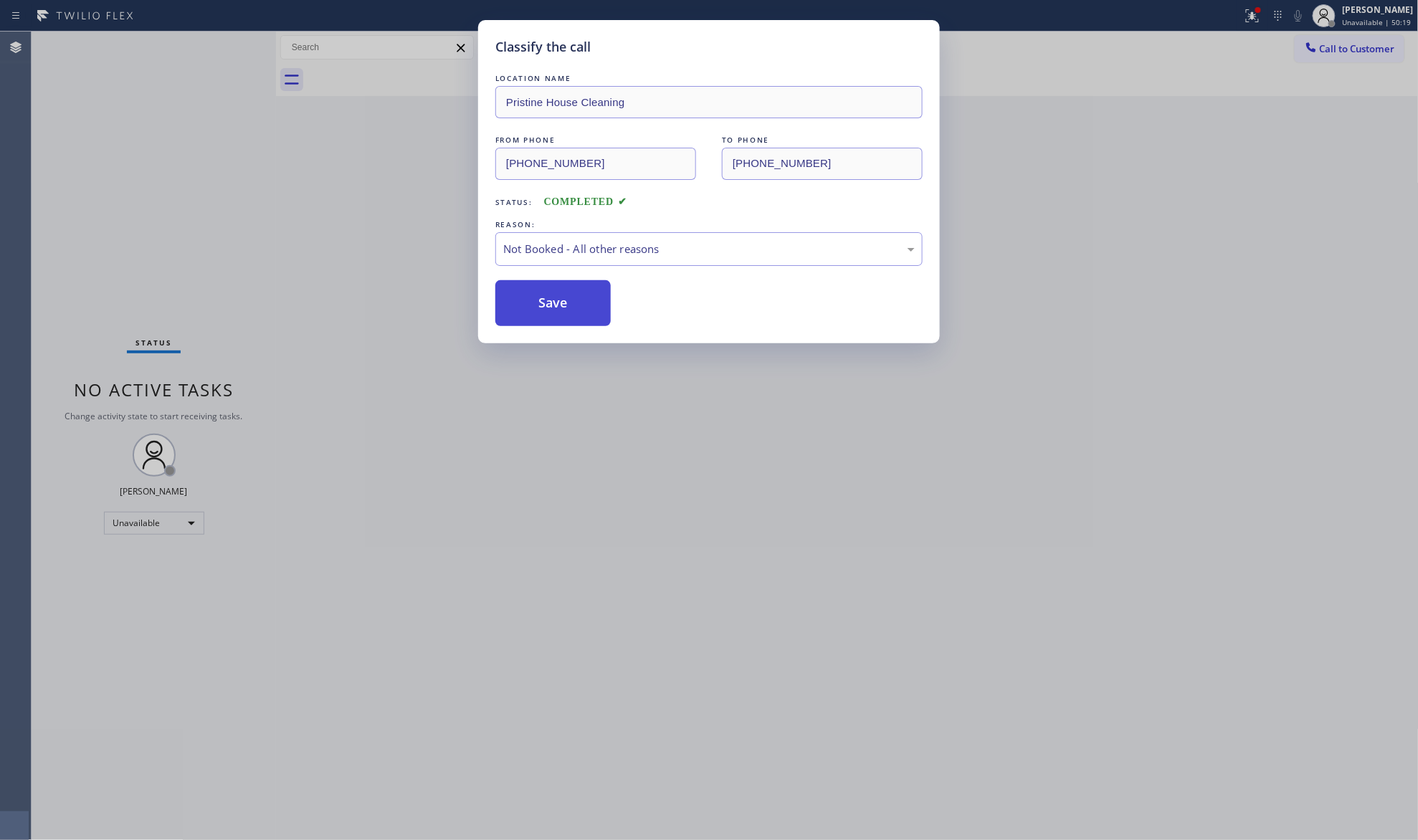
click at [554, 311] on button "Save" at bounding box center [554, 303] width 116 height 46
click at [468, 273] on div "Classify the call LOCATION NAME Pristine House Cleaning FROM PHONE [PHONE_NUMBE…" at bounding box center [709, 420] width 1418 height 840
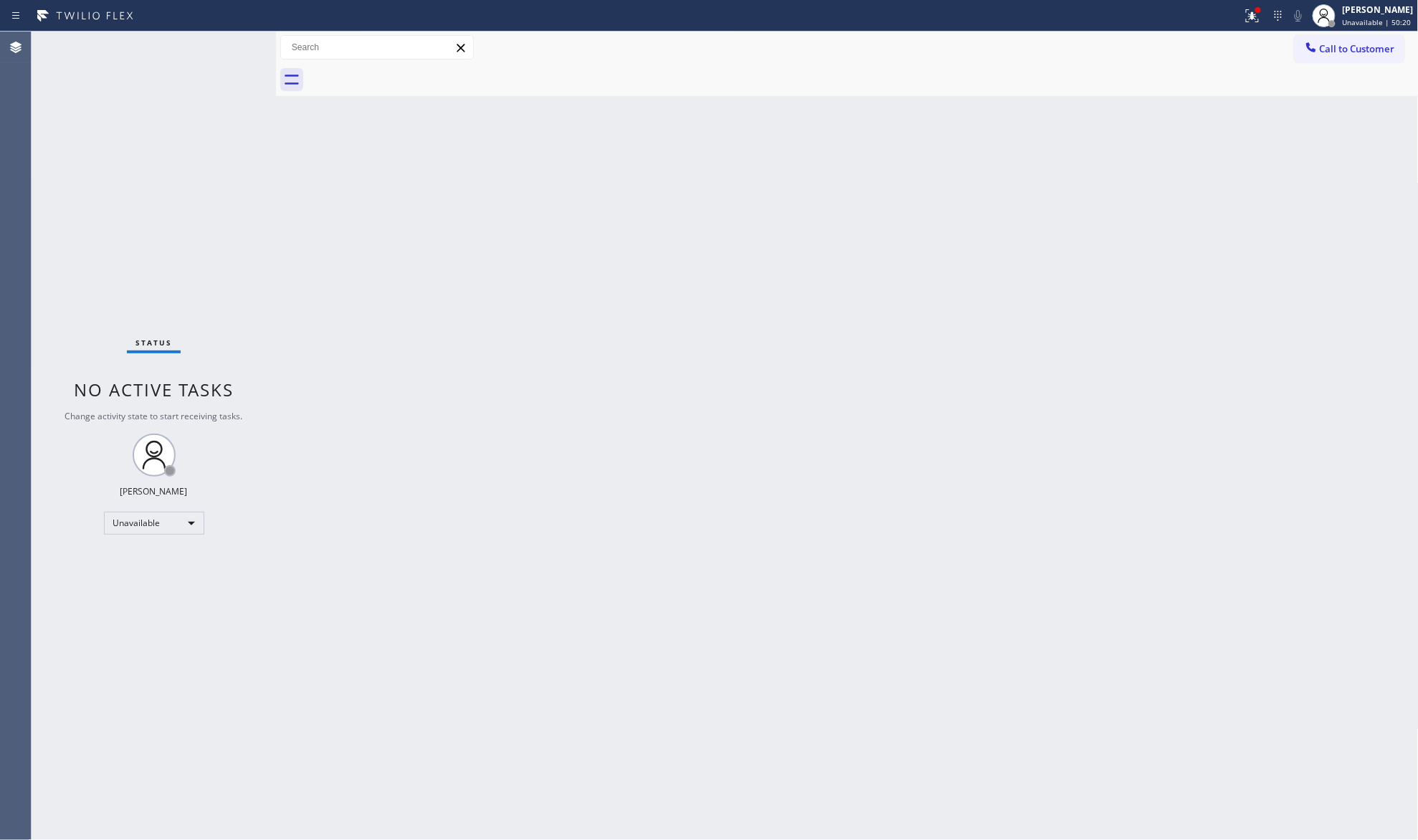
click at [432, 259] on div "Back to Dashboard Change Sender ID Customers Technicians Select a contact Outbo…" at bounding box center [847, 436] width 1143 height 809
click at [1268, 14] on div at bounding box center [1252, 15] width 31 height 18
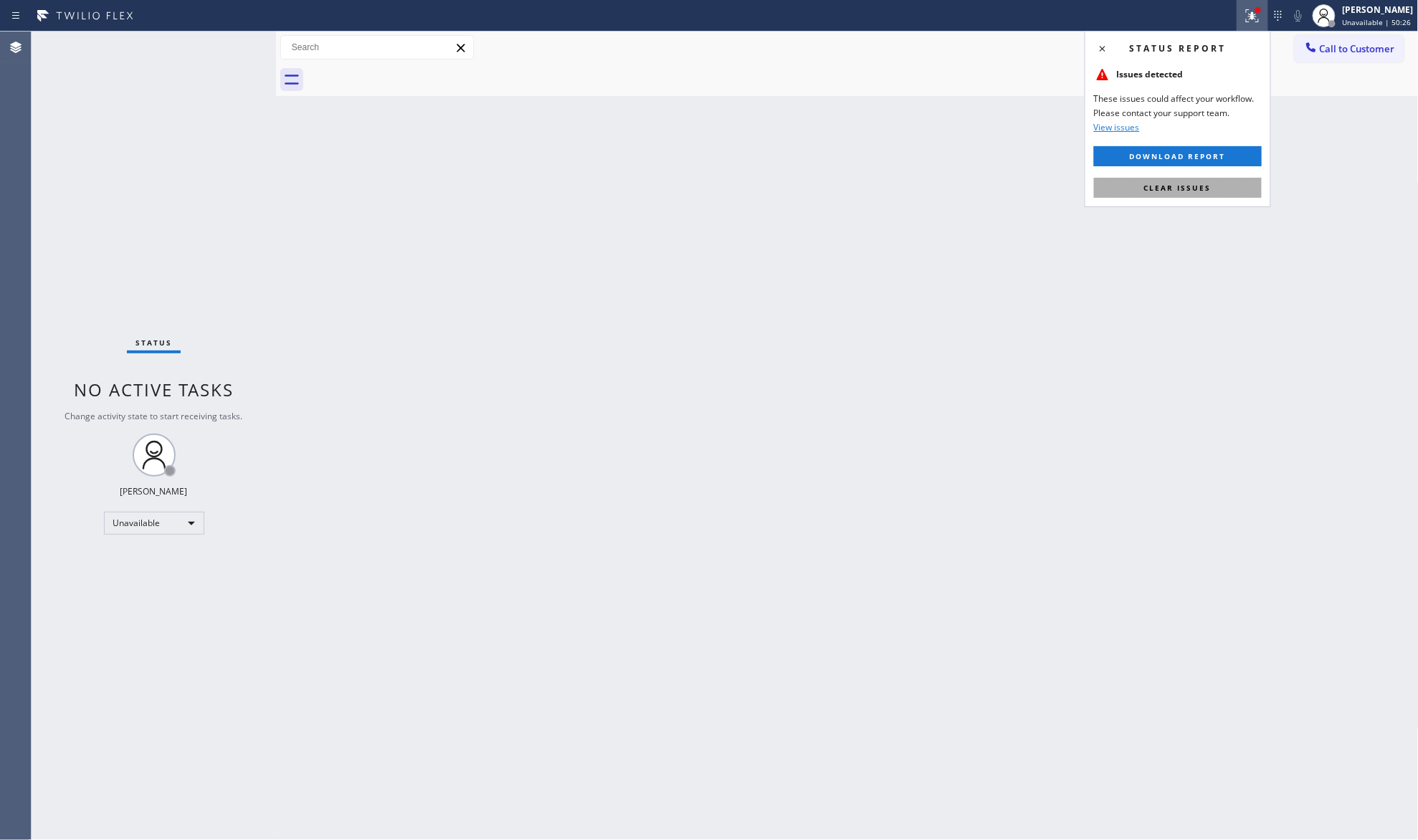
click at [1187, 178] on button "Clear issues" at bounding box center [1178, 188] width 168 height 20
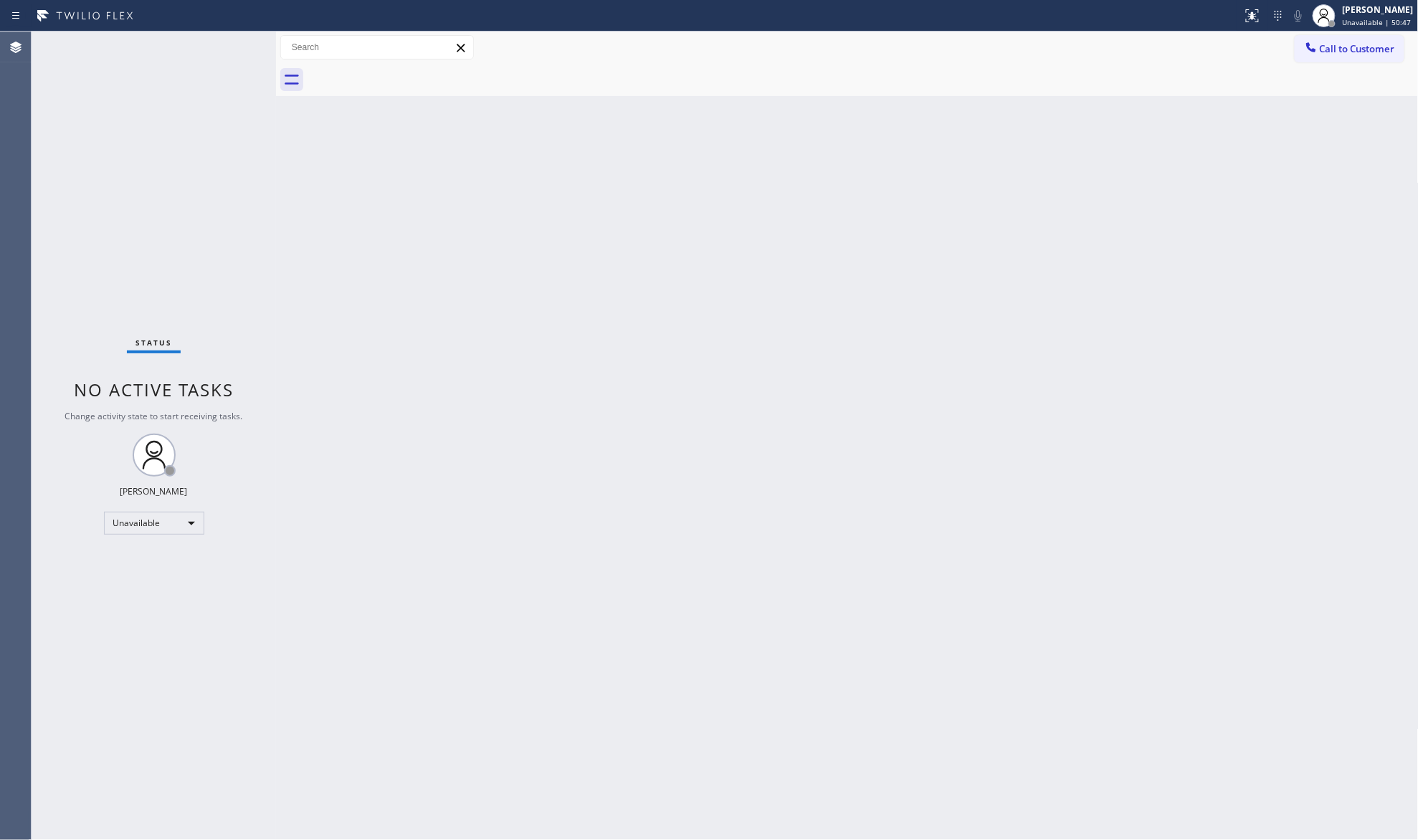
drag, startPoint x: 1257, startPoint y: 75, endPoint x: 1271, endPoint y: 58, distance: 22.0
click at [1260, 70] on div at bounding box center [863, 80] width 1111 height 32
click at [1321, 44] on span "Call to Customer" at bounding box center [1357, 49] width 75 height 13
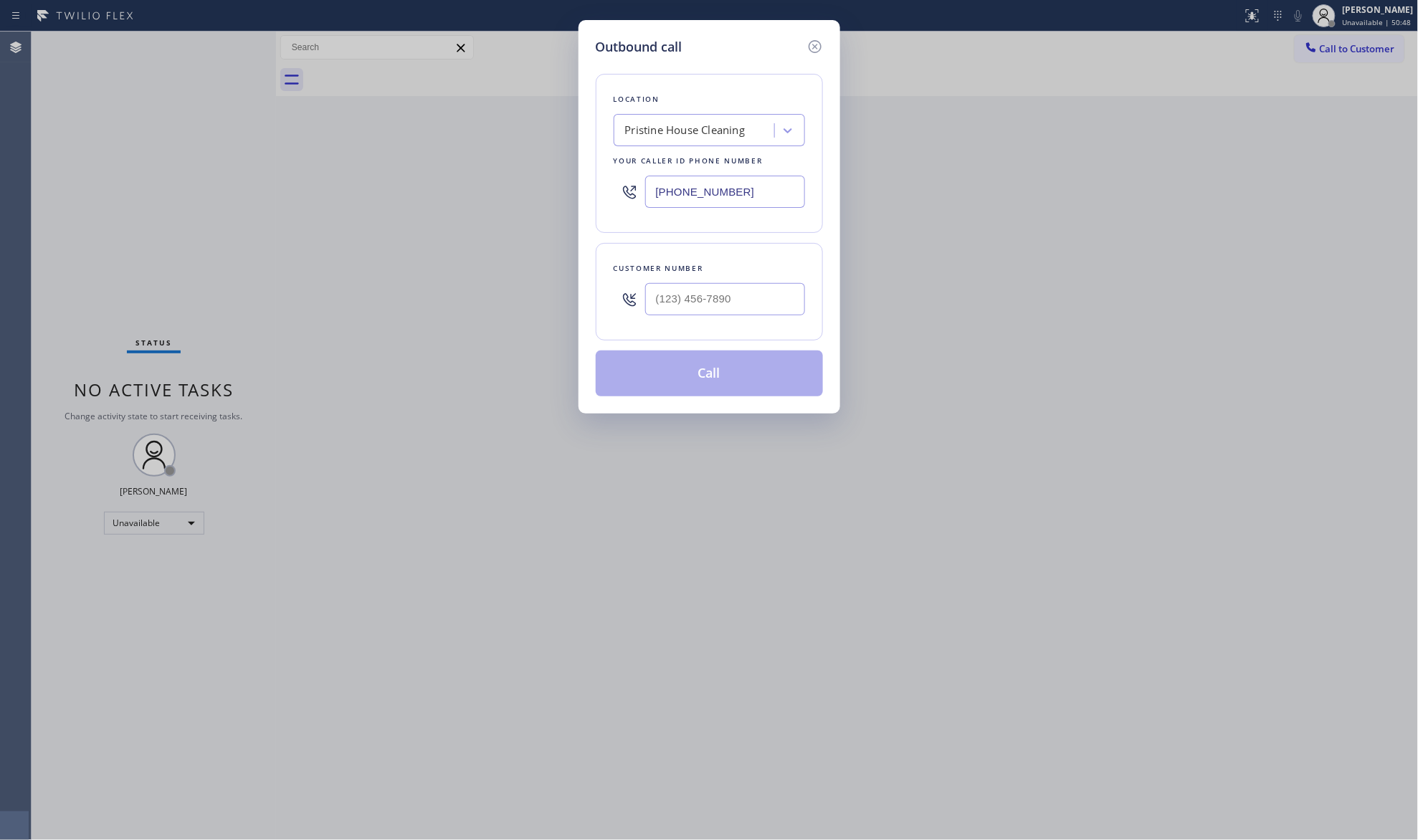
drag, startPoint x: 755, startPoint y: 196, endPoint x: 612, endPoint y: 207, distance: 143.4
click at [612, 209] on div "Location Pristine House Cleaning Your caller id phone number [PHONE_NUMBER]" at bounding box center [709, 153] width 227 height 159
paste input "858) 746-7885"
type input "[PHONE_NUMBER]"
click at [710, 308] on input "(___) ___-____" at bounding box center [725, 299] width 160 height 32
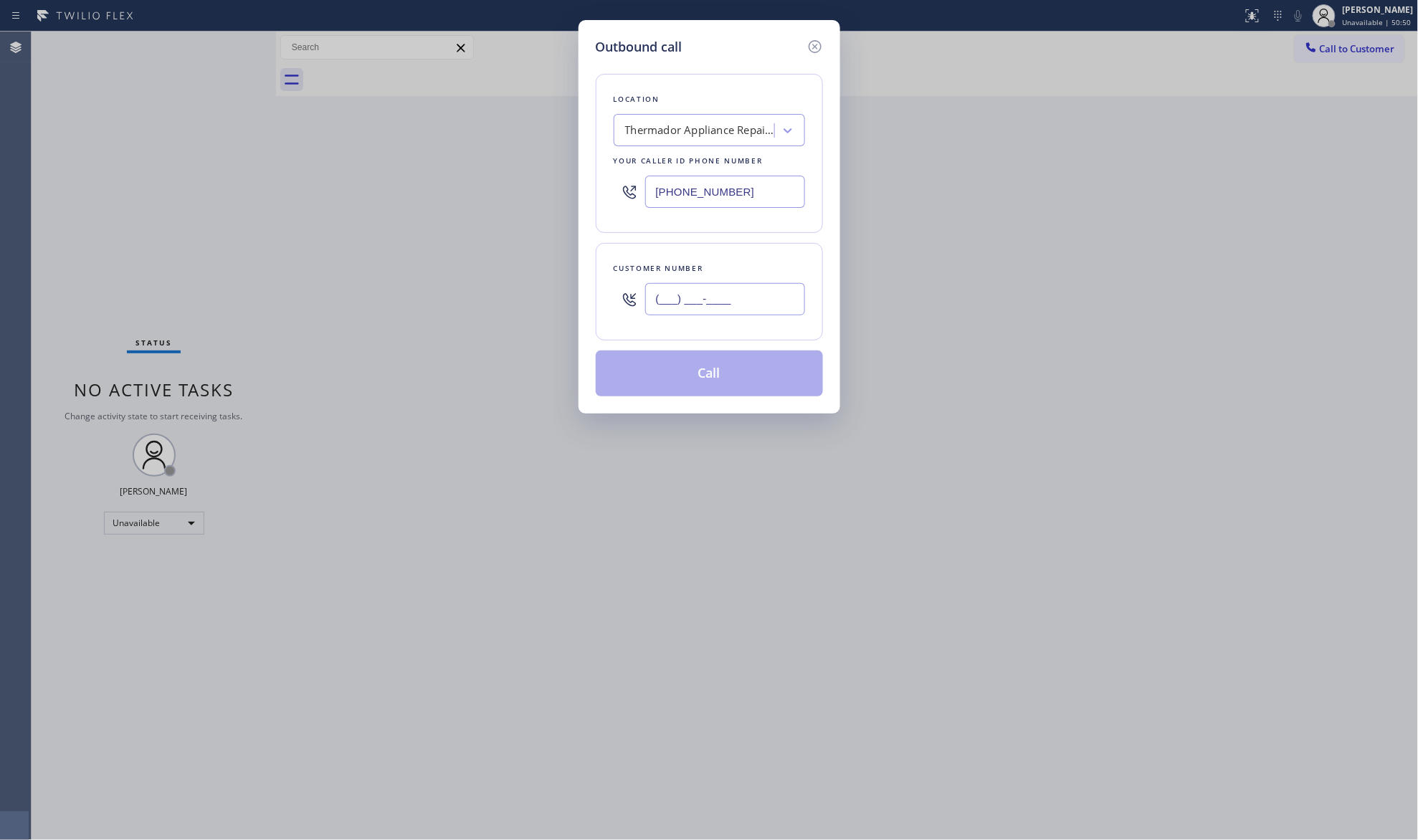
paste input "858) 373-4634"
type input "[PHONE_NUMBER]"
click at [711, 388] on button "Call" at bounding box center [709, 373] width 227 height 46
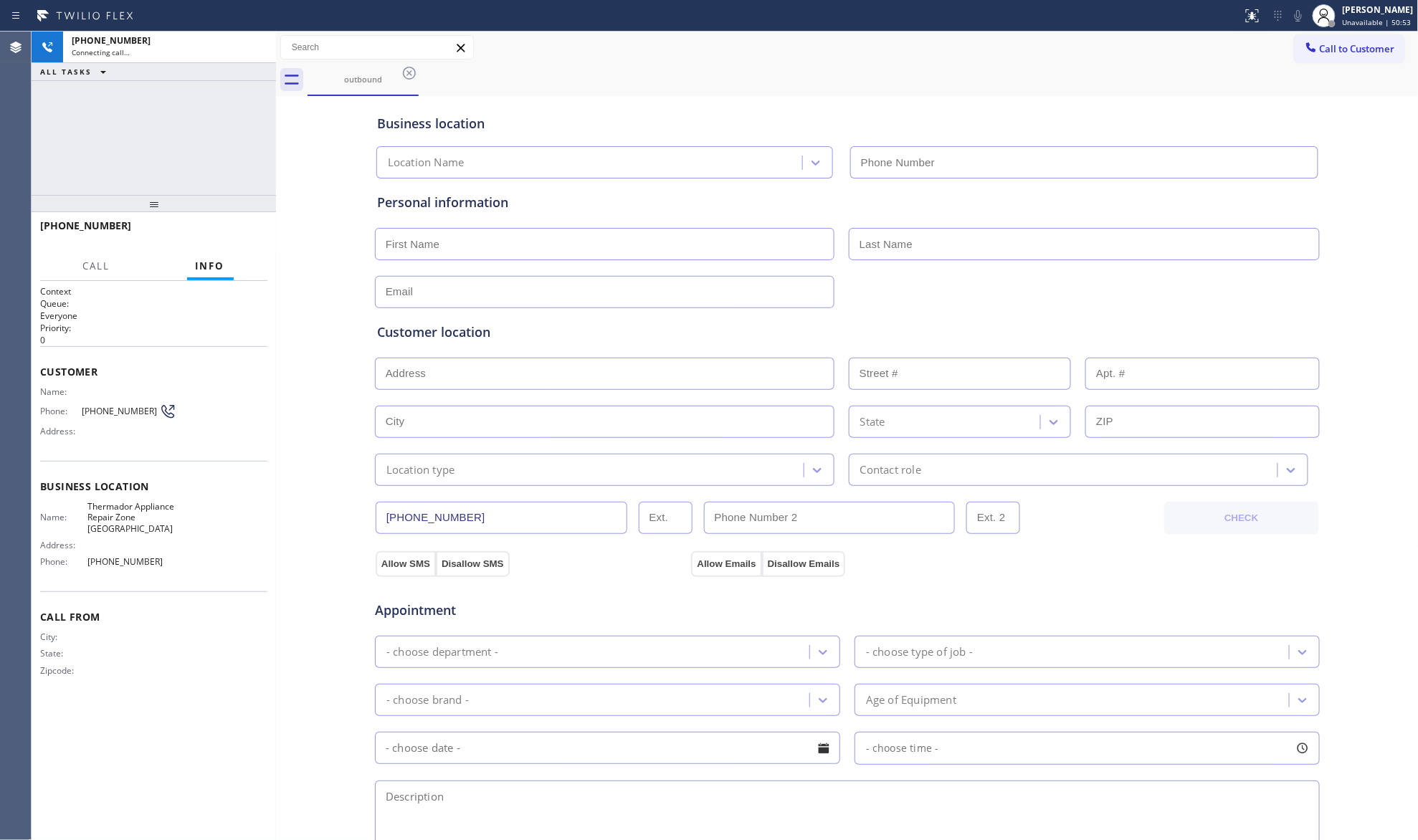
type input "[PHONE_NUMBER]"
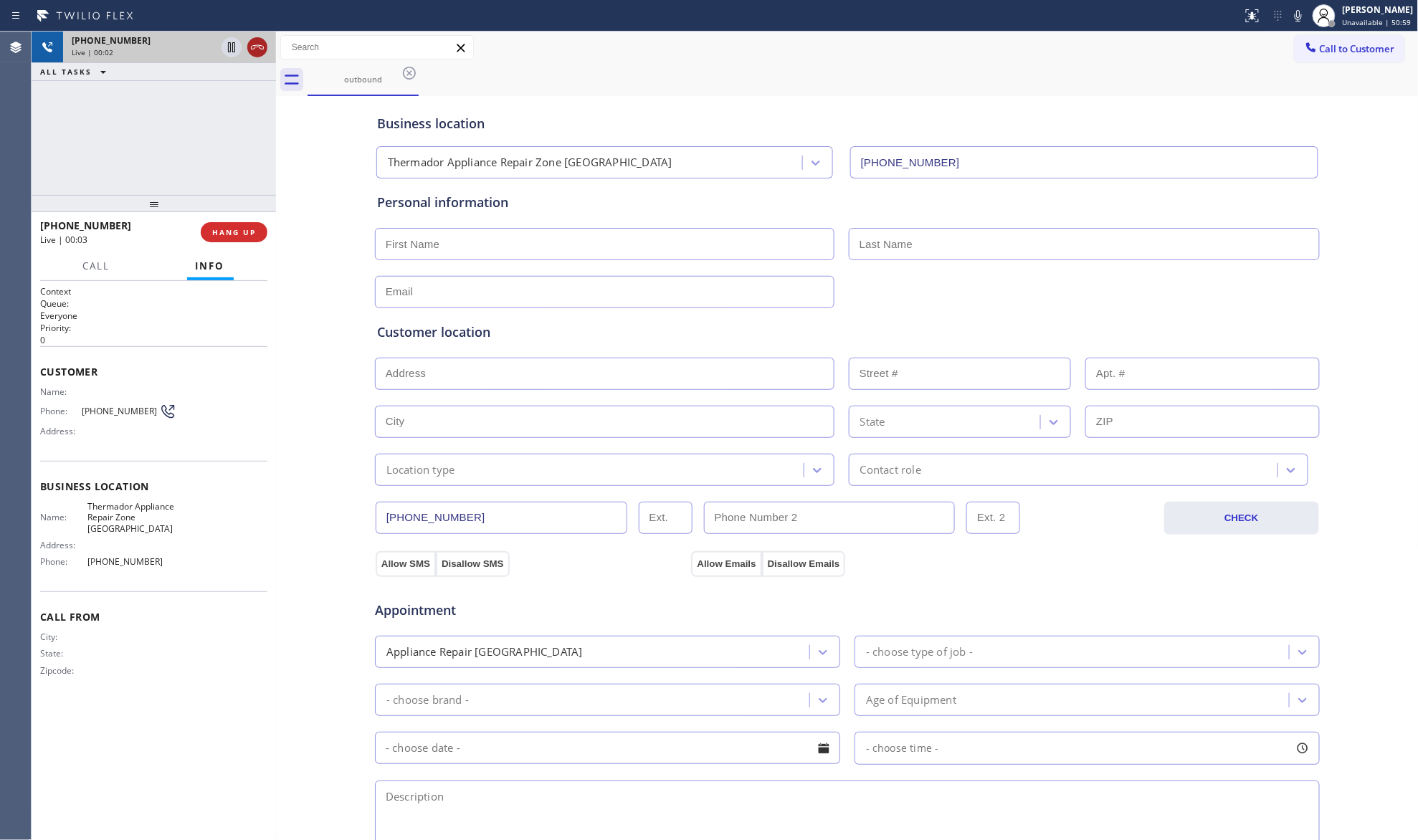
click at [258, 53] on icon at bounding box center [257, 47] width 18 height 18
click at [251, 241] on button "HANG UP" at bounding box center [235, 232] width 67 height 20
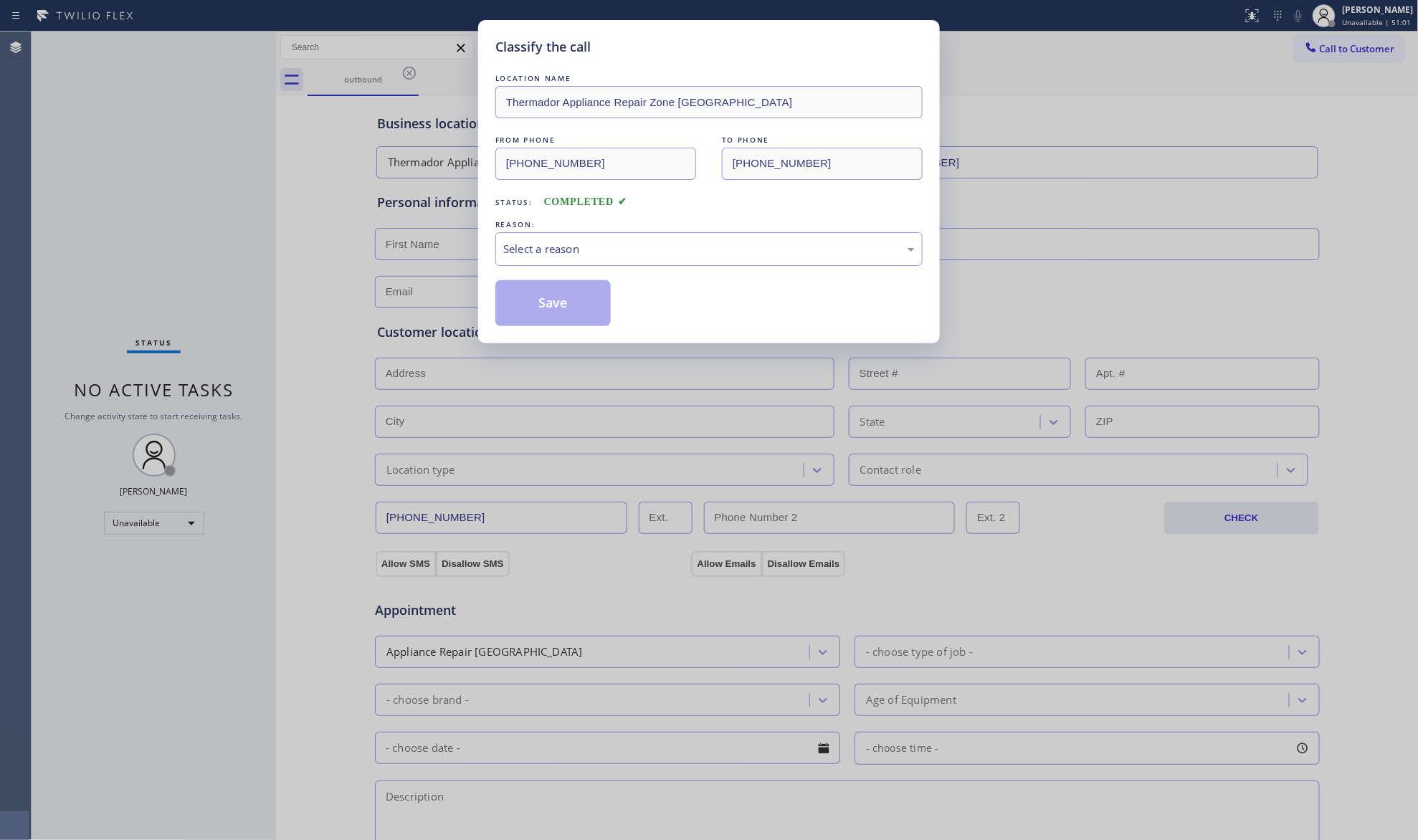
drag, startPoint x: 250, startPoint y: 239, endPoint x: 286, endPoint y: 207, distance: 48.2
click at [251, 239] on div "Classify the call LOCATION NAME Thermador Appliance Repair Zone [GEOGRAPHIC_DAT…" at bounding box center [709, 420] width 1418 height 840
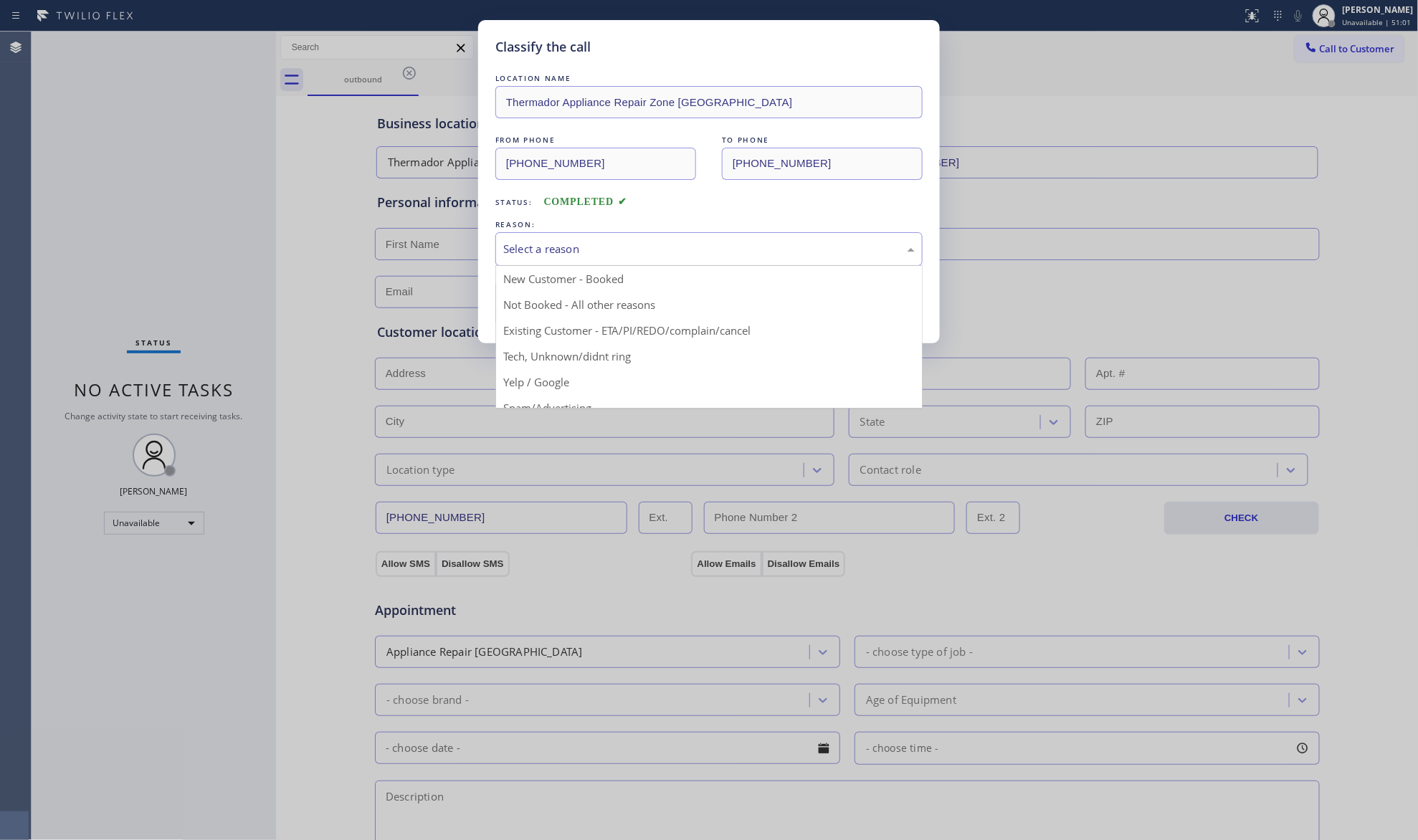
click at [567, 251] on div "Select a reason" at bounding box center [709, 249] width 411 height 17
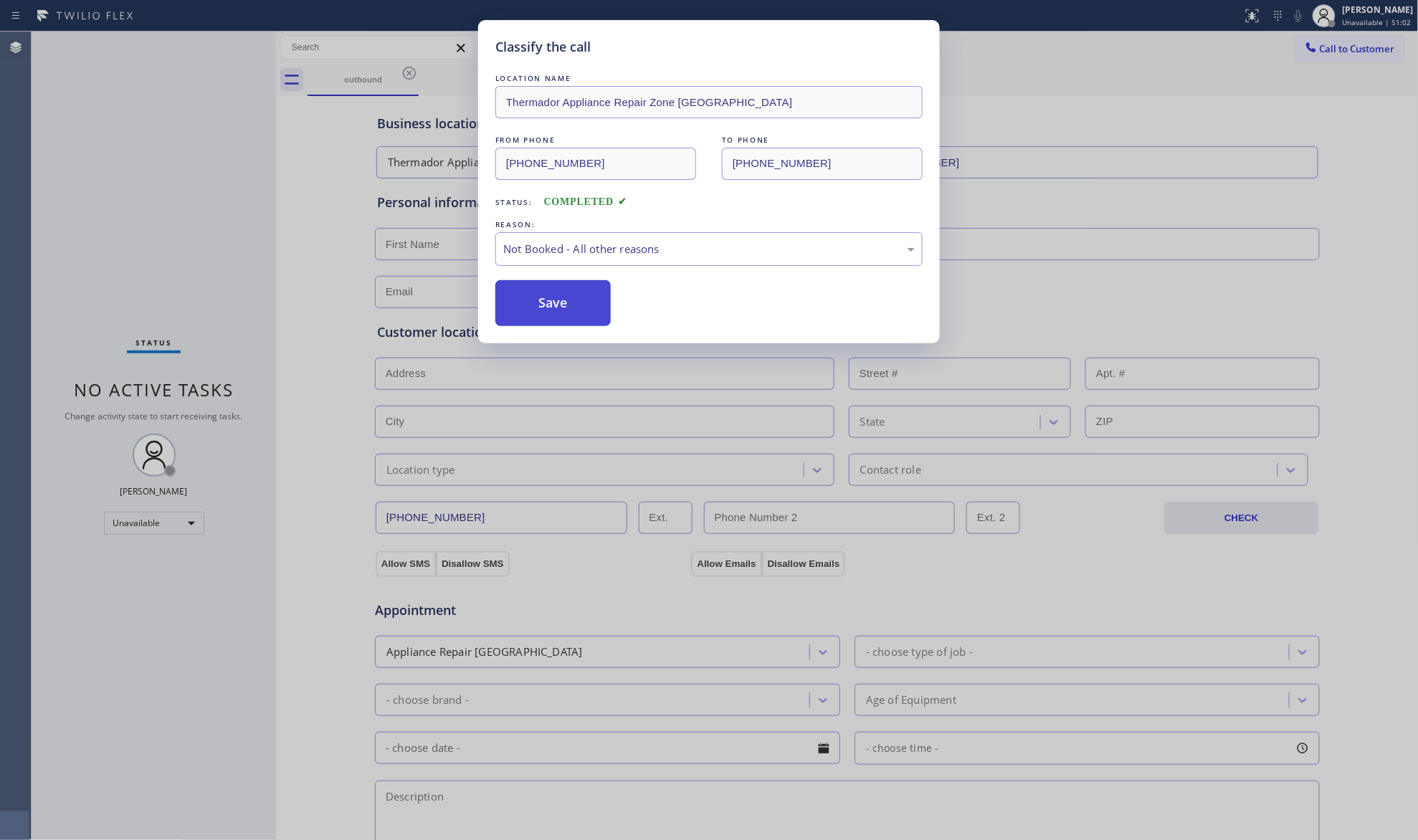
drag, startPoint x: 573, startPoint y: 311, endPoint x: 1106, endPoint y: 304, distance: 533.0
click at [575, 311] on button "Save" at bounding box center [554, 303] width 116 height 46
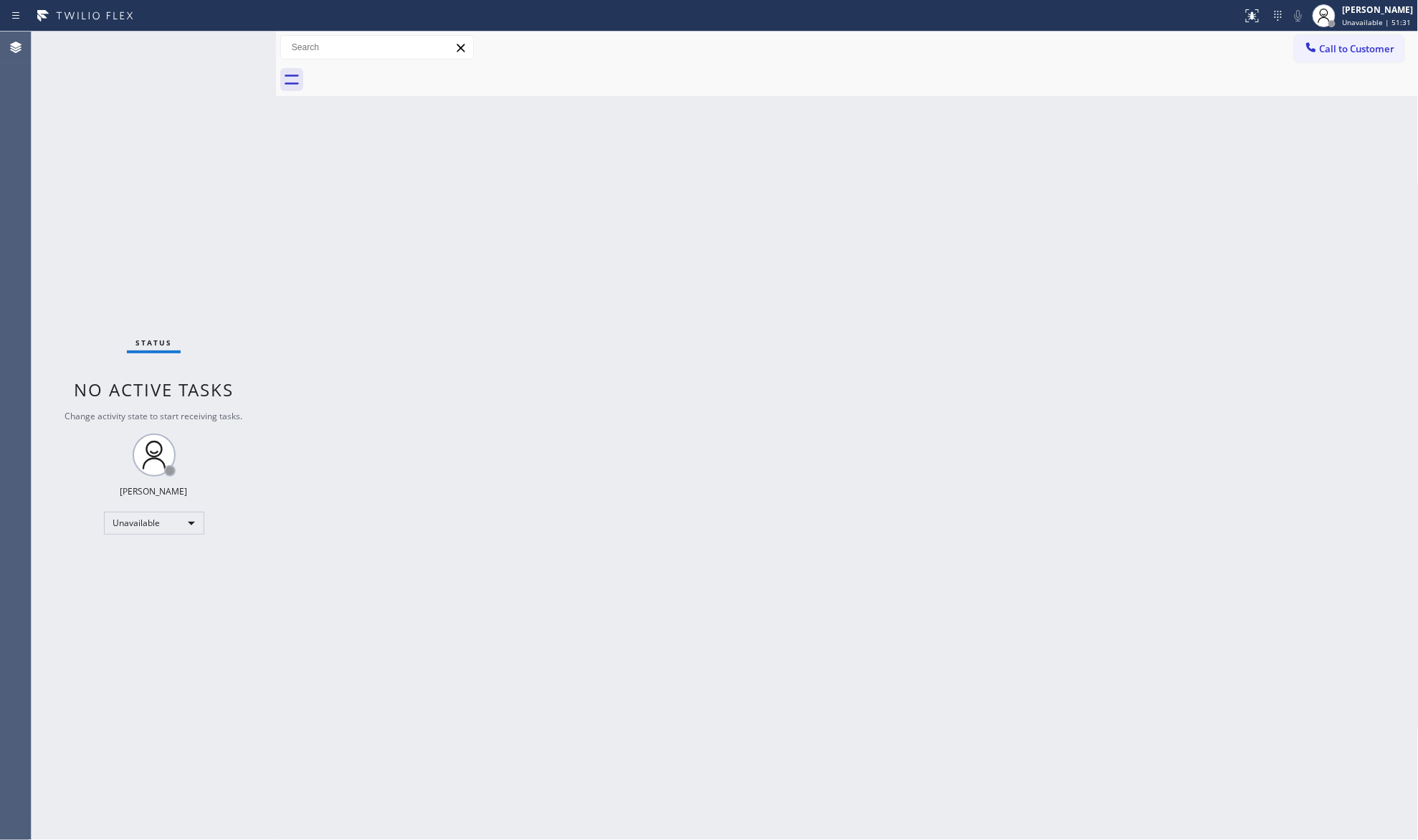
drag, startPoint x: 1135, startPoint y: 169, endPoint x: 1237, endPoint y: 110, distance: 117.8
click at [1148, 158] on div "Back to Dashboard Change Sender ID Customers Technicians Select a contact Outbo…" at bounding box center [847, 436] width 1143 height 809
drag, startPoint x: 1357, startPoint y: 44, endPoint x: 1148, endPoint y: 190, distance: 254.9
click at [1348, 53] on span "Call to Customer" at bounding box center [1357, 49] width 75 height 13
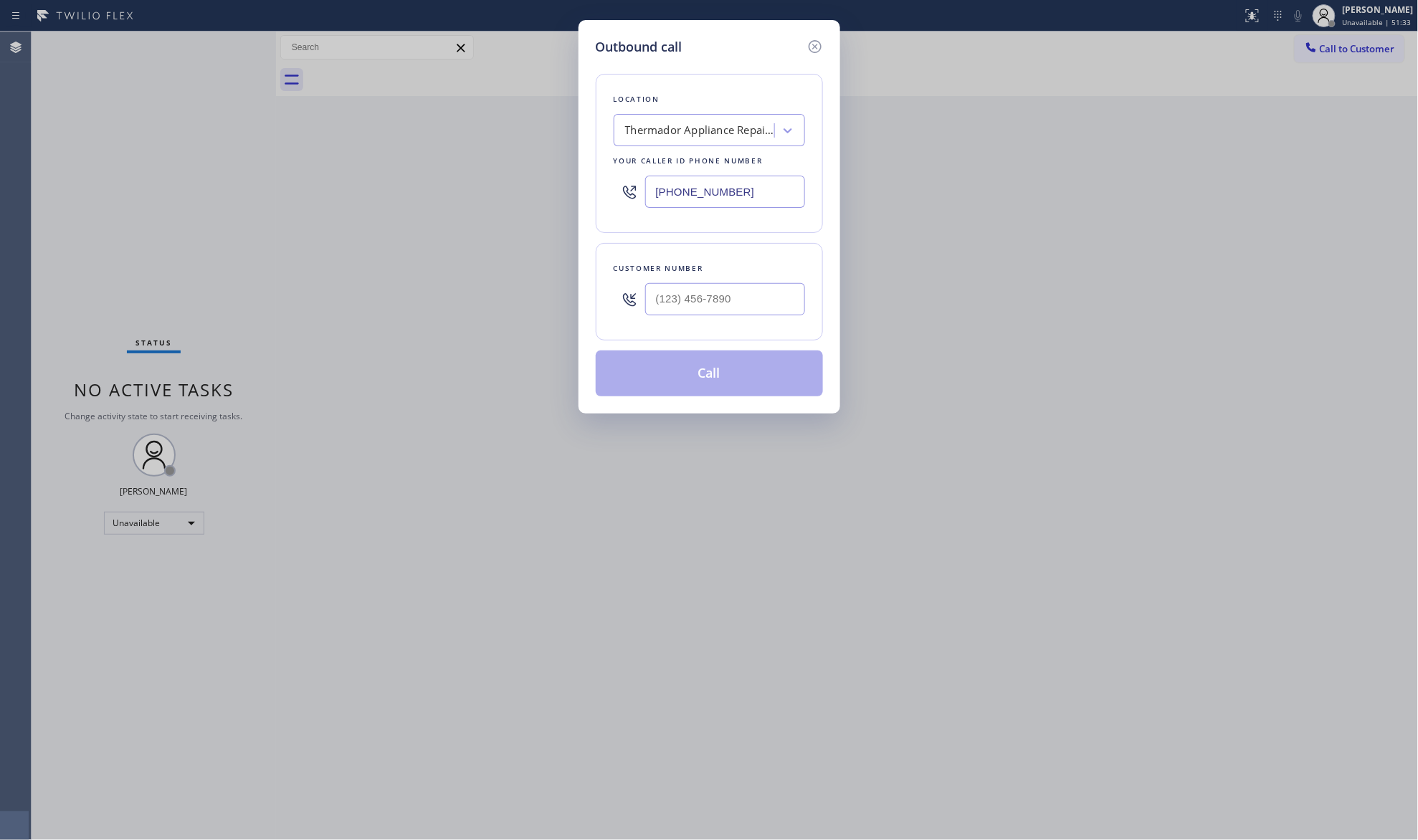
drag, startPoint x: 778, startPoint y: 193, endPoint x: 861, endPoint y: 241, distance: 95.9
click at [559, 200] on div "Outbound call Location Thermador Appliance Repair Zone [GEOGRAPHIC_DATA] Your c…" at bounding box center [709, 420] width 1418 height 840
paste input "929) 325-2750"
type input "[PHONE_NUMBER]"
click at [787, 295] on input "(___) ___-____" at bounding box center [725, 299] width 160 height 32
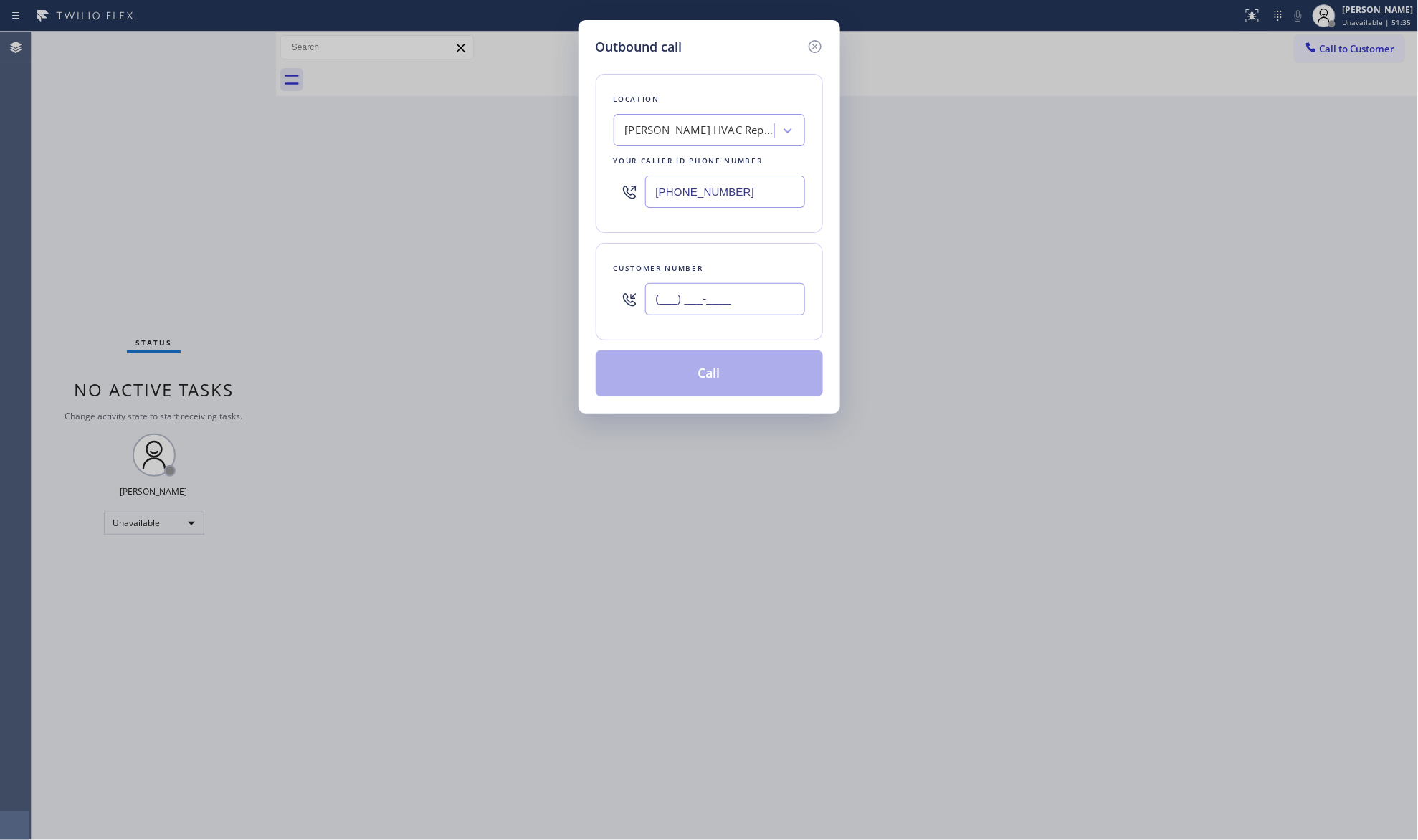
paste input "720) 725-2142"
type input "[PHONE_NUMBER]"
click at [709, 371] on button "Call" at bounding box center [709, 373] width 227 height 46
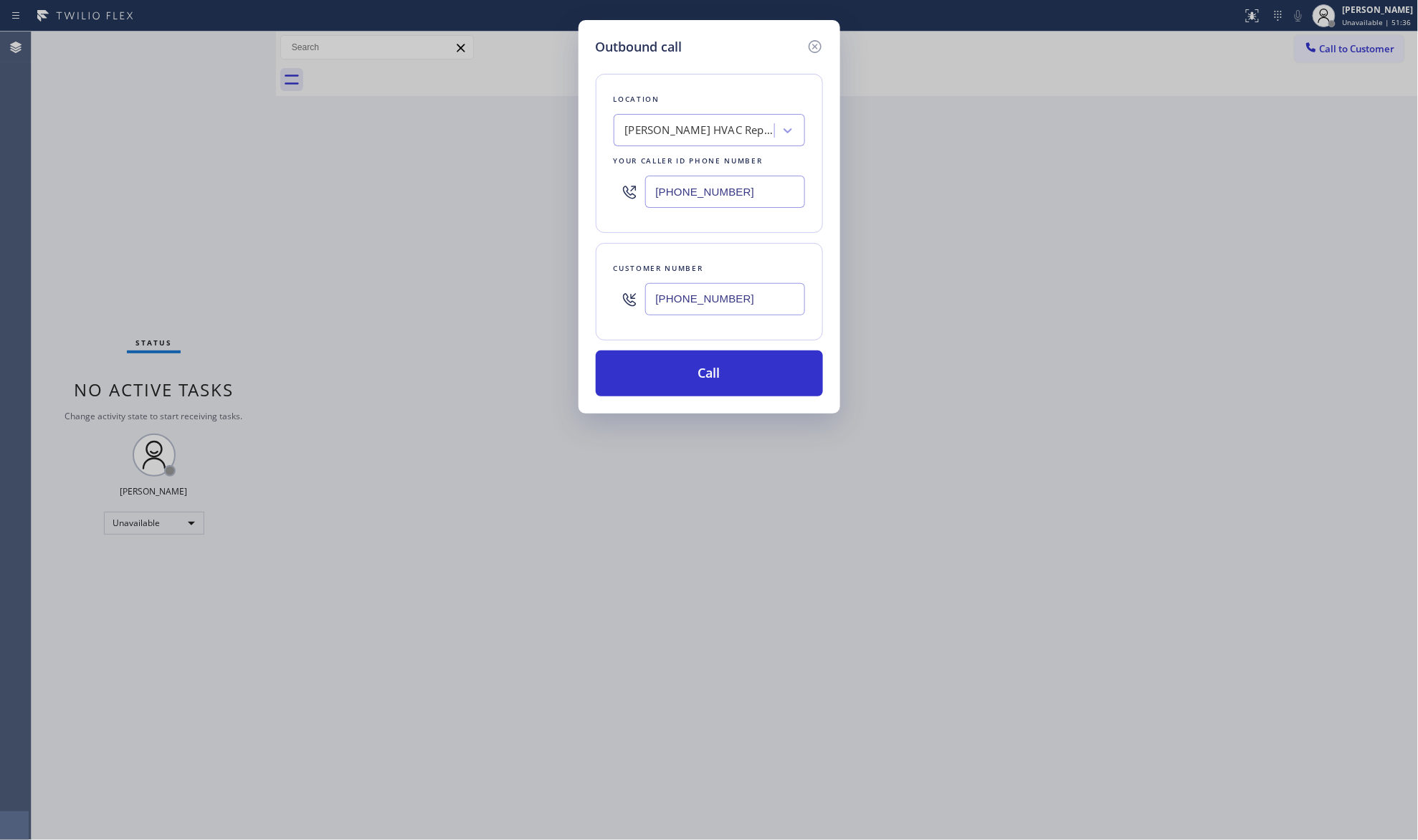
click at [717, 334] on div "Customer number [PHONE_NUMBER]" at bounding box center [709, 292] width 227 height 97
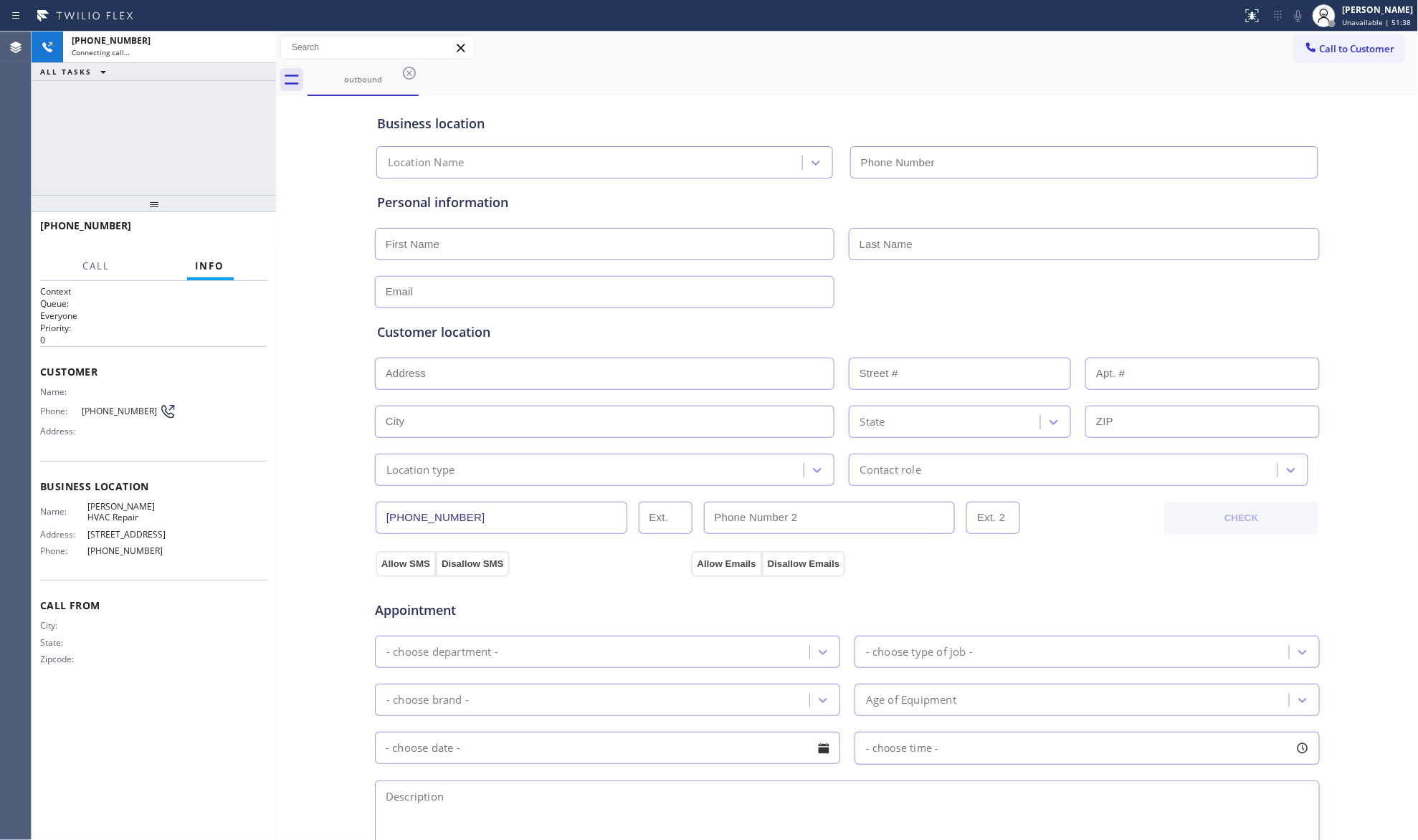
type input "[PHONE_NUMBER]"
drag, startPoint x: 971, startPoint y: 90, endPoint x: 987, endPoint y: 86, distance: 16.5
click at [971, 90] on div "outbound" at bounding box center [863, 80] width 1111 height 32
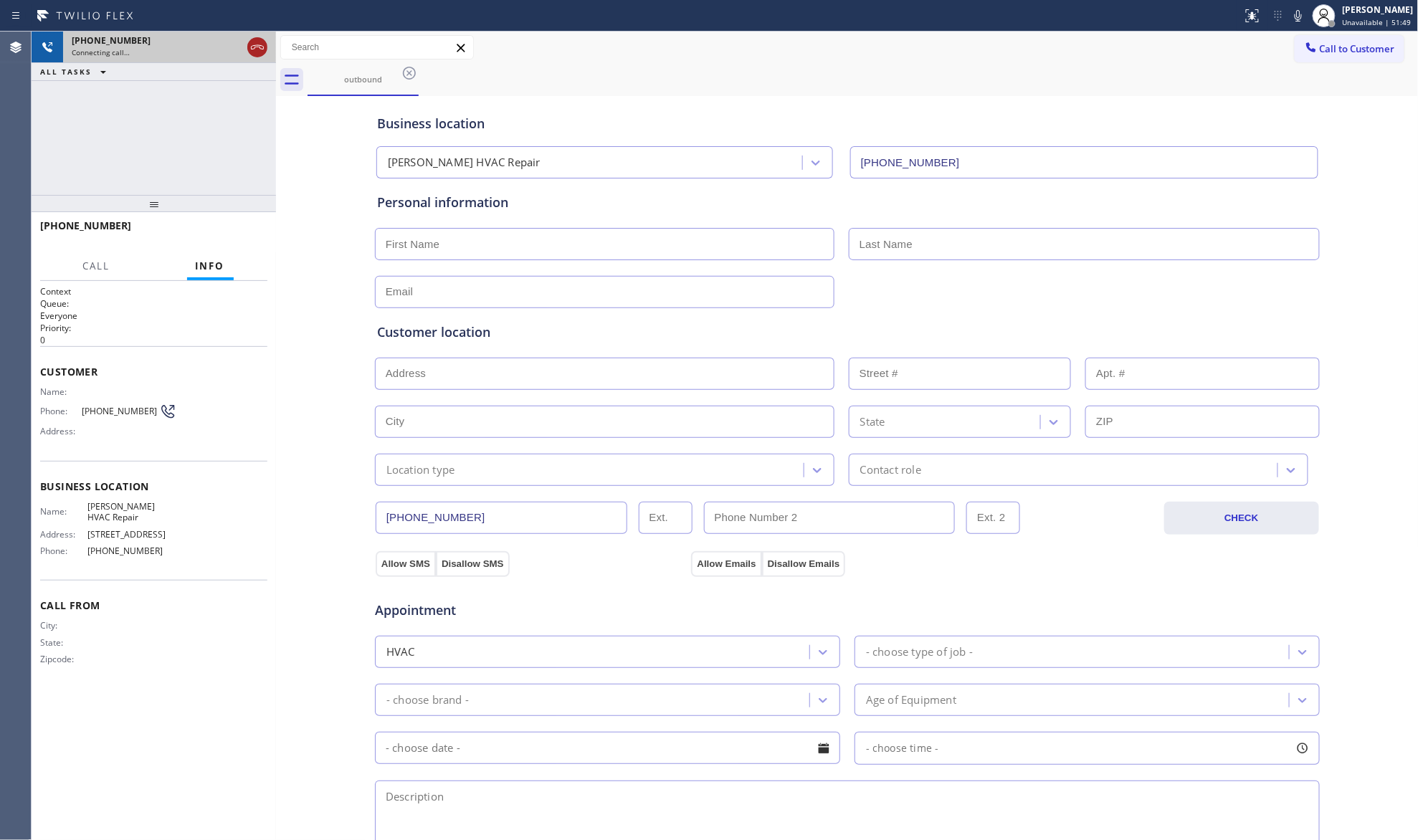
click at [256, 53] on icon at bounding box center [257, 47] width 18 height 18
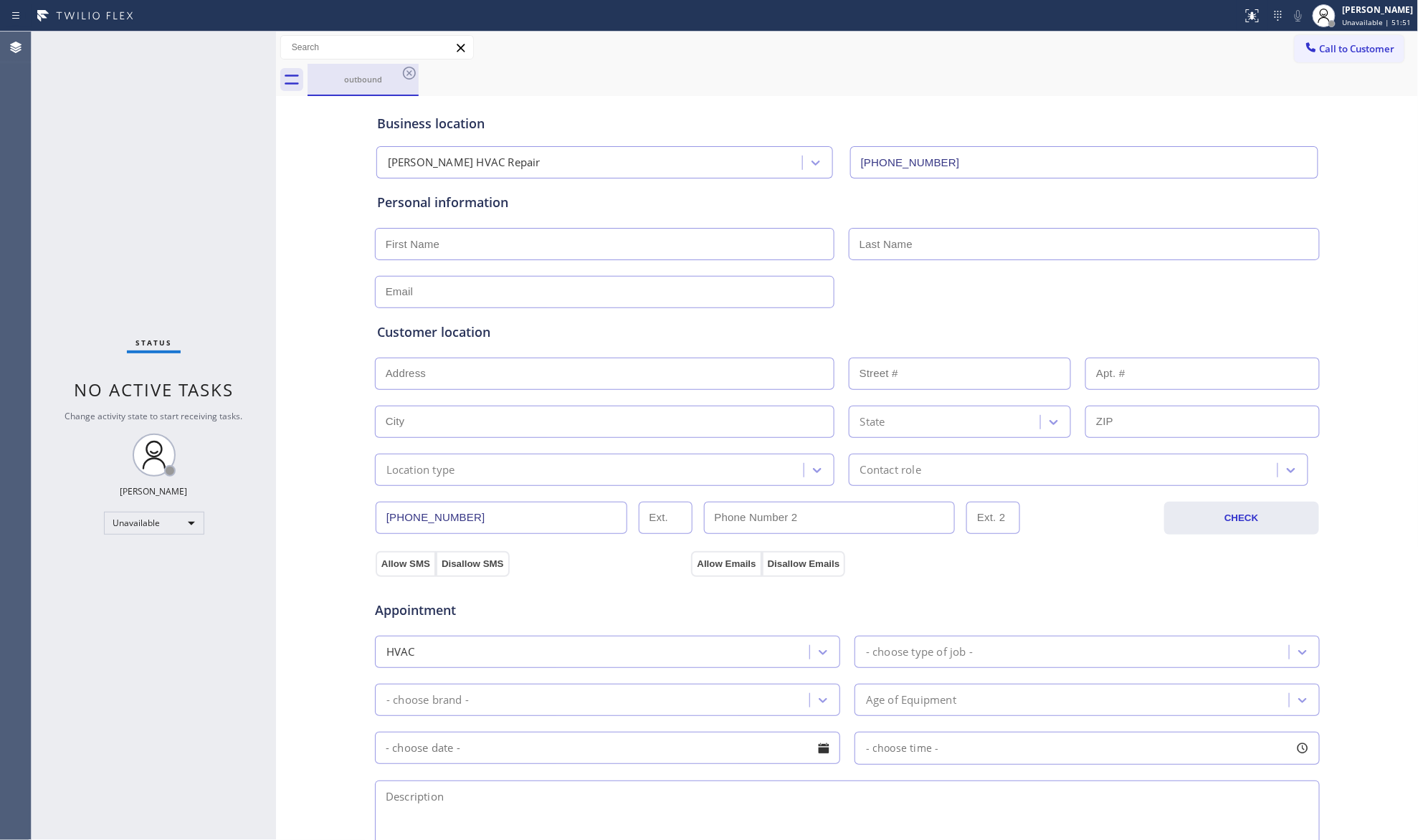
click at [383, 69] on div "outbound" at bounding box center [363, 79] width 108 height 30
click at [406, 69] on icon at bounding box center [409, 73] width 18 height 18
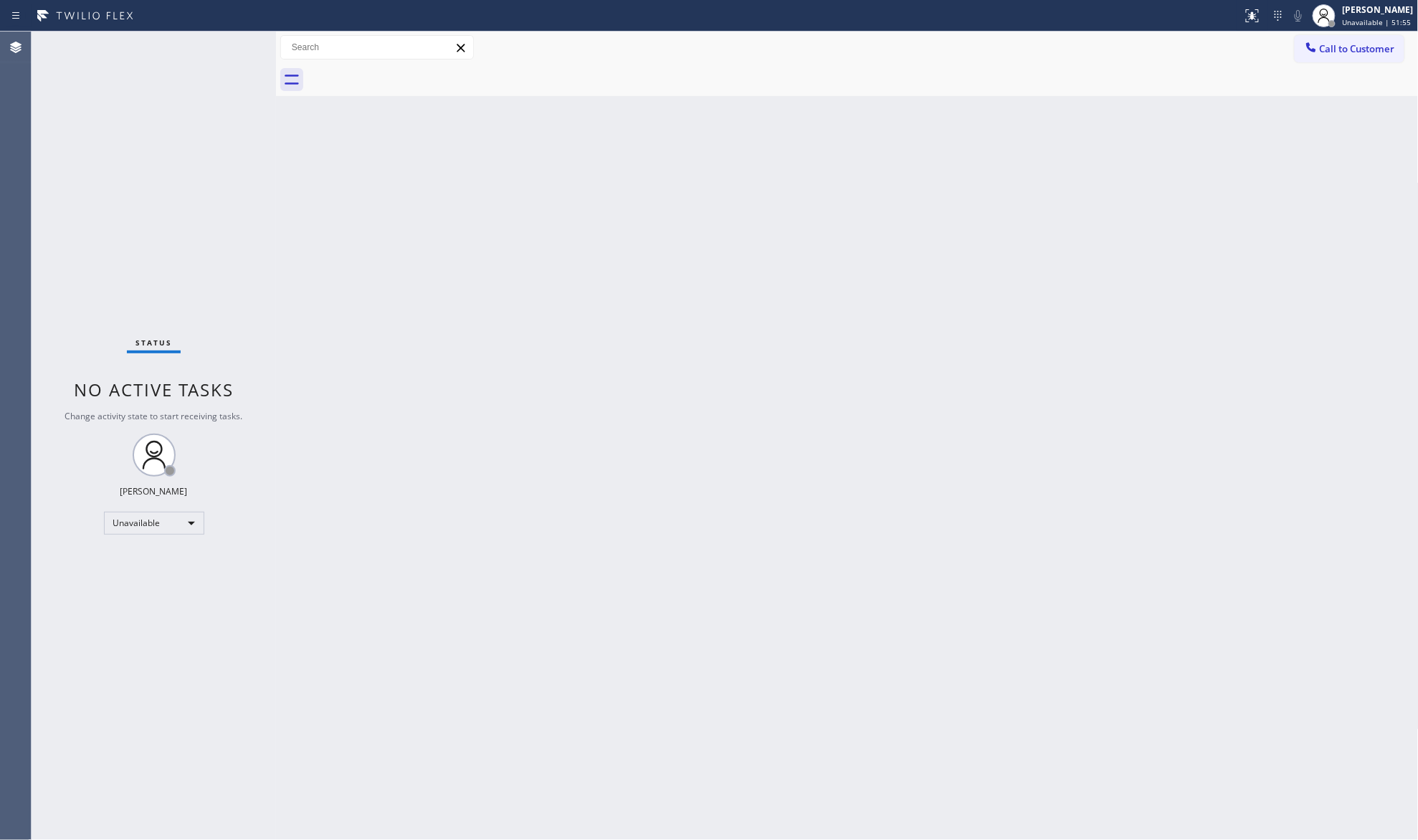
click at [1166, 278] on div "Back to Dashboard Change Sender ID Customers Technicians Select a contact Outbo…" at bounding box center [847, 436] width 1143 height 809
click at [1345, 36] on button "Call to Customer" at bounding box center [1349, 49] width 110 height 27
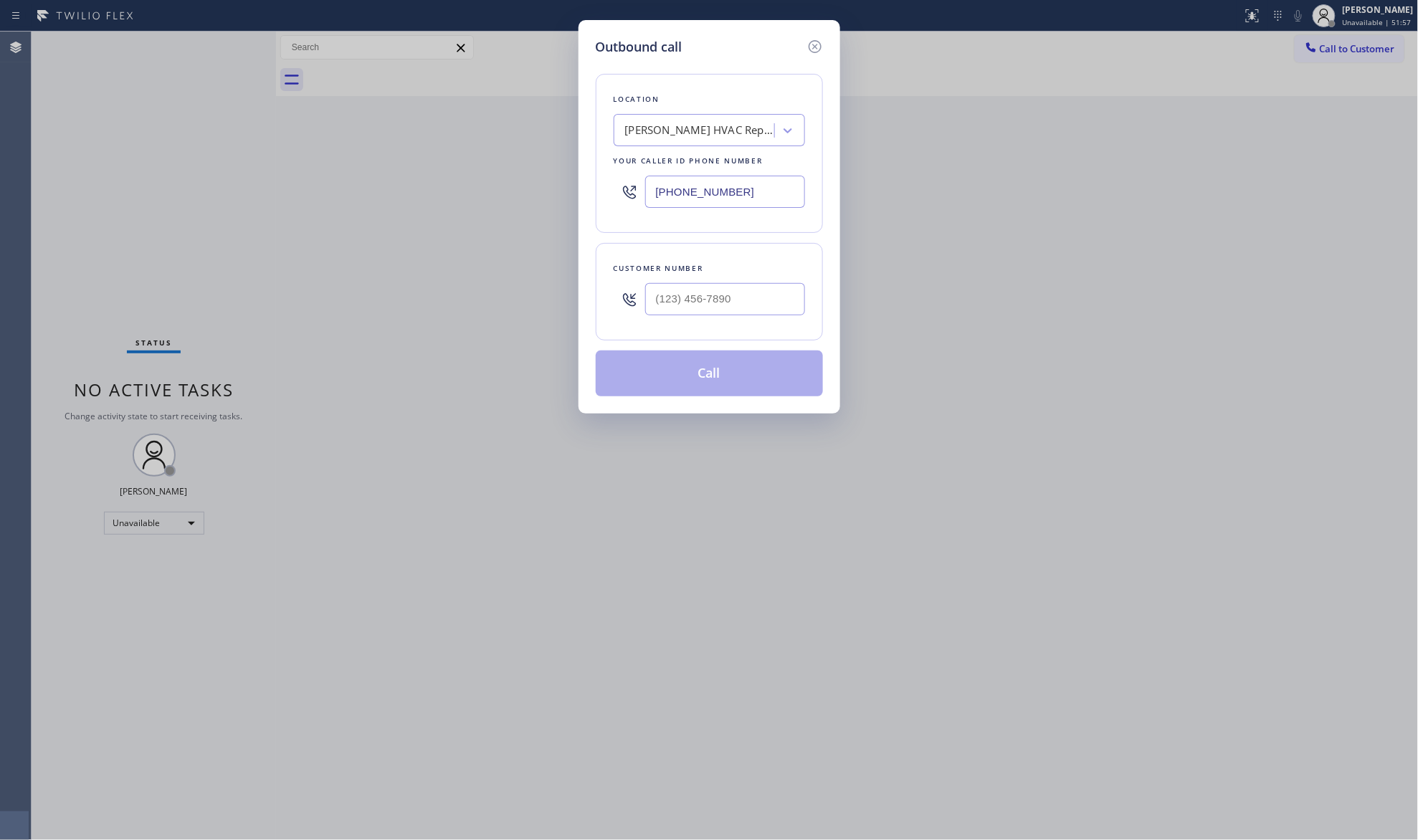
drag, startPoint x: 741, startPoint y: 188, endPoint x: 638, endPoint y: 196, distance: 103.3
click at [640, 199] on div "[PHONE_NUMBER]" at bounding box center [709, 191] width 191 height 46
paste input "619) 937-2869"
type input "[PHONE_NUMBER]"
click at [780, 308] on input "(___) ___-____" at bounding box center [725, 299] width 160 height 32
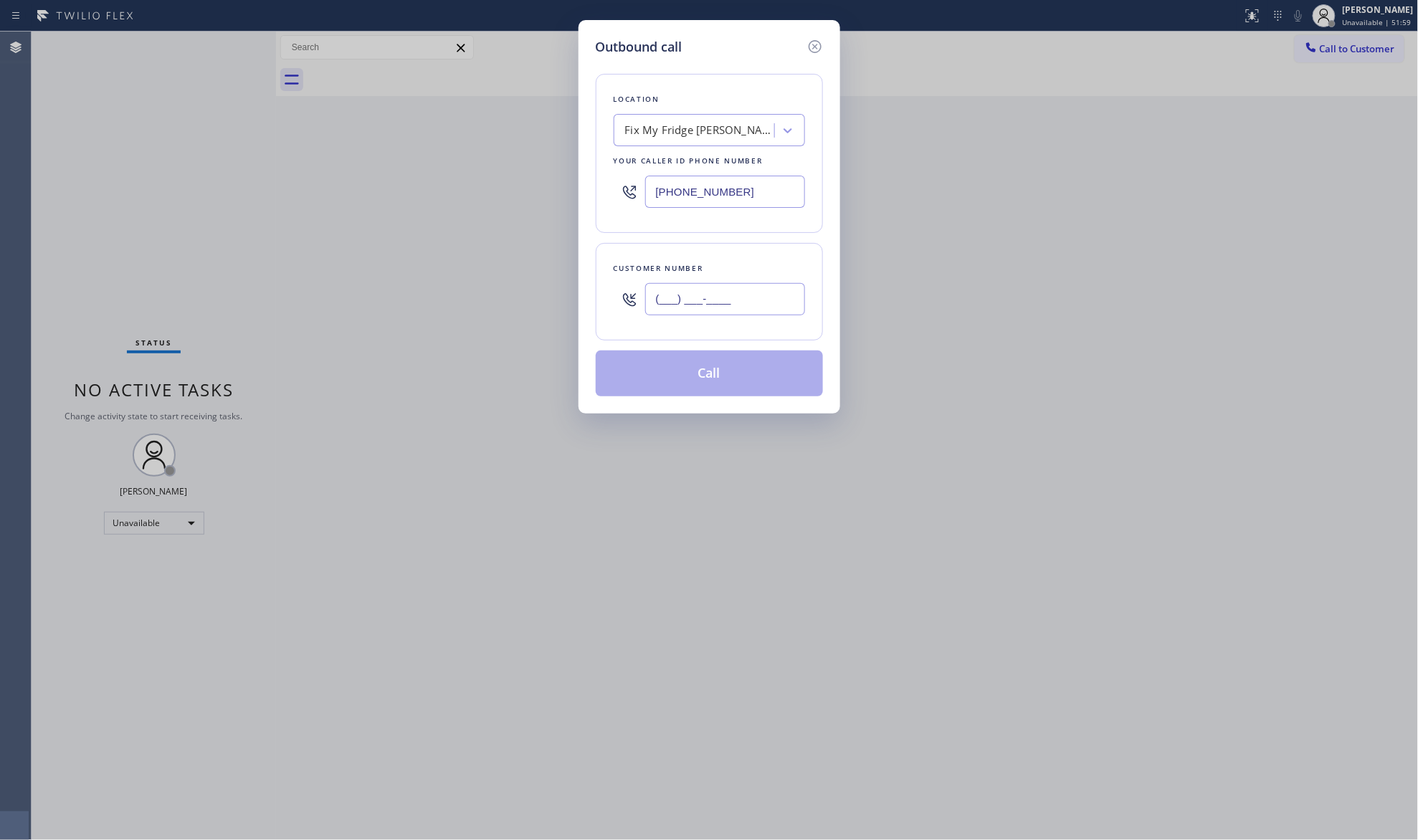
paste input "619) 347-1922"
type input "[PHONE_NUMBER]"
click at [714, 374] on button "Call" at bounding box center [709, 373] width 227 height 46
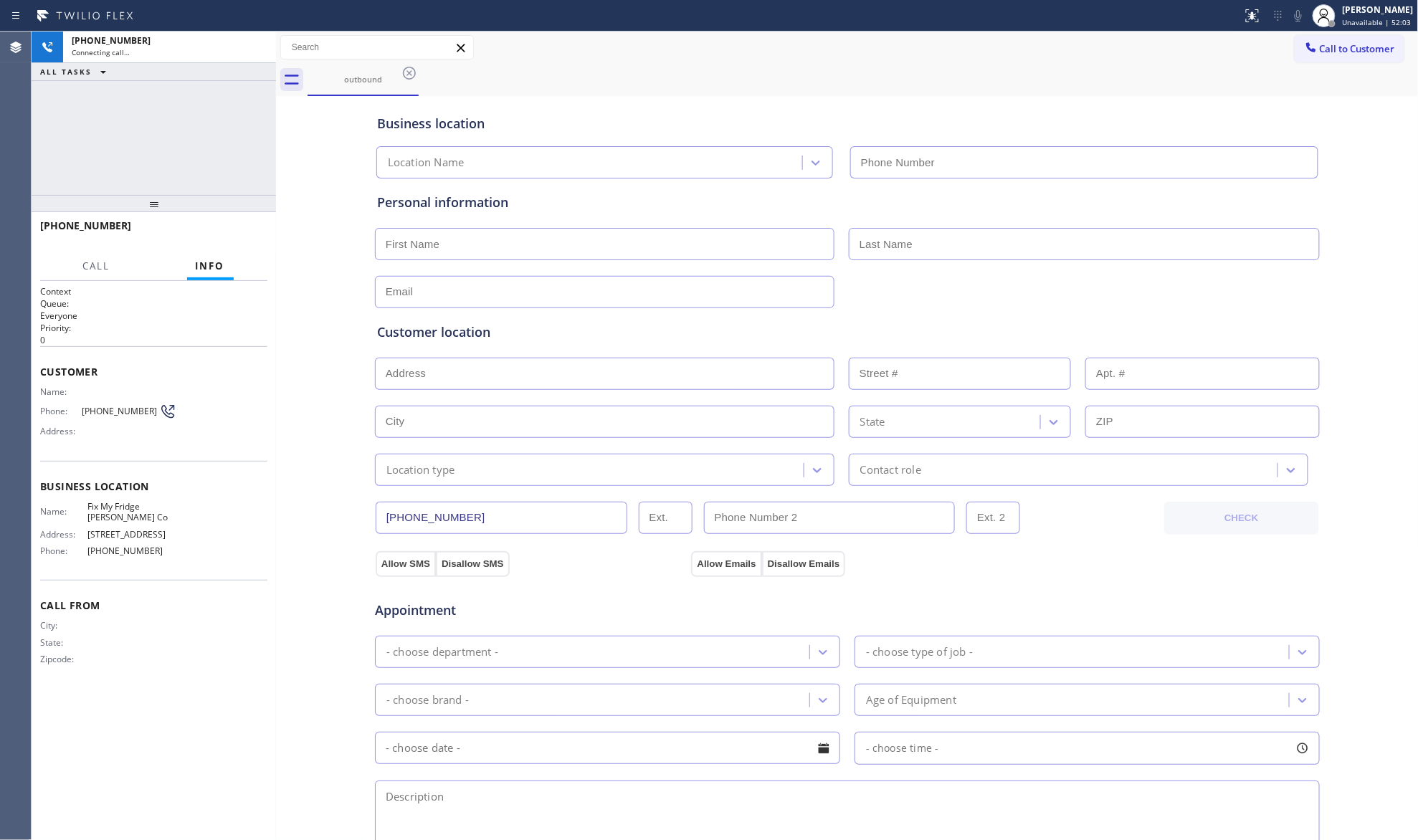
type input "[PHONE_NUMBER]"
click at [1010, 80] on div "outbound" at bounding box center [863, 80] width 1111 height 32
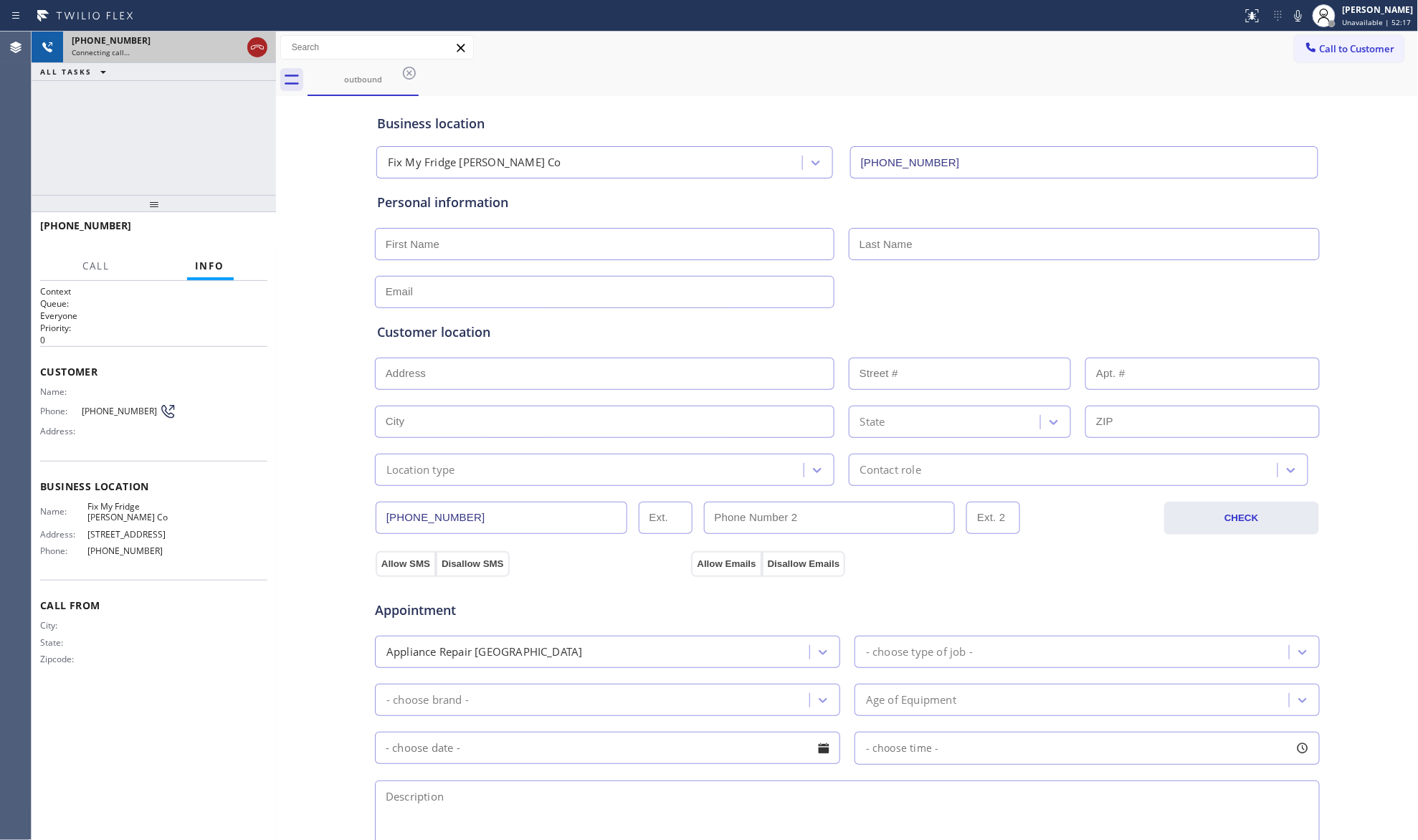
click at [262, 46] on icon at bounding box center [257, 47] width 18 height 18
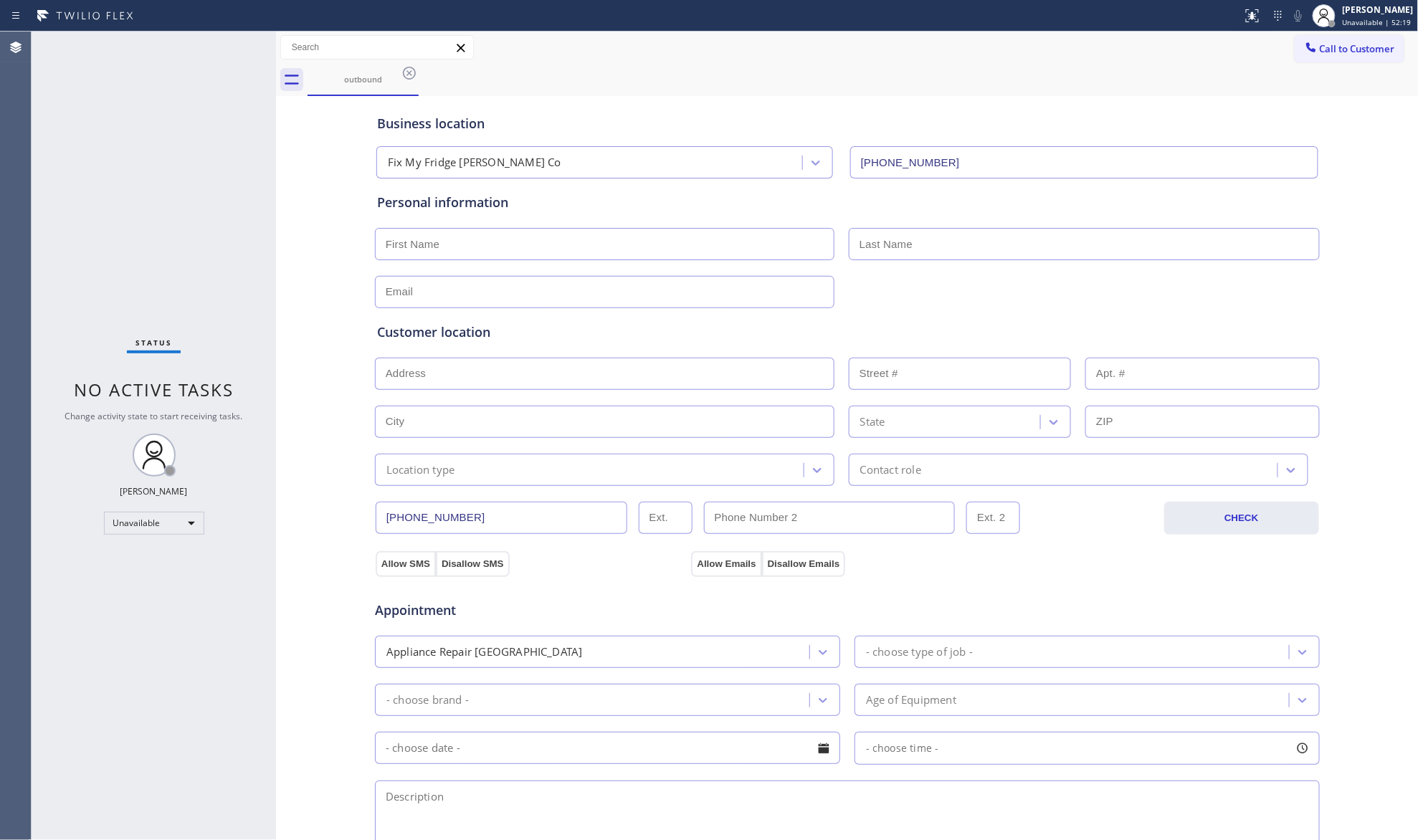
click at [407, 70] on icon at bounding box center [409, 73] width 18 height 18
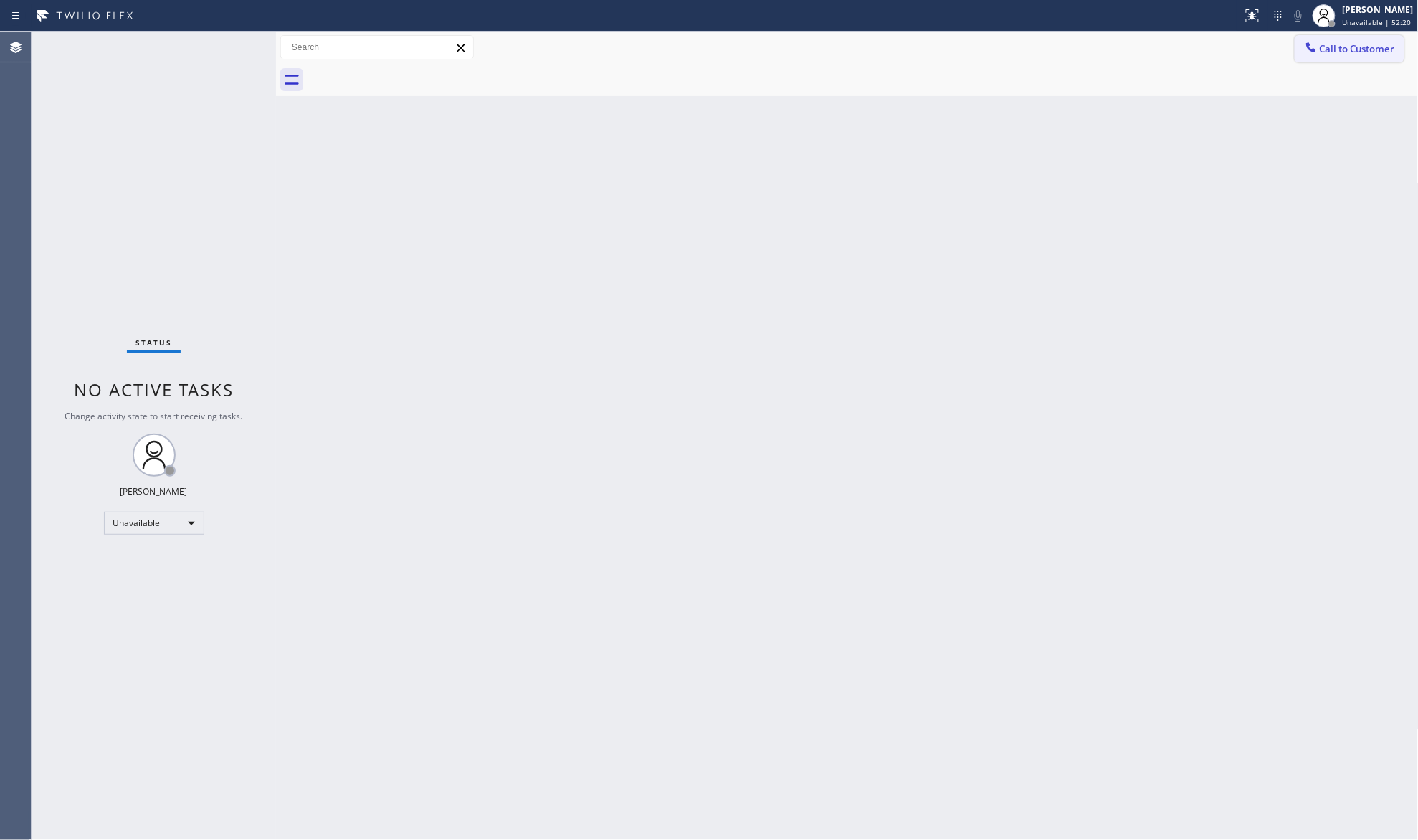
click at [1326, 53] on span "Call to Customer" at bounding box center [1357, 49] width 75 height 13
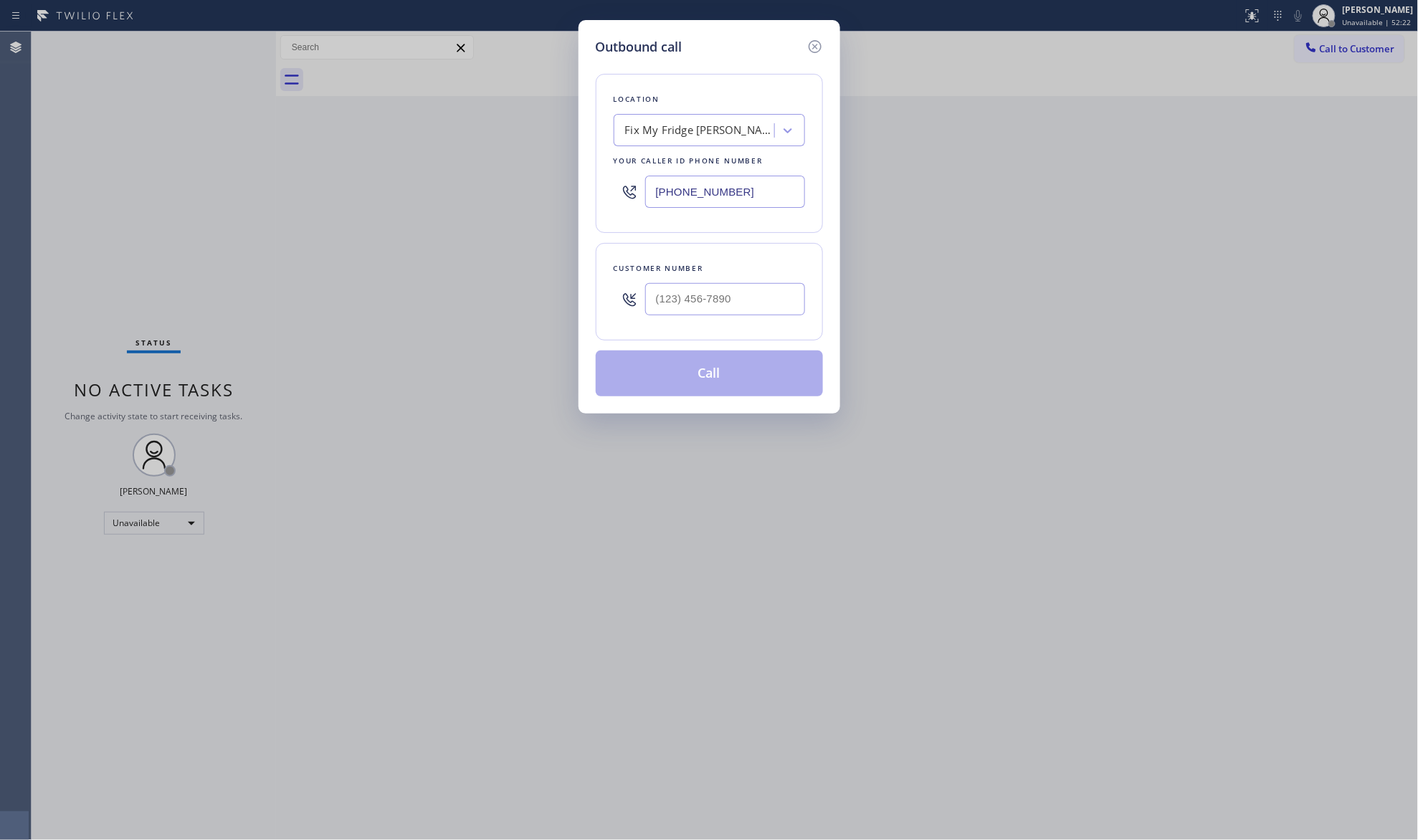
drag, startPoint x: 764, startPoint y: 196, endPoint x: 565, endPoint y: 180, distance: 199.6
click at [568, 184] on div "Outbound call Location Fix My Fridge [PERSON_NAME] Co Your caller id phone numb…" at bounding box center [709, 420] width 1418 height 840
paste input "213) 770-4767"
type input "[PHONE_NUMBER]"
drag, startPoint x: 776, startPoint y: 304, endPoint x: 781, endPoint y: 287, distance: 17.7
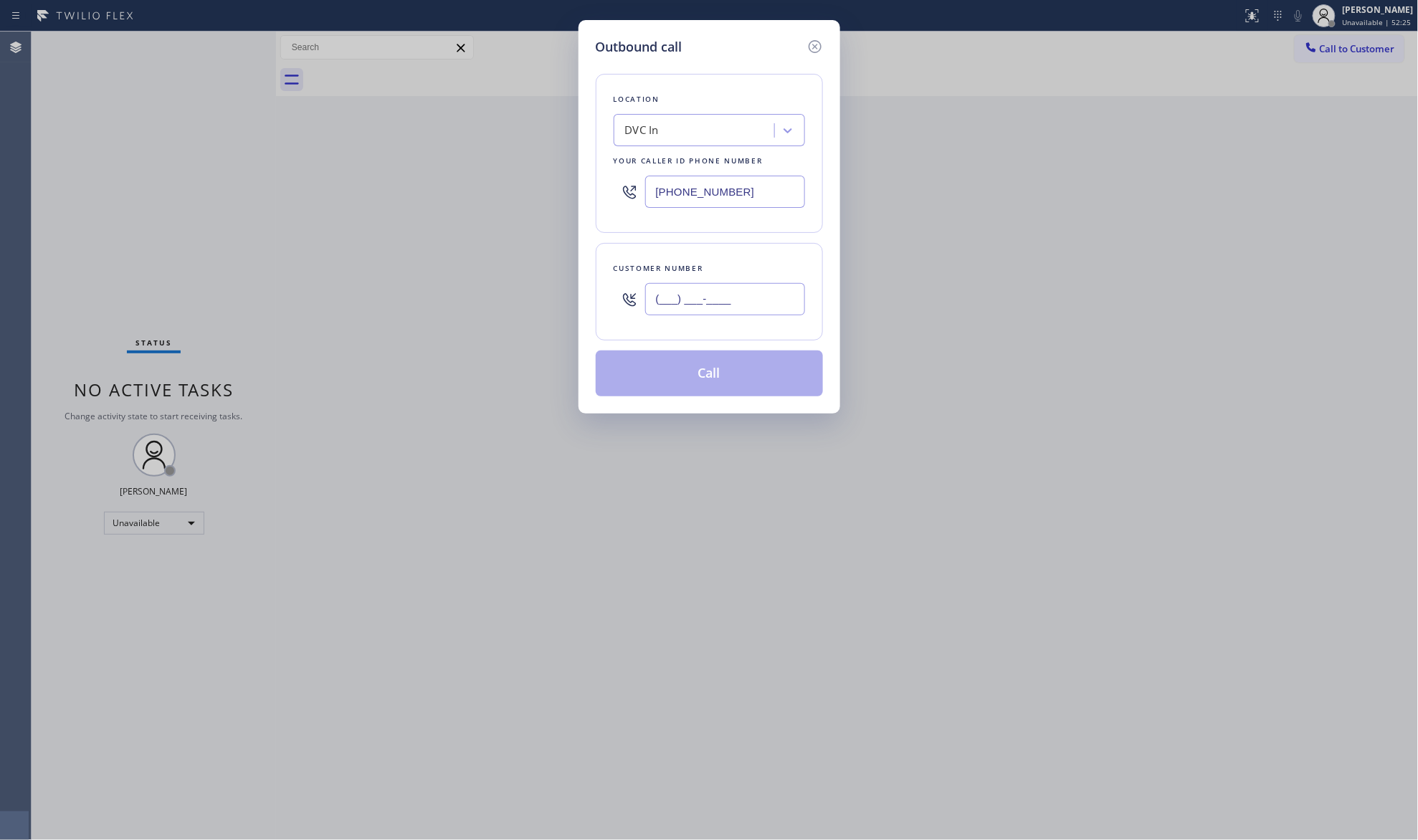
click at [776, 305] on input "(___) ___-____" at bounding box center [725, 299] width 160 height 32
paste input "424) 479-3341"
type input "[PHONE_NUMBER]"
click at [732, 385] on button "Call" at bounding box center [709, 373] width 227 height 46
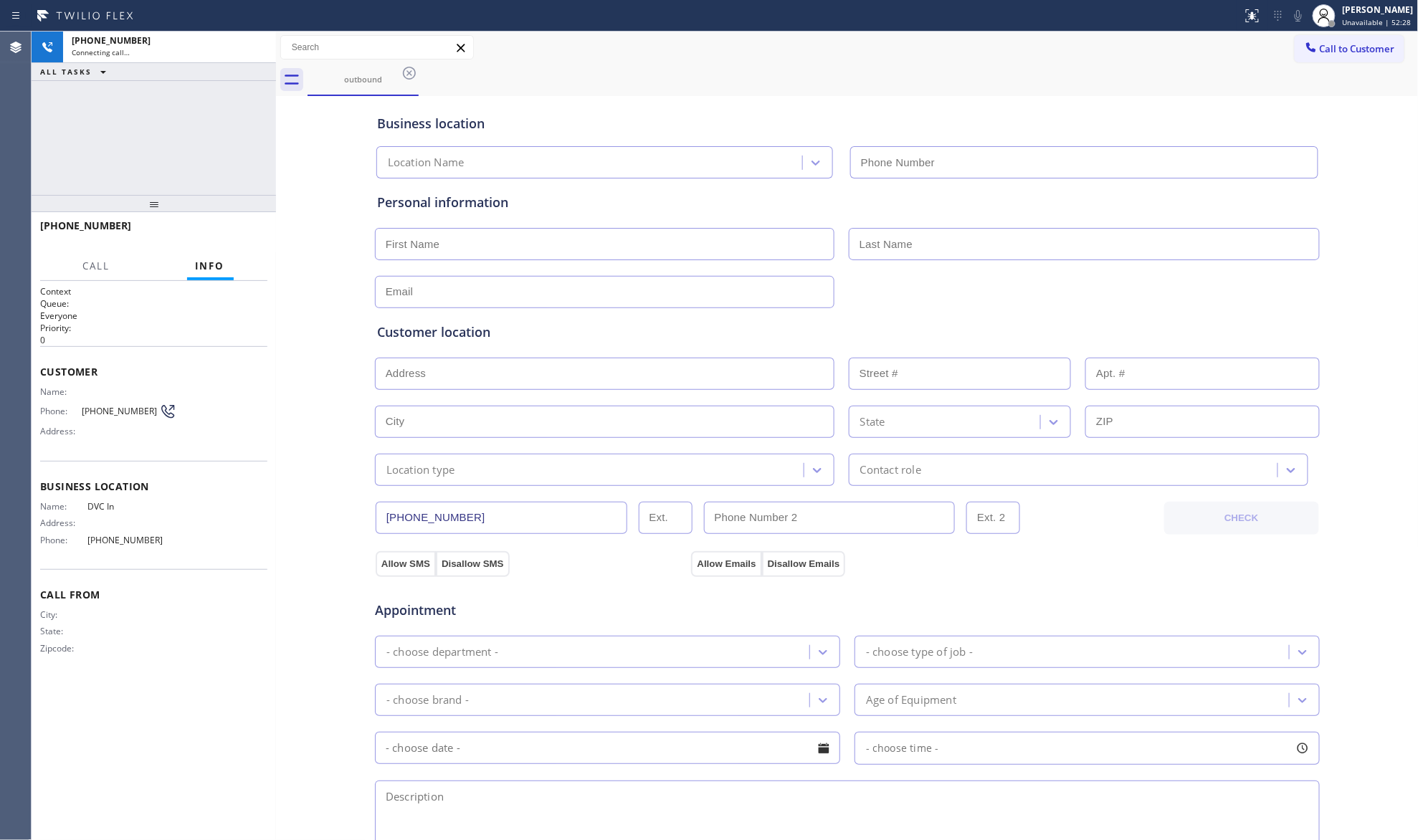
type input "[PHONE_NUMBER]"
click at [911, 107] on div "Business location DVC In [PHONE_NUMBER]" at bounding box center [847, 139] width 947 height 79
click at [241, 229] on span "HANG UP" at bounding box center [234, 232] width 43 height 10
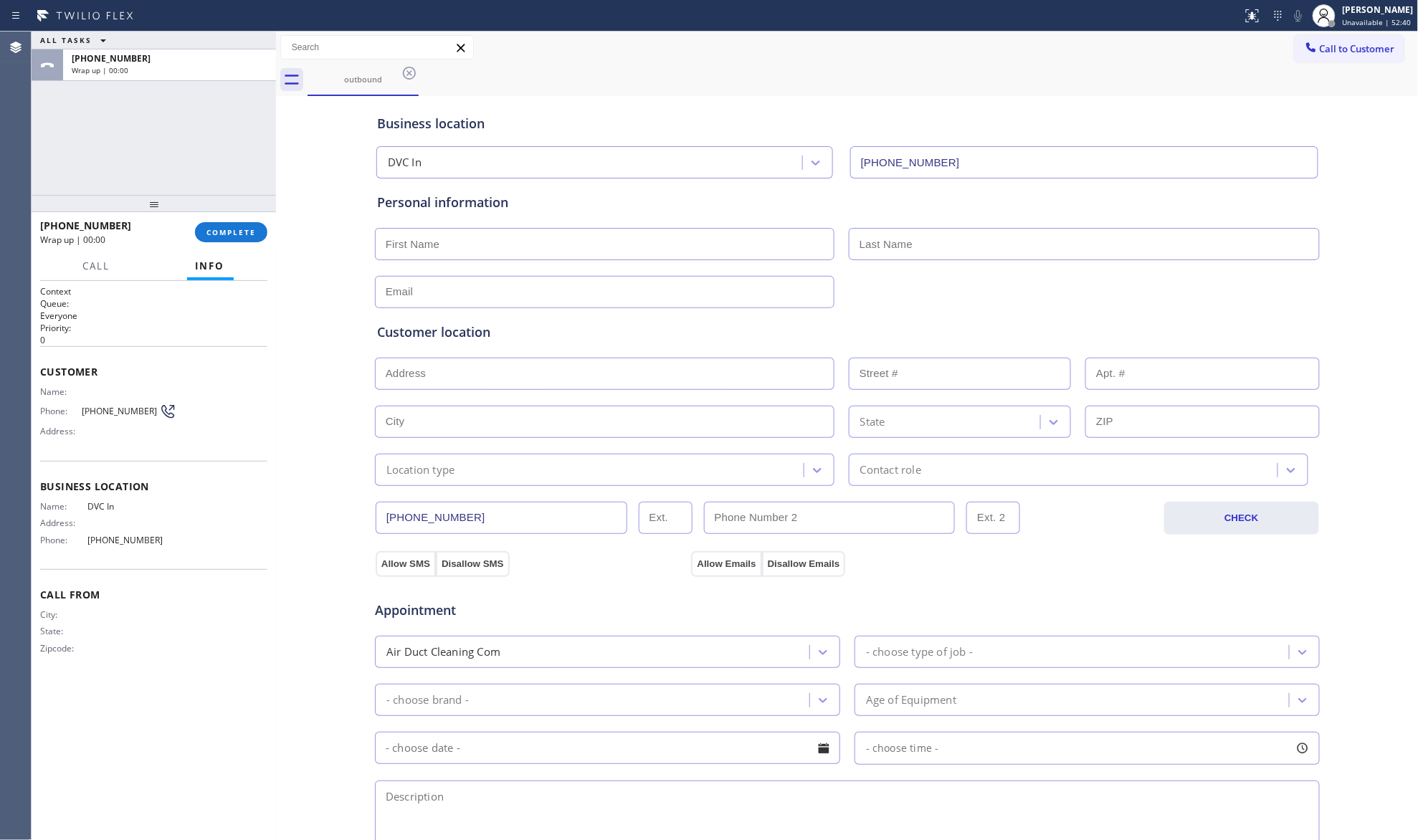
click at [229, 252] on button "Info" at bounding box center [210, 266] width 46 height 28
click at [236, 244] on div "[PHONE_NUMBER] Wrap up | 00:00 COMPLETE" at bounding box center [154, 232] width 227 height 37
click at [239, 238] on button "COMPLETE" at bounding box center [231, 232] width 72 height 20
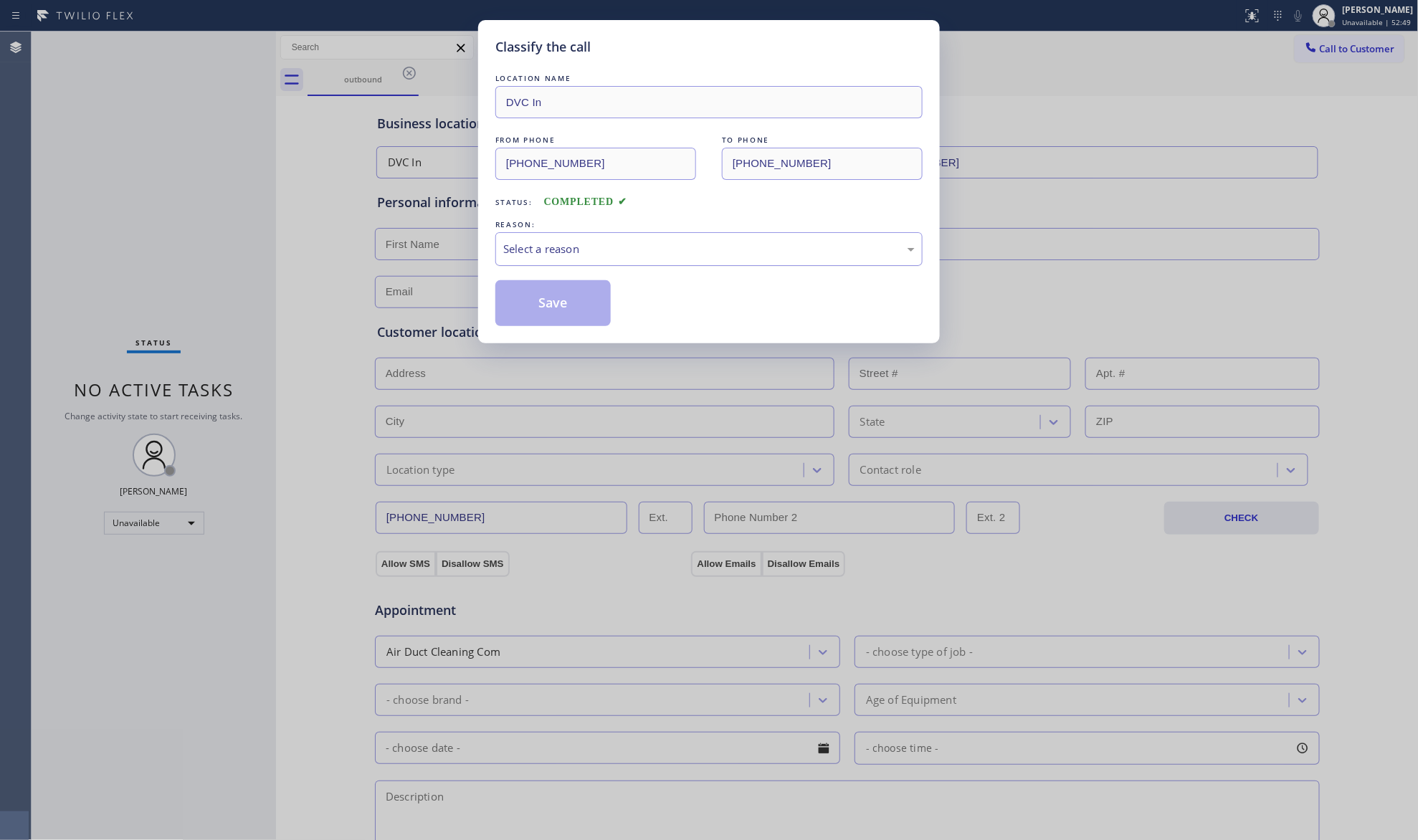
drag, startPoint x: 260, startPoint y: 200, endPoint x: 640, endPoint y: 262, distance: 385.0
click at [651, 241] on div "Select a reason" at bounding box center [709, 249] width 427 height 34
click at [549, 297] on button "Save" at bounding box center [554, 303] width 116 height 46
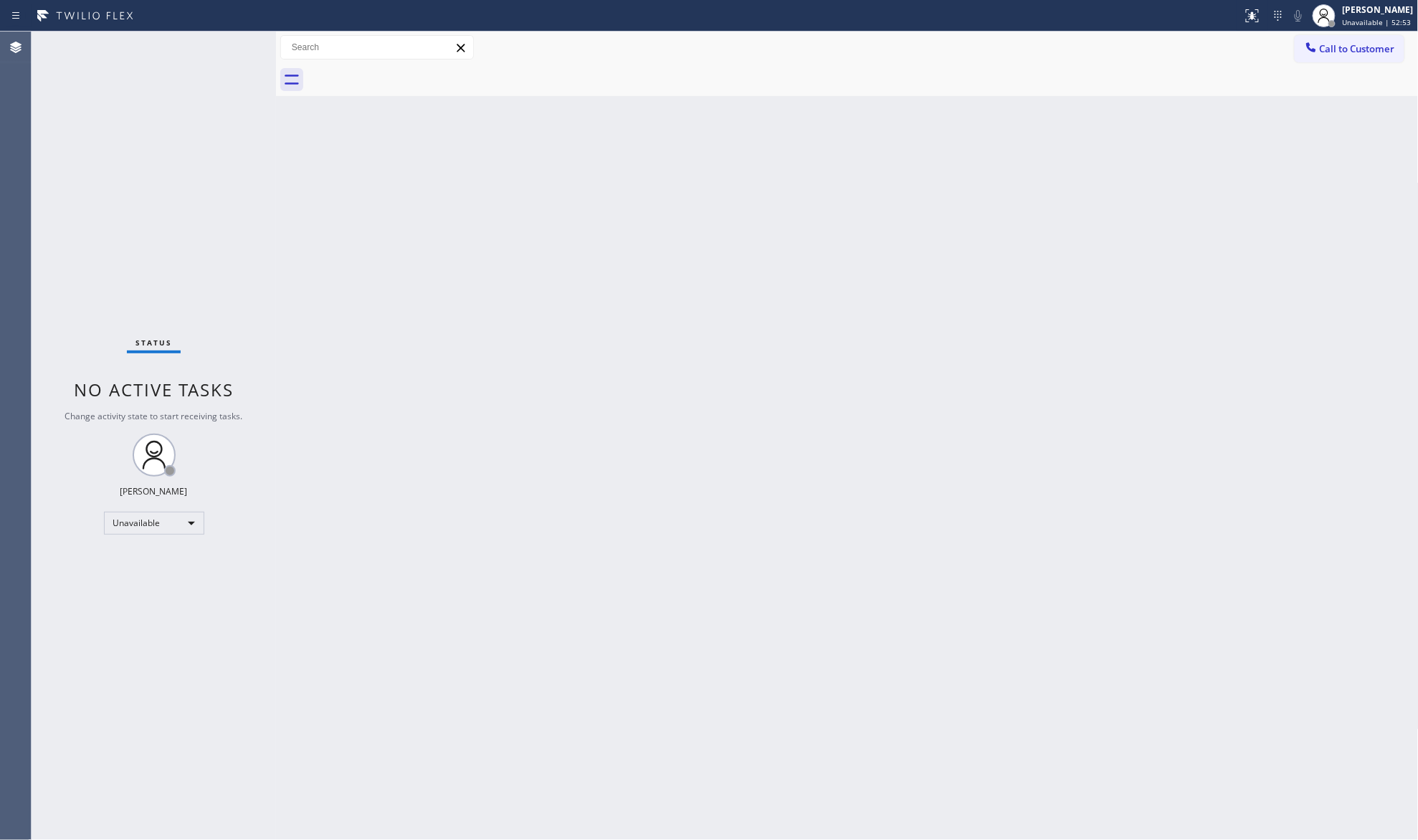
click at [1269, 227] on div "Back to Dashboard Change Sender ID Customers Technicians Select a contact Outbo…" at bounding box center [847, 436] width 1143 height 809
drag, startPoint x: 1303, startPoint y: 52, endPoint x: 1070, endPoint y: 192, distance: 271.8
click at [1036, 193] on div "Back to Dashboard Change Sender ID Customers Technicians Select a contact Outbo…" at bounding box center [847, 436] width 1143 height 809
click at [1304, 50] on div at bounding box center [1311, 49] width 18 height 18
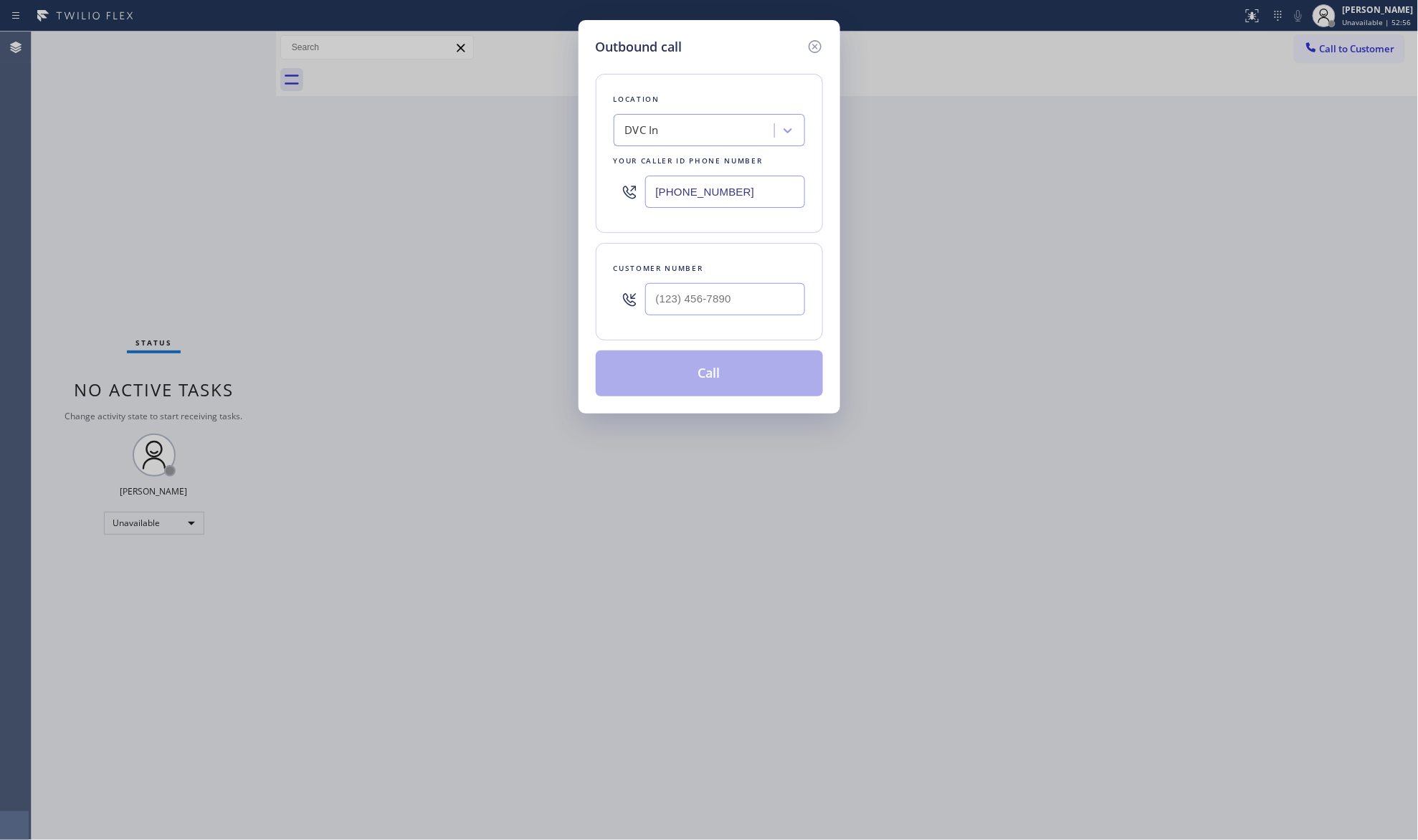
drag, startPoint x: 739, startPoint y: 192, endPoint x: 650, endPoint y: 206, distance: 90.1
click at [650, 206] on input "[PHONE_NUMBER]" at bounding box center [725, 192] width 160 height 32
paste input "747) 223-6125"
type input "[PHONE_NUMBER]"
drag, startPoint x: 743, startPoint y: 293, endPoint x: 749, endPoint y: 313, distance: 20.9
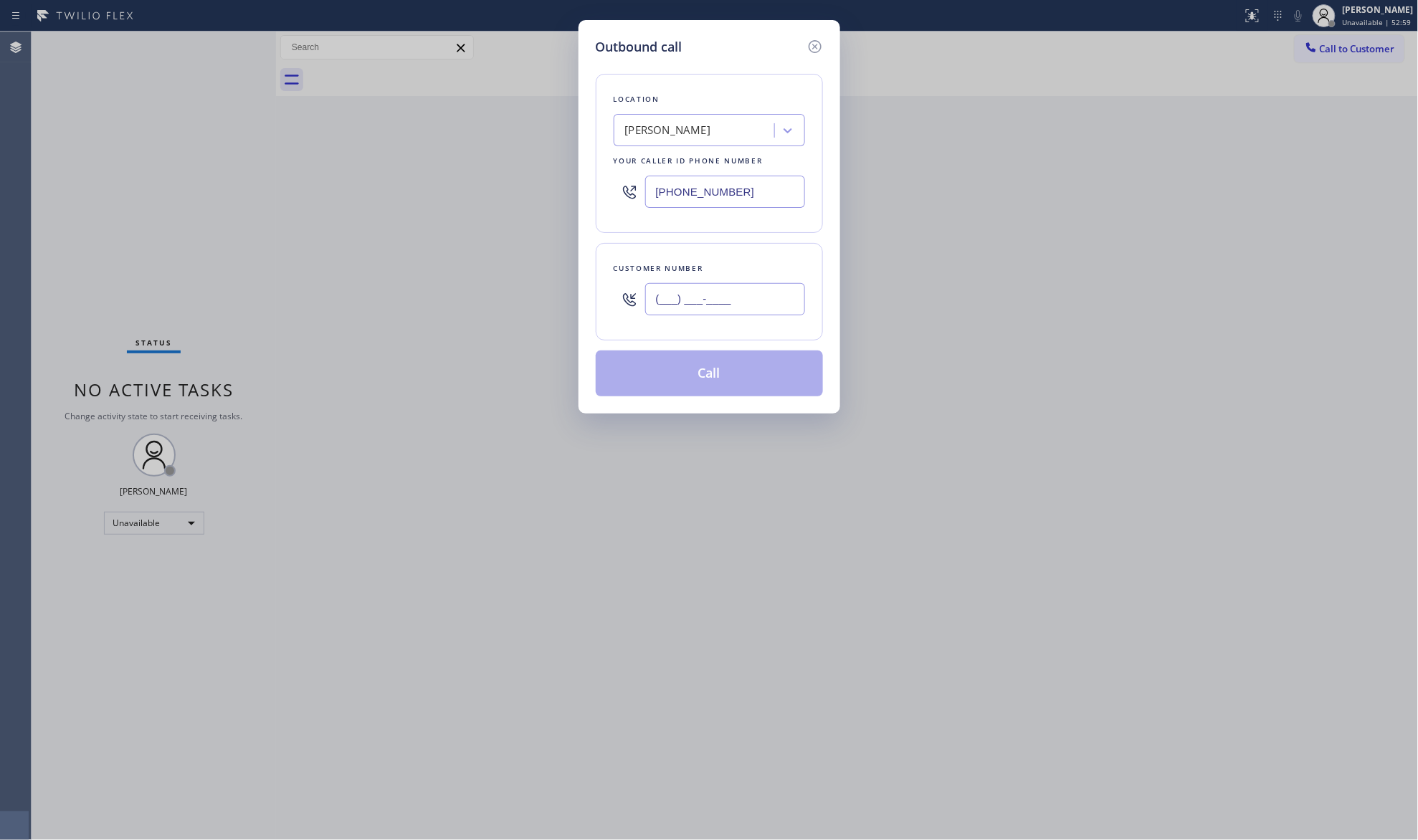
click at [743, 293] on input "(___) ___-____" at bounding box center [725, 299] width 160 height 32
paste input "818) 489-6070"
type input "[PHONE_NUMBER]"
click at [741, 393] on button "Call" at bounding box center [709, 373] width 227 height 46
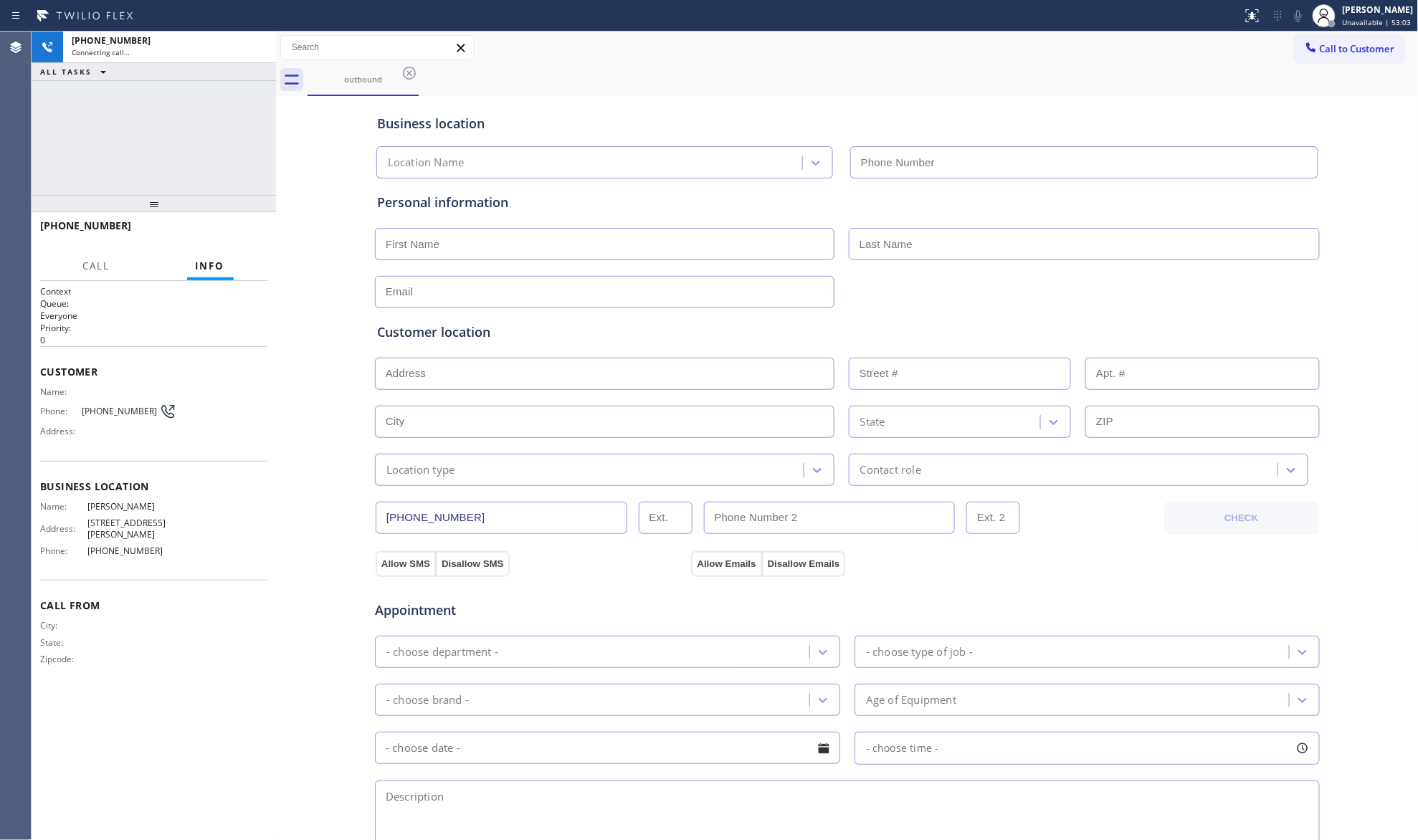
type input "[PHONE_NUMBER]"
click at [588, 72] on div "outbound" at bounding box center [863, 80] width 1111 height 32
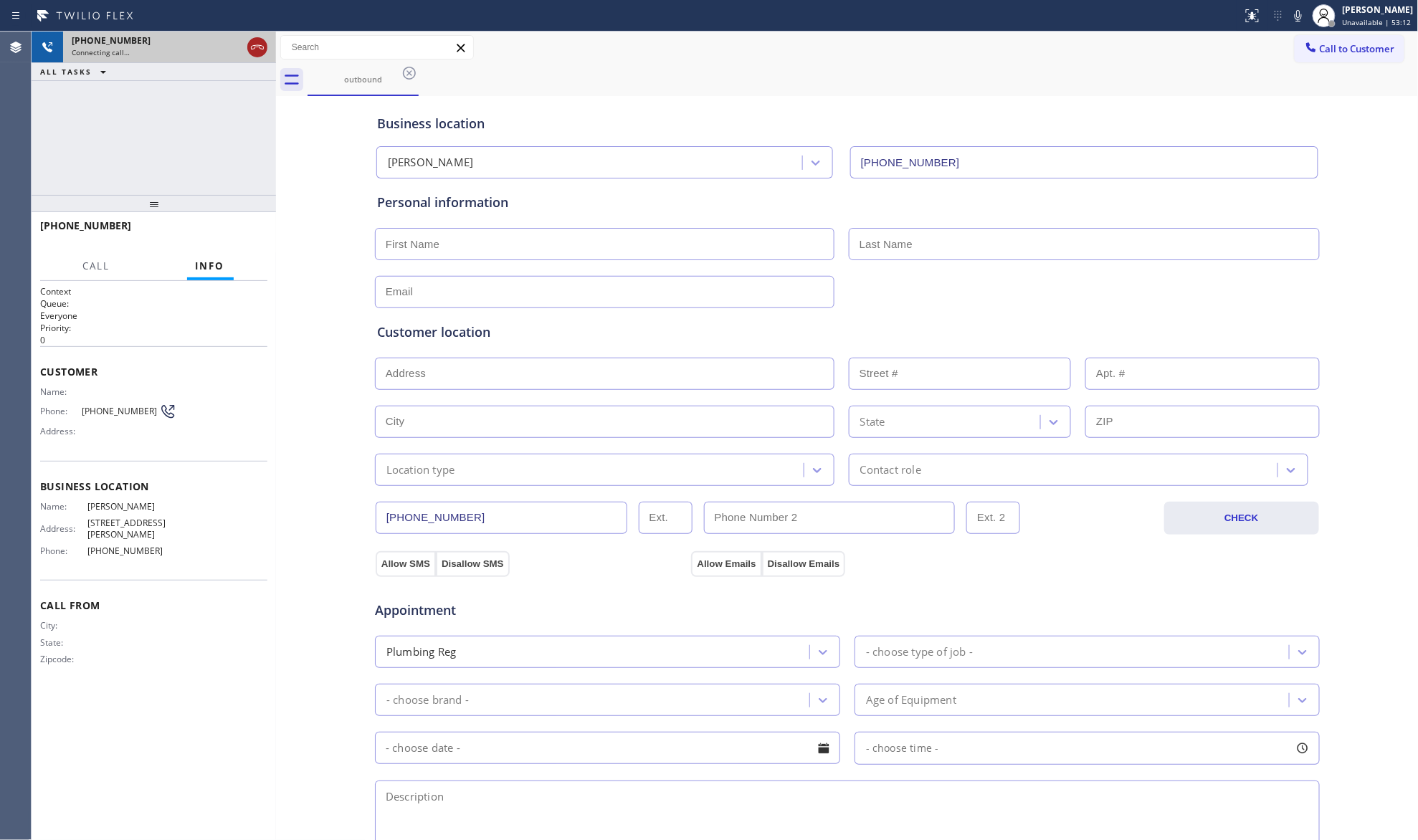
click at [255, 52] on icon at bounding box center [257, 47] width 18 height 18
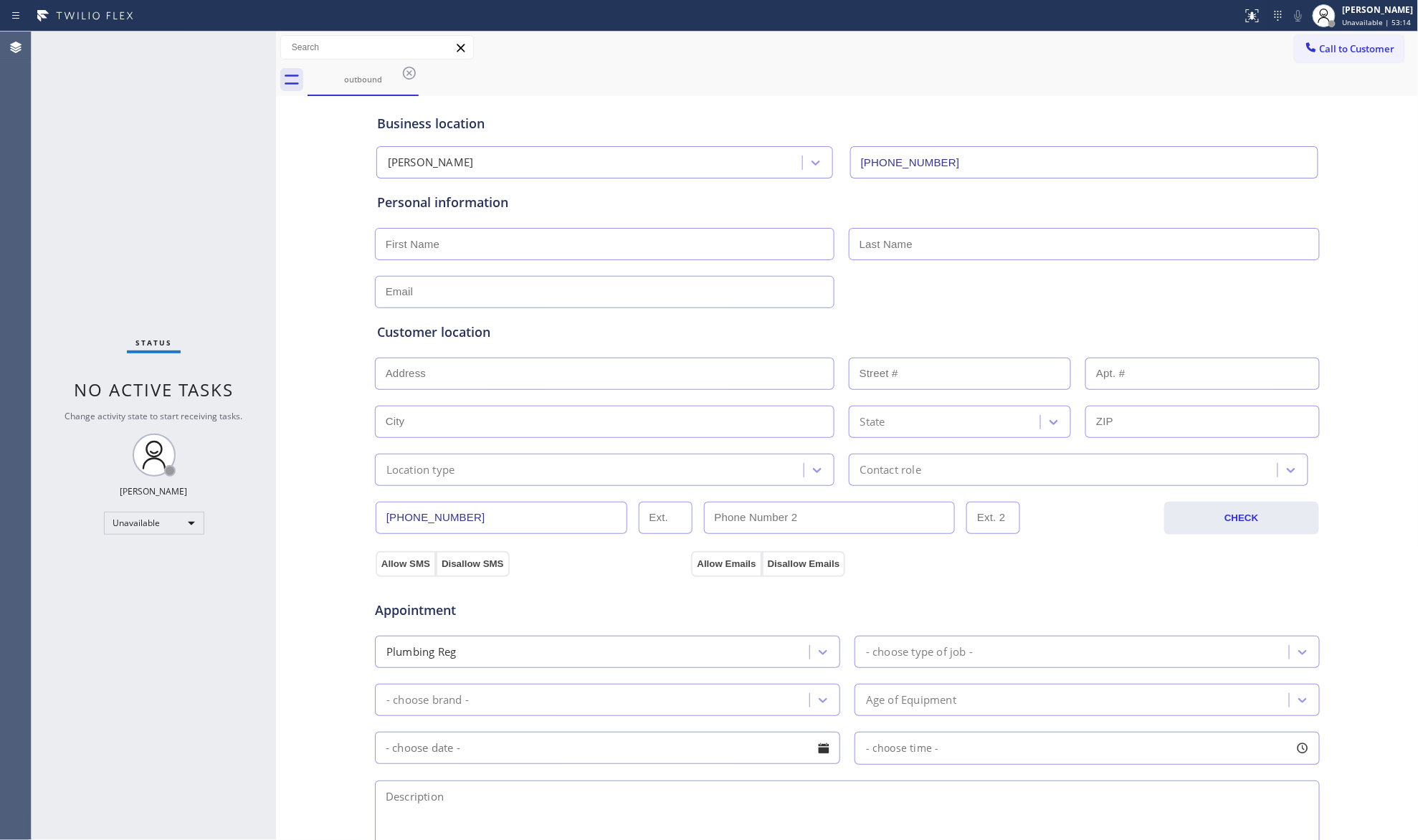
click at [403, 73] on icon at bounding box center [409, 73] width 18 height 18
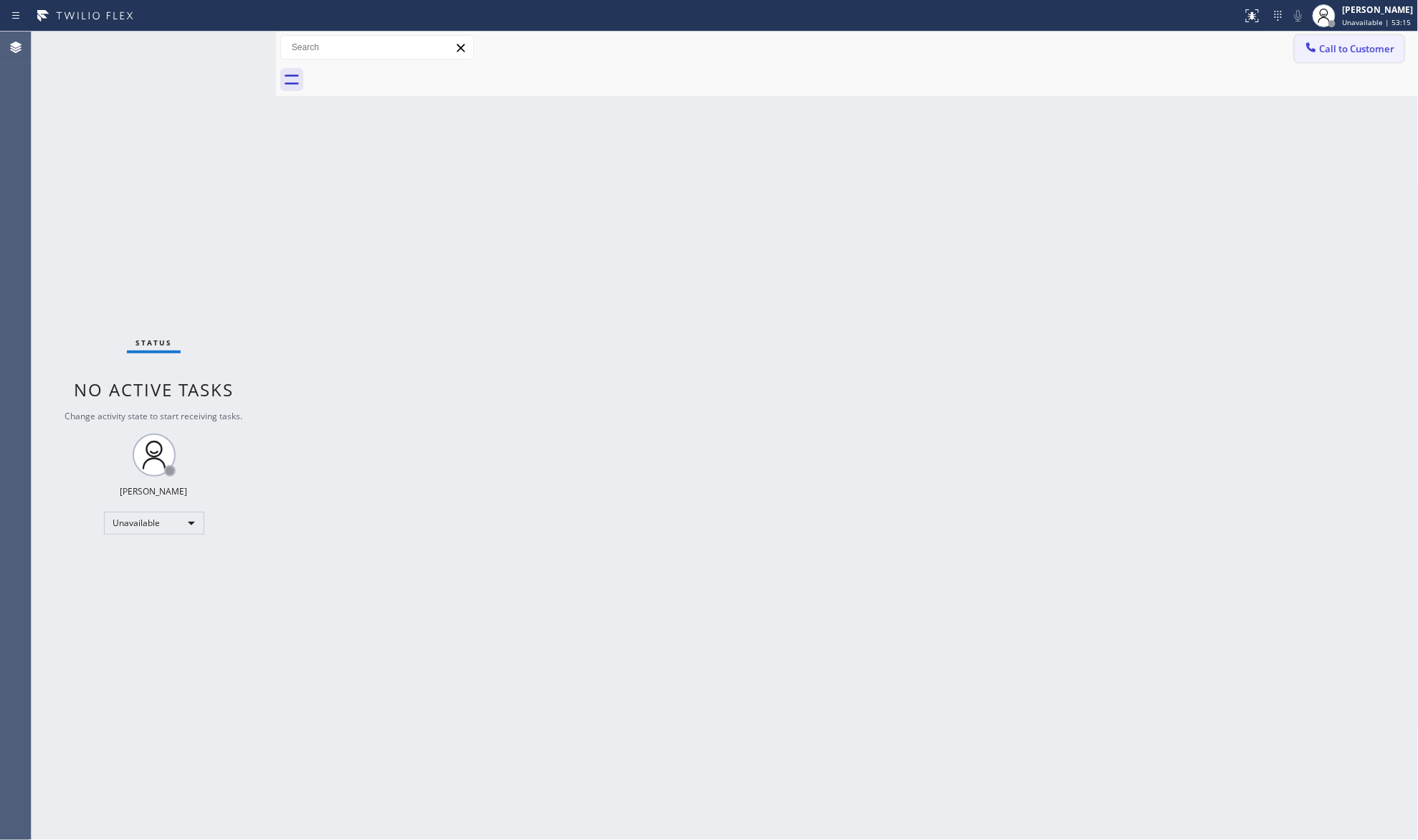
click at [1337, 50] on span "Call to Customer" at bounding box center [1357, 49] width 75 height 13
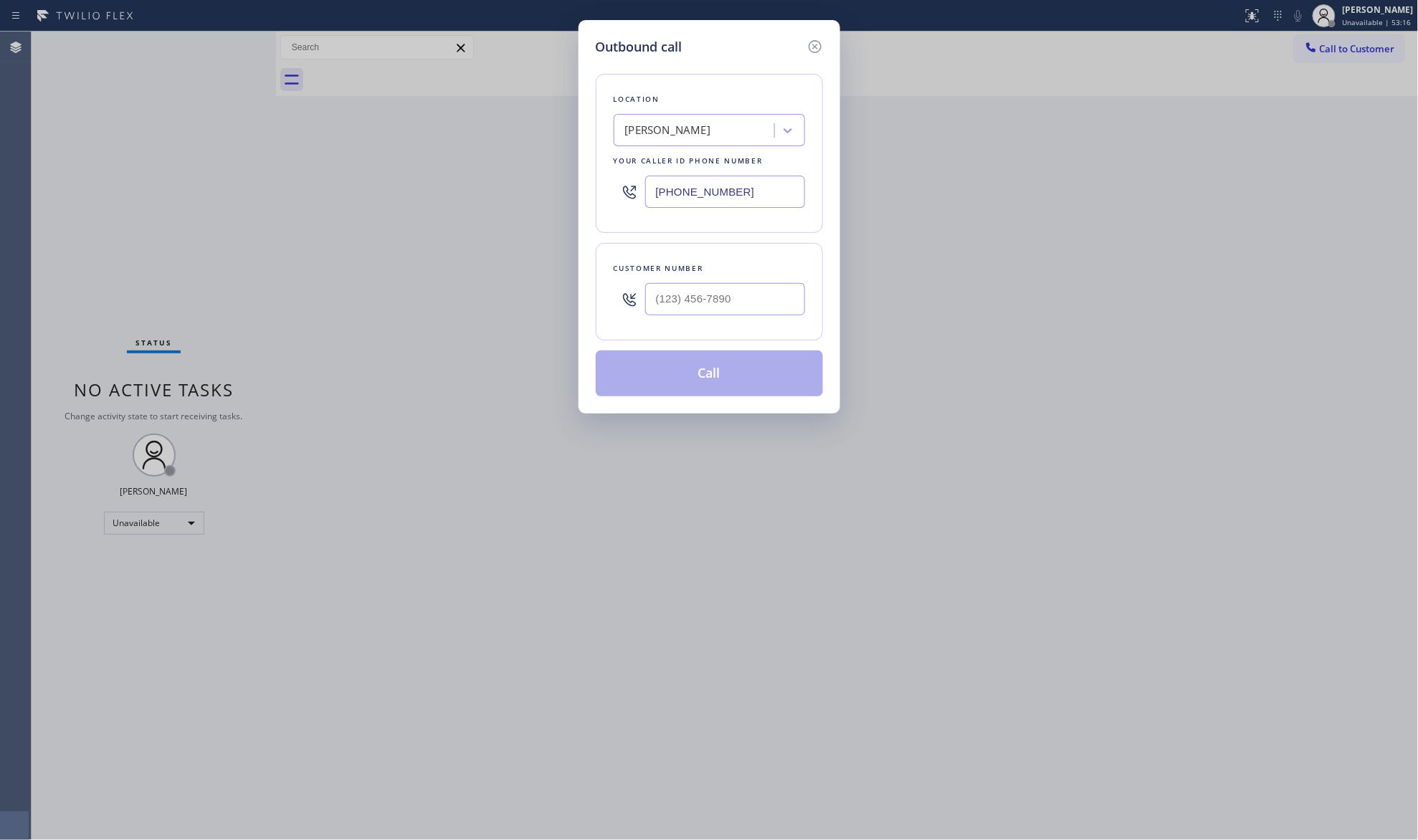
drag, startPoint x: 758, startPoint y: 182, endPoint x: 629, endPoint y: 219, distance: 134.2
click at [632, 222] on div "Location [GEOGRAPHIC_DATA][PERSON_NAME] Your caller id phone number [PHONE_NUMB…" at bounding box center [709, 153] width 227 height 159
paste input "480) 613-3312"
type input "[PHONE_NUMBER]"
click at [693, 325] on div "Customer number" at bounding box center [709, 292] width 227 height 97
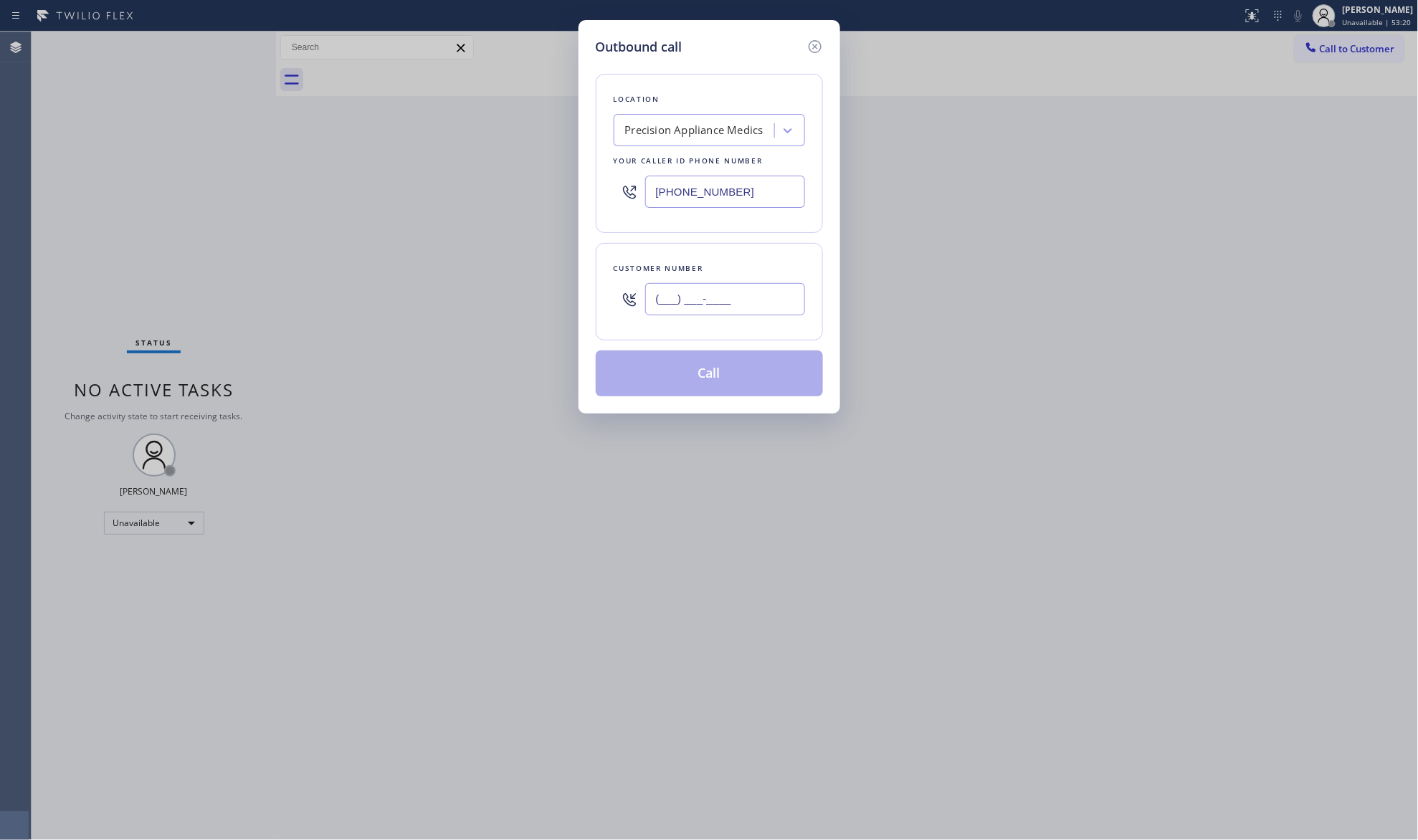
paste input "928) 218-9060"
click at [694, 311] on input "[PHONE_NUMBER]" at bounding box center [725, 299] width 160 height 32
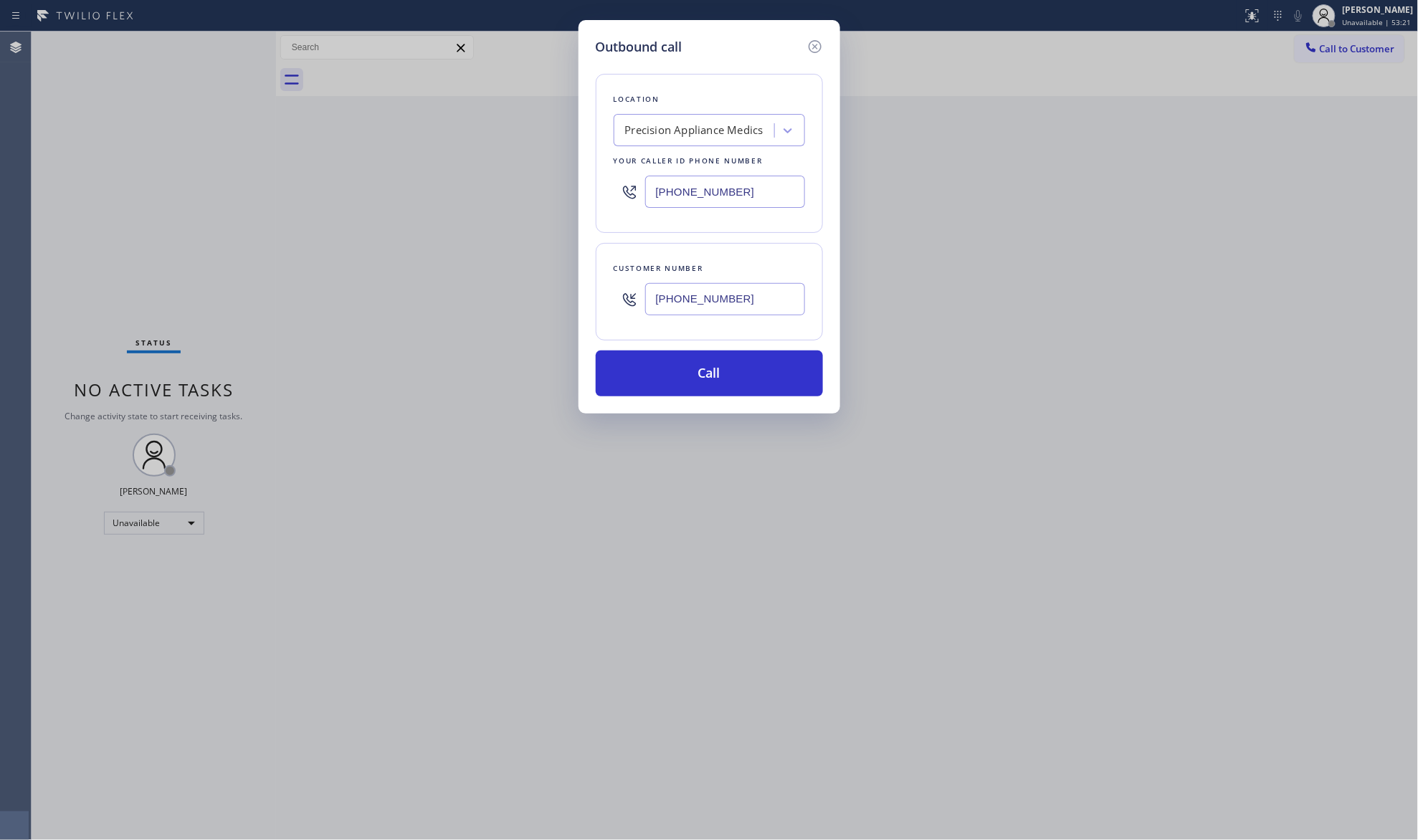
type input "[PHONE_NUMBER]"
click at [740, 409] on div "Outbound call Location Precision Appliance Medics Your caller id phone number […" at bounding box center [710, 216] width 262 height 394
click at [712, 357] on button "Call" at bounding box center [709, 373] width 227 height 46
click at [717, 322] on div "[PHONE_NUMBER]" at bounding box center [725, 299] width 160 height 46
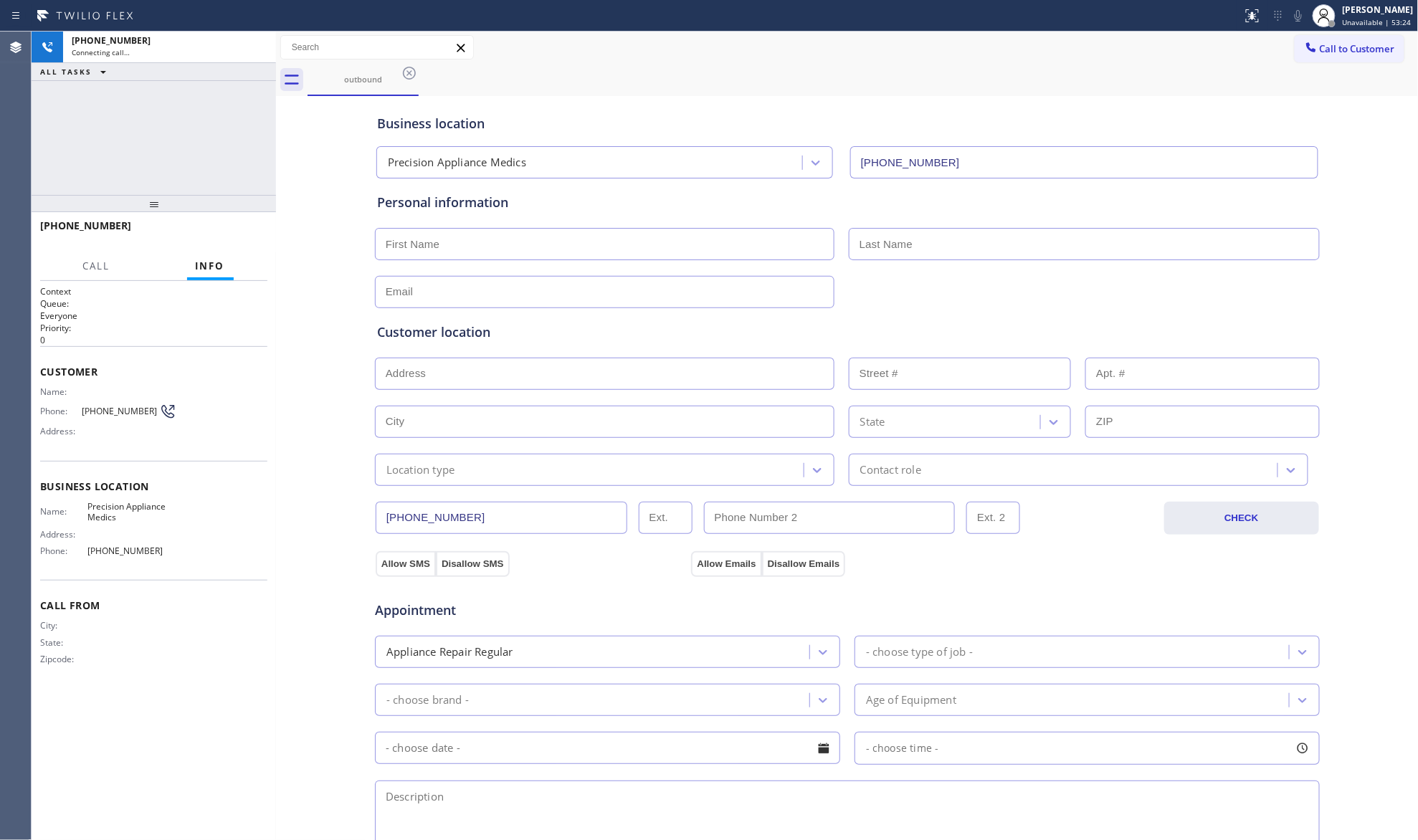
type input "[PHONE_NUMBER]"
click at [245, 227] on button "HANG UP" at bounding box center [235, 232] width 67 height 20
click at [245, 227] on span "COMPLETE" at bounding box center [231, 232] width 50 height 10
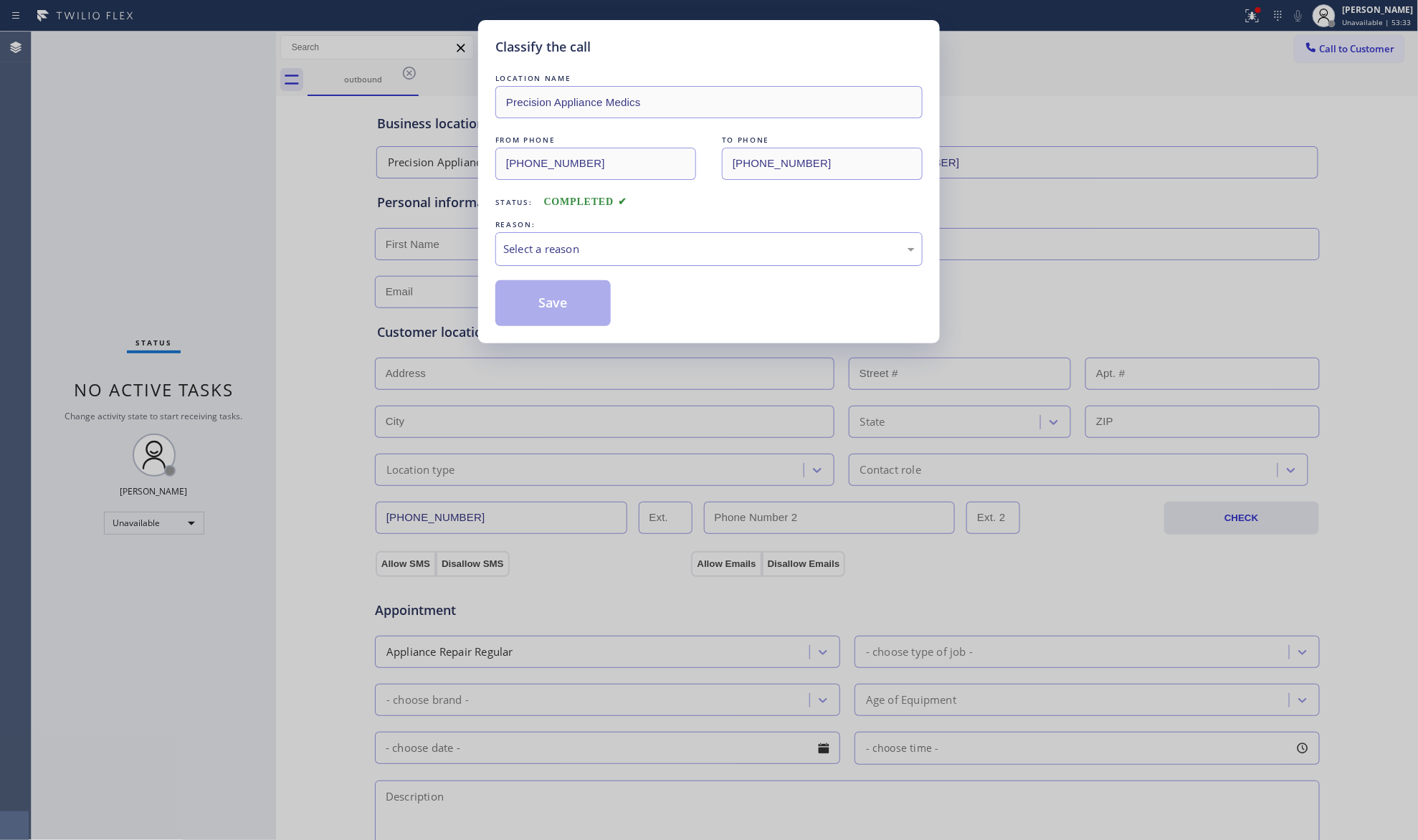
click at [709, 259] on div "Select a reason" at bounding box center [709, 249] width 427 height 34
click at [552, 289] on button "Save" at bounding box center [554, 303] width 116 height 46
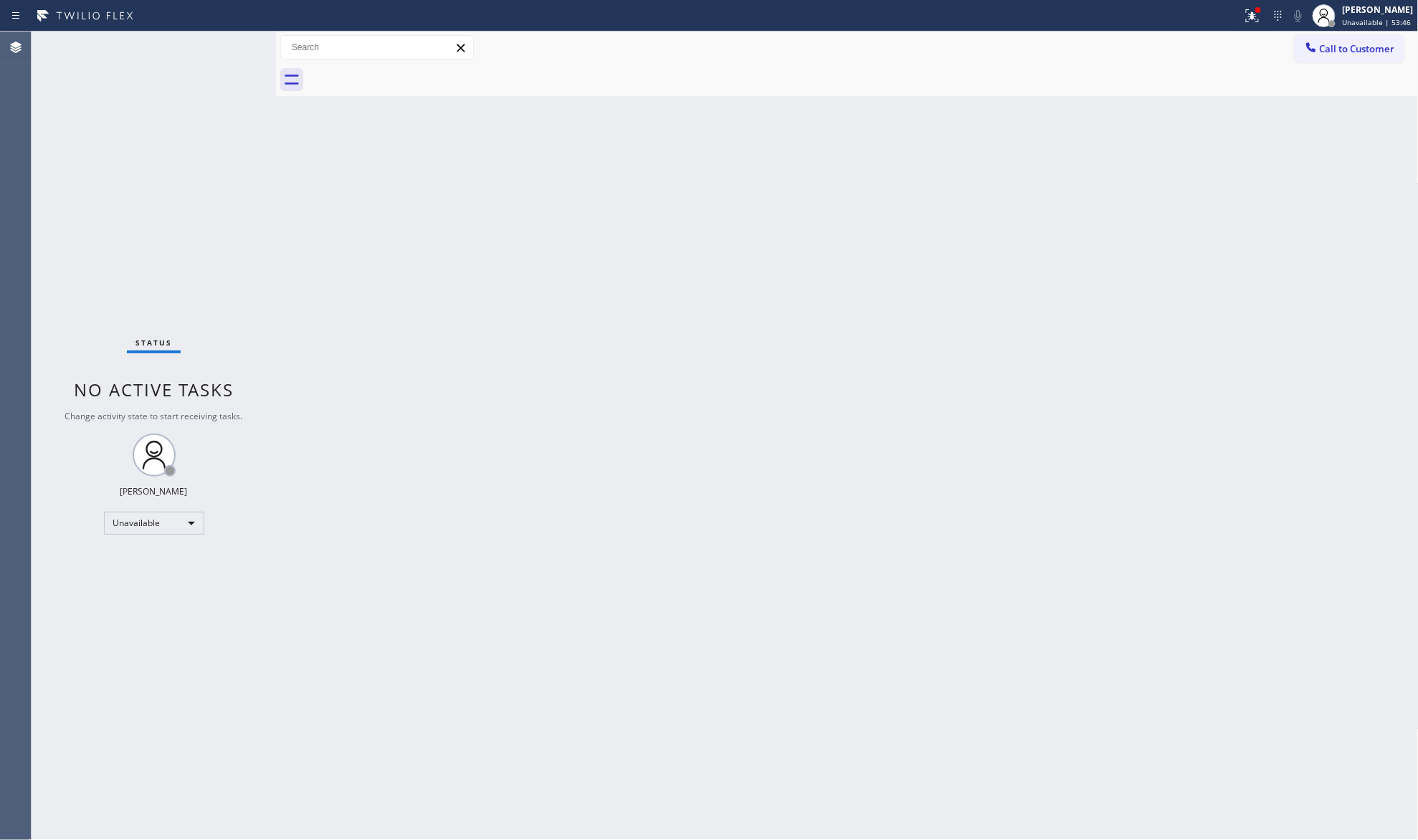
click at [1205, 216] on div "Back to Dashboard Change Sender ID Customers Technicians Select a contact Outbo…" at bounding box center [847, 436] width 1143 height 809
click at [1257, 29] on button at bounding box center [1252, 15] width 31 height 31
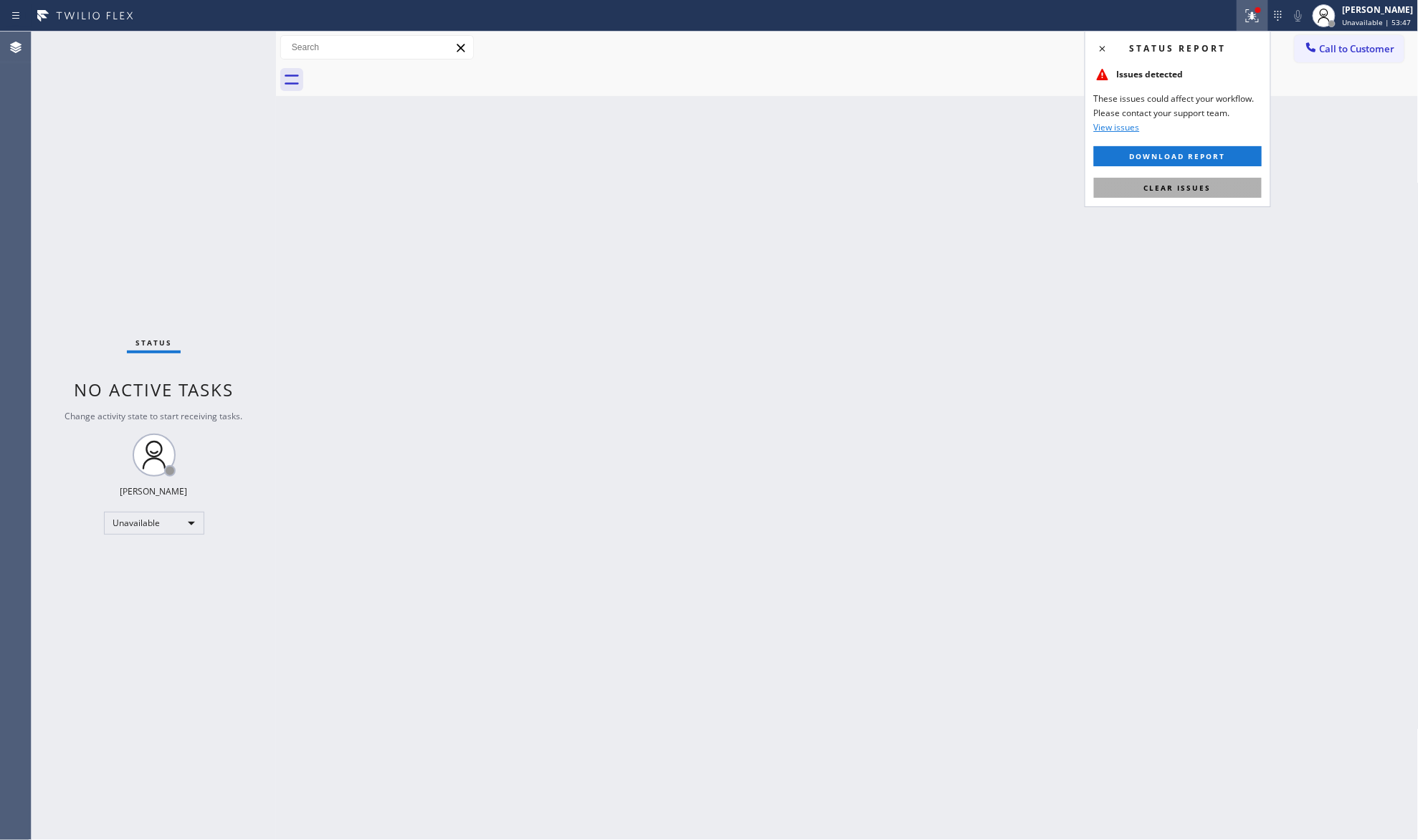
click at [1190, 198] on button "Clear issues" at bounding box center [1178, 188] width 168 height 20
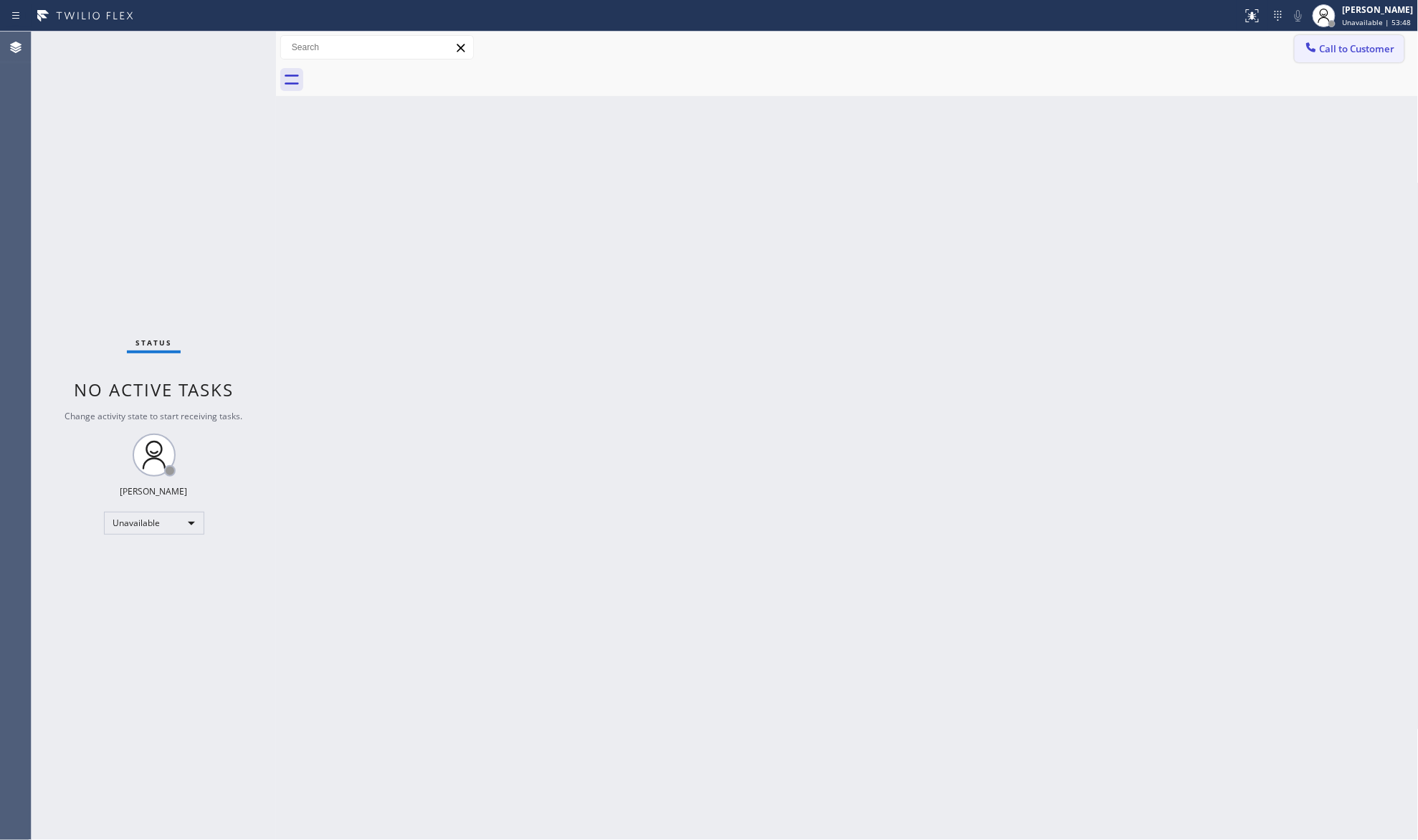
click at [1337, 50] on span "Call to Customer" at bounding box center [1357, 49] width 75 height 13
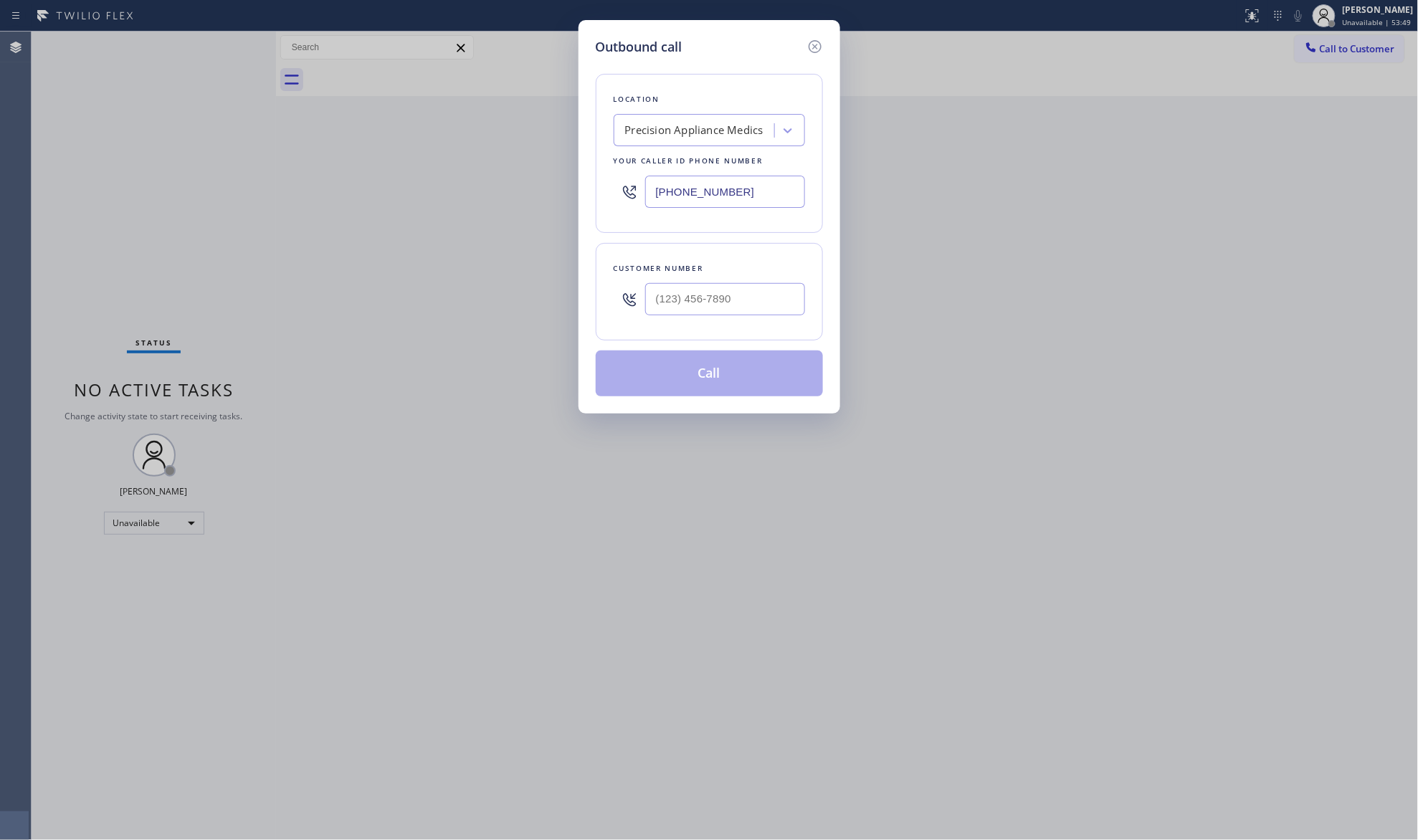
drag, startPoint x: 776, startPoint y: 187, endPoint x: 607, endPoint y: 182, distance: 169.1
click at [605, 184] on div "Location Precision Appliance Medics Your caller id phone number [PHONE_NUMBER]" at bounding box center [709, 153] width 227 height 159
paste input "347) 407-910"
type input "[PHONE_NUMBER]"
click at [723, 292] on input "(___) ___-____" at bounding box center [725, 299] width 160 height 32
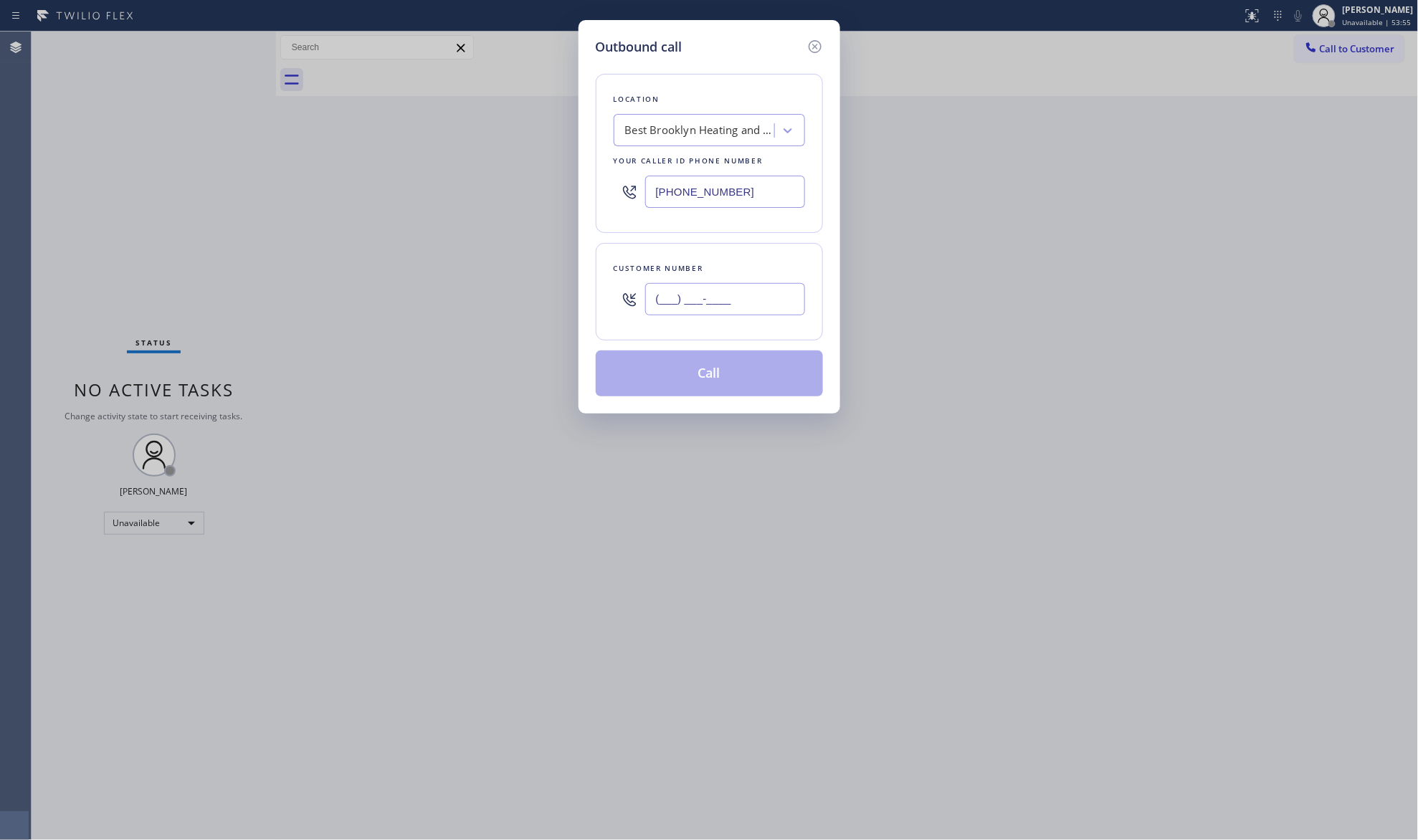
paste input "631) 856-1160"
type input "[PHONE_NUMBER]"
click at [759, 375] on button "Call" at bounding box center [709, 373] width 227 height 46
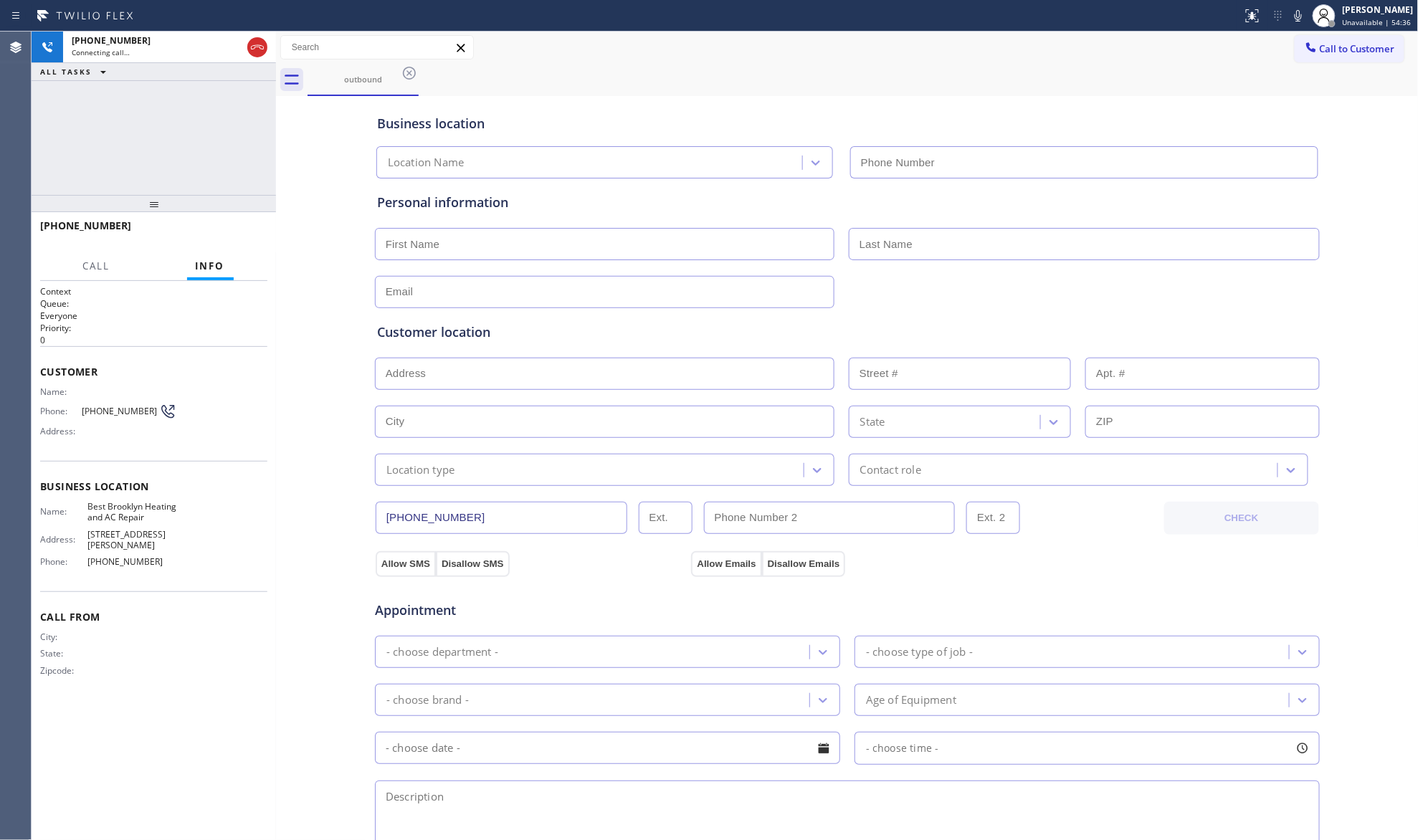
type input "[PHONE_NUMBER]"
click at [1016, 57] on div "Call to Customer Outbound call Location Best Brooklyn Heating and AC Repair You…" at bounding box center [847, 47] width 1143 height 25
click at [895, 39] on div "Call to Customer Outbound call Location Best Brooklyn Heating and AC Repair You…" at bounding box center [847, 47] width 1143 height 25
click at [219, 227] on span "HANG UP" at bounding box center [234, 232] width 43 height 10
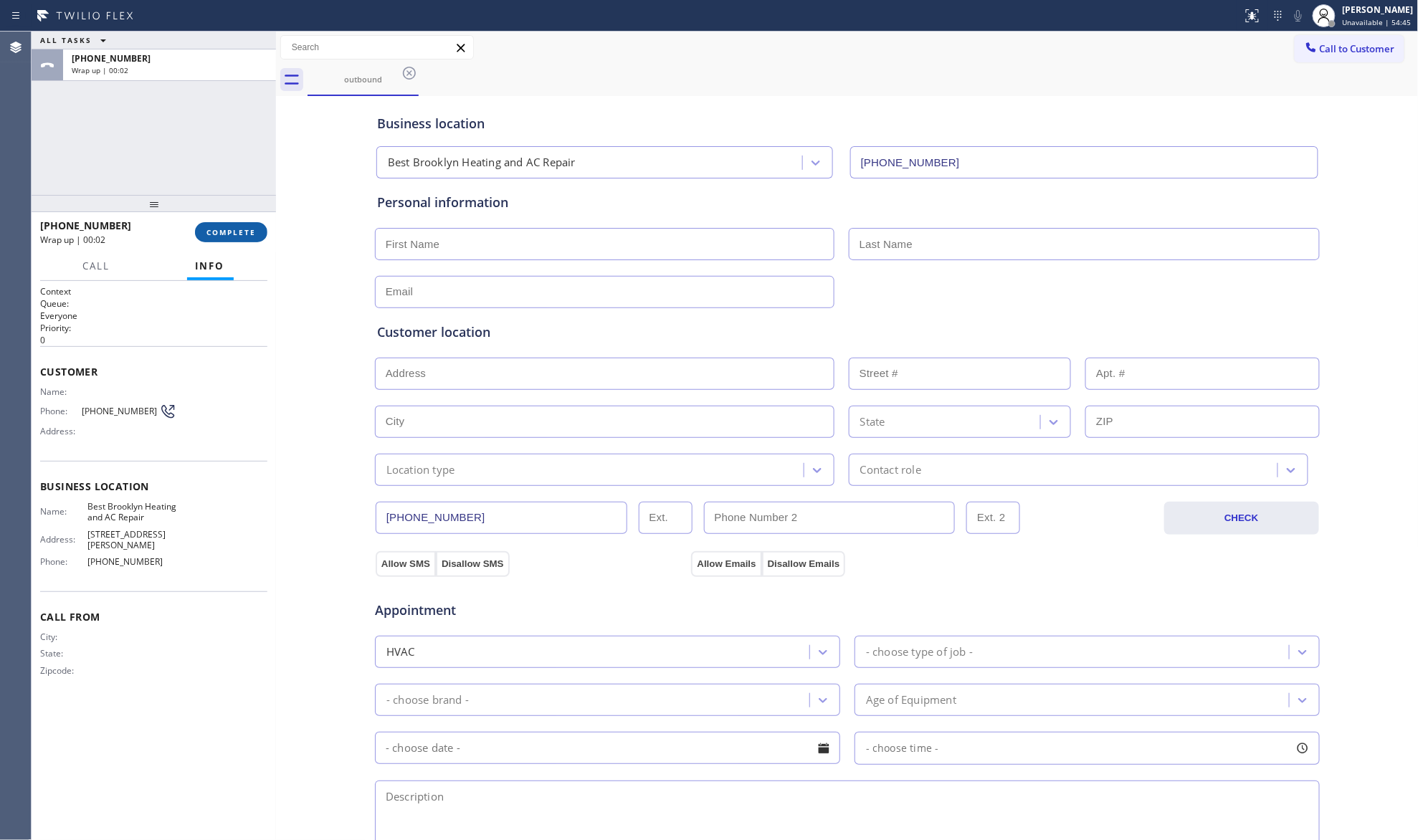
click at [264, 227] on button "COMPLETE" at bounding box center [231, 232] width 72 height 20
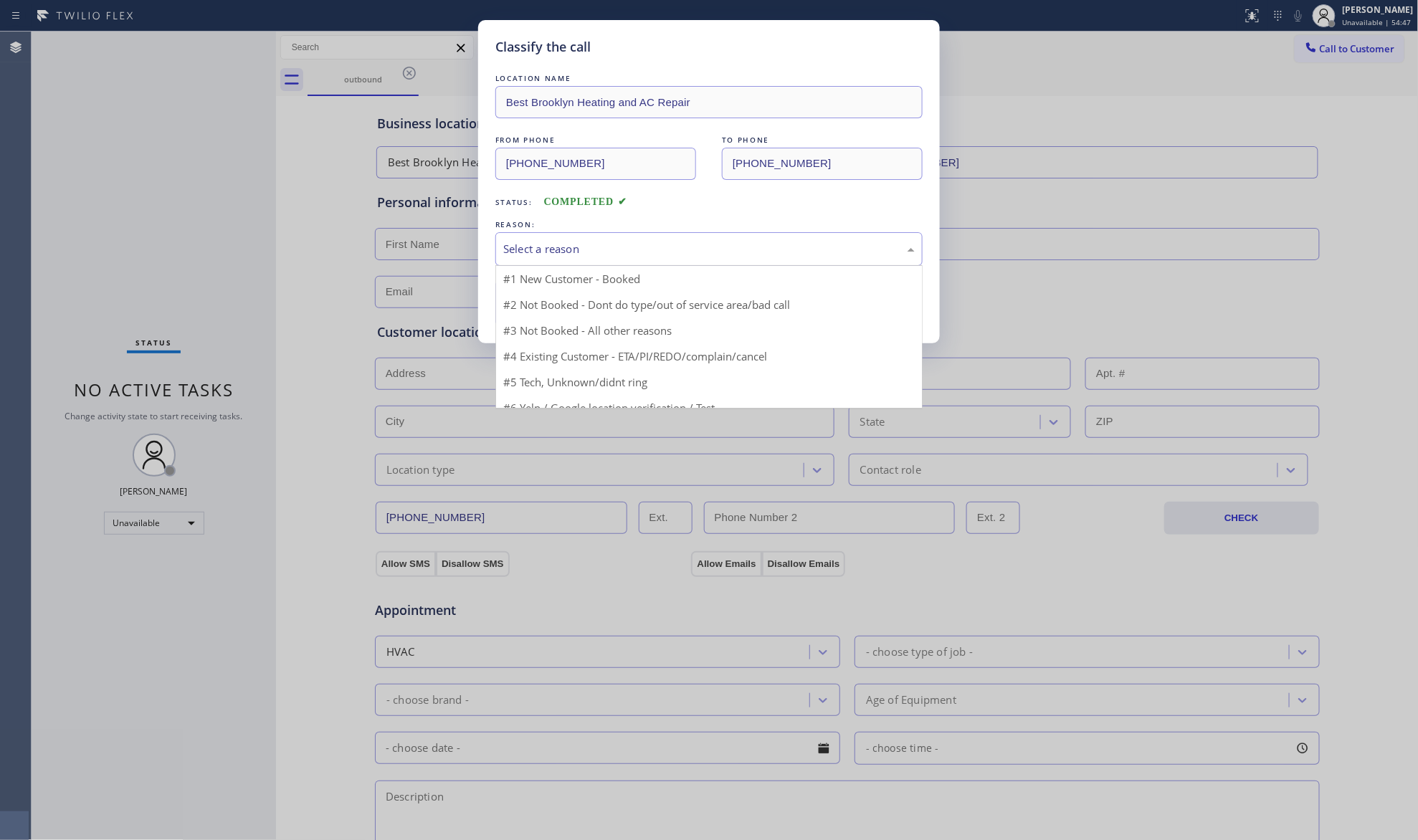
click at [559, 257] on div "Select a reason" at bounding box center [709, 249] width 411 height 17
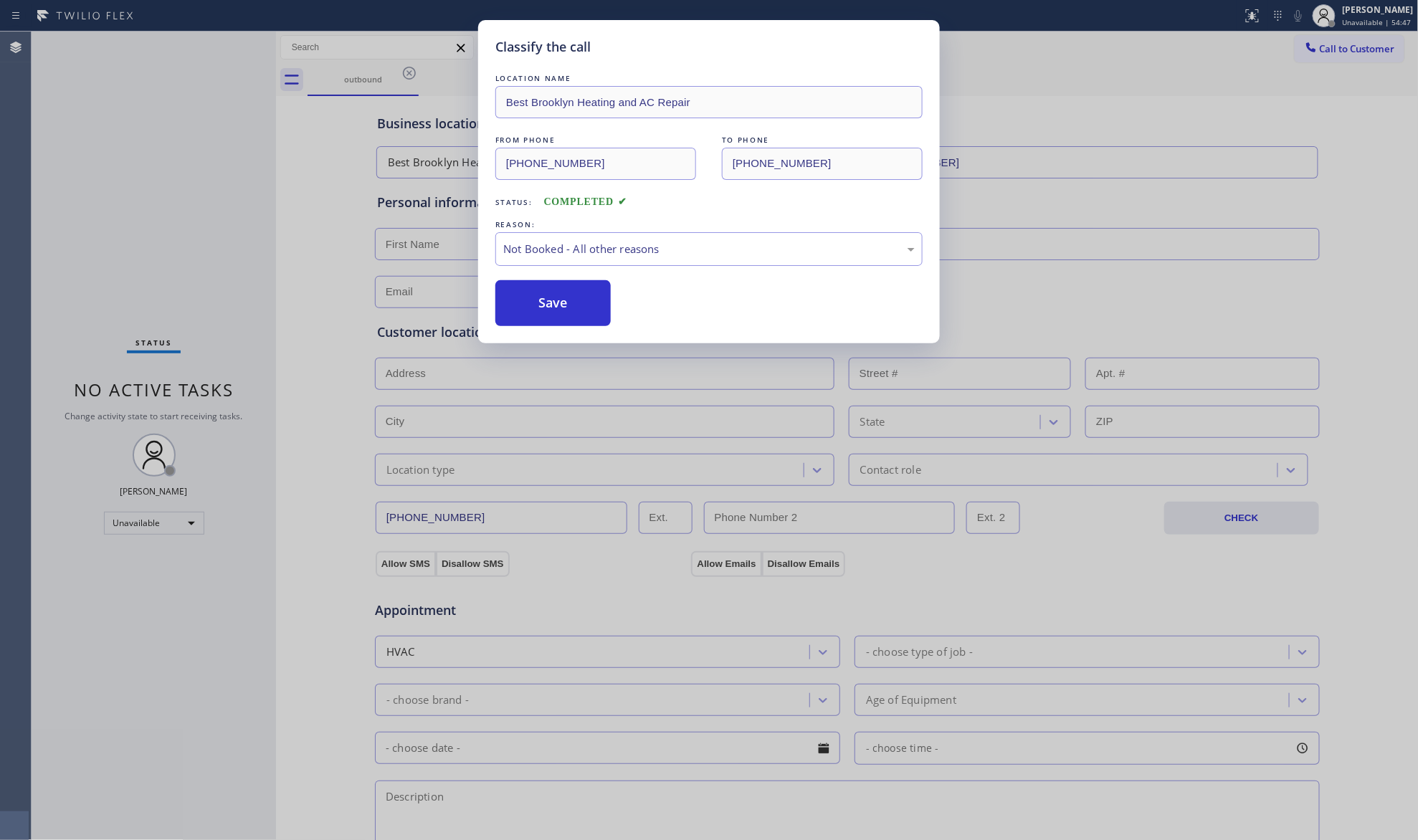
click at [595, 311] on button "Save" at bounding box center [554, 303] width 116 height 46
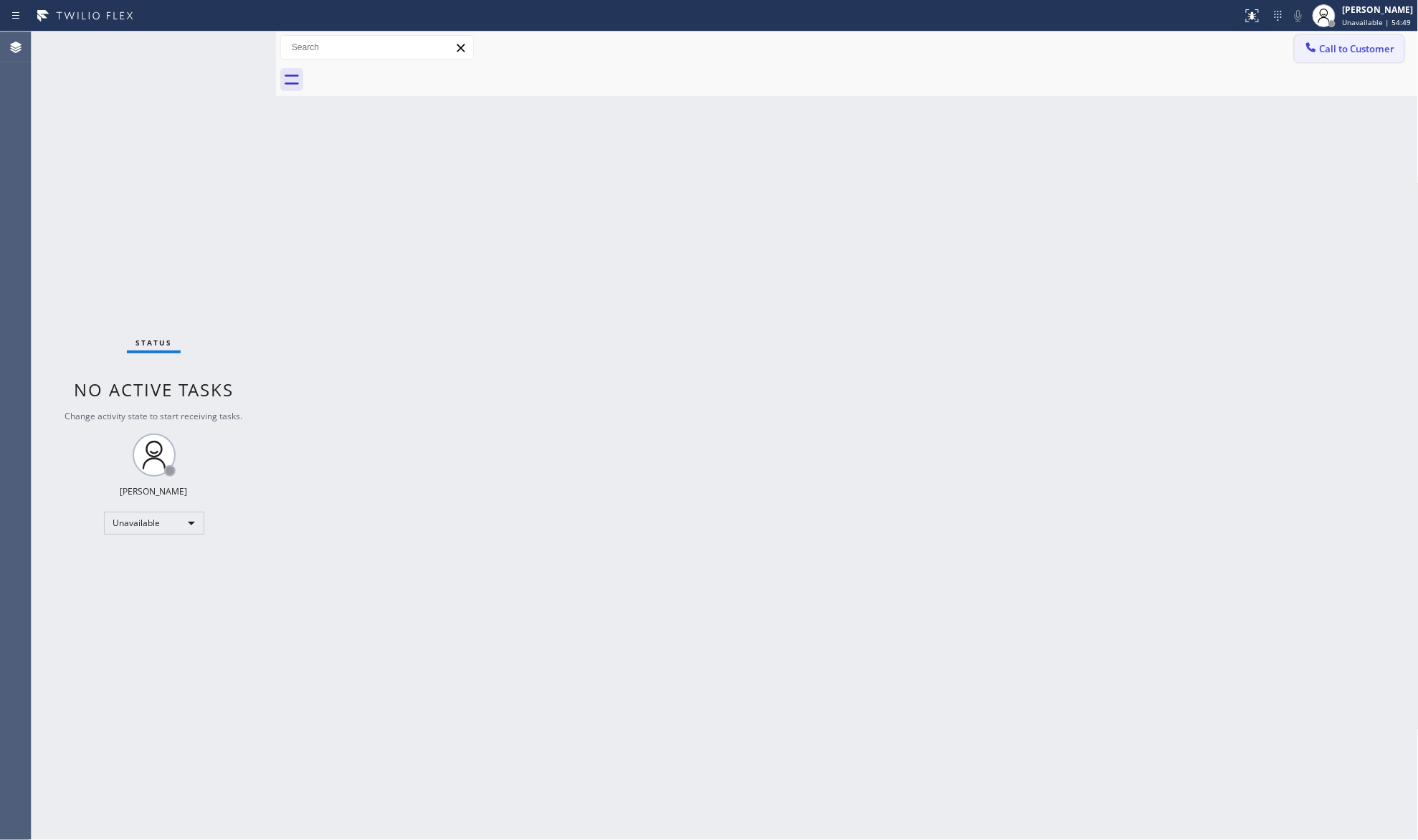
click at [1314, 43] on icon at bounding box center [1311, 47] width 14 height 14
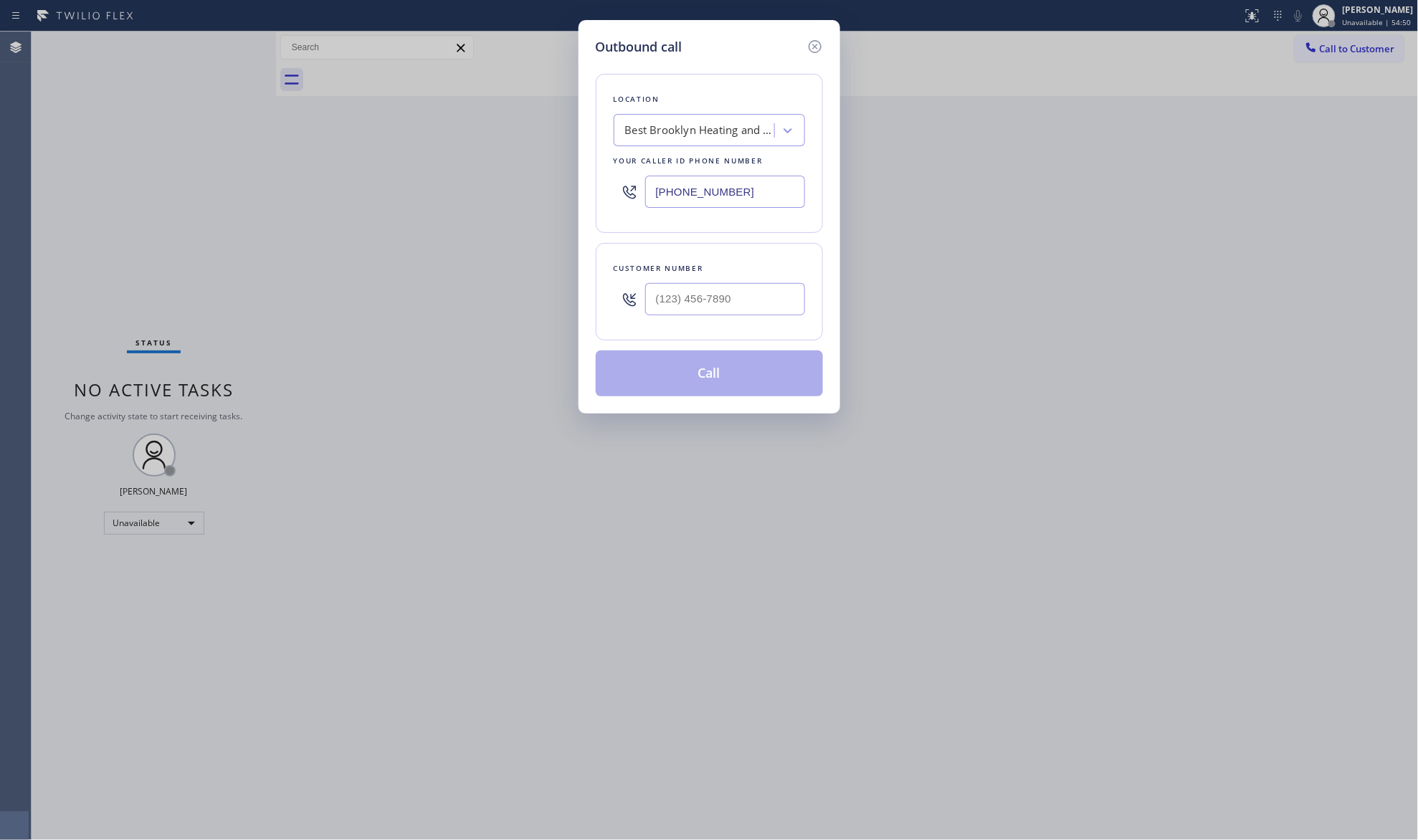
drag, startPoint x: 752, startPoint y: 180, endPoint x: 617, endPoint y: 200, distance: 136.5
click at [607, 211] on div "Location Best Brooklyn Heating and AC Repair Your caller id phone number [PHONE…" at bounding box center [709, 153] width 227 height 159
paste input "917) 924-6063"
type input "[PHONE_NUMBER]"
click at [698, 296] on input "(___) ___-____" at bounding box center [725, 299] width 160 height 32
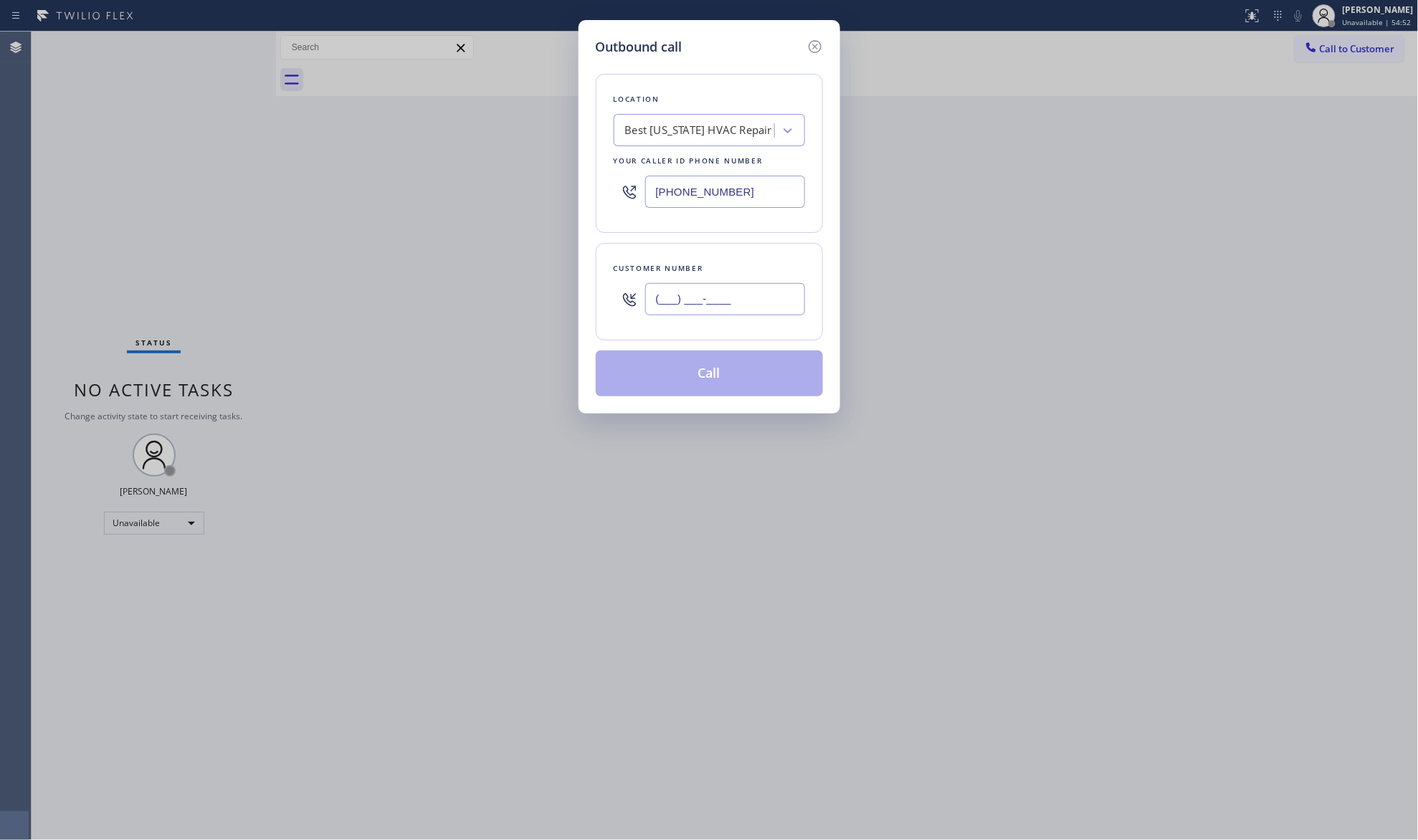
paste input "631) 856-1160"
type input "[PHONE_NUMBER]"
click at [749, 385] on button "Call" at bounding box center [709, 373] width 227 height 46
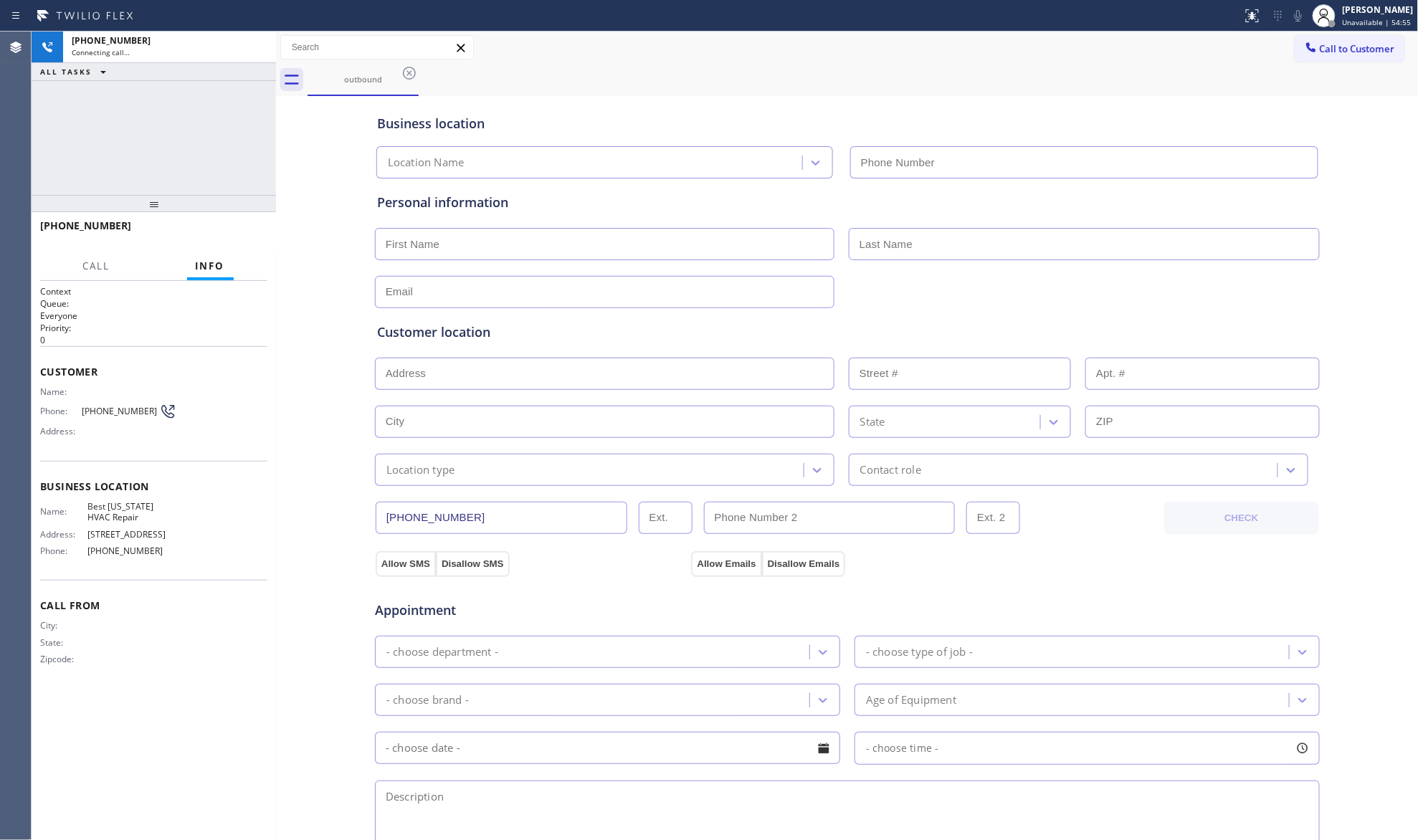
type input "[PHONE_NUMBER]"
click at [245, 232] on span "HANG UP" at bounding box center [234, 232] width 43 height 10
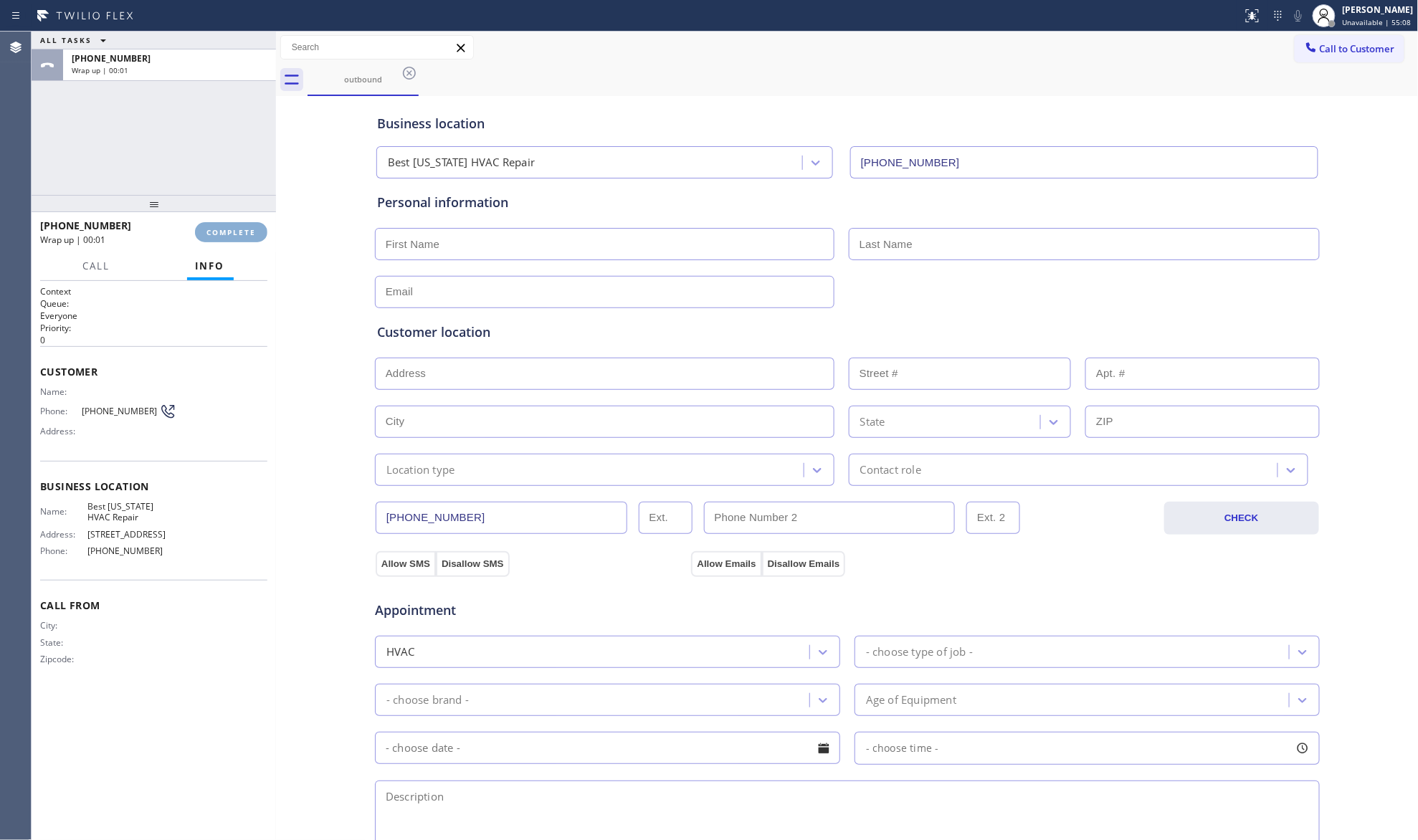
click at [245, 230] on span "COMPLETE" at bounding box center [231, 232] width 50 height 10
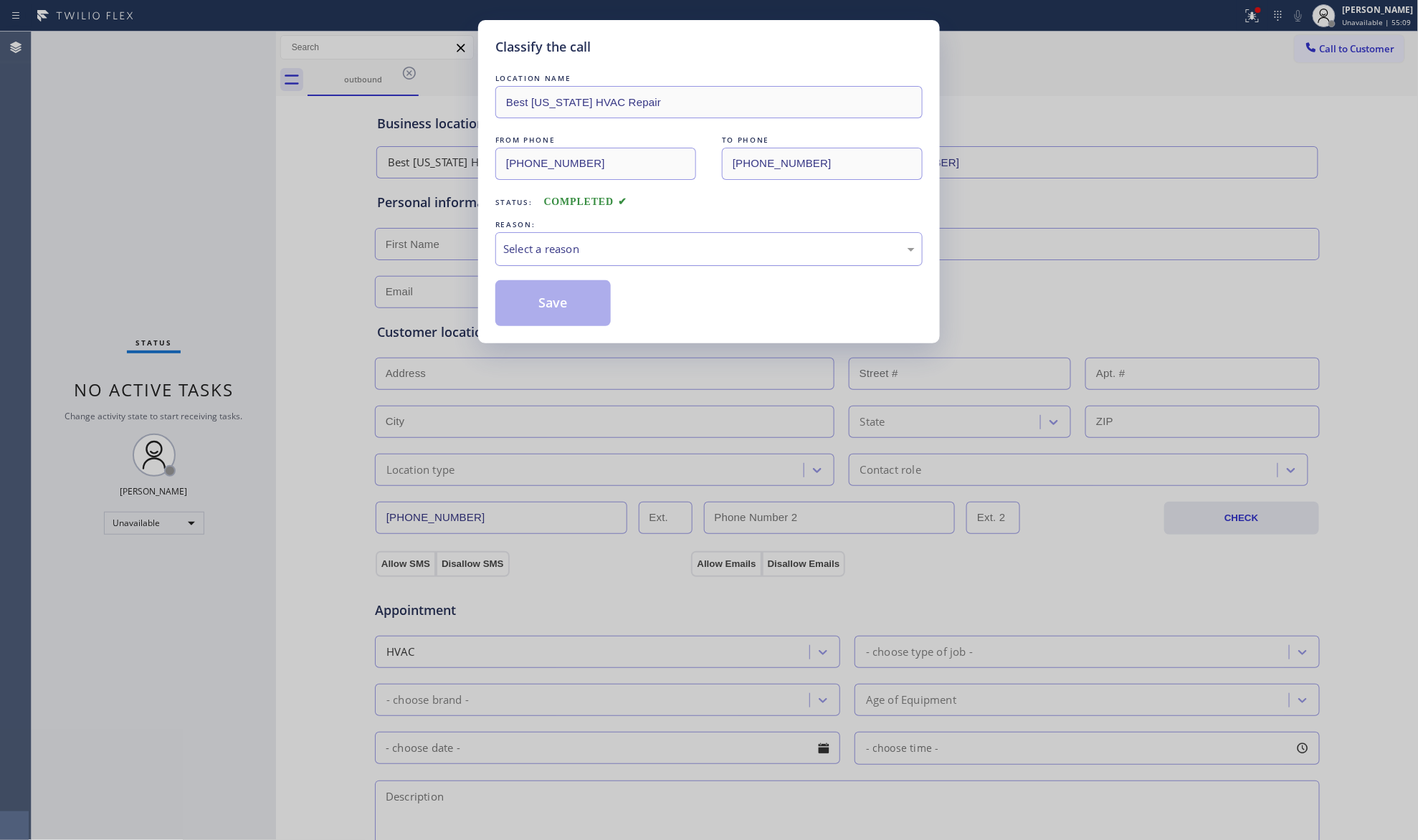
click at [819, 241] on div "Select a reason" at bounding box center [709, 249] width 411 height 17
click at [570, 299] on button "Save" at bounding box center [554, 303] width 116 height 46
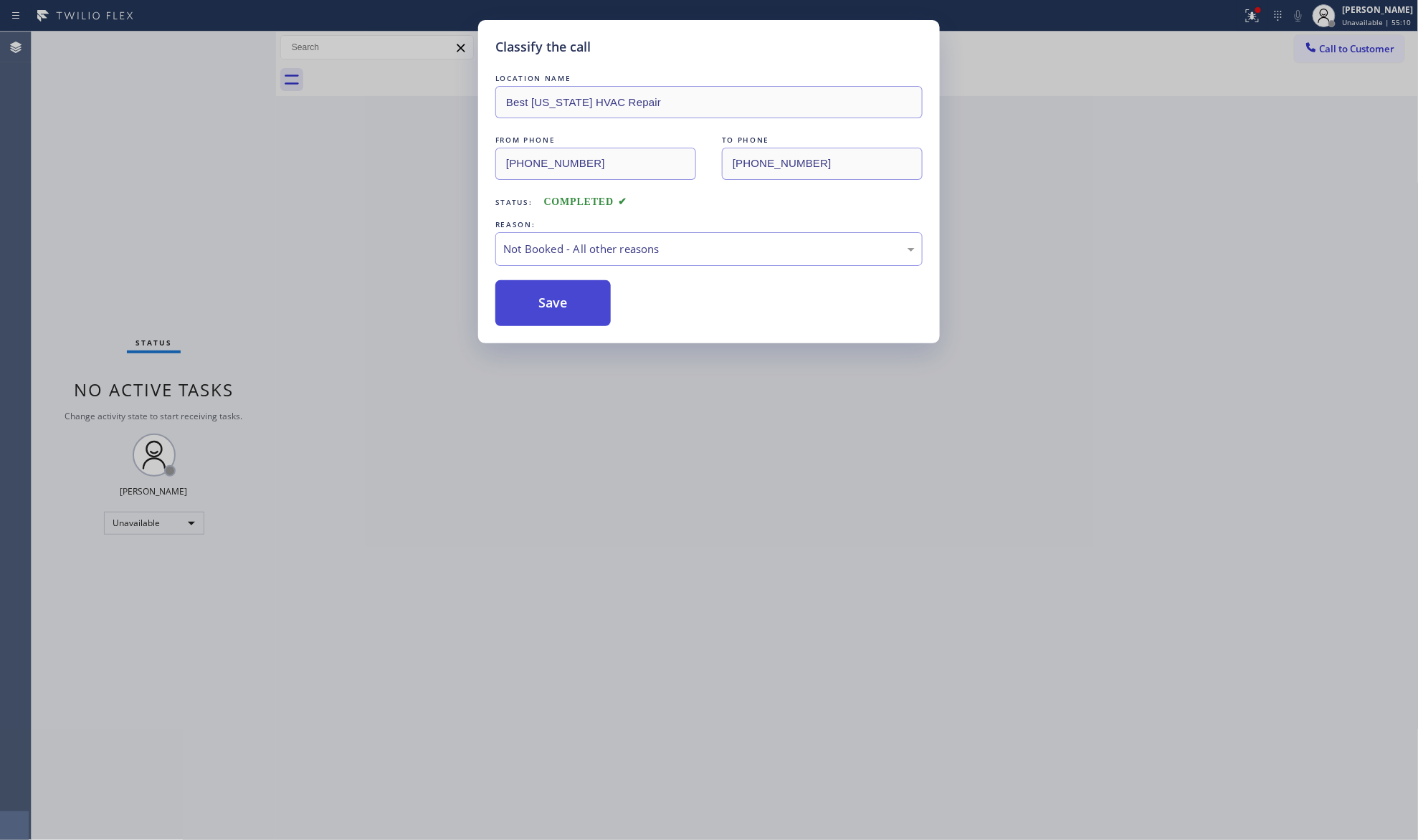
click at [569, 299] on button "Save" at bounding box center [554, 303] width 116 height 46
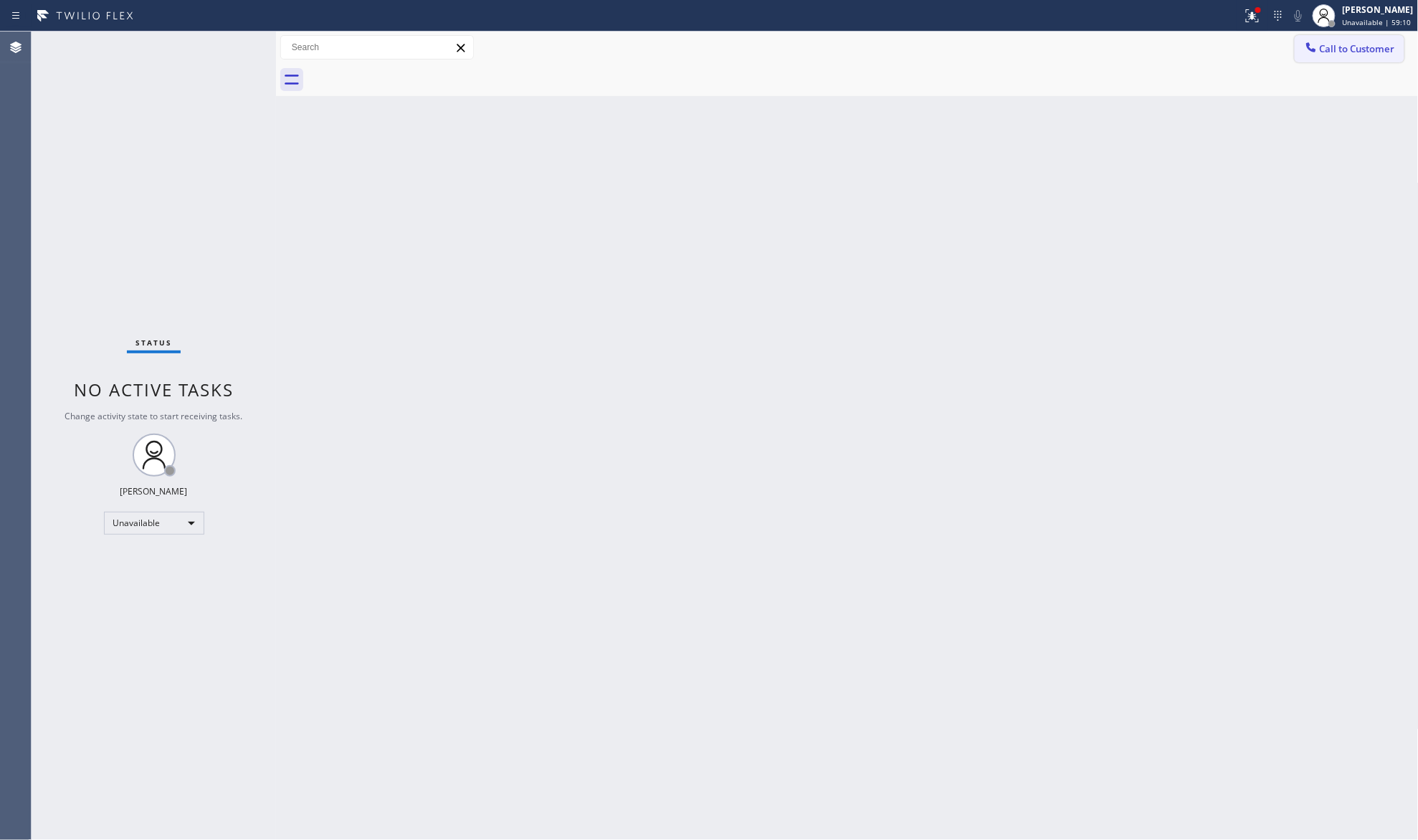
click at [1357, 35] on button "Call to Customer" at bounding box center [1349, 49] width 110 height 27
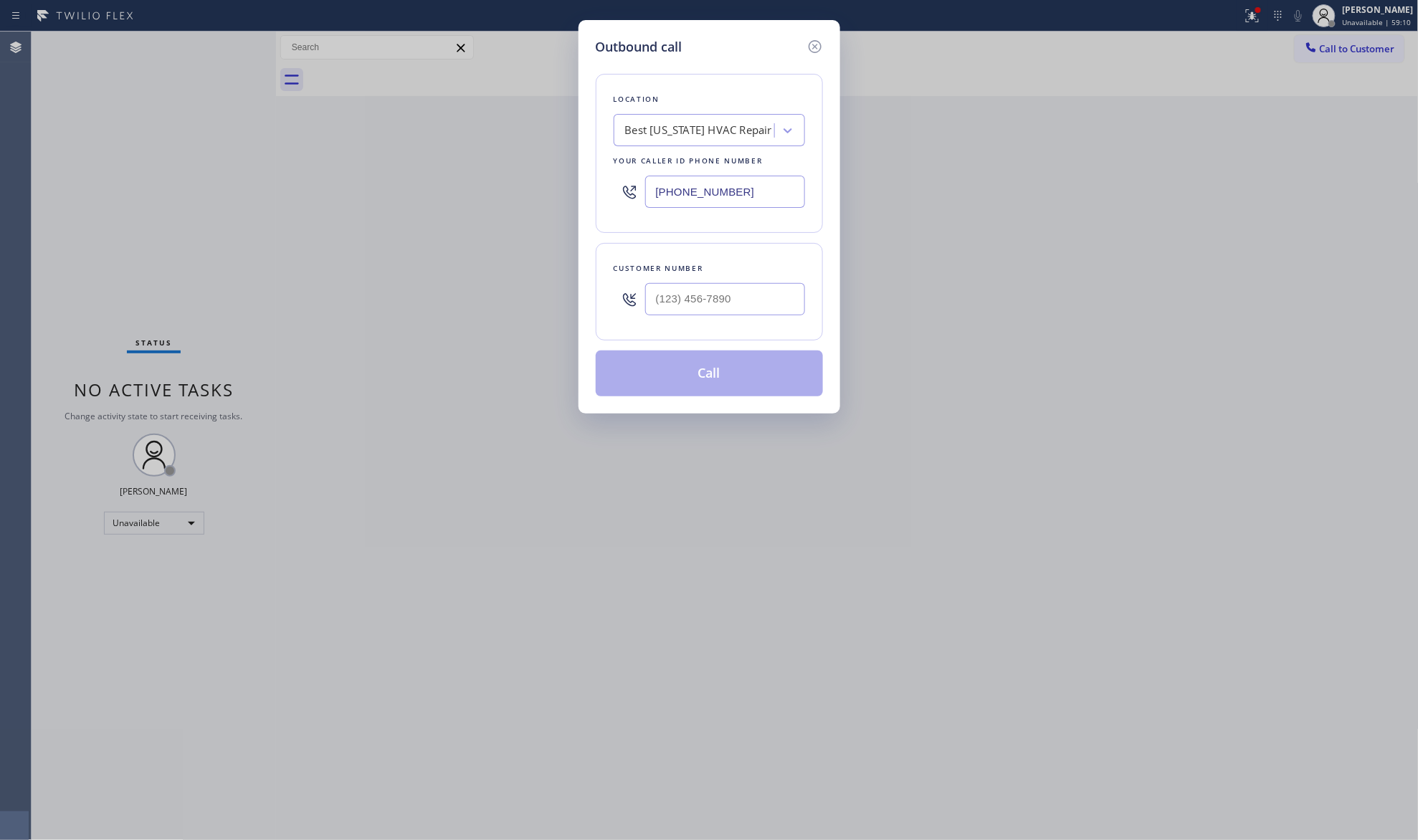
click at [1353, 27] on div "Outbound call Location Best [US_STATE] HVAC Repair Your caller id phone number …" at bounding box center [709, 420] width 1418 height 840
click at [823, 44] on icon at bounding box center [815, 46] width 18 height 18
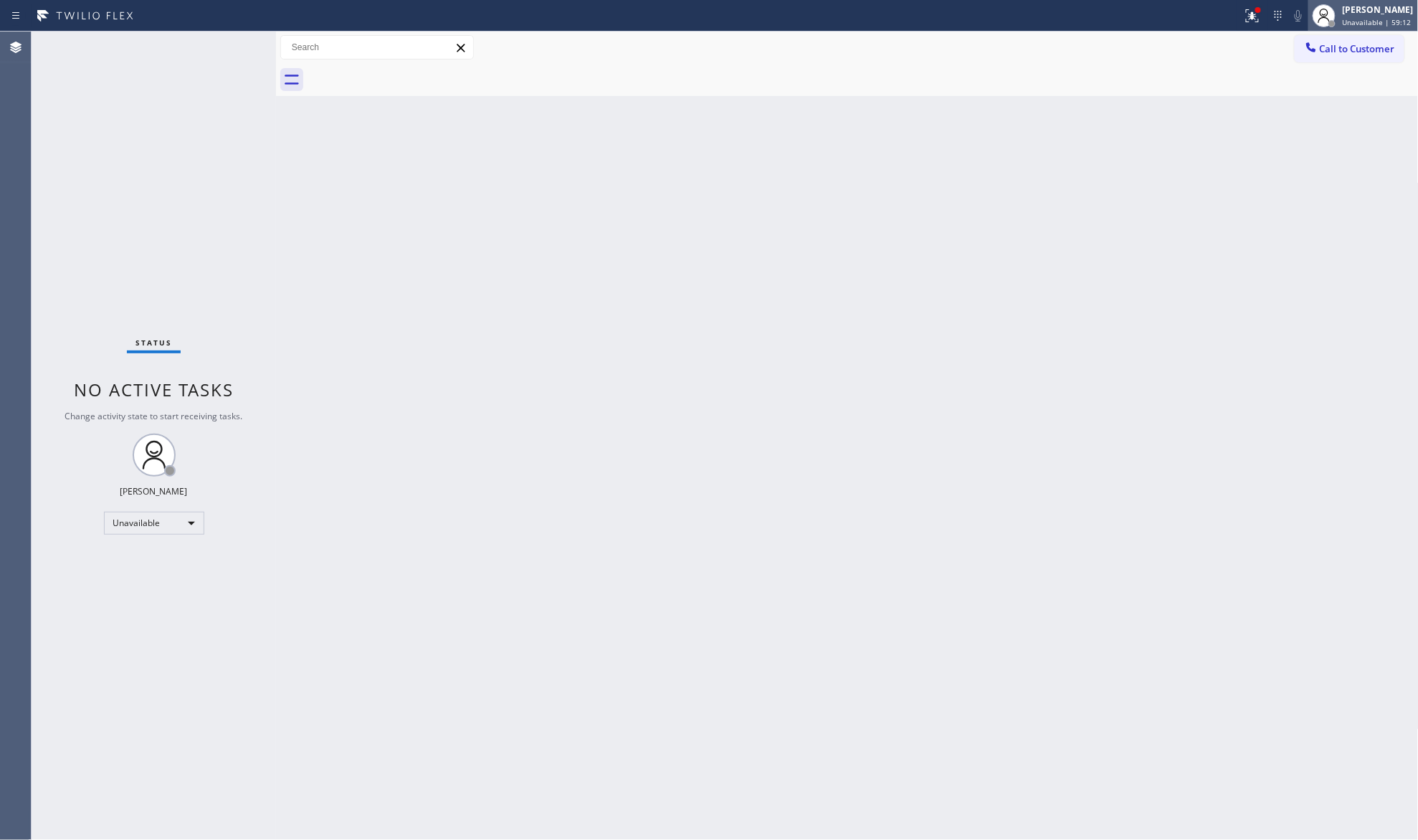
drag, startPoint x: 1330, startPoint y: 15, endPoint x: 1332, endPoint y: 24, distance: 9.2
click at [1332, 18] on div at bounding box center [1324, 15] width 31 height 31
click at [1314, 72] on button "Available" at bounding box center [1347, 76] width 143 height 18
click at [225, 46] on div "Status No active tasks You are ready to start receiving tasks. [PERSON_NAME] Av…" at bounding box center [153, 434] width 244 height 806
click at [1251, 21] on icon at bounding box center [1252, 15] width 13 height 13
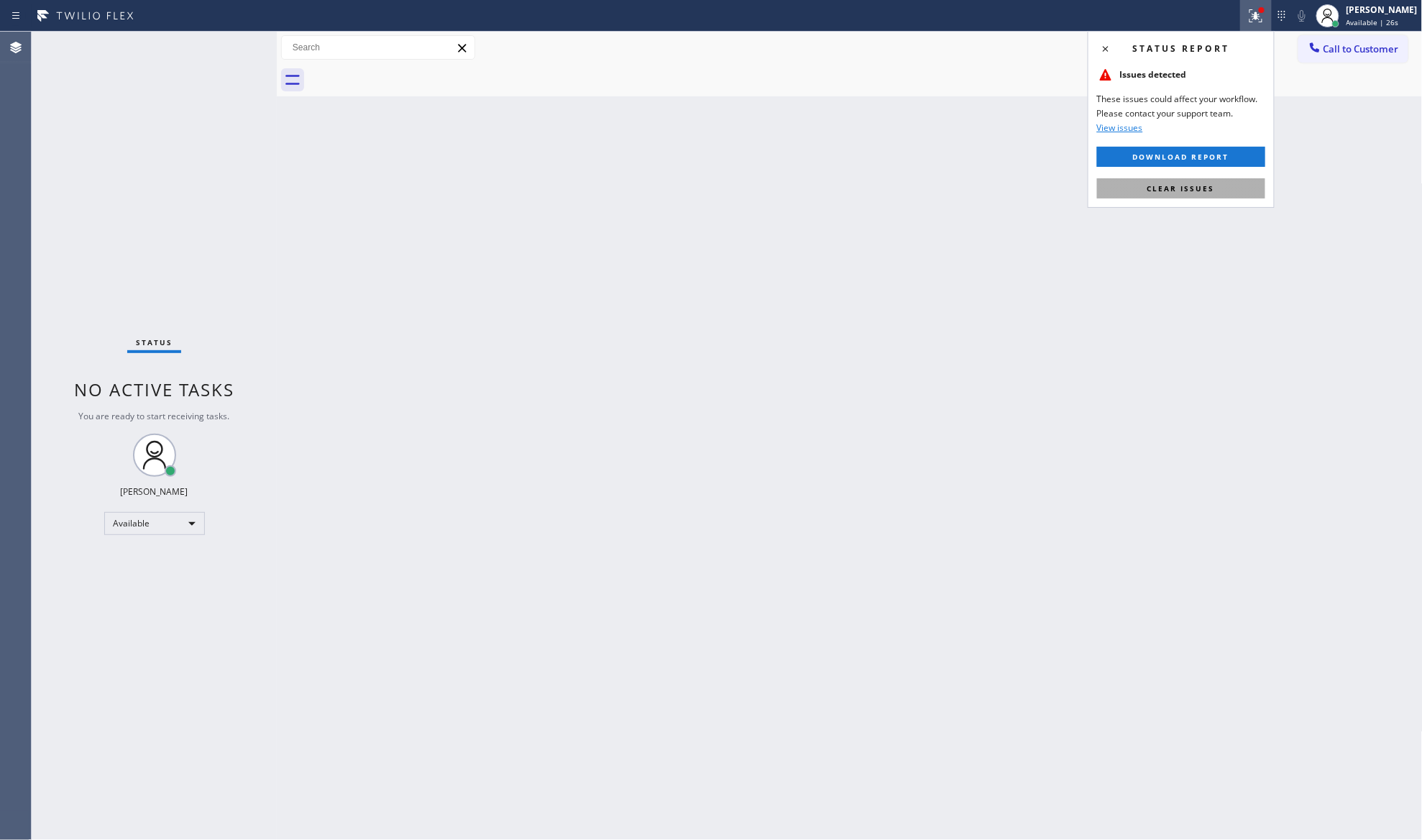
click at [1162, 196] on button "Clear issues" at bounding box center [1181, 189] width 168 height 20
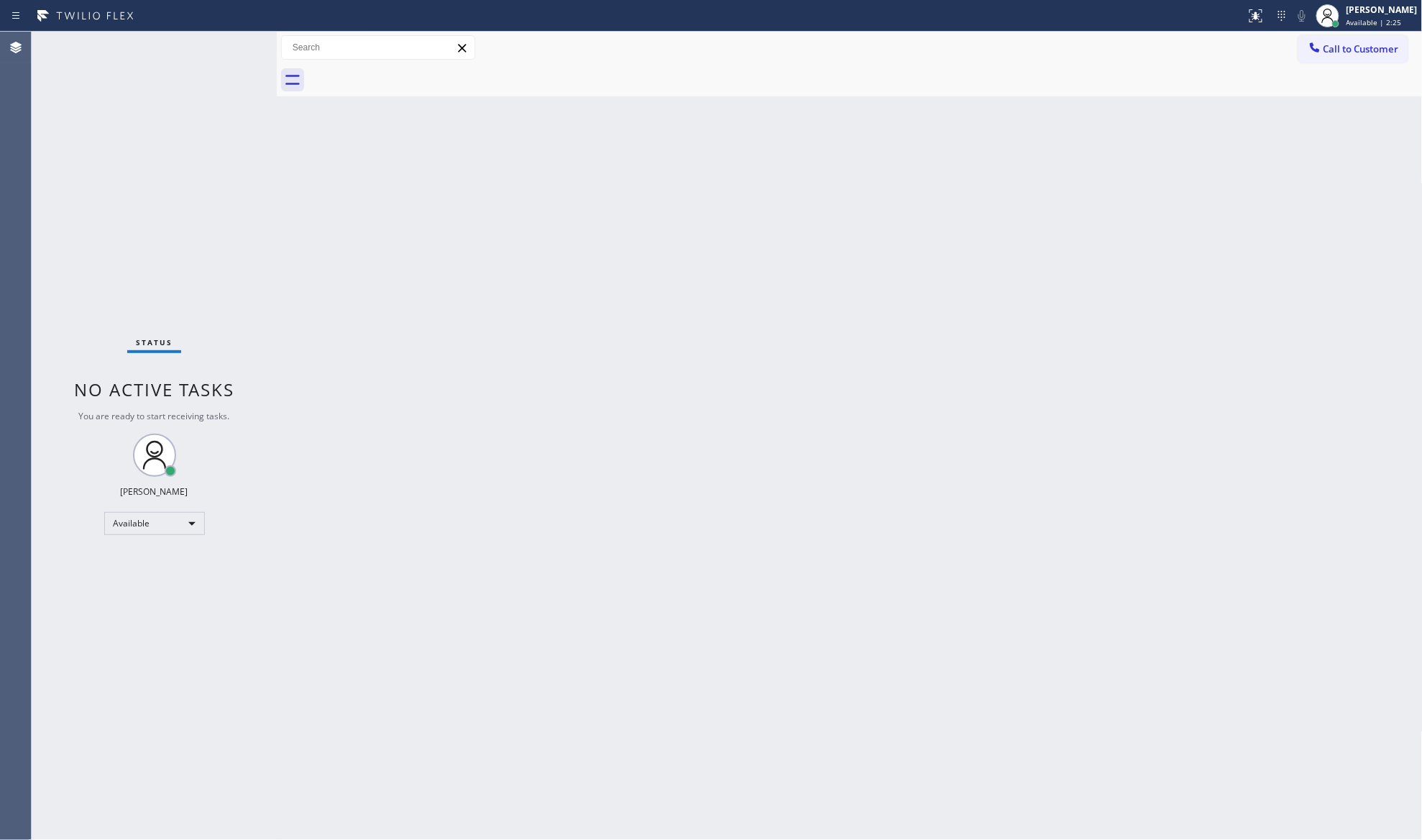
drag, startPoint x: 1359, startPoint y: 56, endPoint x: 1336, endPoint y: 55, distance: 23.0
click at [1356, 55] on button "Call to Customer" at bounding box center [1353, 49] width 110 height 27
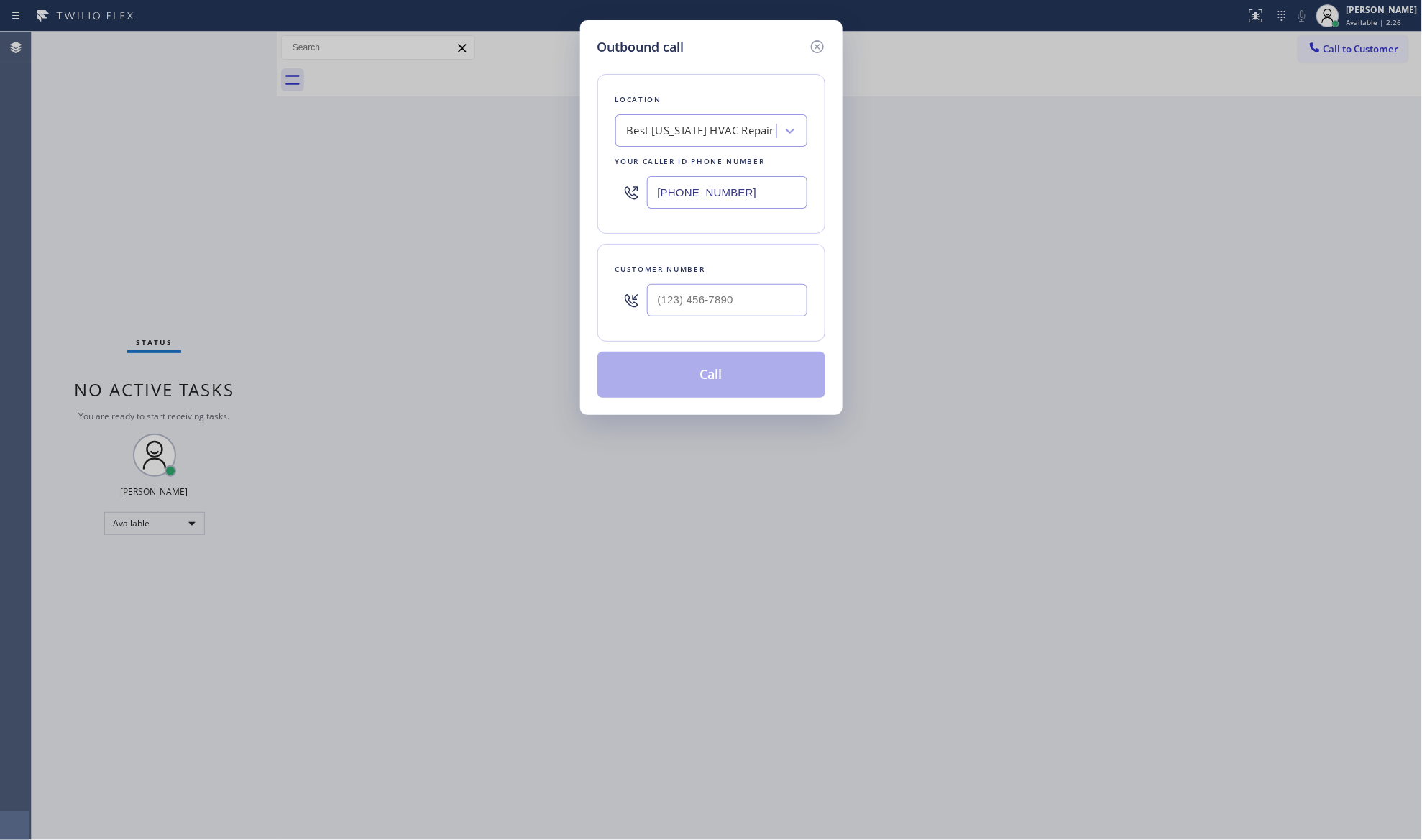
drag, startPoint x: 751, startPoint y: 199, endPoint x: 574, endPoint y: 173, distance: 178.9
click at [547, 195] on div "Outbound call Location Best [US_STATE] HVAC Repair Your caller id phone number …" at bounding box center [711, 420] width 1422 height 840
paste input "310) 818-7582"
type input "[PHONE_NUMBER]"
paste input "818) 535-8580"
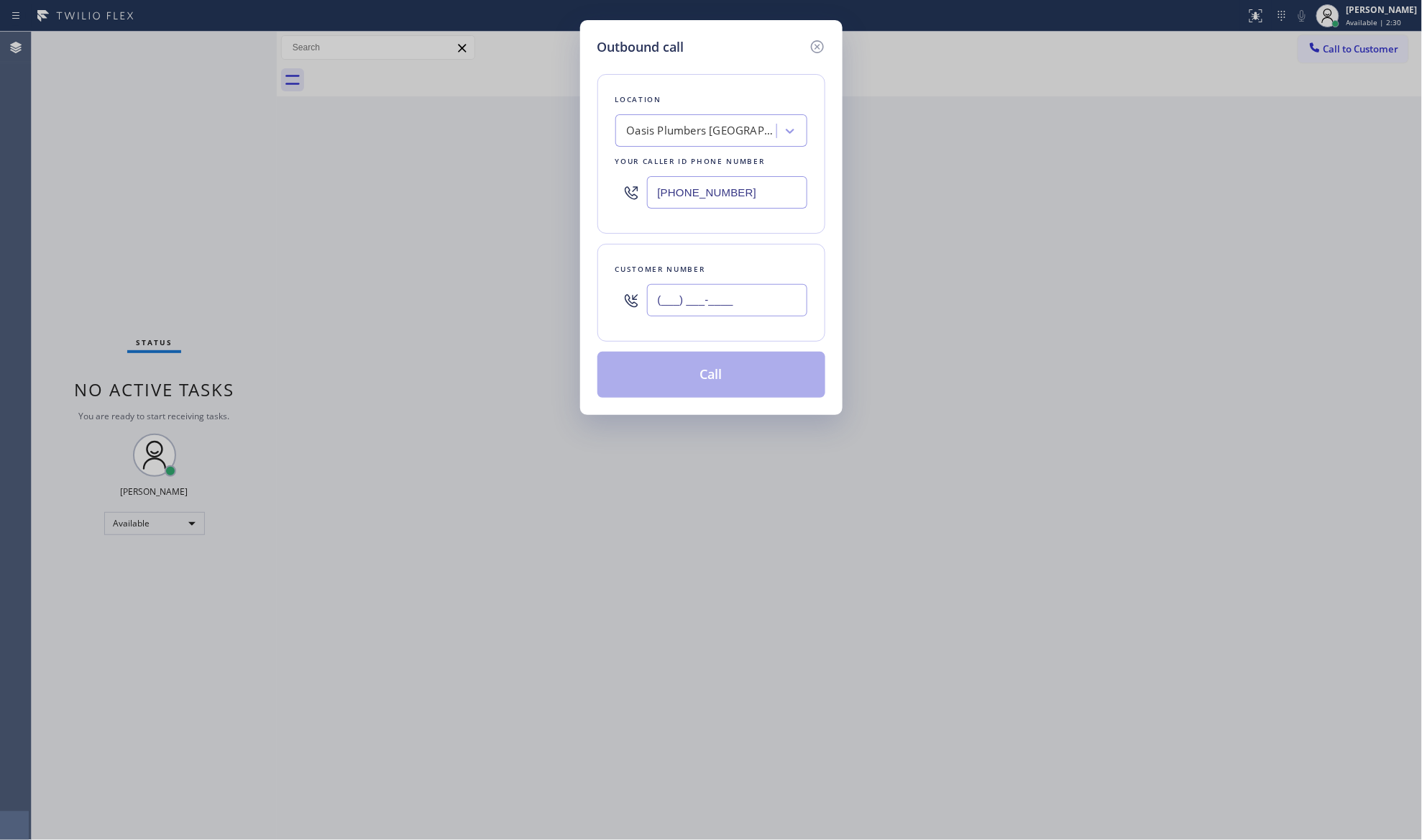
click at [771, 293] on input "(___) ___-____" at bounding box center [727, 300] width 160 height 32
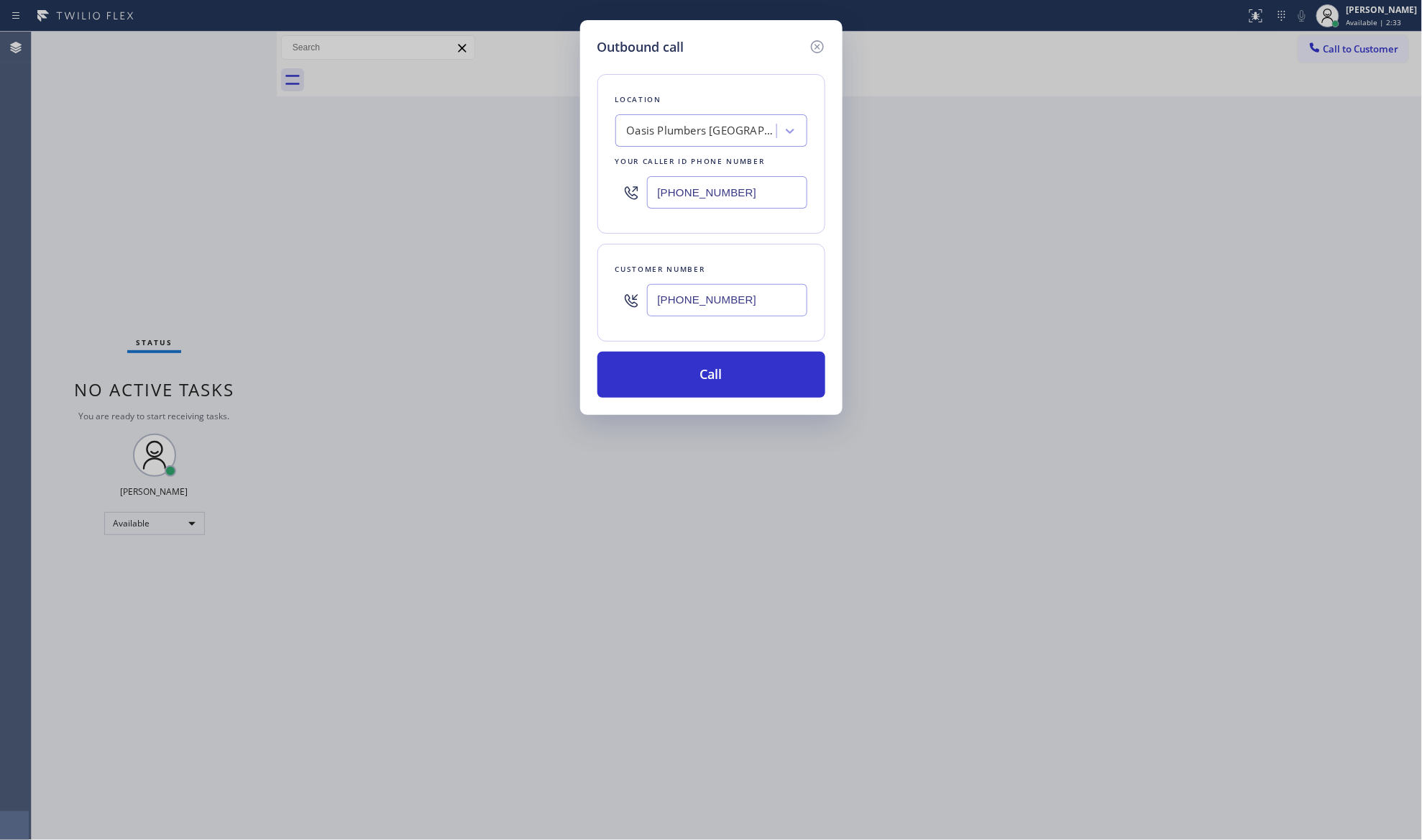
type input "[PHONE_NUMBER]"
click at [728, 374] on button "Call" at bounding box center [711, 374] width 228 height 46
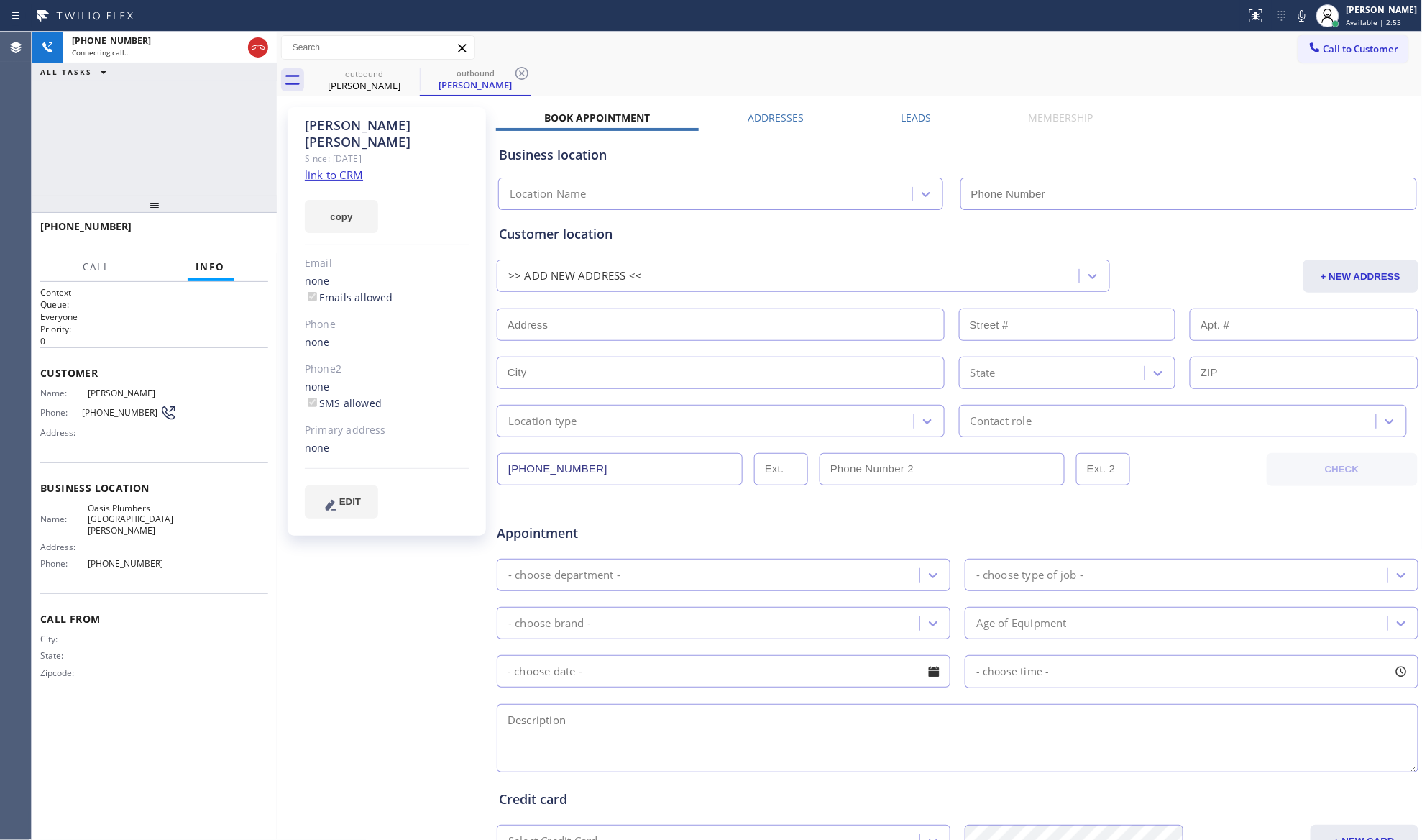
type input "[PHONE_NUMBER]"
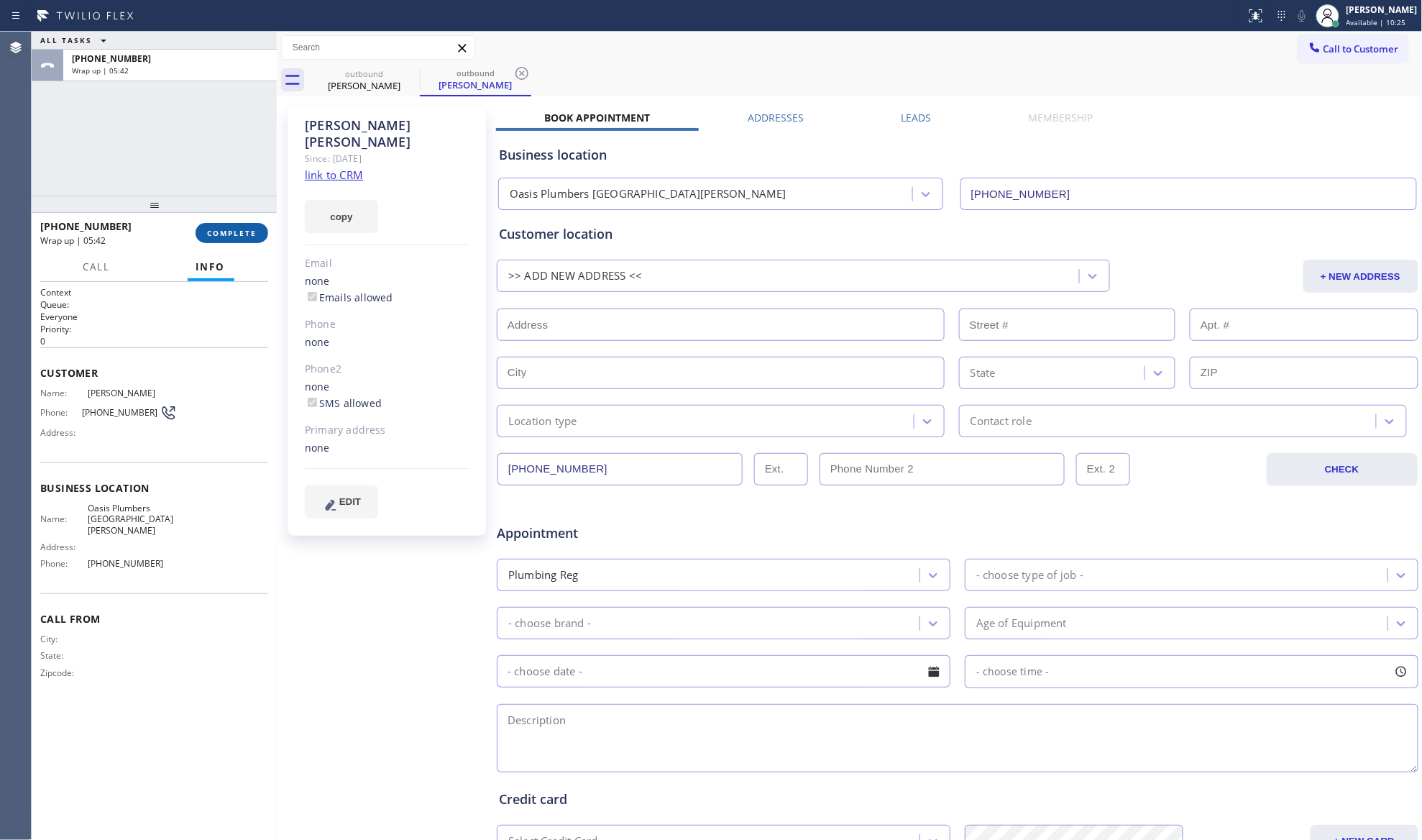
click at [231, 234] on span "COMPLETE" at bounding box center [231, 232] width 50 height 10
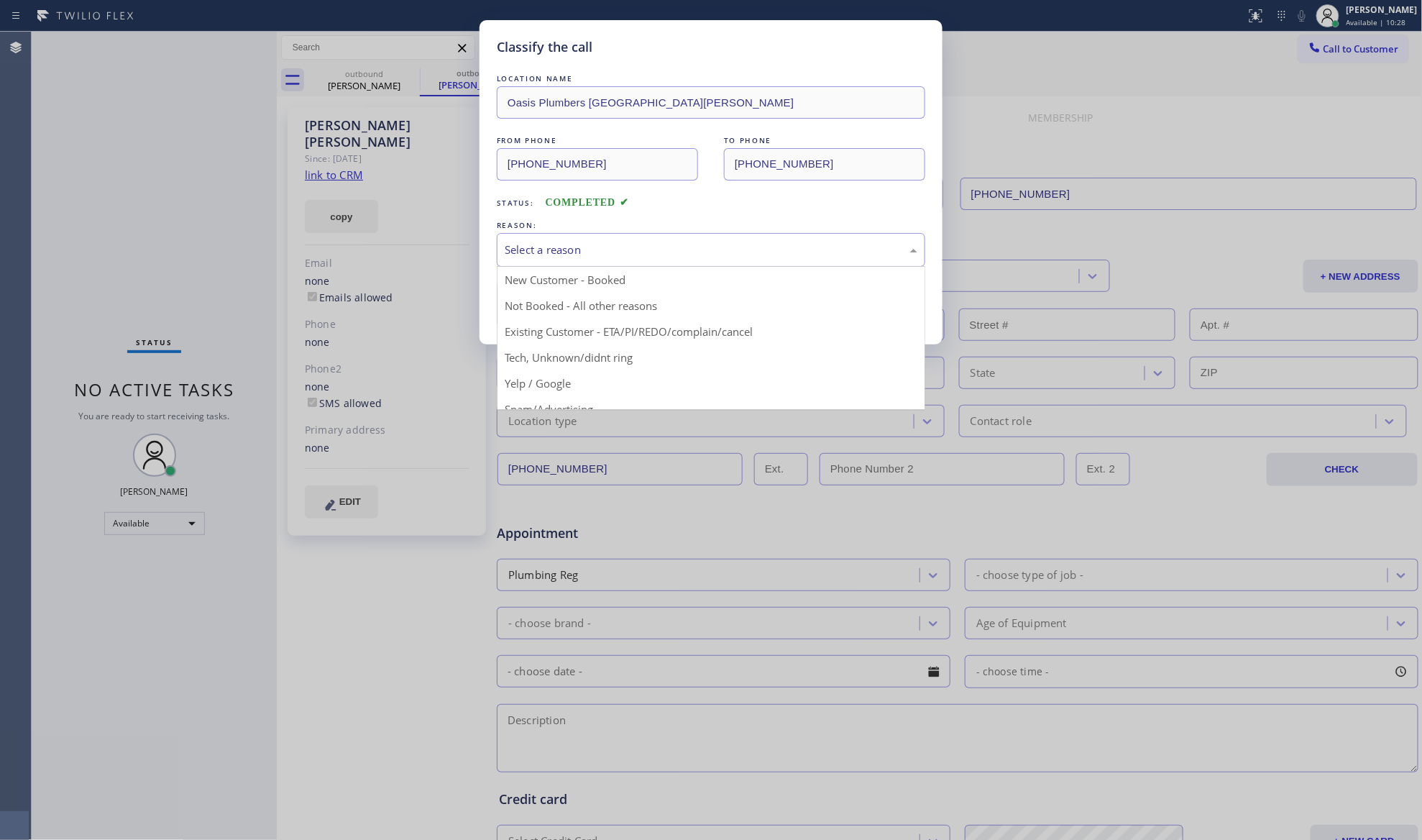
drag, startPoint x: 534, startPoint y: 234, endPoint x: 535, endPoint y: 279, distance: 45.0
click at [532, 234] on div "Select a reason" at bounding box center [711, 250] width 428 height 34
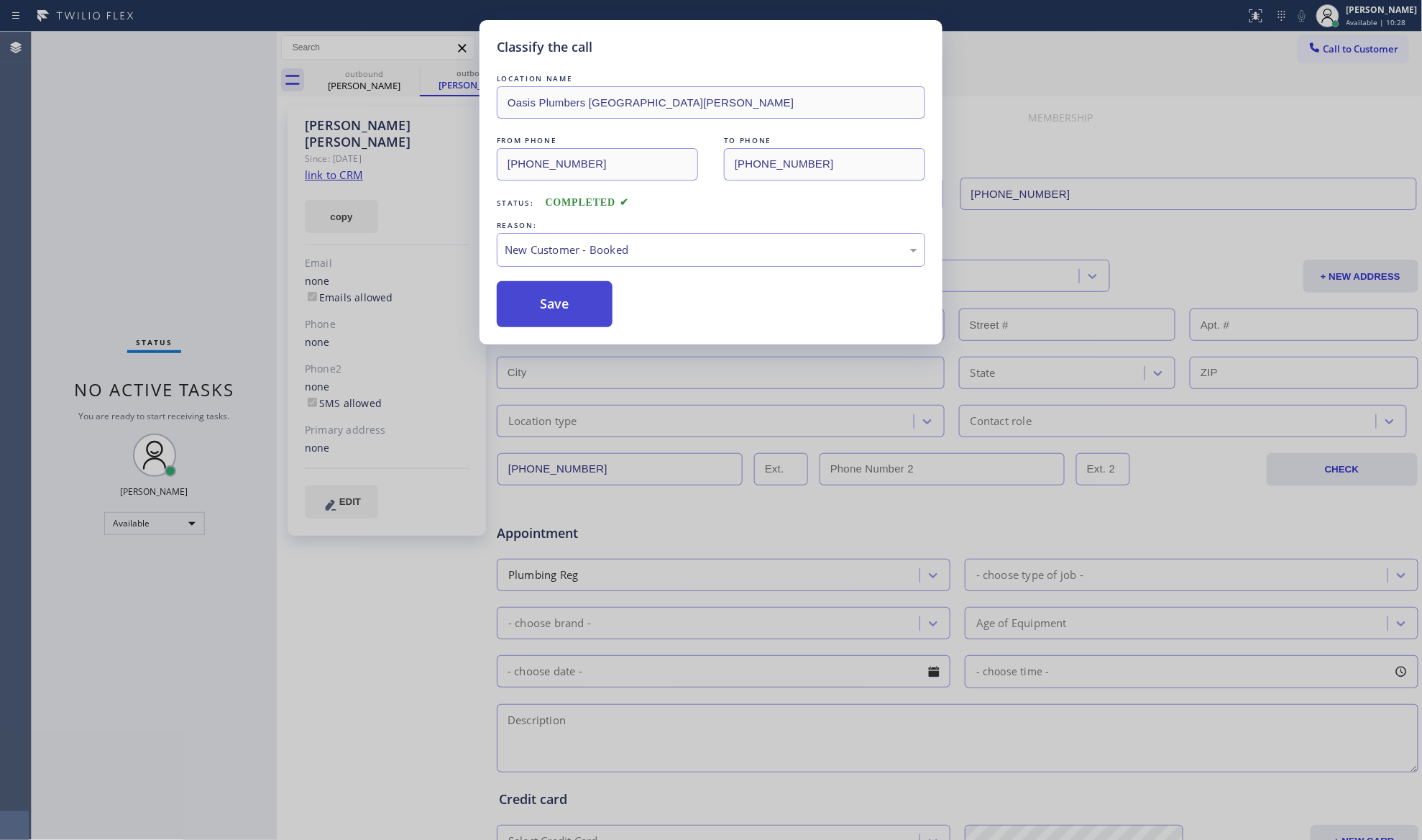
drag, startPoint x: 538, startPoint y: 283, endPoint x: 929, endPoint y: 112, distance: 426.8
click at [542, 283] on button "Save" at bounding box center [555, 304] width 116 height 46
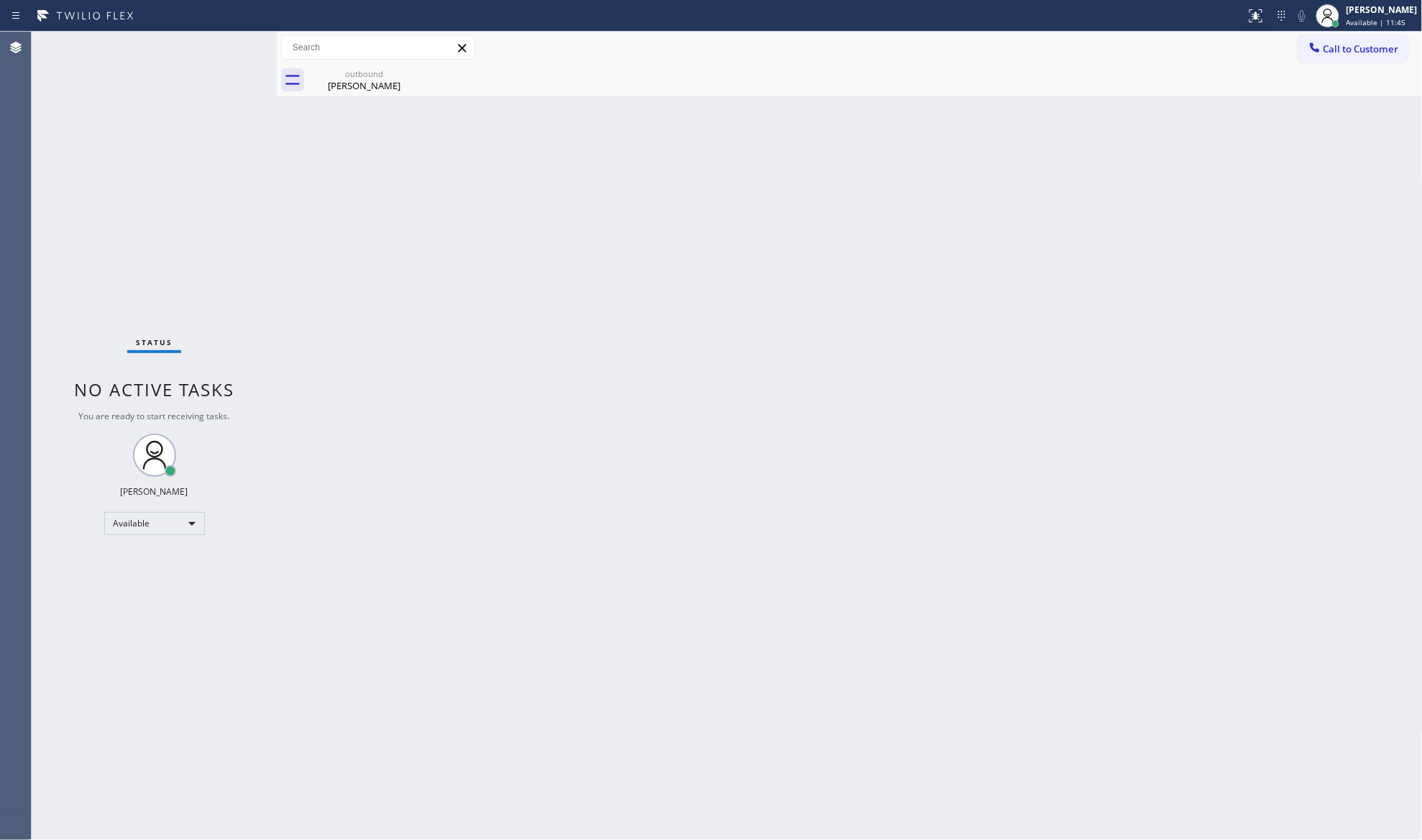
drag, startPoint x: 1336, startPoint y: 26, endPoint x: 1320, endPoint y: 47, distance: 26.4
click at [1334, 27] on div at bounding box center [1327, 15] width 31 height 31
click at [1311, 93] on button "Unavailable" at bounding box center [1351, 95] width 144 height 18
click at [1318, 53] on icon at bounding box center [1315, 47] width 15 height 15
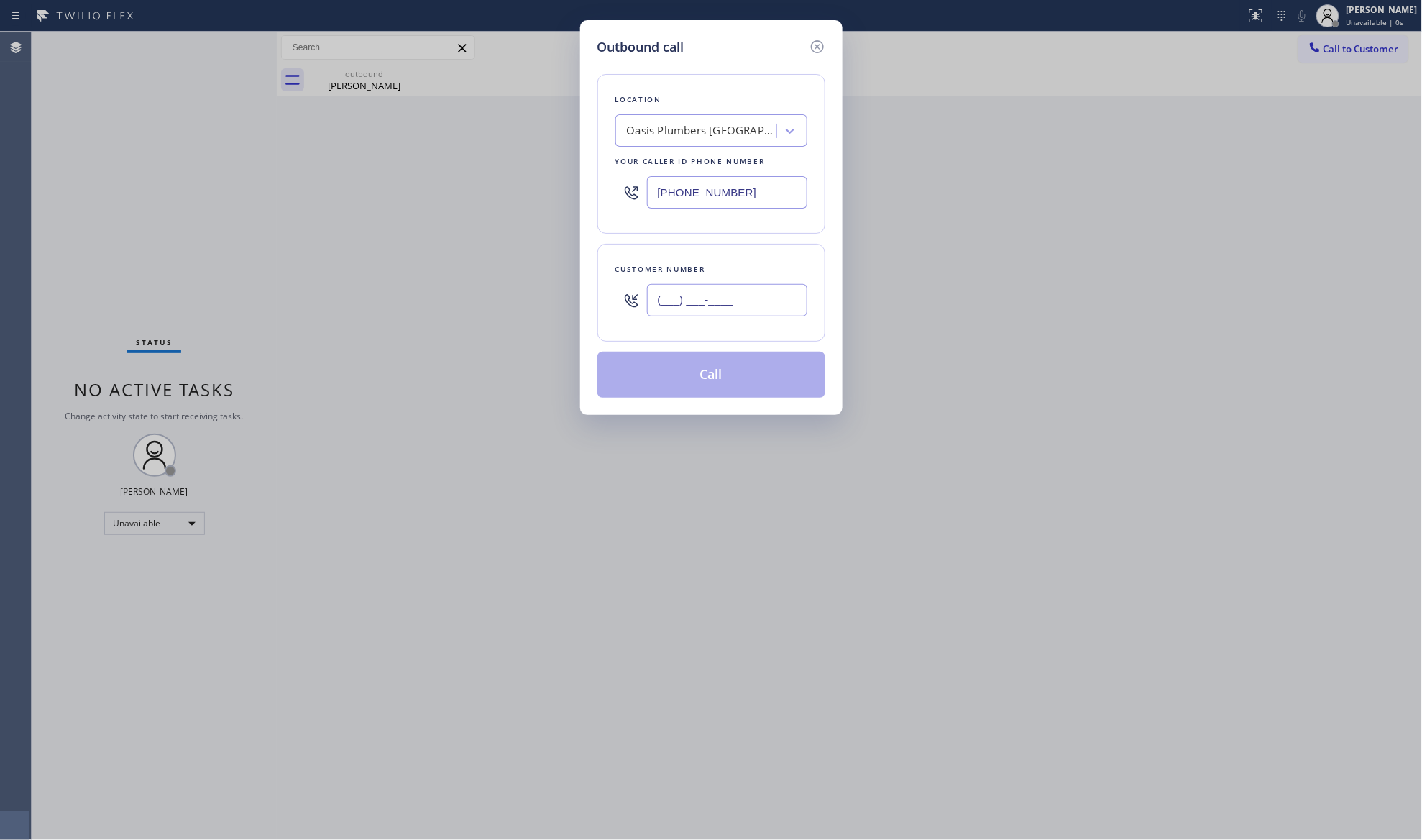
click at [789, 305] on input "(___) ___-____" at bounding box center [727, 300] width 160 height 32
paste input "310) 345-5632"
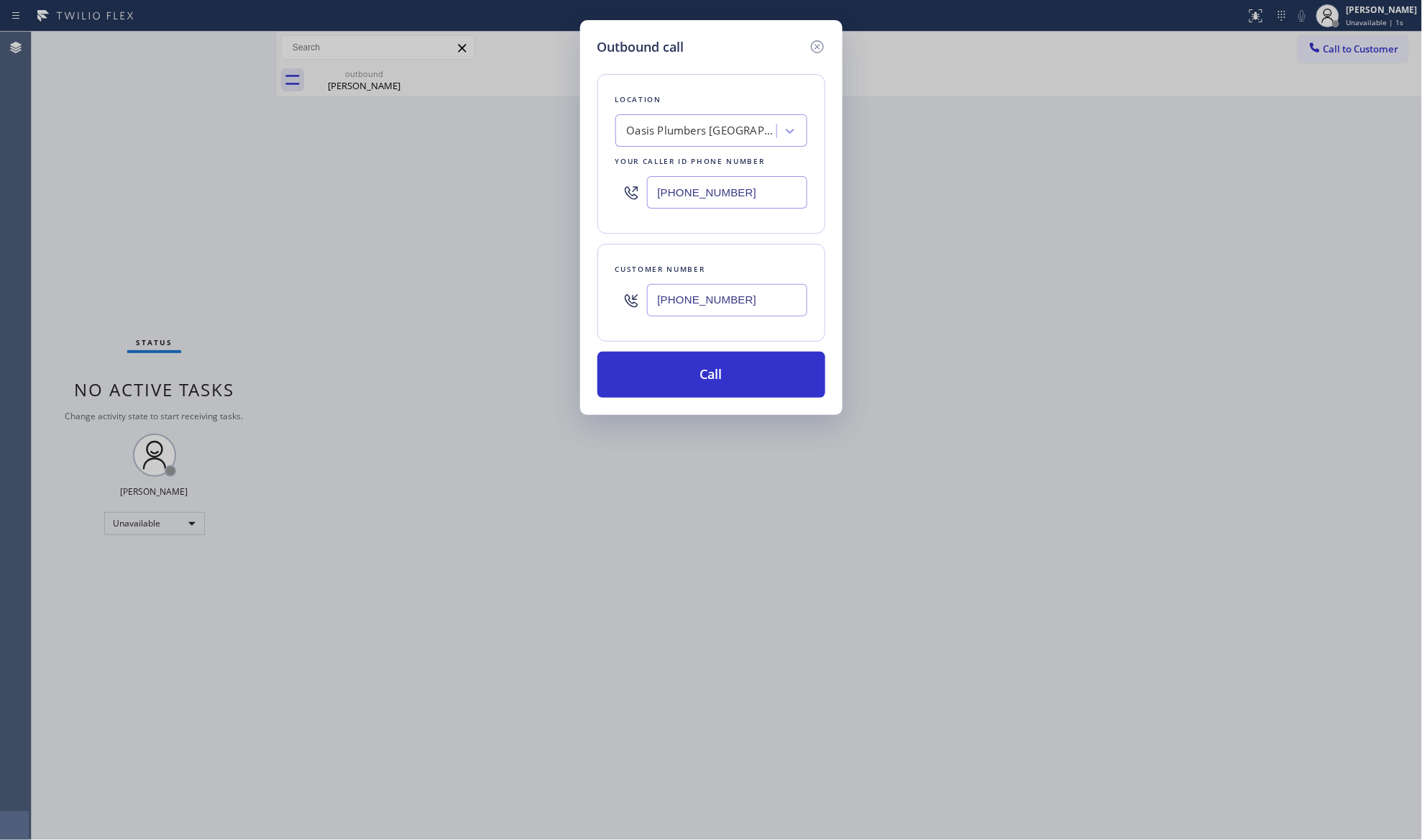
type input "[PHONE_NUMBER]"
click at [690, 191] on input "[PHONE_NUMBER]" at bounding box center [727, 192] width 160 height 32
drag, startPoint x: 758, startPoint y: 205, endPoint x: 593, endPoint y: 195, distance: 165.3
click at [593, 195] on div "Outbound call Location [GEOGRAPHIC_DATA] [GEOGRAPHIC_DATA][PERSON_NAME] Your ca…" at bounding box center [712, 217] width 263 height 395
paste input "855) 999-4417"
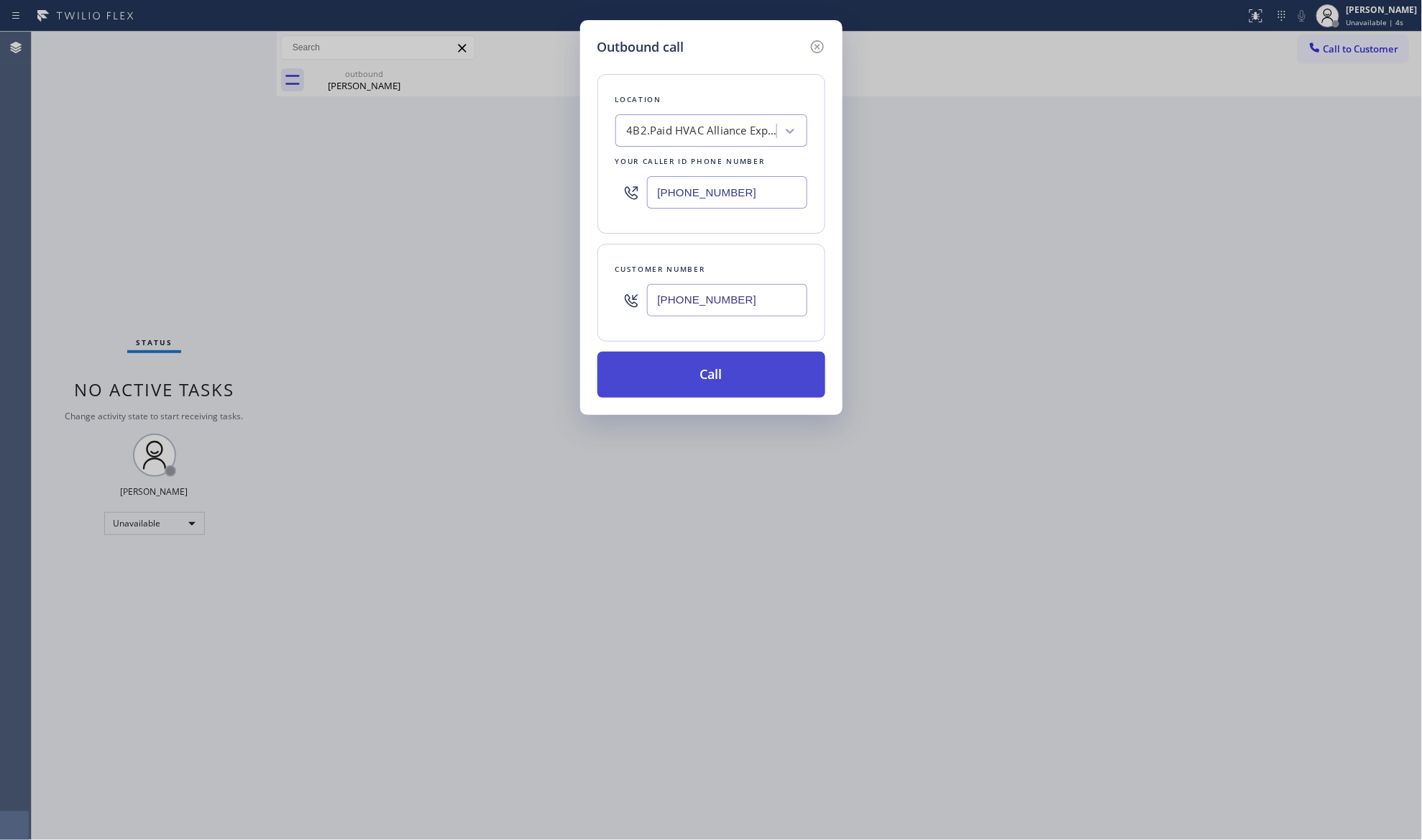
type input "[PHONE_NUMBER]"
click at [703, 380] on button "Call" at bounding box center [711, 374] width 228 height 46
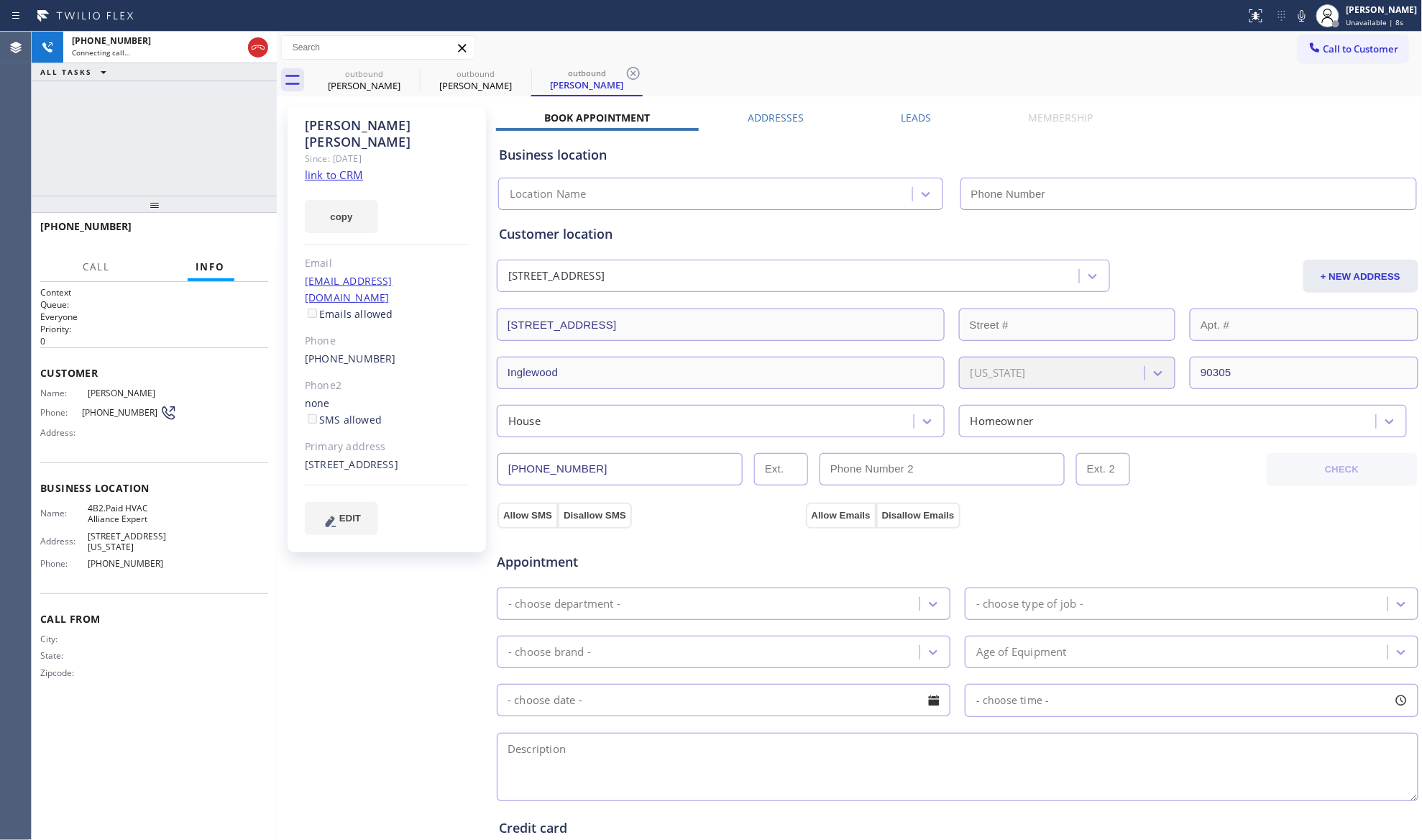
type input "[PHONE_NUMBER]"
click at [1300, 15] on icon at bounding box center [1302, 15] width 18 height 18
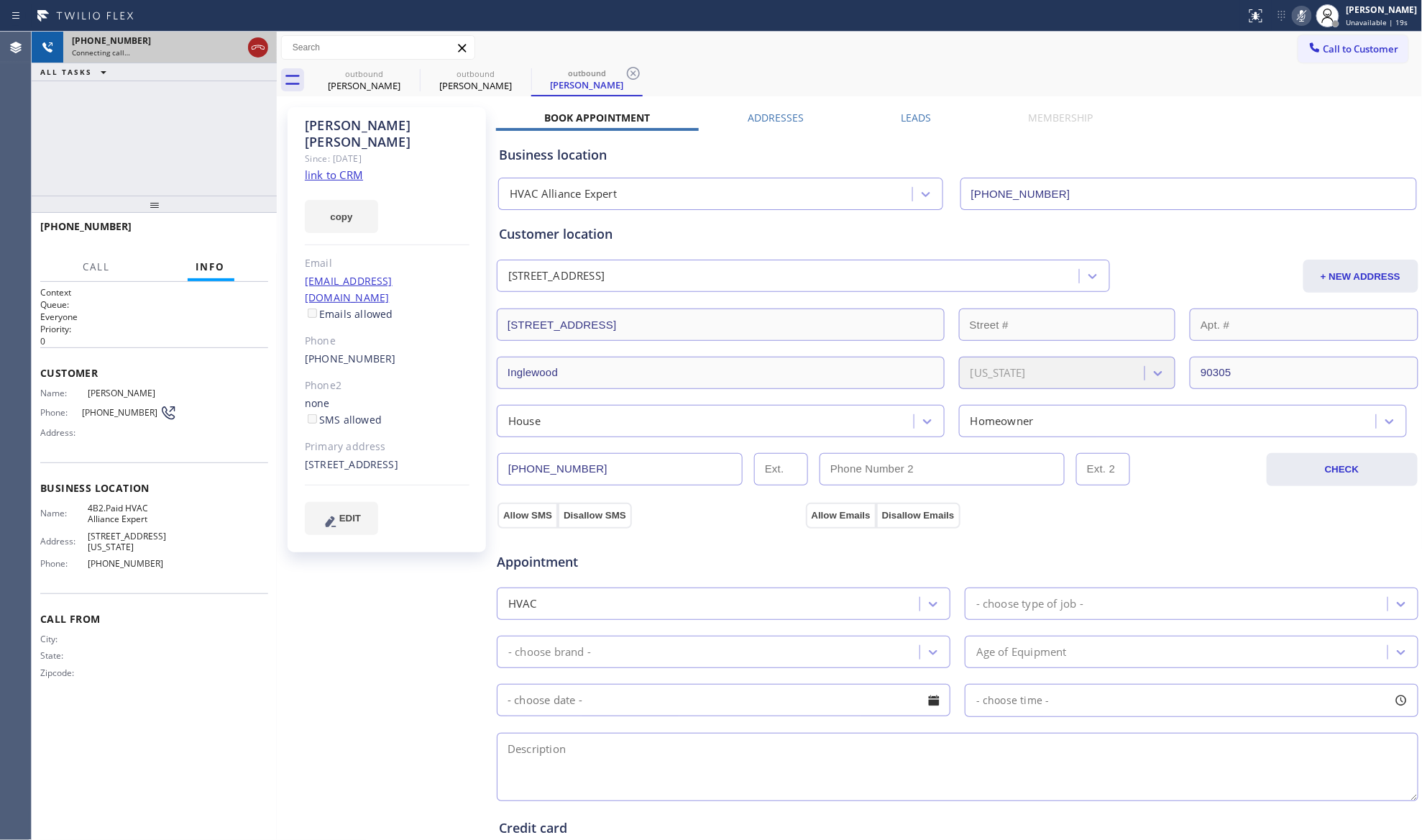
click at [254, 47] on icon at bounding box center [258, 47] width 18 height 18
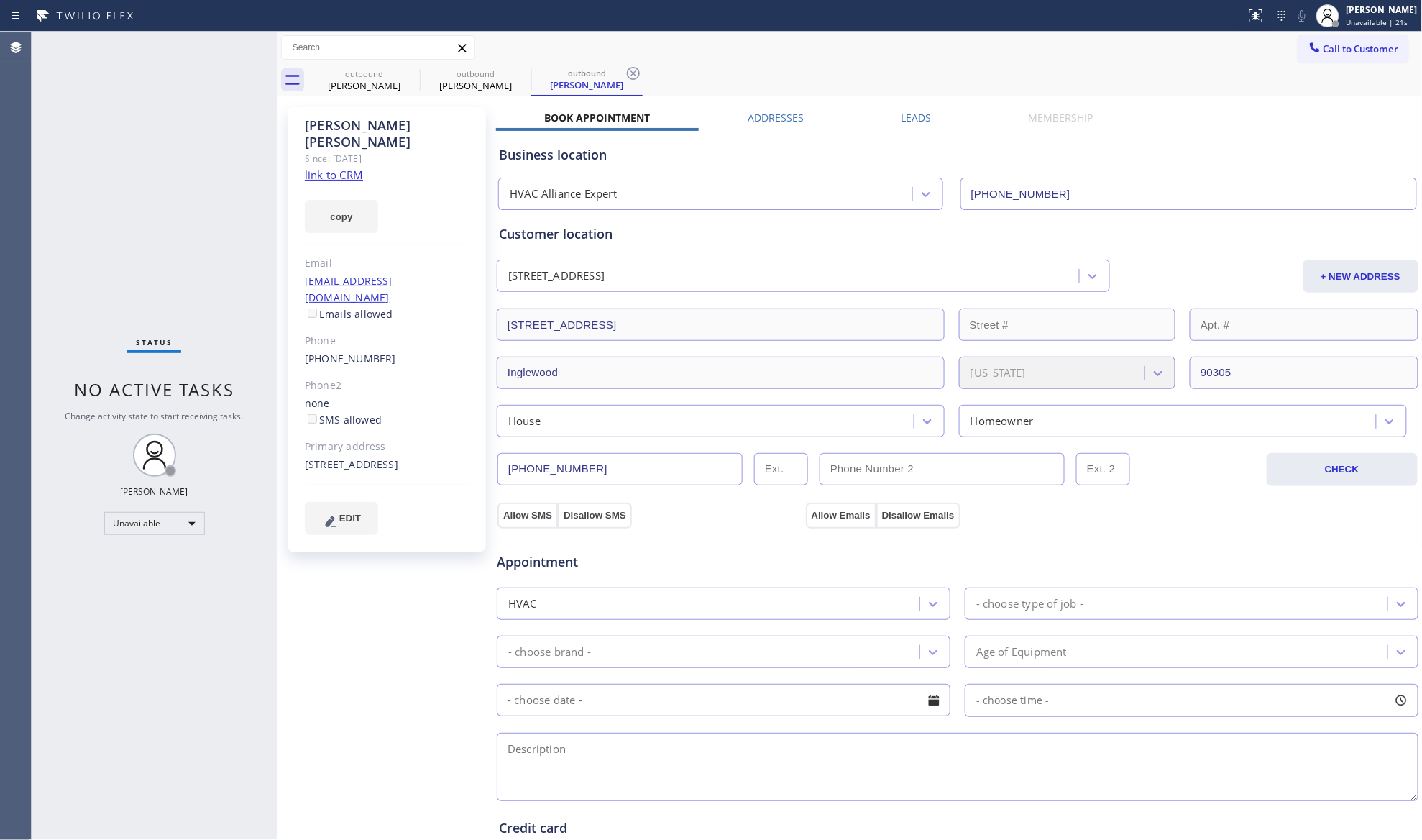
click at [331, 167] on link "link to CRM" at bounding box center [334, 174] width 58 height 15
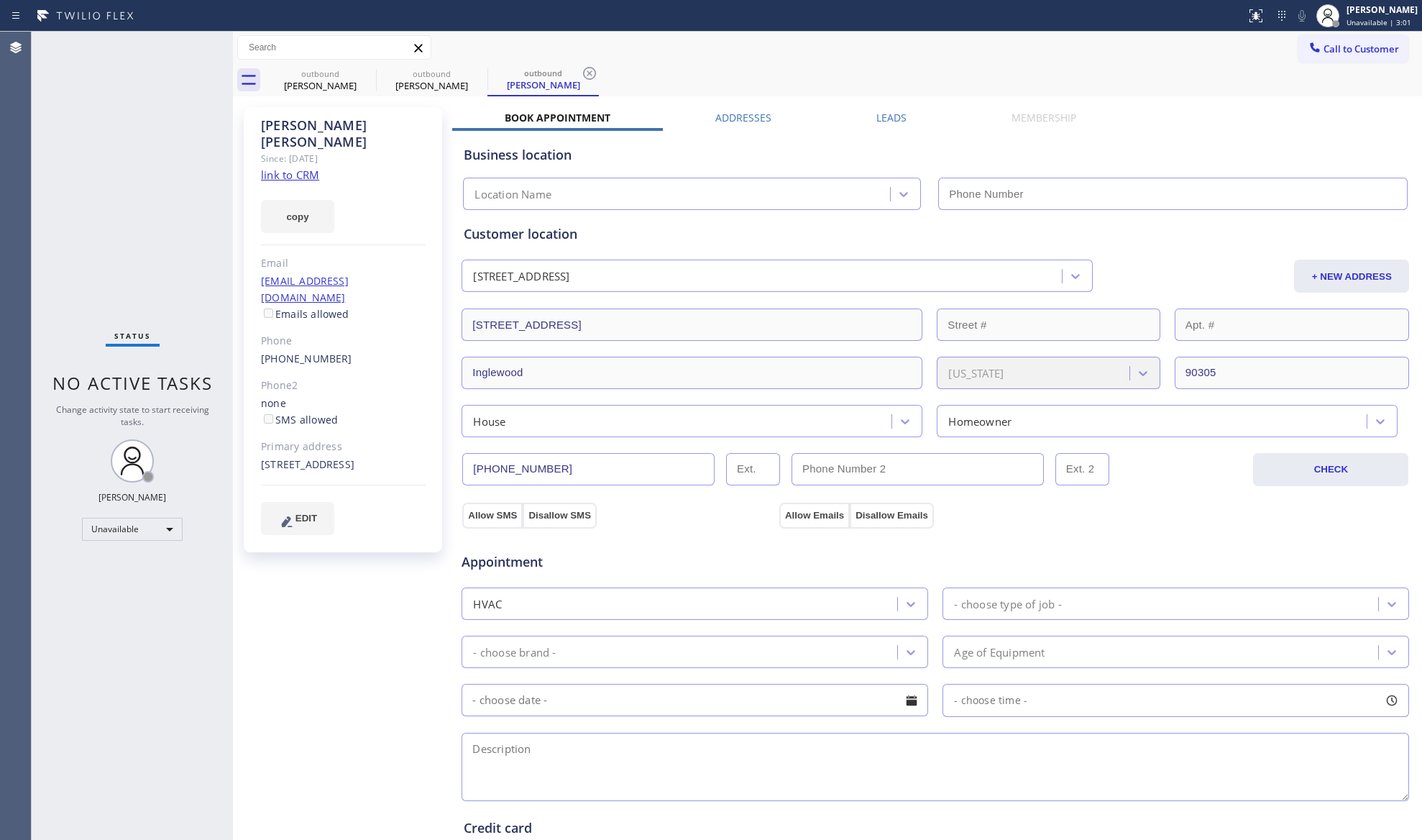
type input "[PHONE_NUMBER]"
click at [360, 85] on div "outbound Anna Williams" at bounding box center [320, 80] width 108 height 32
type input "[PHONE_NUMBER]"
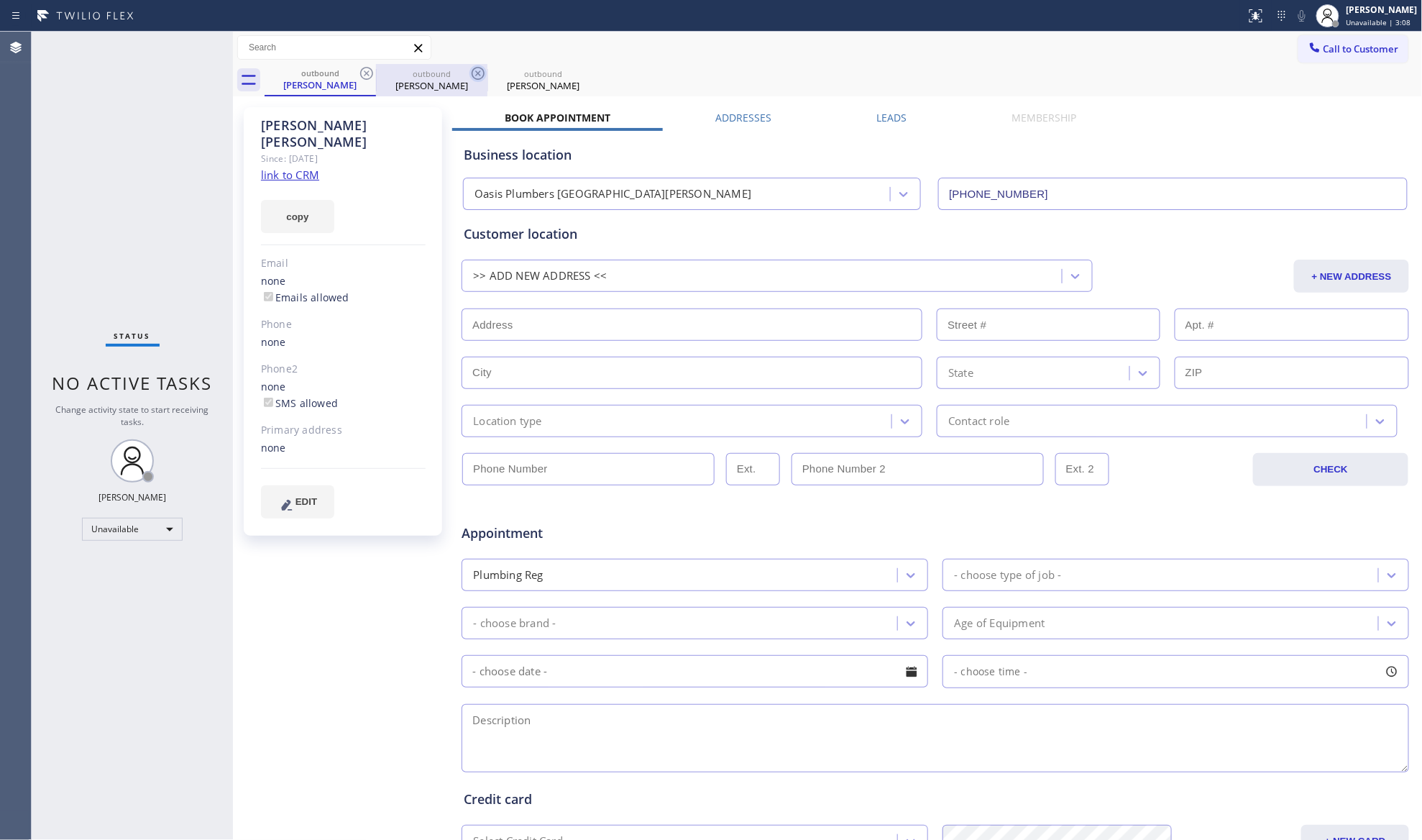
click at [363, 79] on div at bounding box center [367, 73] width 18 height 18
type input "[PHONE_NUMBER]"
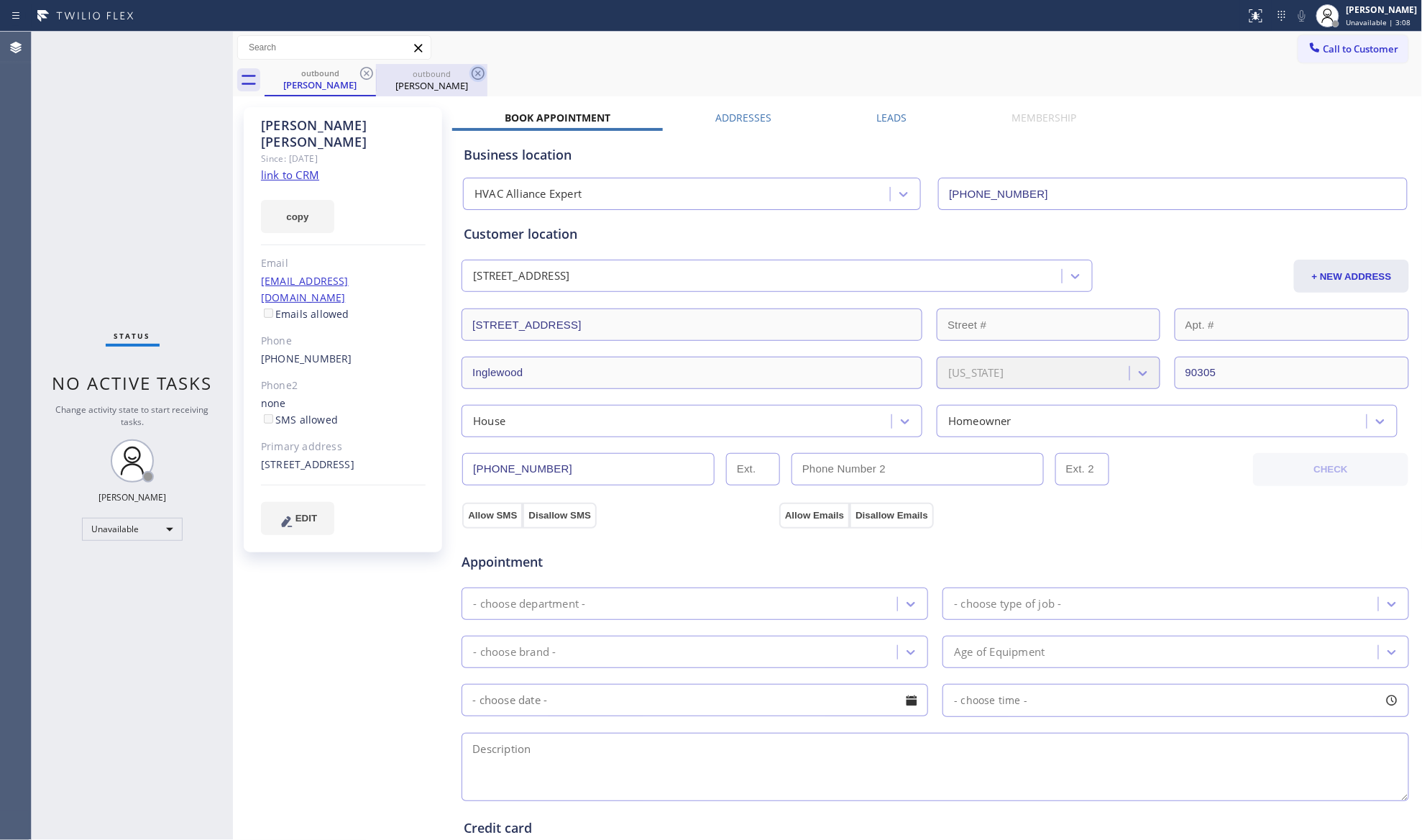
click at [364, 76] on icon at bounding box center [367, 73] width 18 height 18
drag, startPoint x: 364, startPoint y: 76, endPoint x: 378, endPoint y: 87, distance: 17.8
click at [368, 79] on icon at bounding box center [367, 73] width 13 height 13
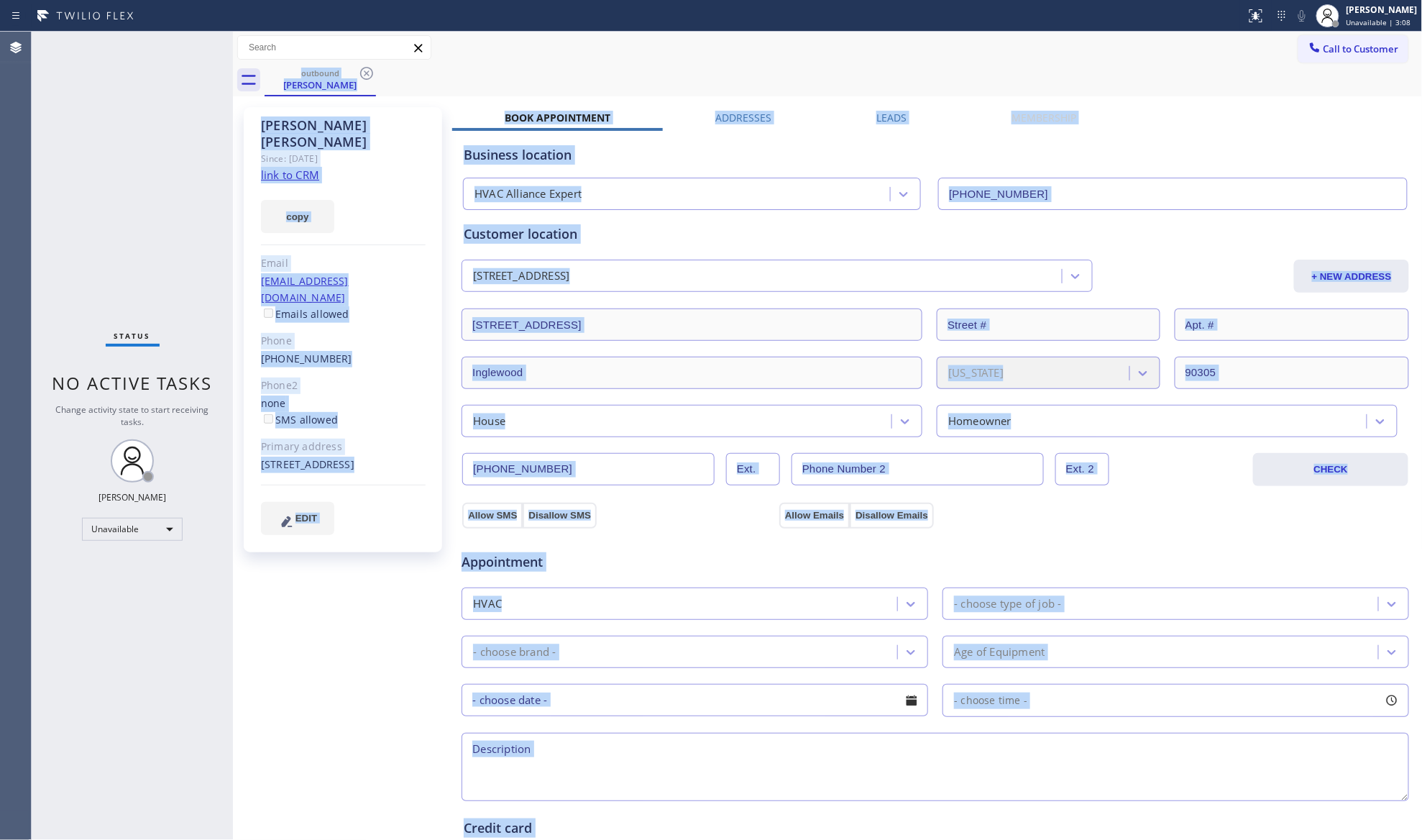
click at [383, 93] on div "outbound Wayne Darrington" at bounding box center [843, 80] width 1159 height 32
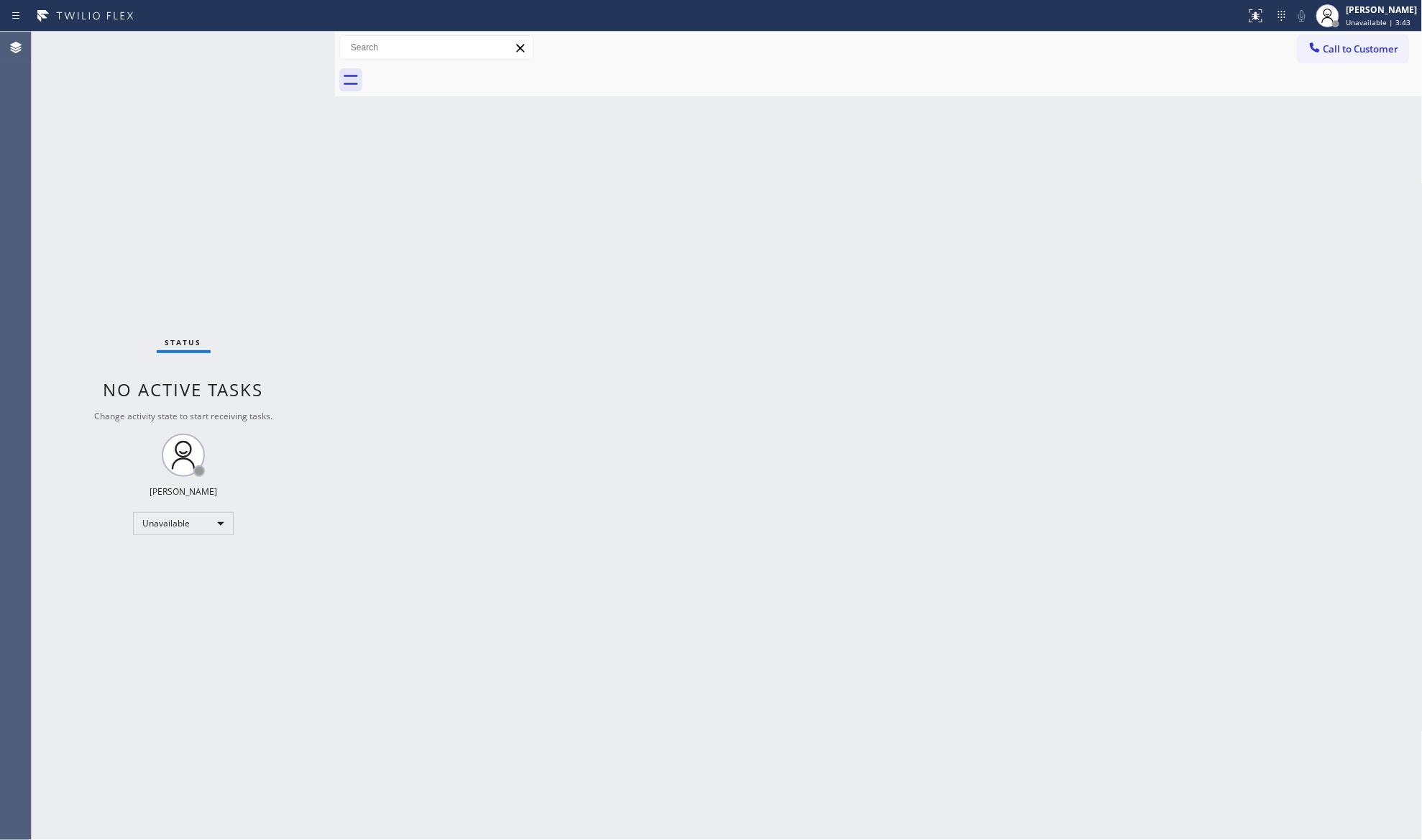
drag, startPoint x: 233, startPoint y: 116, endPoint x: 337, endPoint y: 118, distance: 104.0
click at [335, 118] on div at bounding box center [335, 435] width 0 height 808
click at [240, 115] on div "Status No active tasks Change activity state to start receiving tasks. Giovanni…" at bounding box center [183, 435] width 305 height 808
click at [1031, 159] on div "Back to Dashboard Change Sender ID Customers Technicians Select a contact Outbo…" at bounding box center [880, 435] width 1087 height 808
drag, startPoint x: 1347, startPoint y: 43, endPoint x: 1214, endPoint y: 81, distance: 138.3
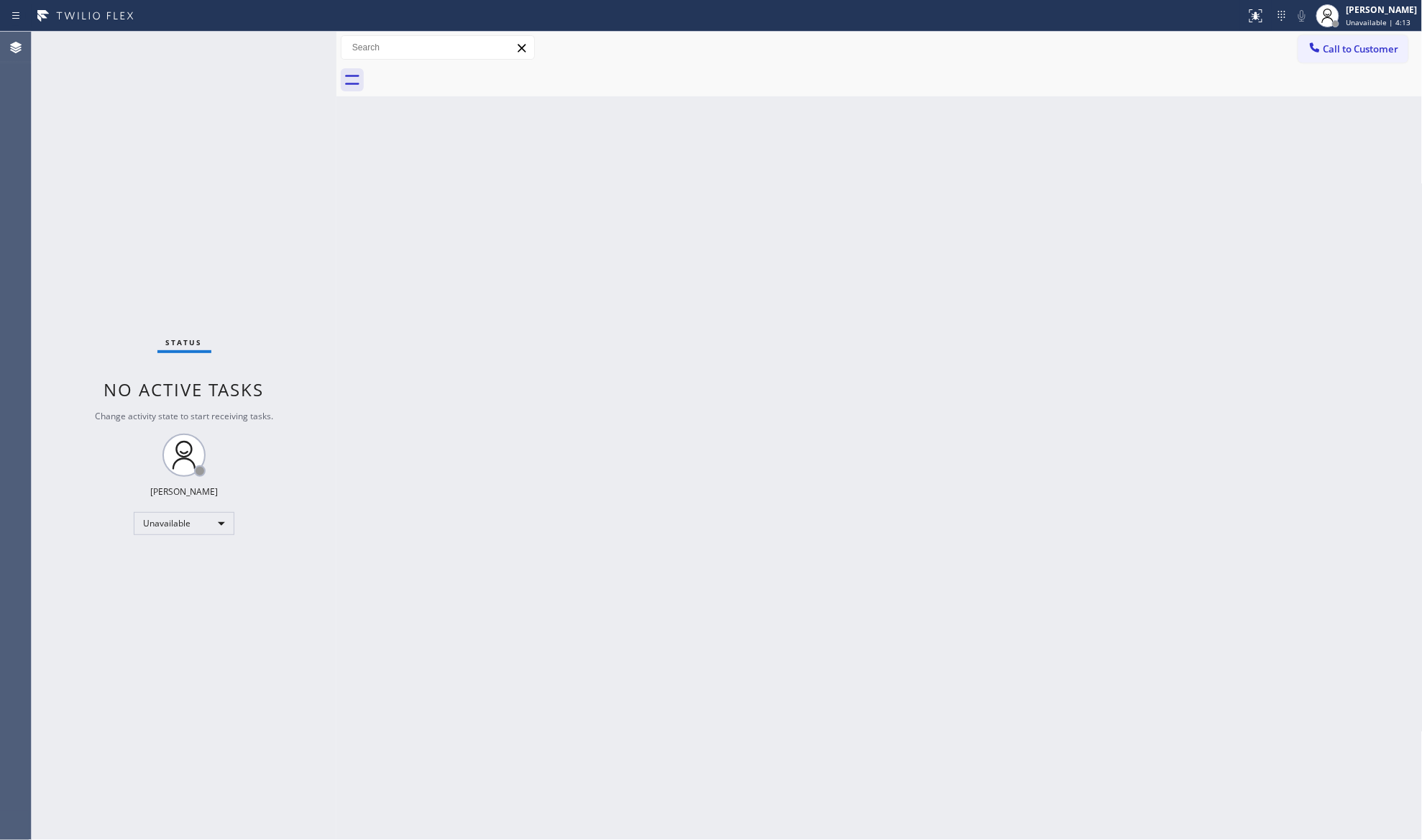
click at [1347, 43] on span "Call to Customer" at bounding box center [1361, 49] width 76 height 13
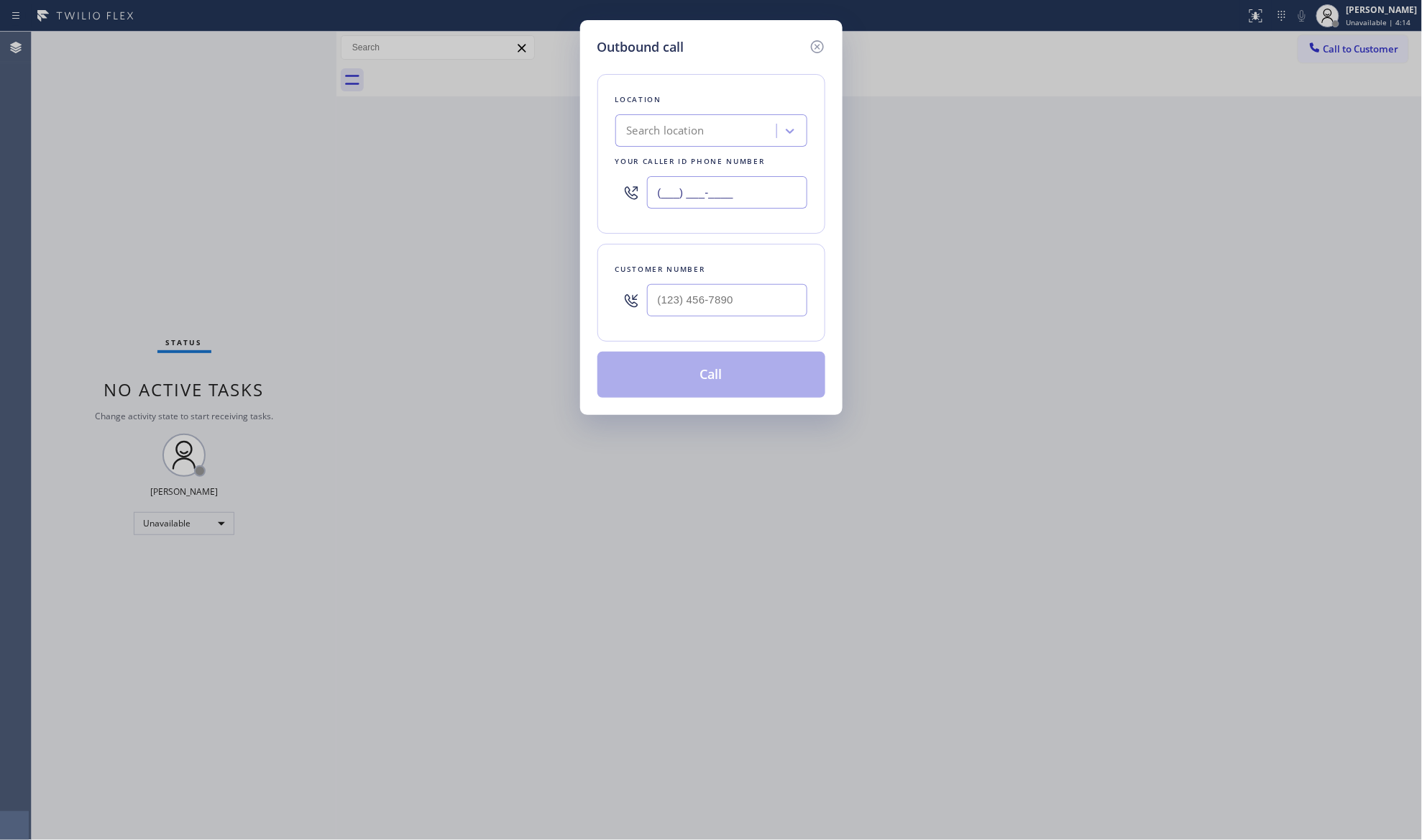
click at [763, 196] on input "(___) ___-____" at bounding box center [727, 192] width 160 height 32
paste input "855) 999-4417"
type input "[PHONE_NUMBER]"
click at [766, 302] on input "(___) ___-____" at bounding box center [727, 300] width 160 height 32
paste input "310) 345-5632"
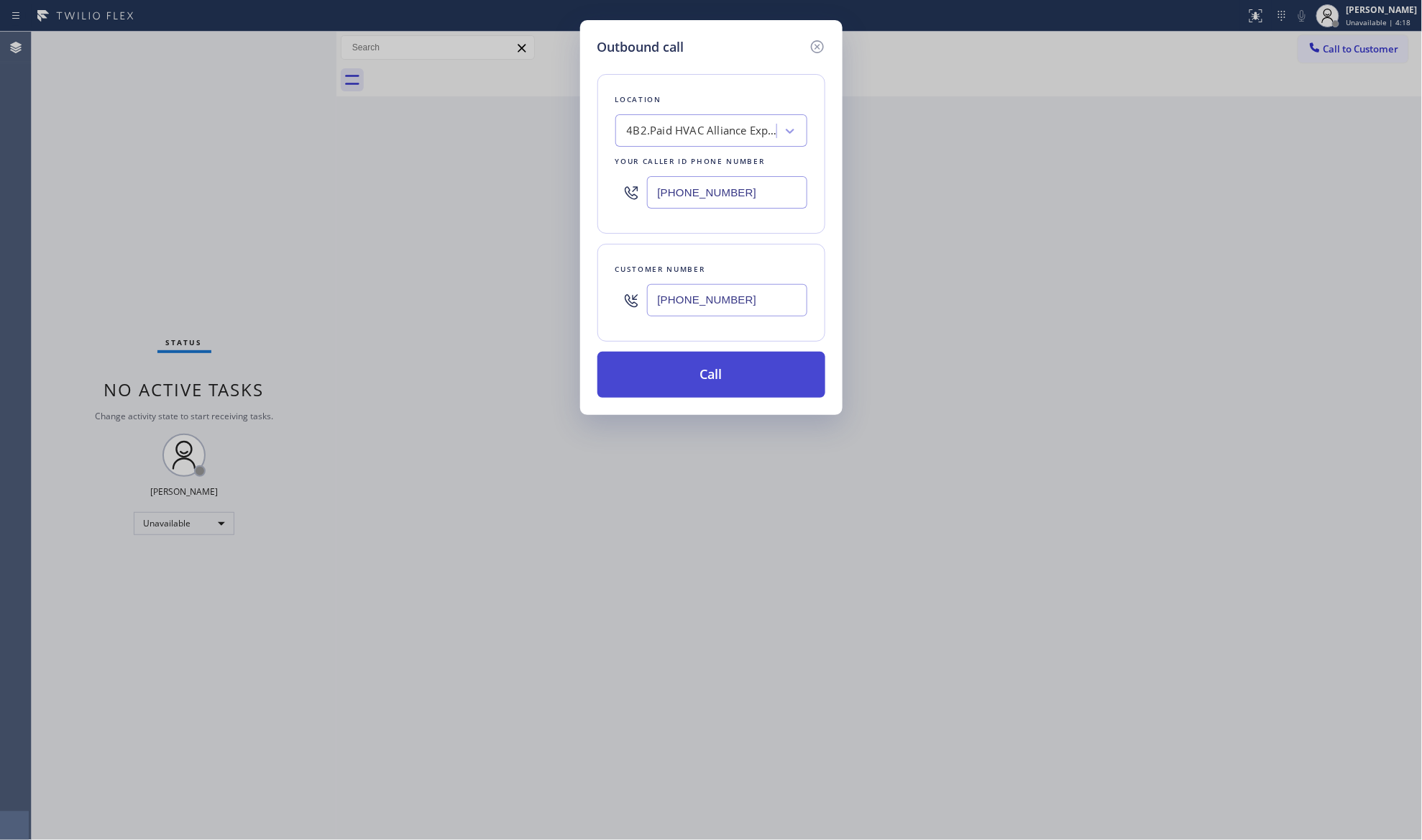
type input "[PHONE_NUMBER]"
click at [700, 381] on button "Call" at bounding box center [711, 374] width 228 height 46
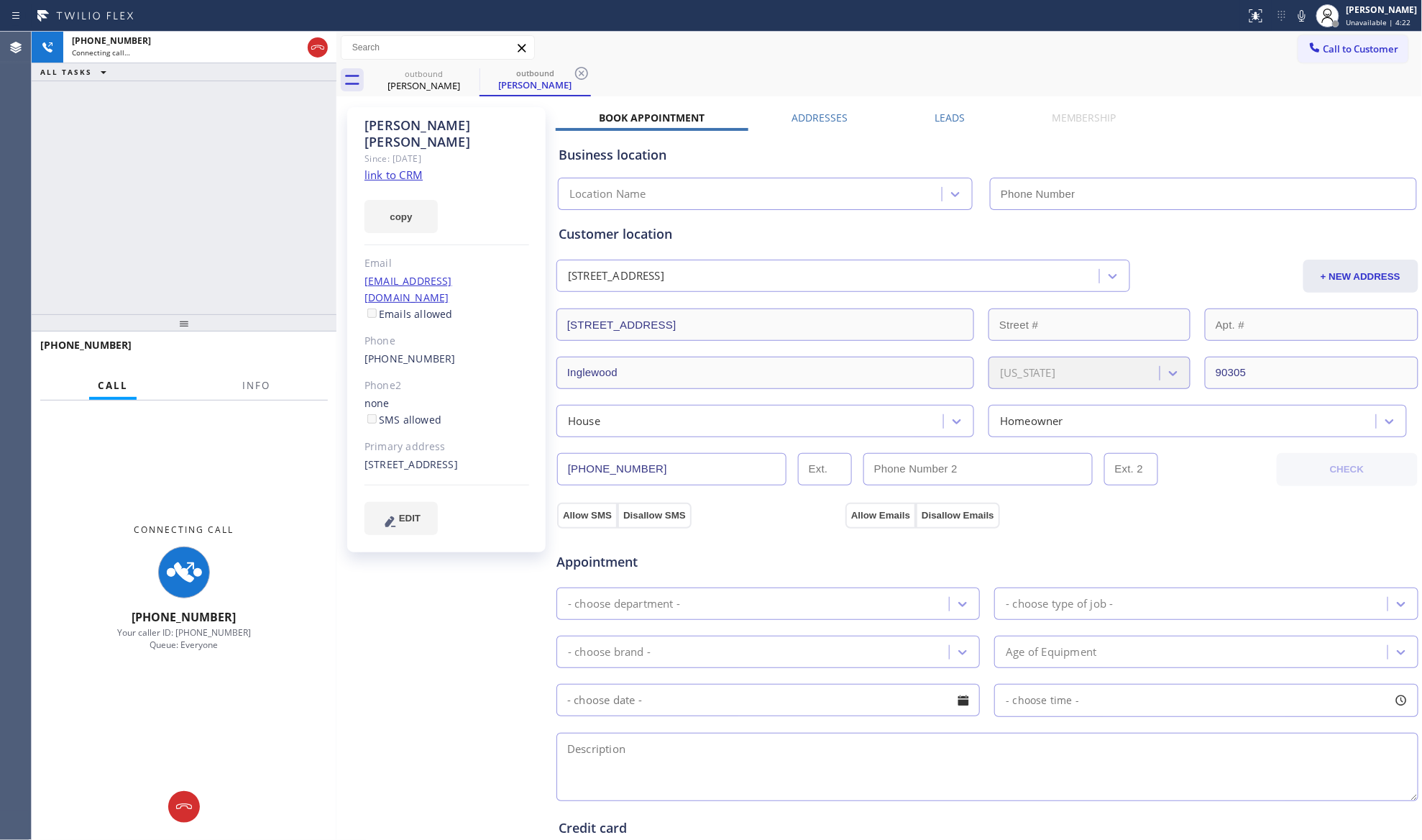
type input "[PHONE_NUMBER]"
click at [259, 393] on button "Info" at bounding box center [256, 386] width 45 height 28
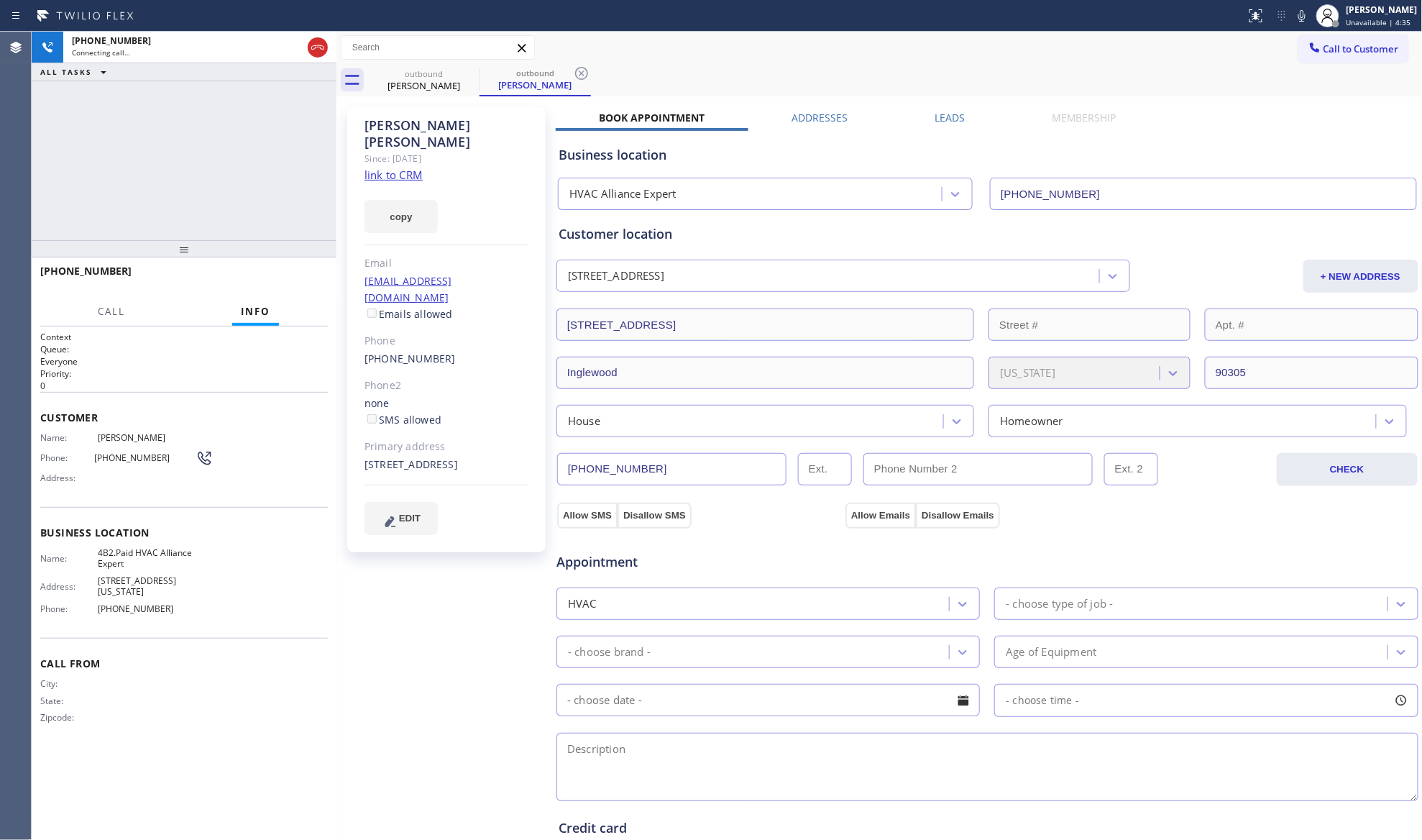
drag, startPoint x: 186, startPoint y: 316, endPoint x: 315, endPoint y: 231, distance: 154.5
click at [251, 250] on div at bounding box center [183, 248] width 305 height 18
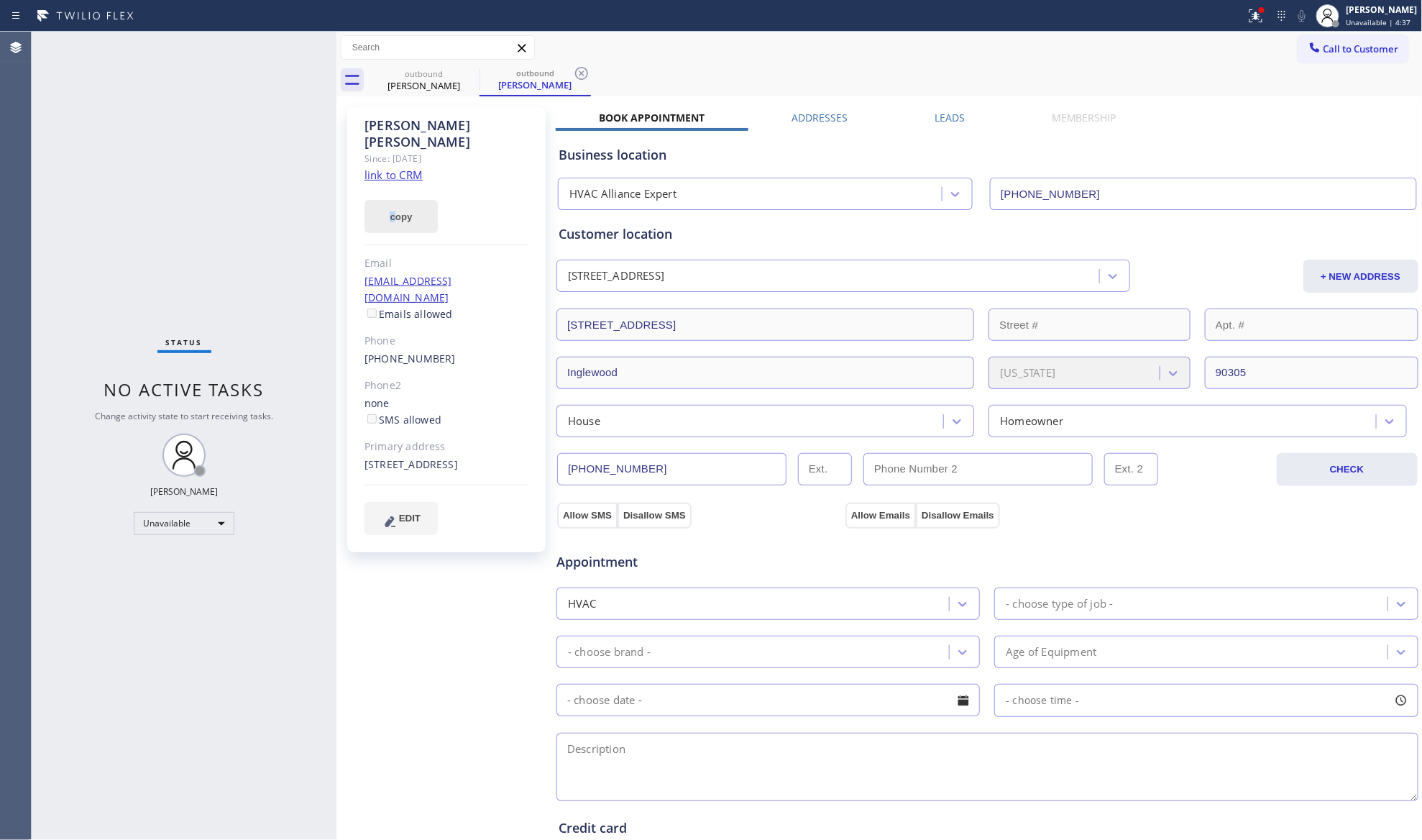
drag, startPoint x: 342, startPoint y: 188, endPoint x: 397, endPoint y: 186, distance: 55.0
click at [397, 186] on div "Wayne Darrington Since: 20 may 2020 link to CRM copy Email mrasheymon@sbcglobal…" at bounding box center [448, 580] width 215 height 961
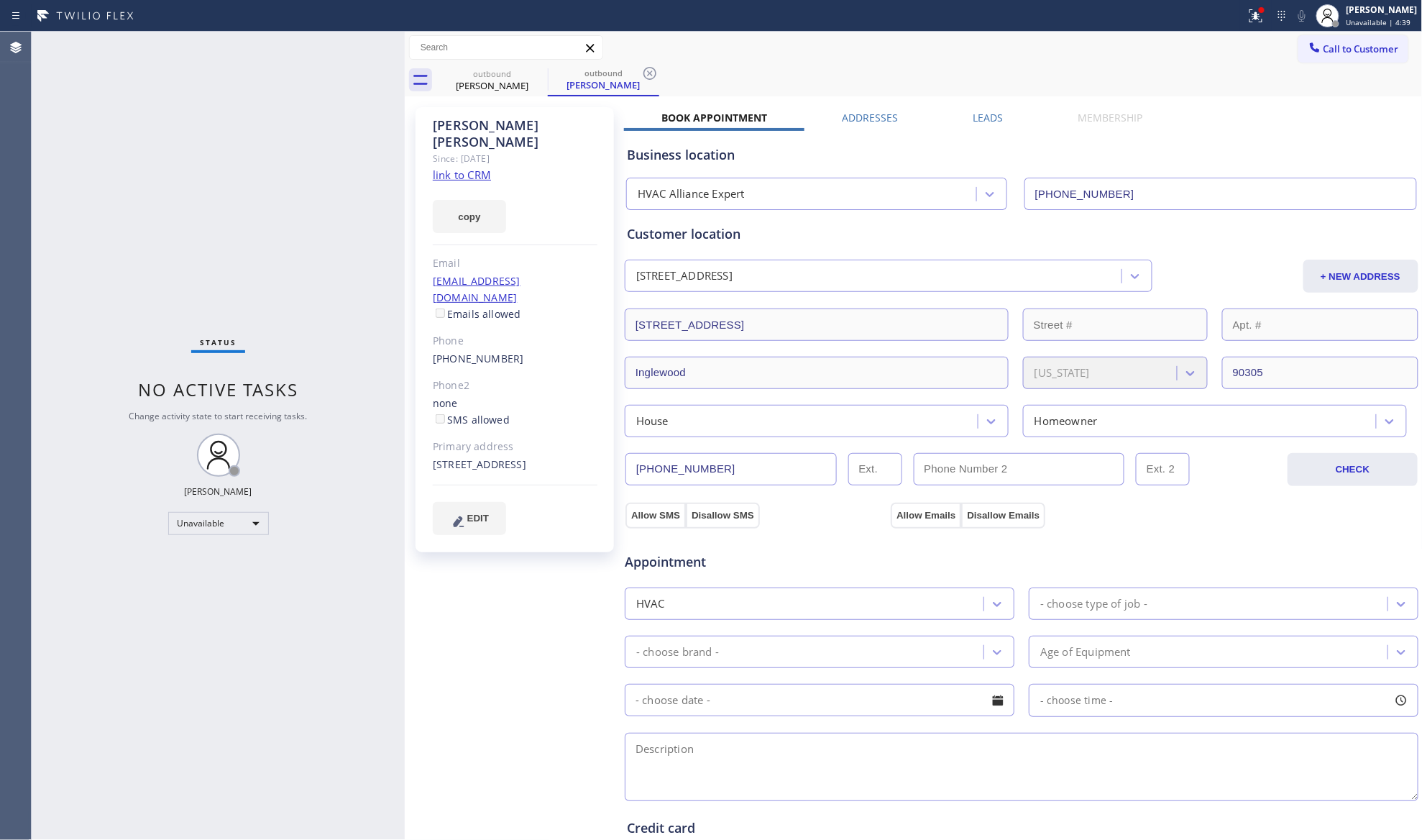
drag, startPoint x: 338, startPoint y: 183, endPoint x: 377, endPoint y: 185, distance: 39.1
click at [405, 183] on div at bounding box center [405, 435] width 0 height 808
drag, startPoint x: 311, startPoint y: 191, endPoint x: 220, endPoint y: 269, distance: 119.9
click at [309, 193] on div "Status No active tasks Change activity state to start receiving tasks. Giovanni…" at bounding box center [218, 435] width 375 height 808
click at [653, 69] on icon at bounding box center [651, 73] width 18 height 18
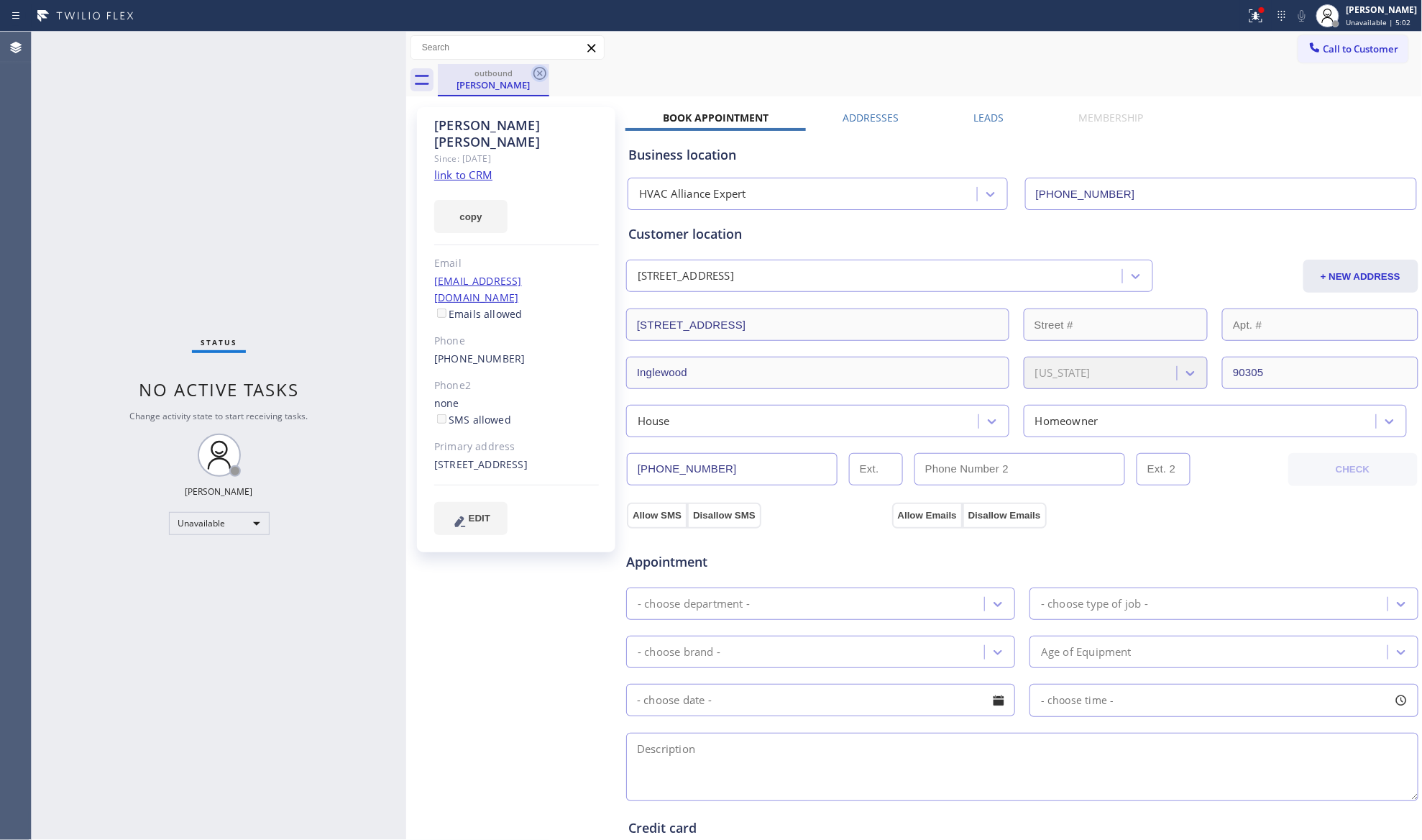
click at [536, 78] on icon at bounding box center [540, 73] width 13 height 13
